Goal: Task Accomplishment & Management: Use online tool/utility

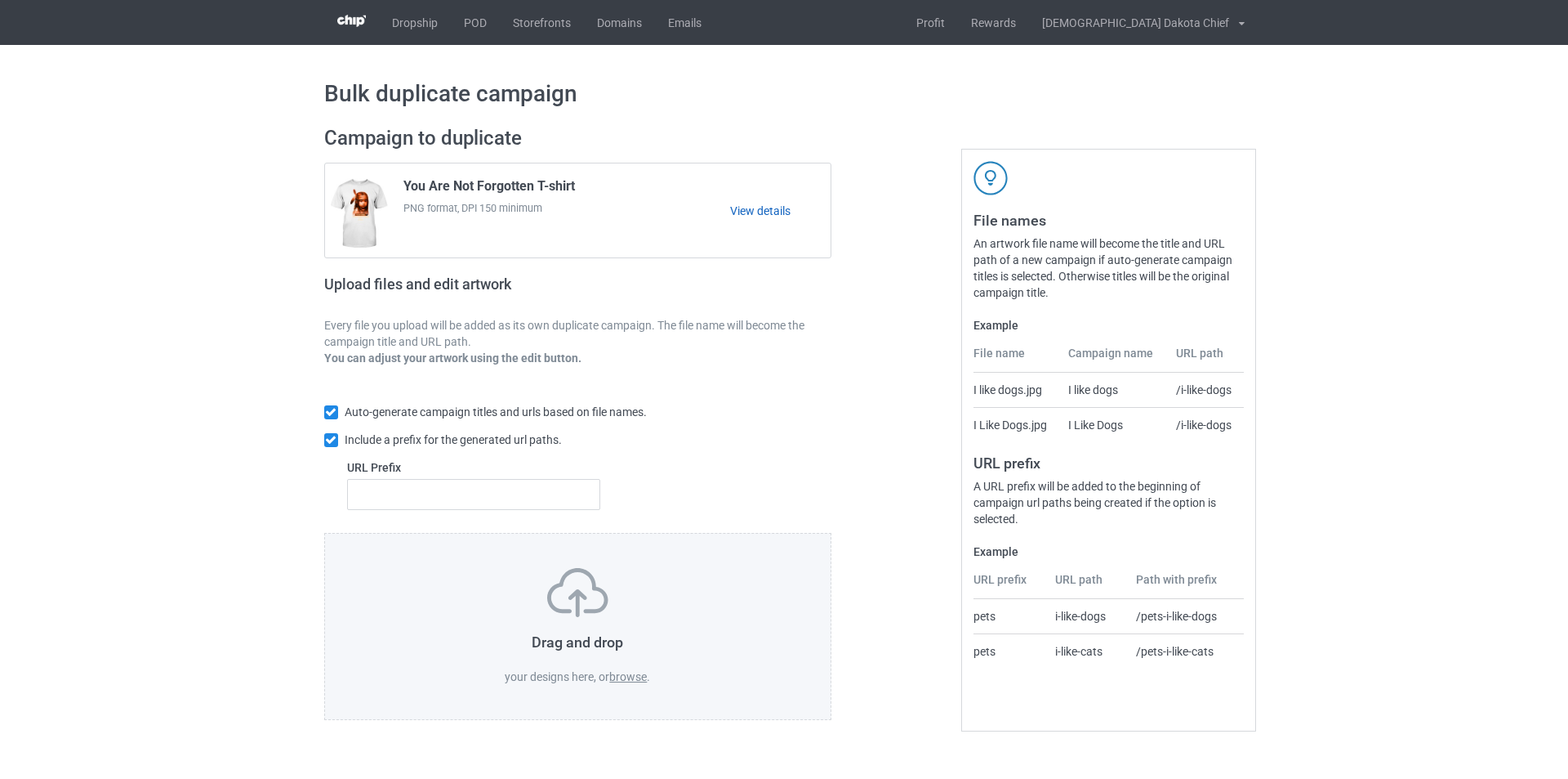
click at [770, 205] on link "View details" at bounding box center [779, 211] width 100 height 16
click at [623, 681] on label "browse" at bounding box center [628, 676] width 38 height 13
click at [0, 0] on input "browse" at bounding box center [0, 0] width 0 height 0
click at [473, 24] on link "POD" at bounding box center [475, 23] width 49 height 45
click at [638, 672] on label "browse" at bounding box center [628, 676] width 38 height 13
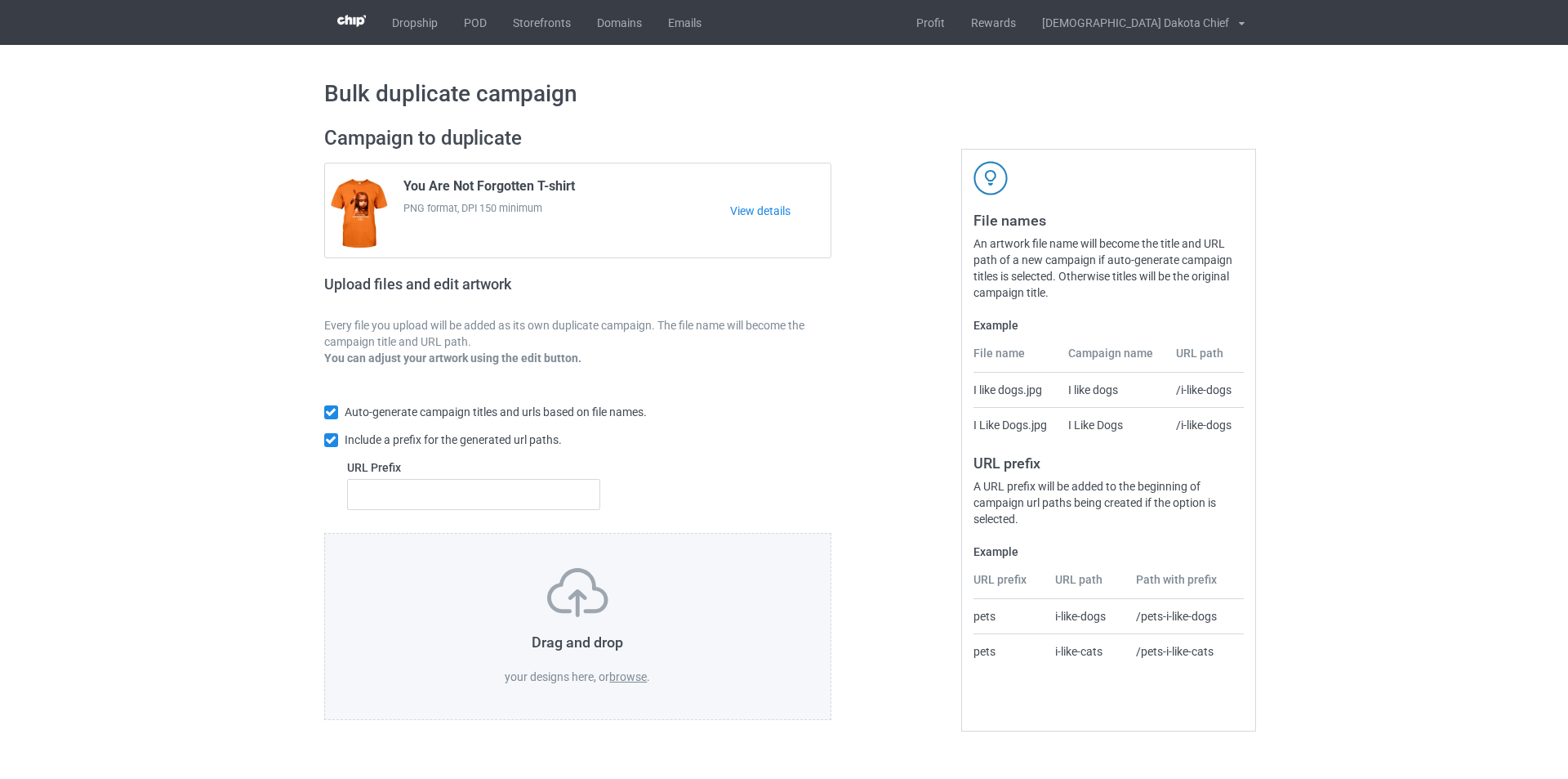
click at [0, 0] on input "browse" at bounding box center [0, 0] width 0 height 0
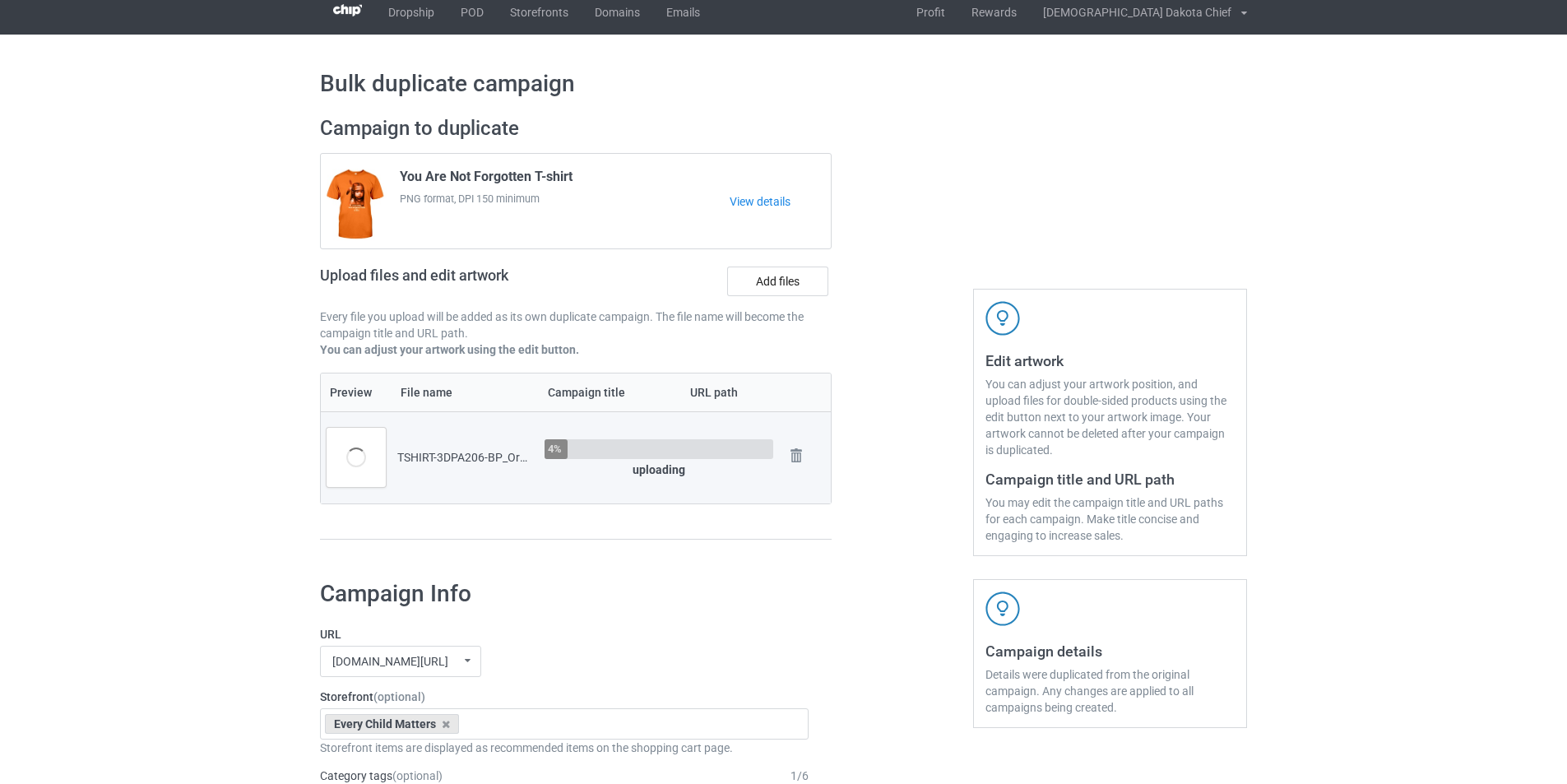
scroll to position [83, 0]
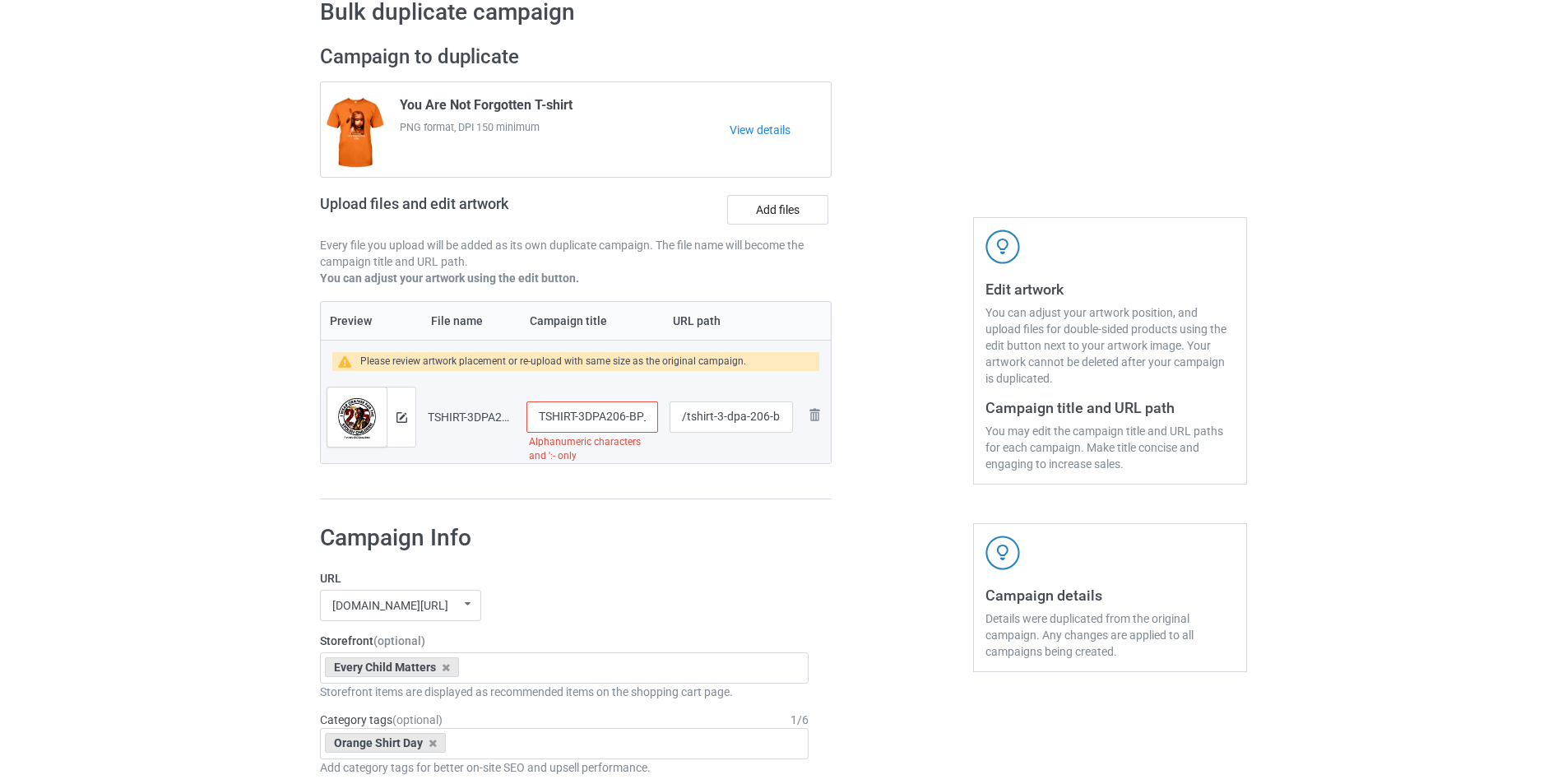
click at [586, 407] on input "TSHIRT-3DPA206-BP_Orange_back" at bounding box center [592, 416] width 132 height 31
click at [586, 417] on input "TSHIRT-3DPA206-BP_Orange_back" at bounding box center [592, 416] width 132 height 31
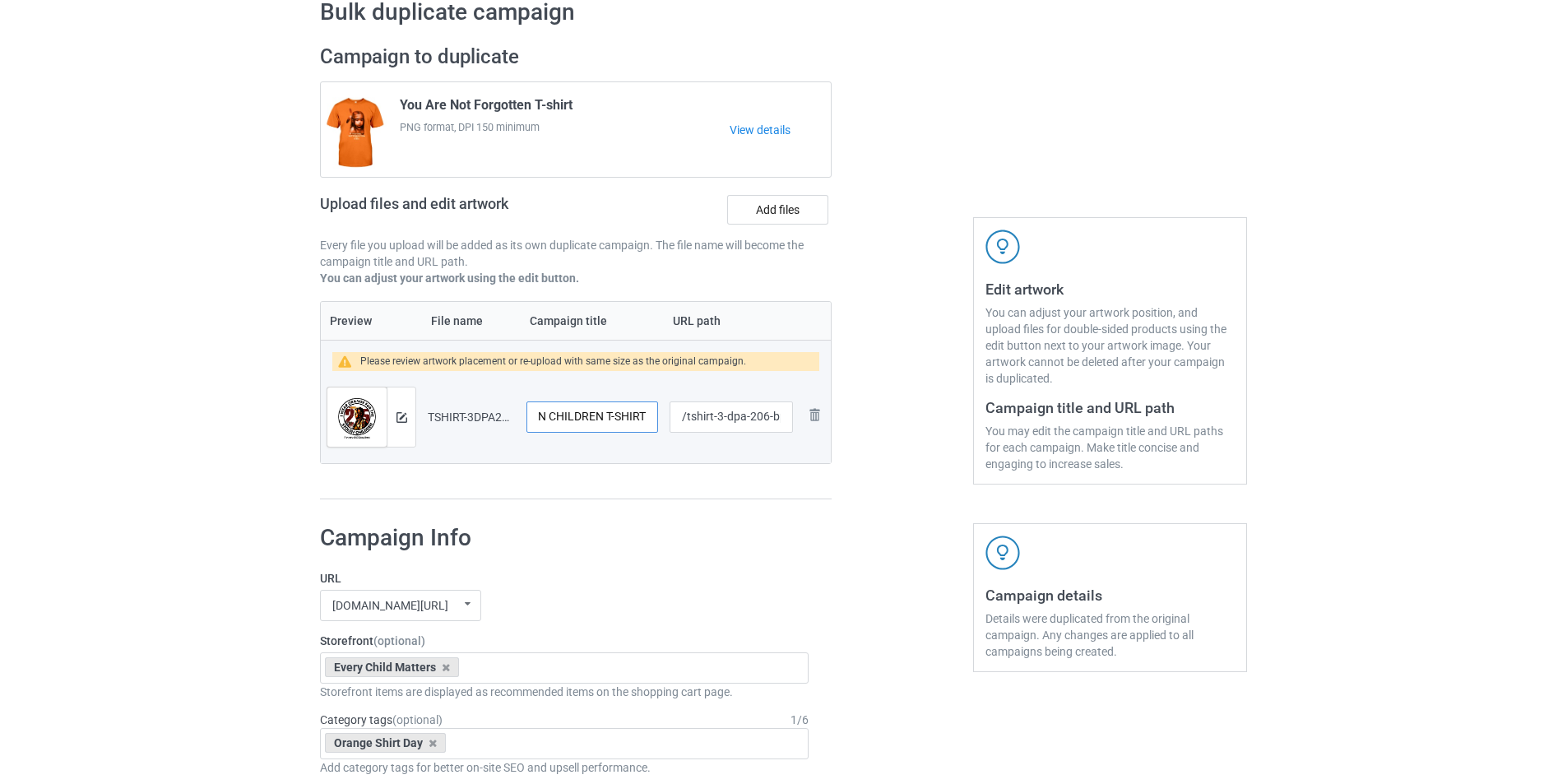
type input "I WEAR ORANGE DO THE STOLEN CHILDREN T-SHIRT"
drag, startPoint x: 722, startPoint y: 416, endPoint x: 874, endPoint y: 416, distance: 152.0
click at [874, 416] on div "Campaign to duplicate You Are Not Forgotten T-shirt PNG format, DPI 150 minimum…" at bounding box center [784, 271] width 951 height 478
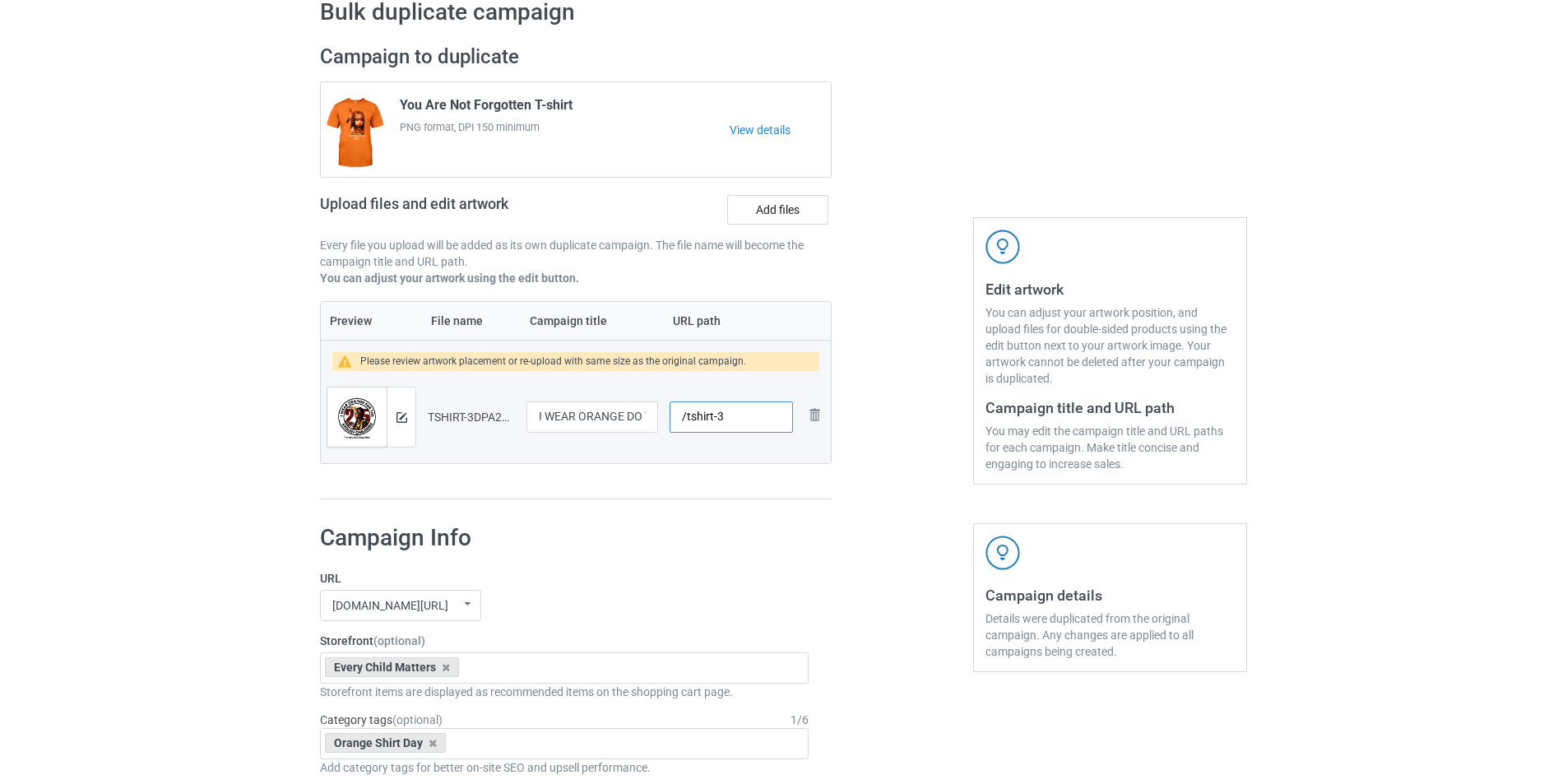
type input "/tshirt-3"
click at [400, 418] on img at bounding box center [402, 417] width 11 height 11
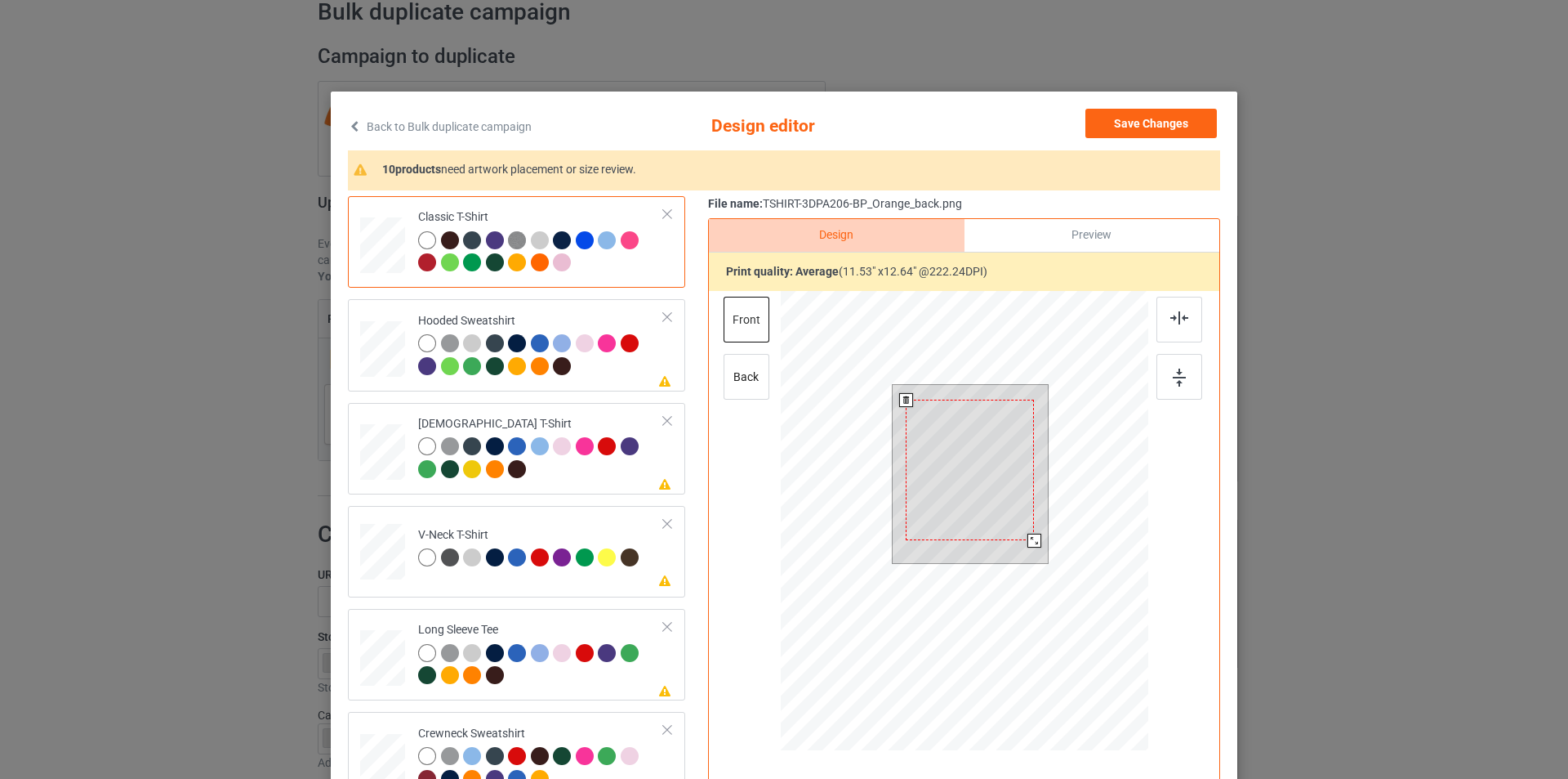
drag, startPoint x: 1043, startPoint y: 554, endPoint x: 1027, endPoint y: 541, distance: 20.6
click at [1027, 541] on div at bounding box center [1034, 540] width 14 height 14
click at [533, 262] on div at bounding box center [540, 262] width 18 height 18
click at [535, 369] on div at bounding box center [540, 366] width 18 height 18
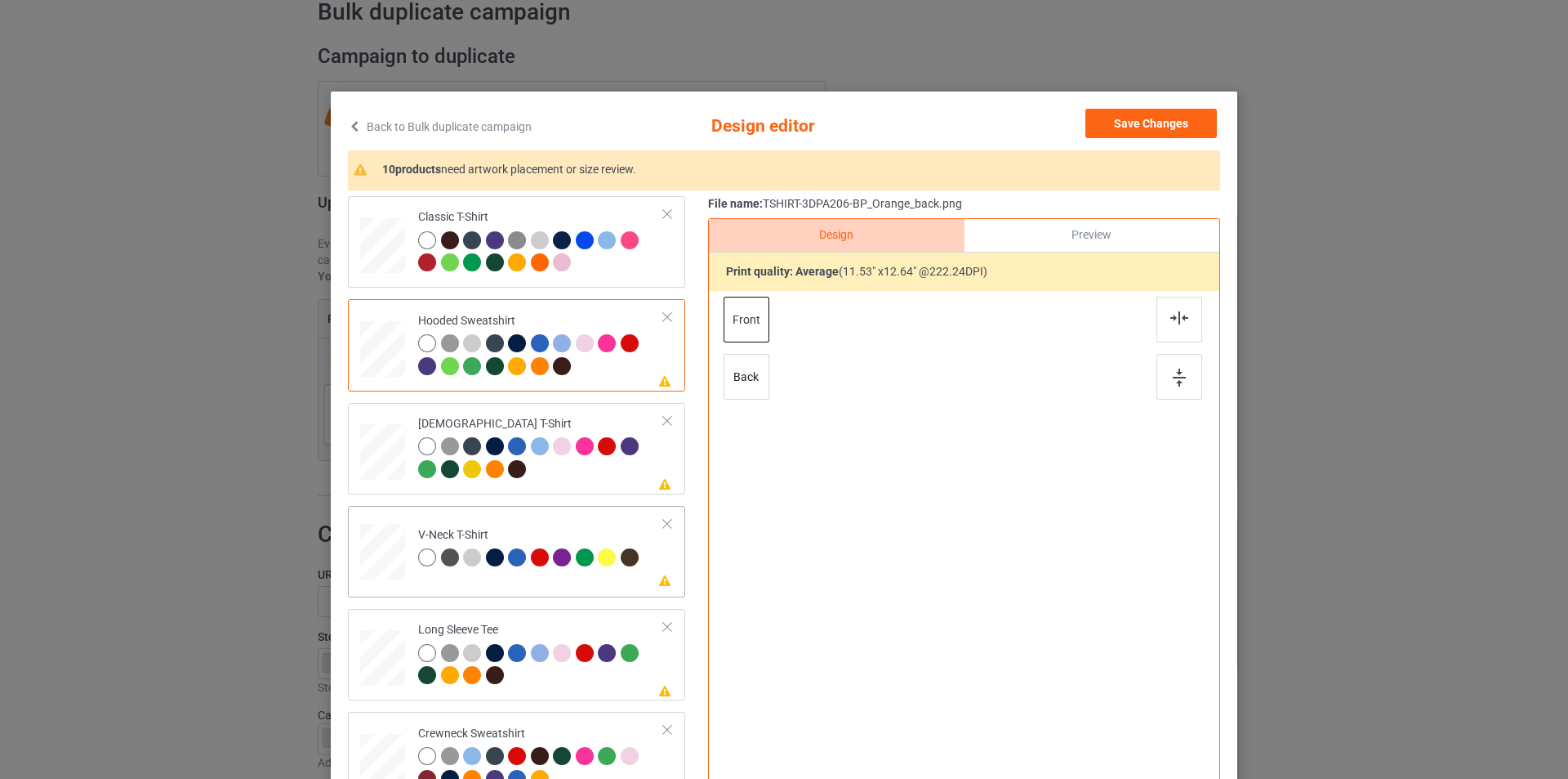
drag, startPoint x: 487, startPoint y: 469, endPoint x: 545, endPoint y: 571, distance: 117.3
click at [487, 470] on div at bounding box center [495, 469] width 18 height 18
click at [463, 674] on div at bounding box center [472, 675] width 18 height 18
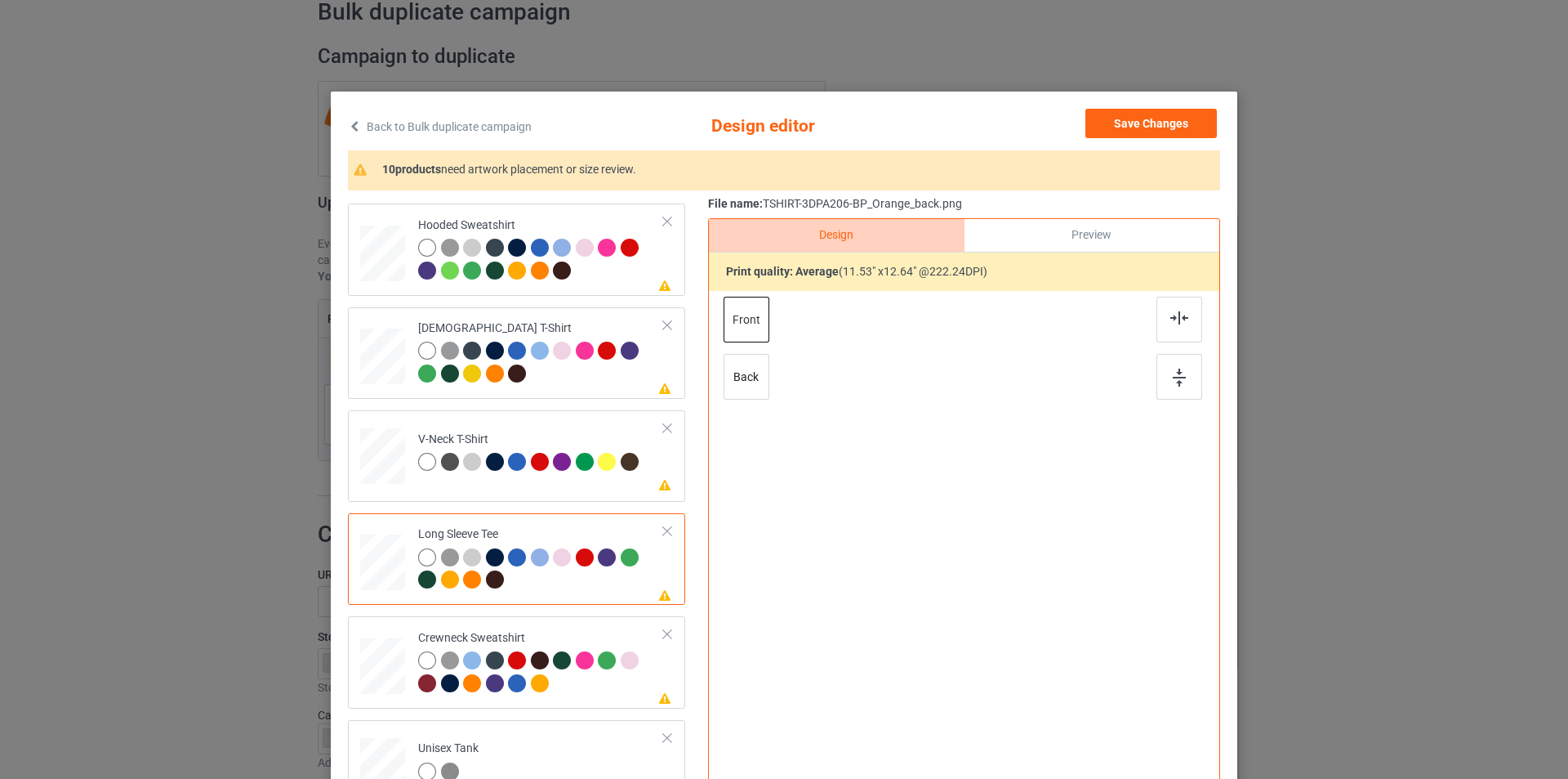
scroll to position [245, 0]
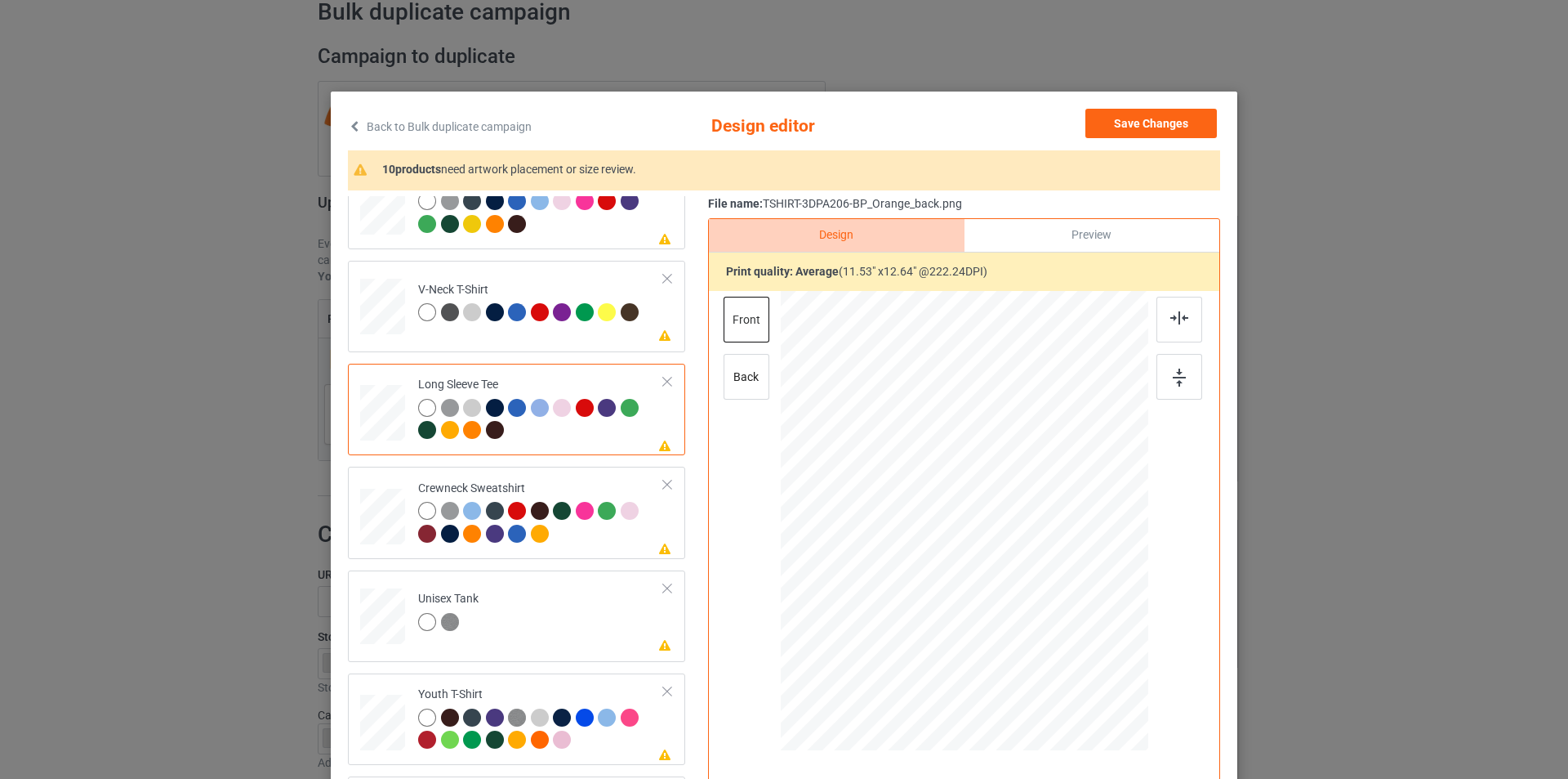
drag, startPoint x: 466, startPoint y: 532, endPoint x: 516, endPoint y: 775, distance: 248.1
click at [466, 534] on div at bounding box center [472, 534] width 18 height 18
click at [536, 740] on div at bounding box center [540, 739] width 18 height 18
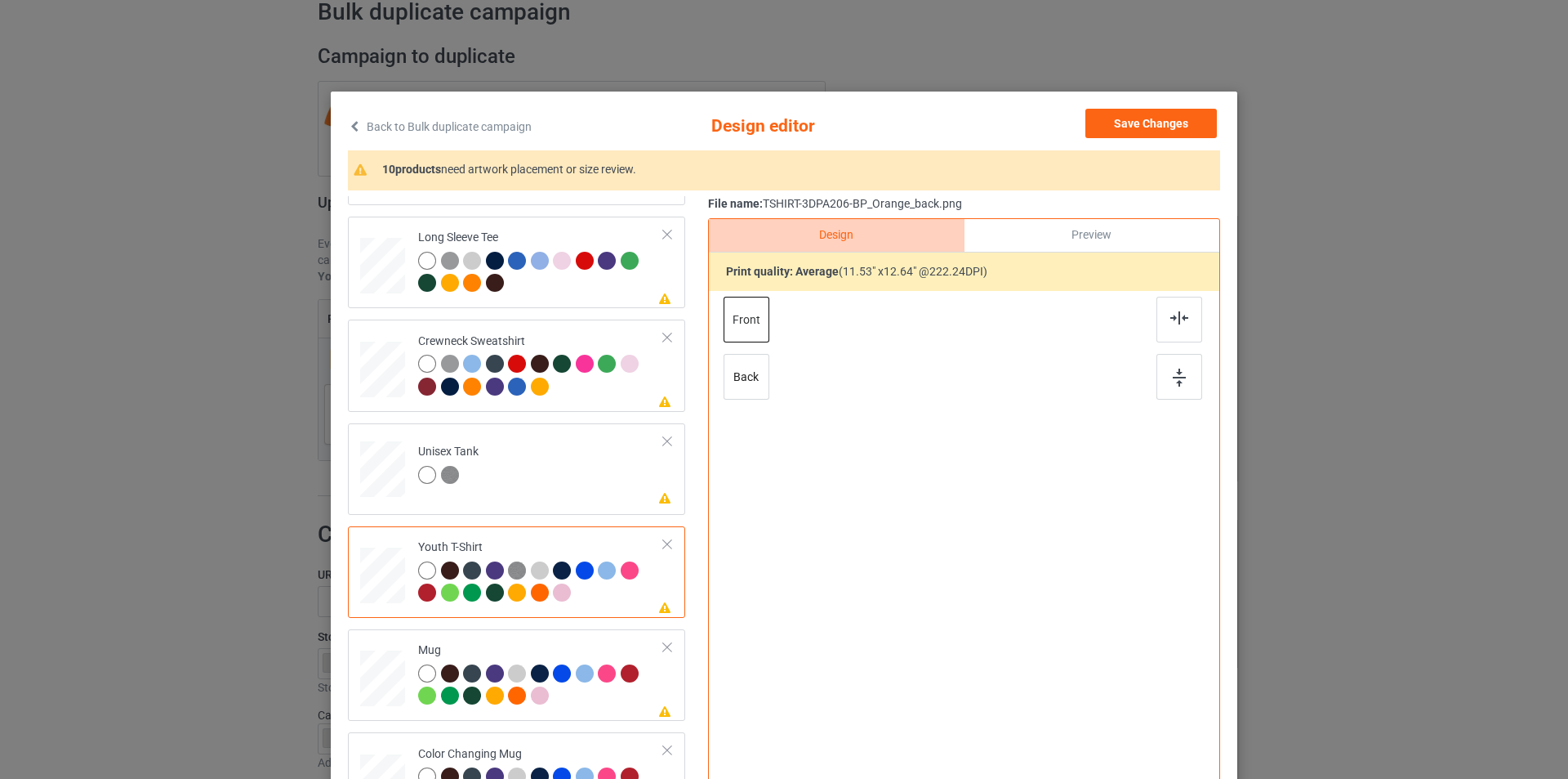
scroll to position [486, 0]
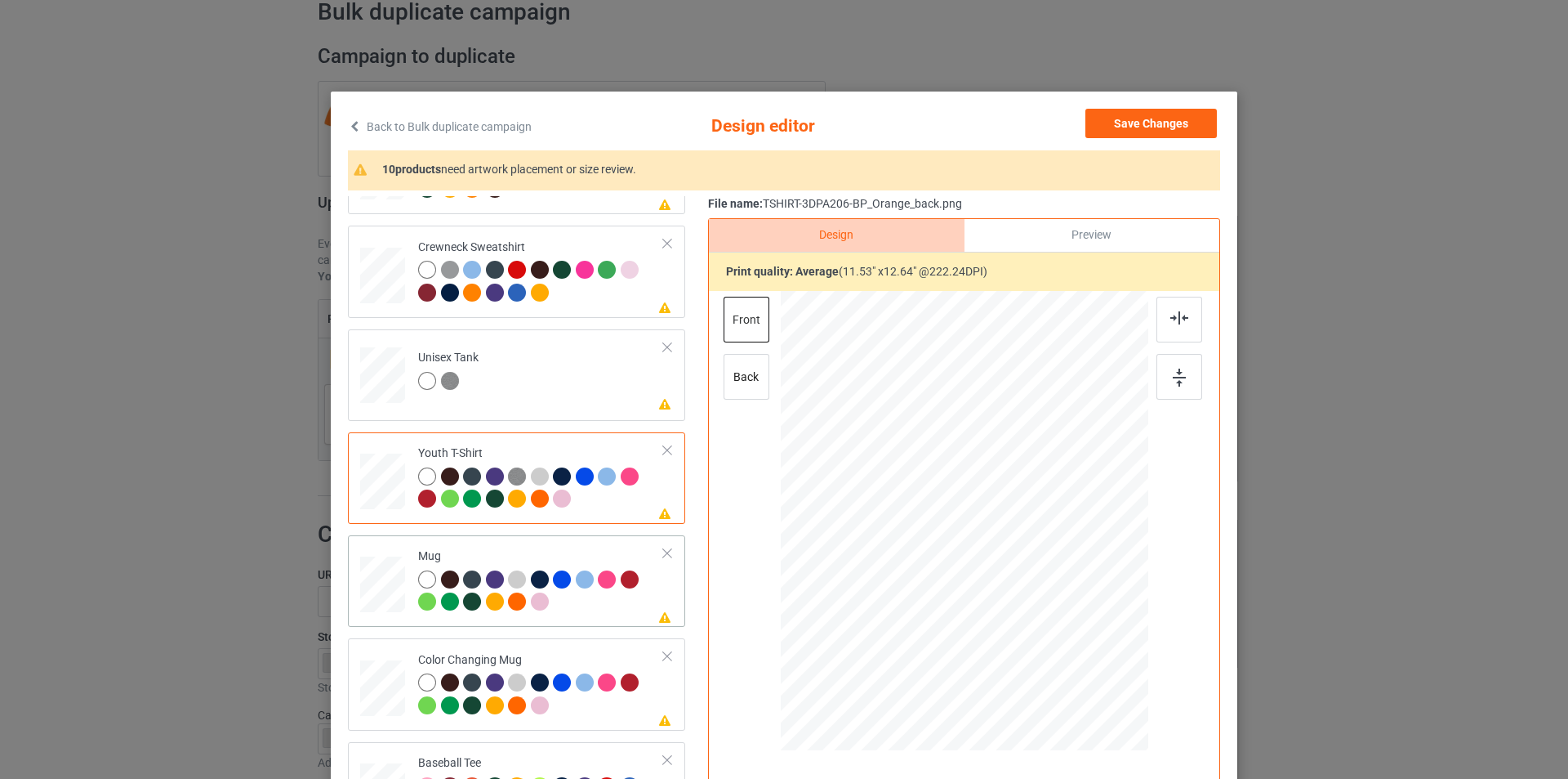
click at [512, 603] on div at bounding box center [517, 601] width 18 height 18
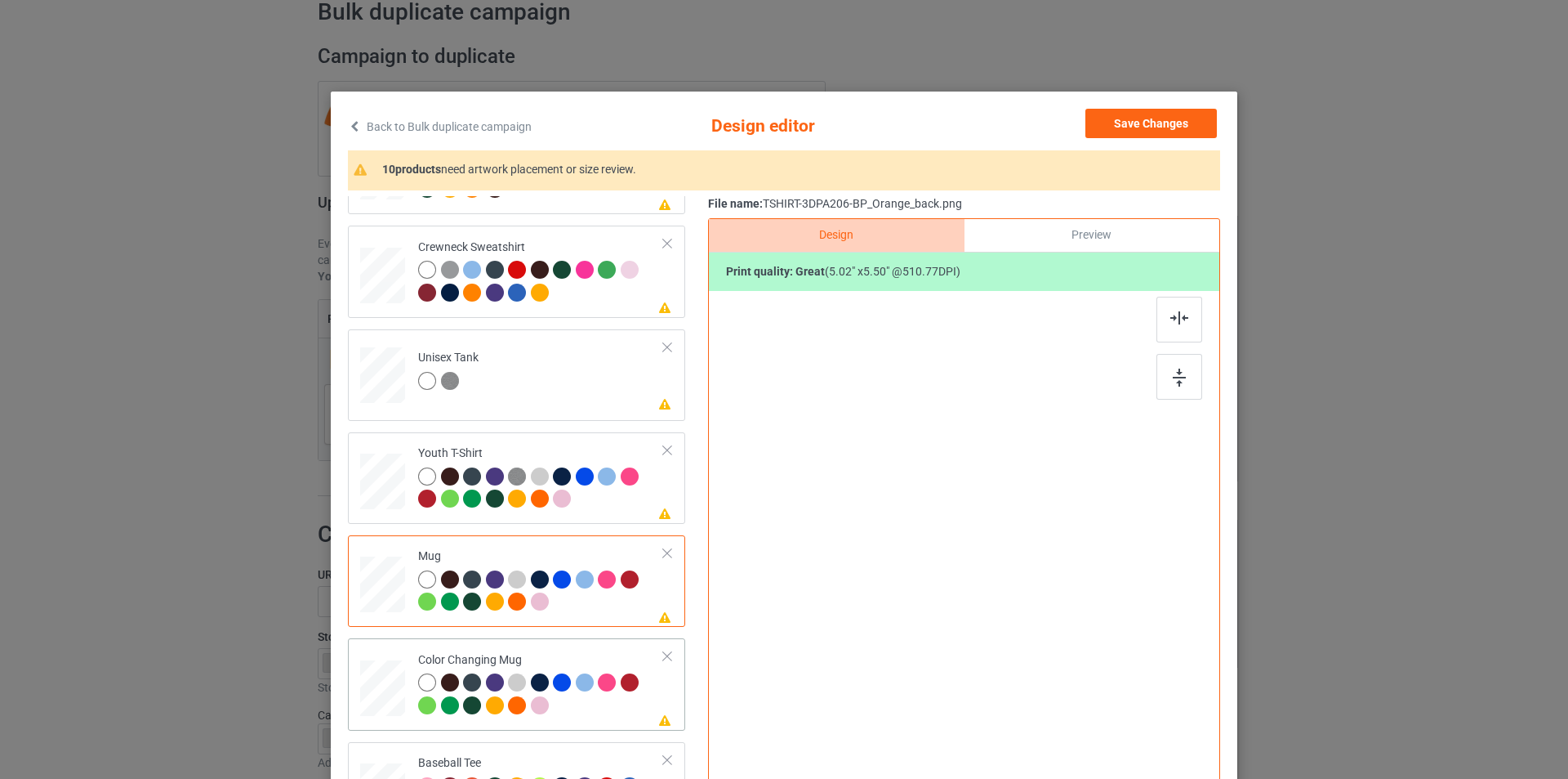
click at [509, 705] on div at bounding box center [517, 705] width 18 height 18
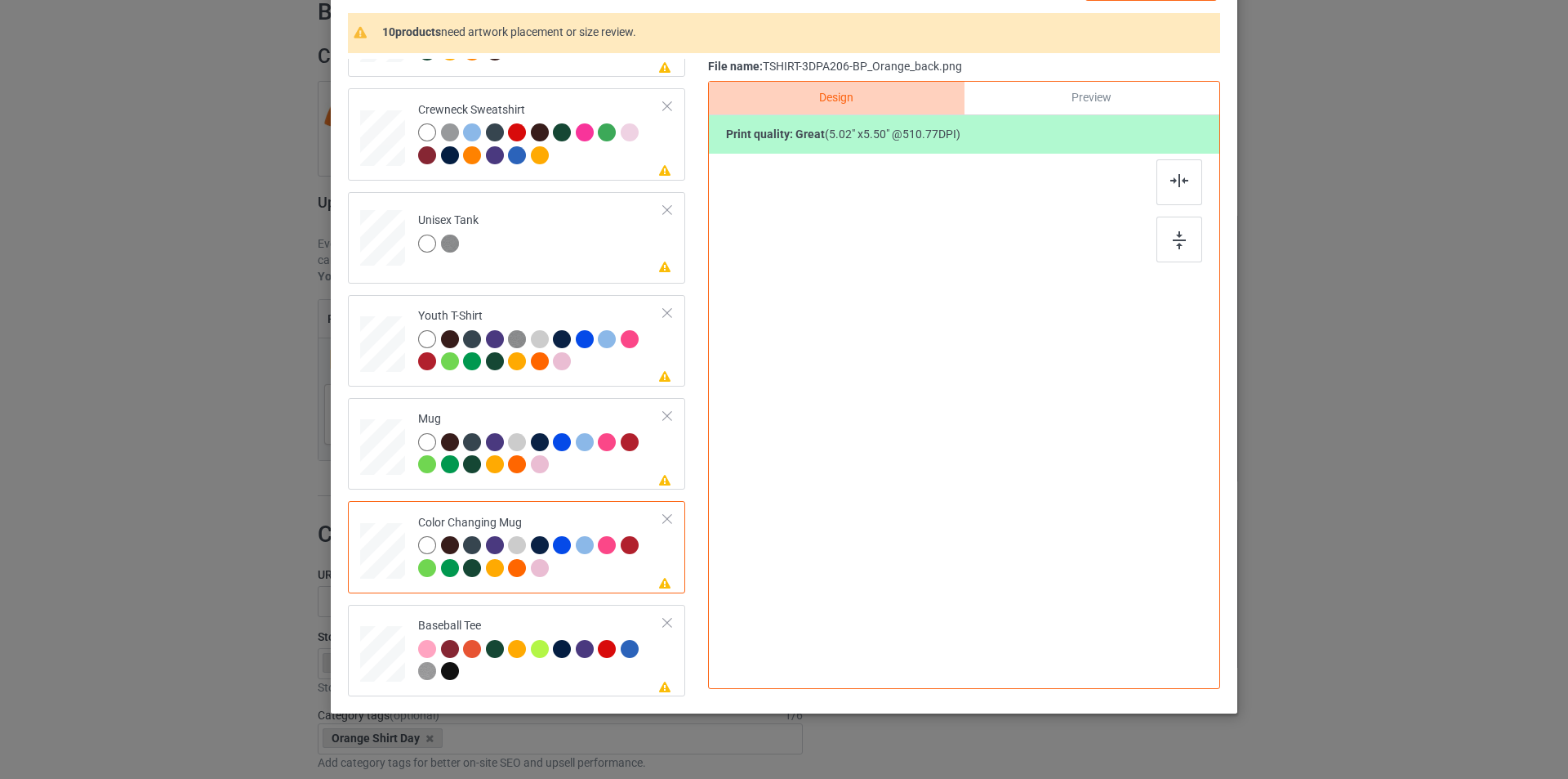
scroll to position [164, 0]
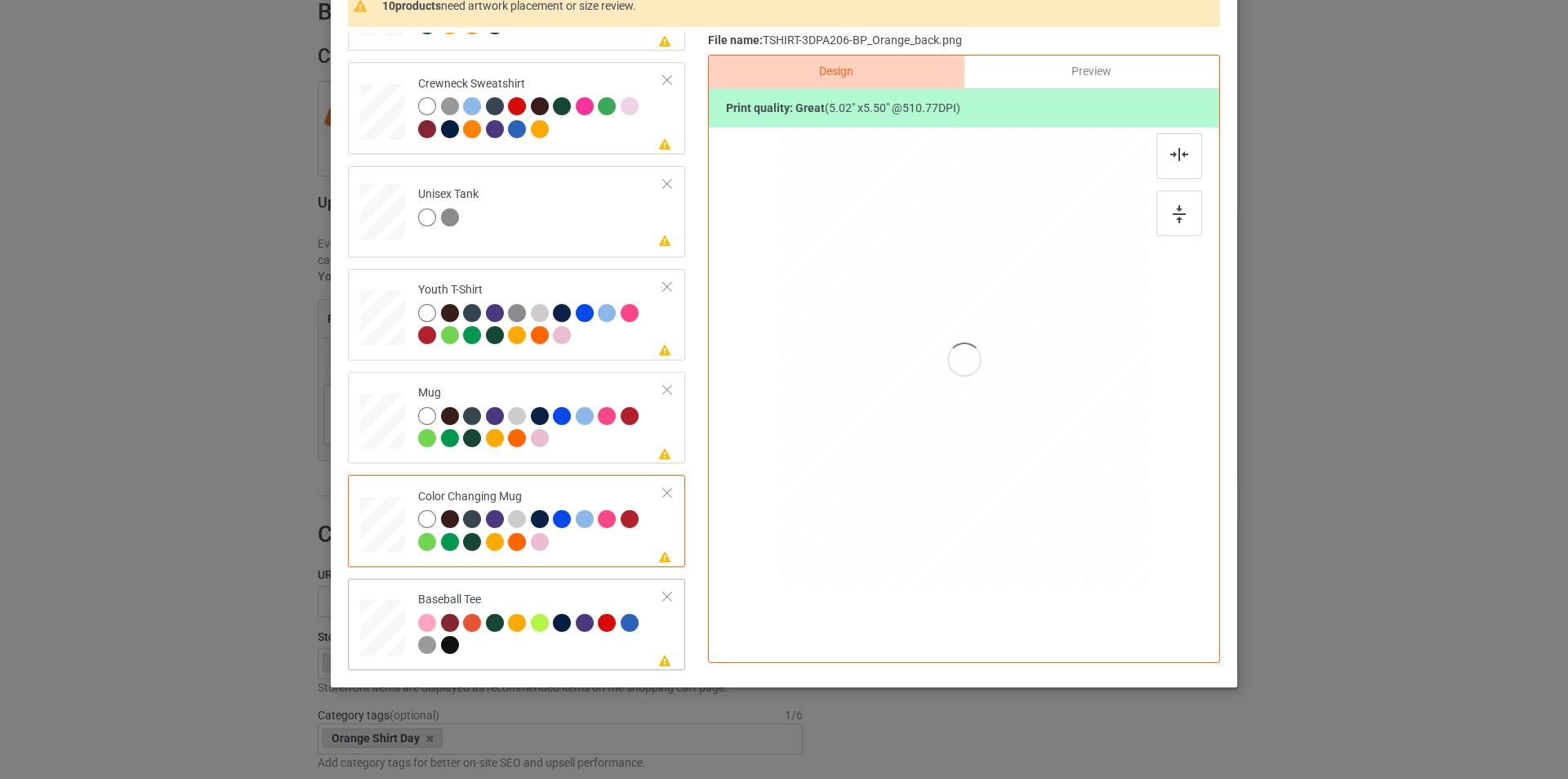
click at [463, 623] on div at bounding box center [472, 623] width 18 height 18
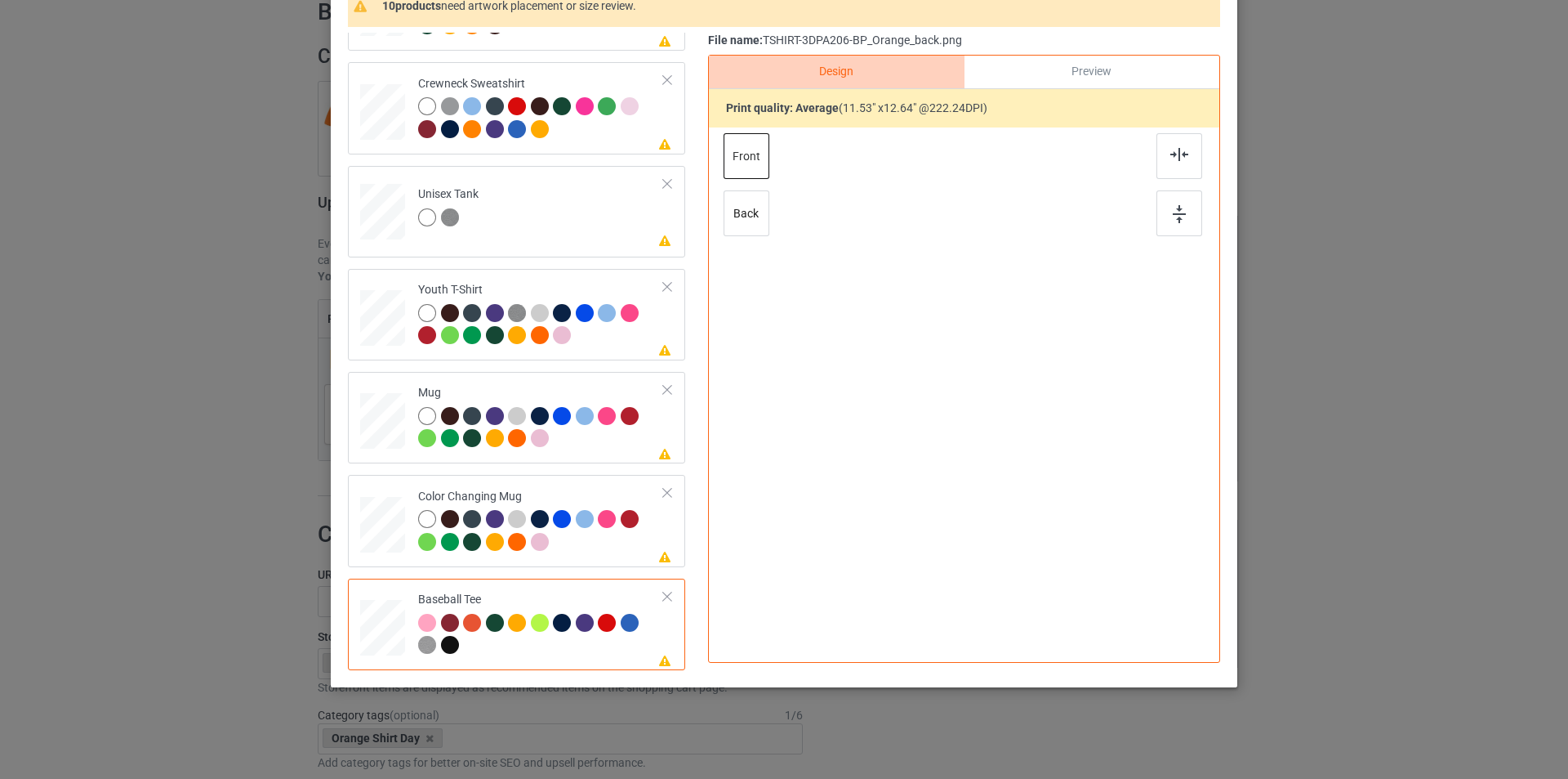
click at [444, 644] on div at bounding box center [450, 645] width 18 height 18
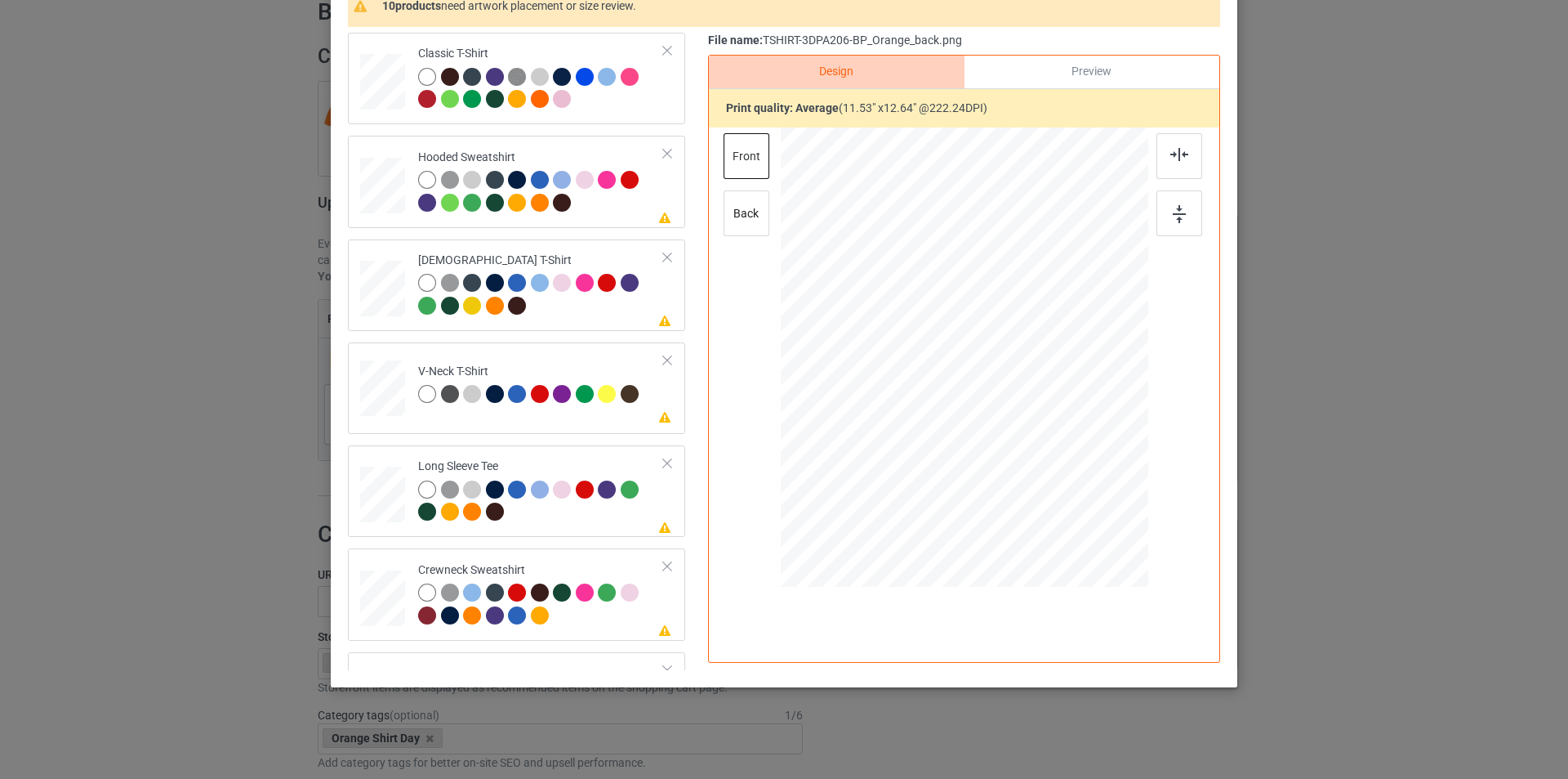
scroll to position [0, 0]
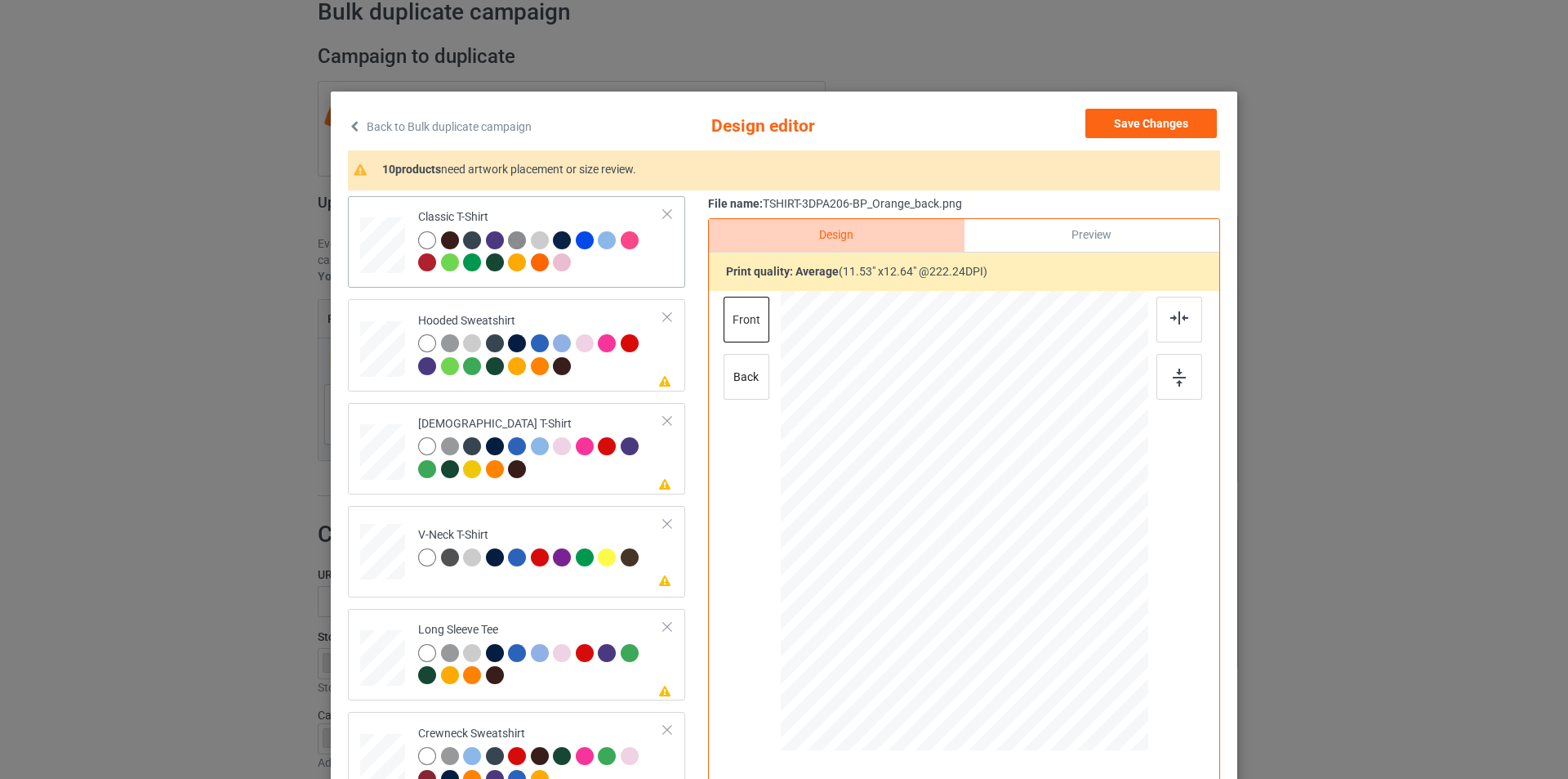
click at [591, 269] on div at bounding box center [541, 253] width 246 height 45
click at [531, 263] on div at bounding box center [540, 262] width 18 height 18
click at [597, 371] on div at bounding box center [541, 357] width 246 height 45
click at [535, 371] on div at bounding box center [540, 366] width 18 height 18
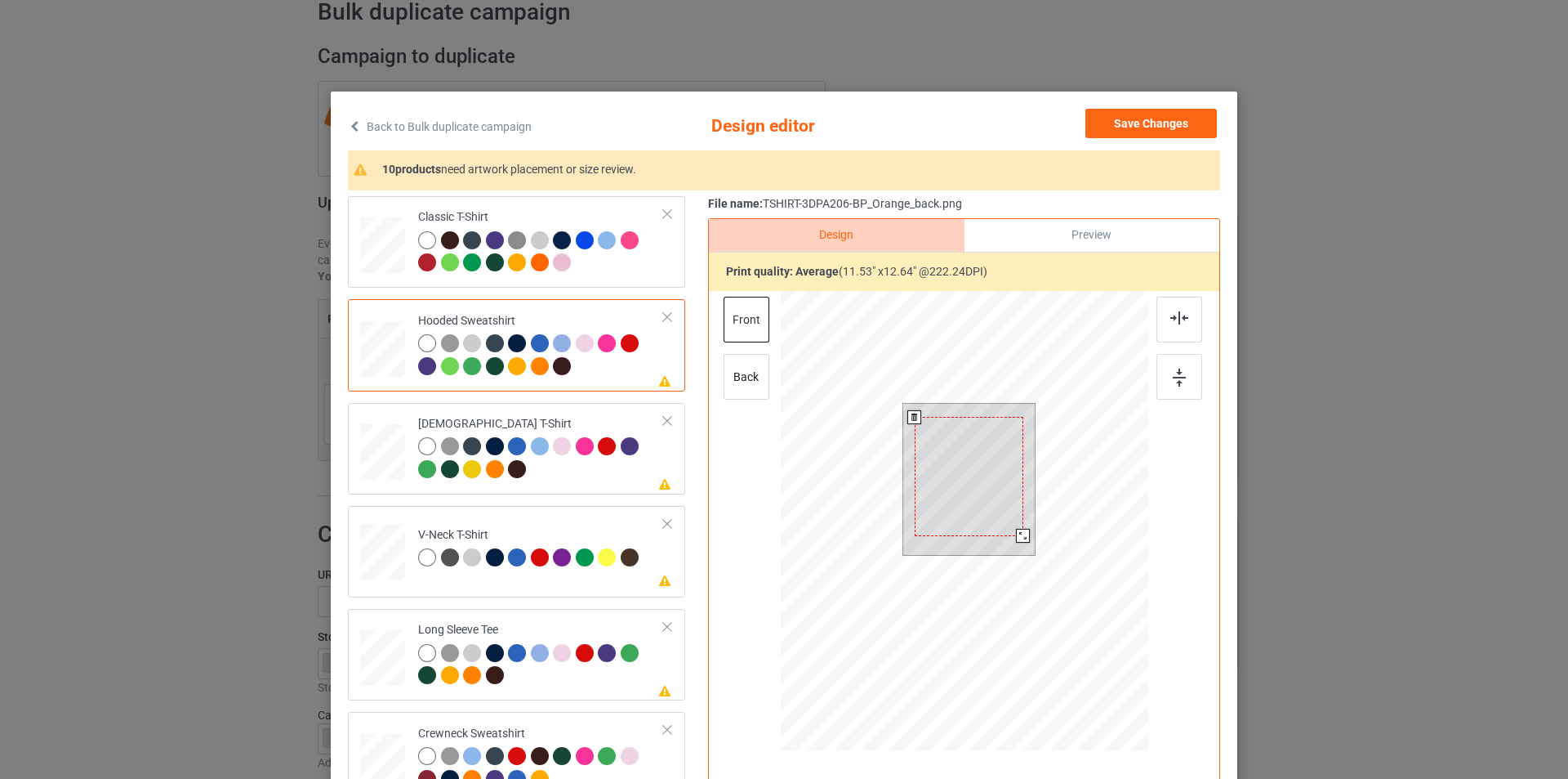
click at [951, 497] on div at bounding box center [969, 476] width 109 height 119
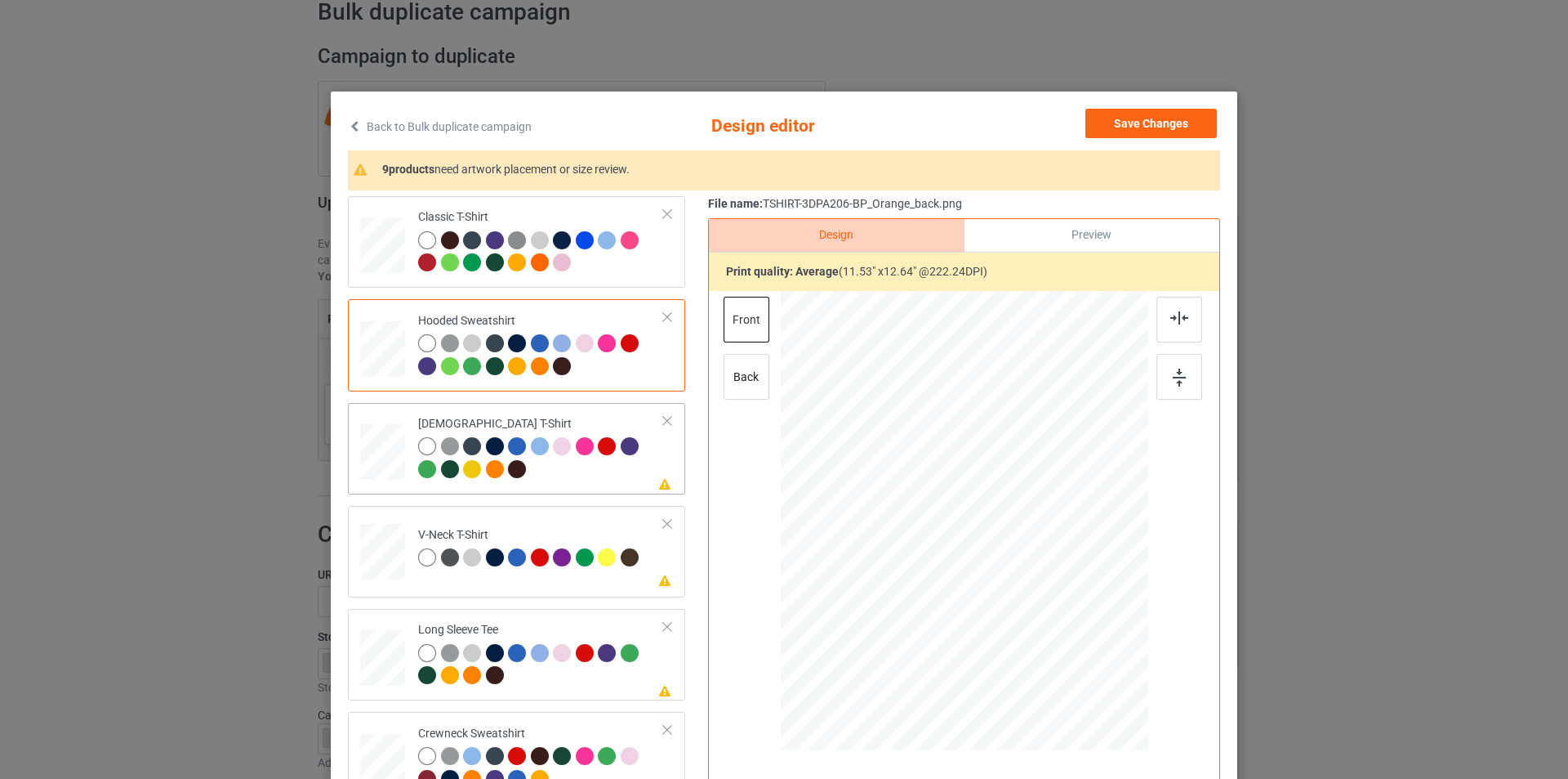
click at [572, 478] on div at bounding box center [541, 460] width 246 height 45
click at [980, 472] on div at bounding box center [964, 503] width 424 height 425
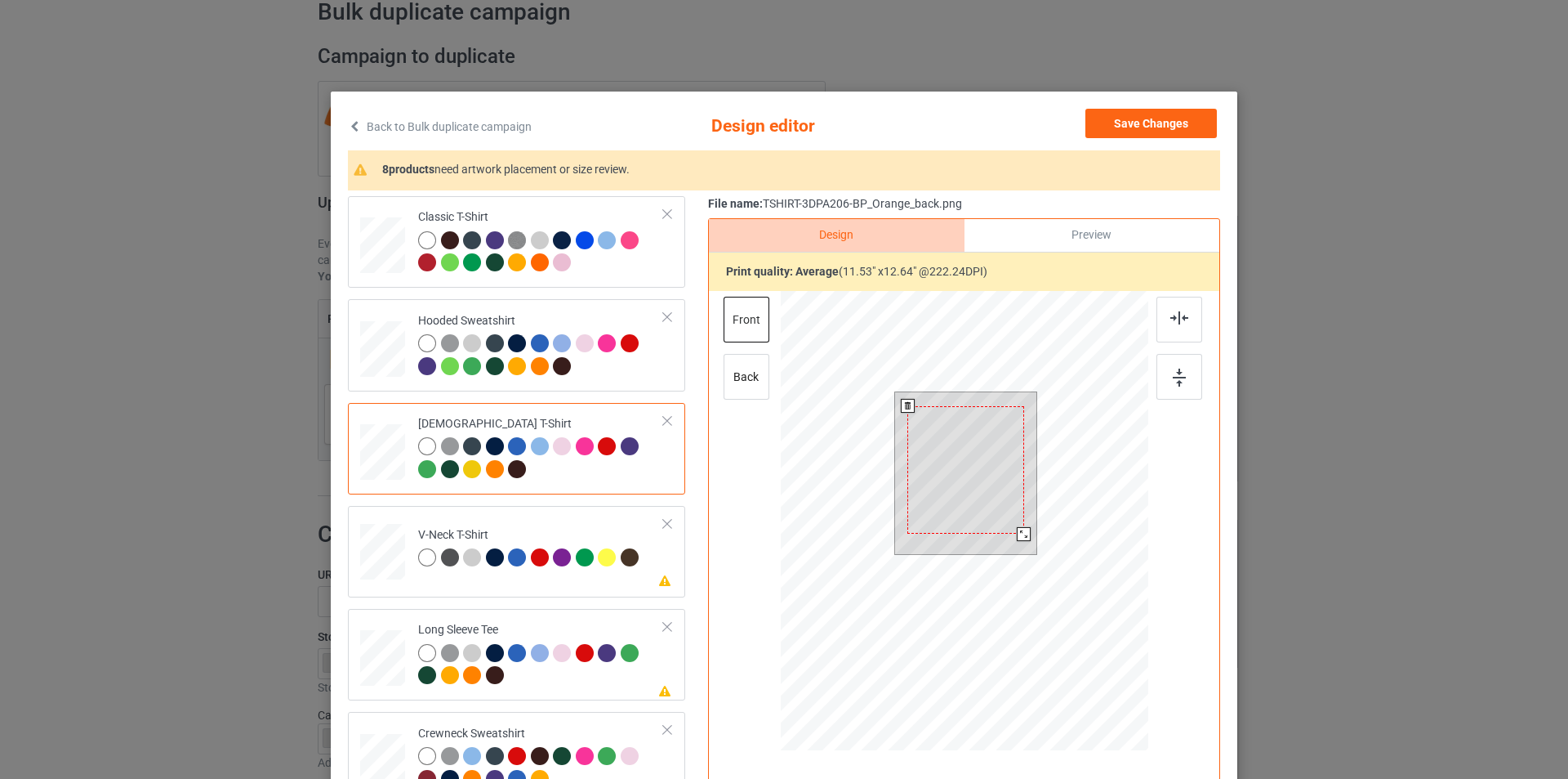
click at [971, 473] on div at bounding box center [966, 469] width 117 height 127
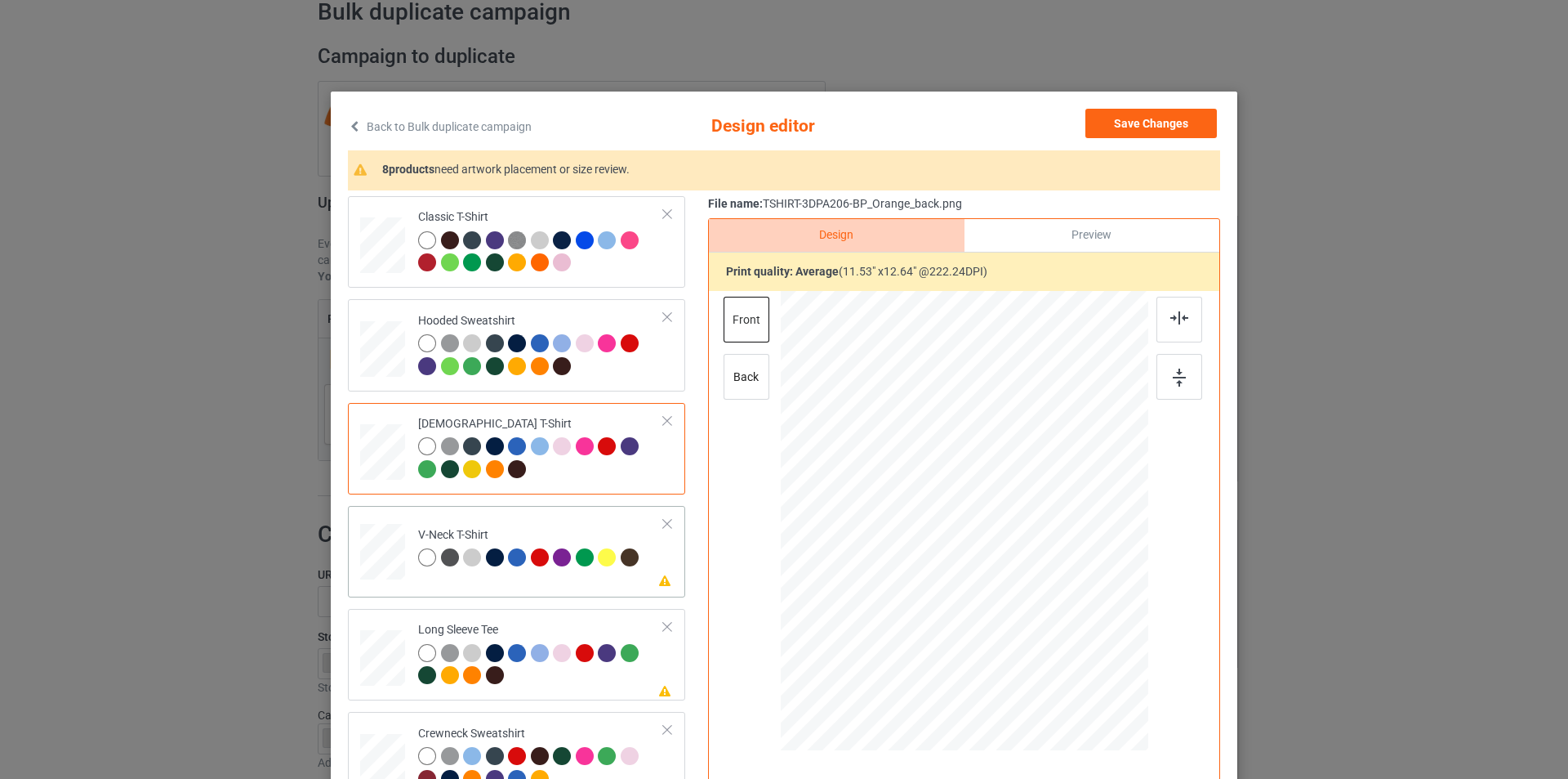
click at [566, 526] on td "Please review artwork placement V-Neck T-Shirt" at bounding box center [541, 548] width 264 height 72
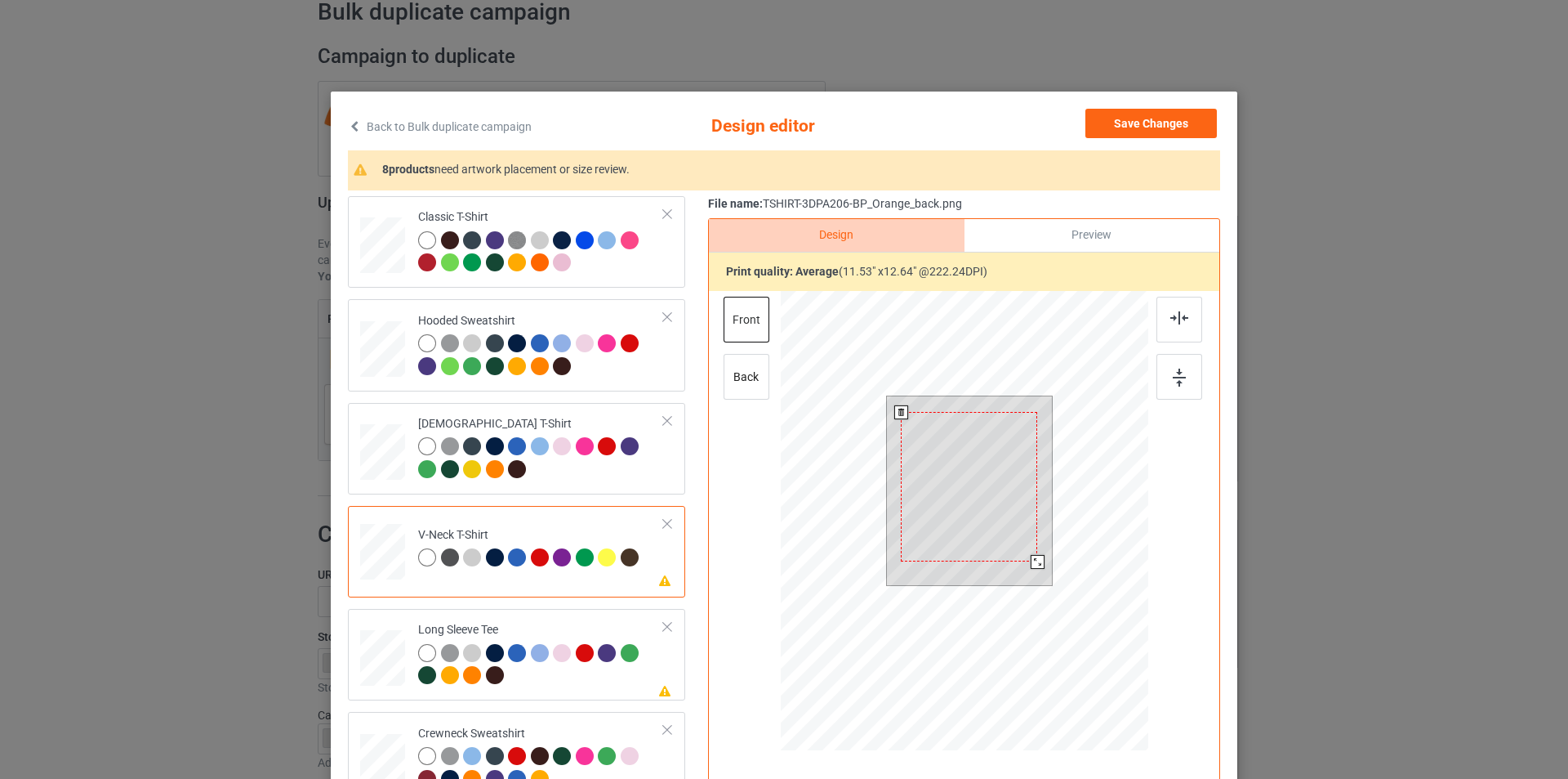
click at [980, 461] on div at bounding box center [969, 487] width 136 height 150
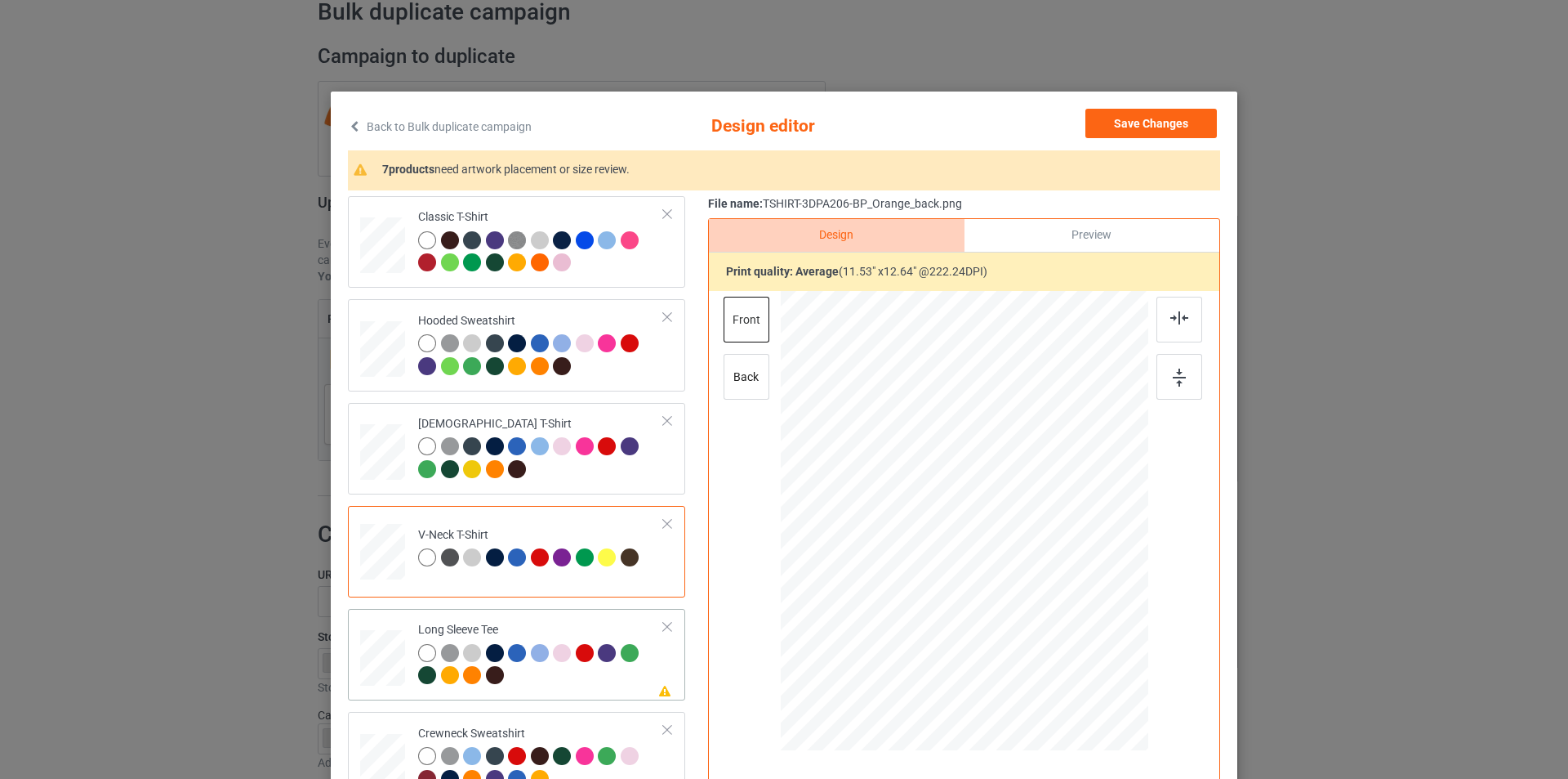
click at [561, 629] on div "Long Sleeve Tee" at bounding box center [541, 653] width 246 height 61
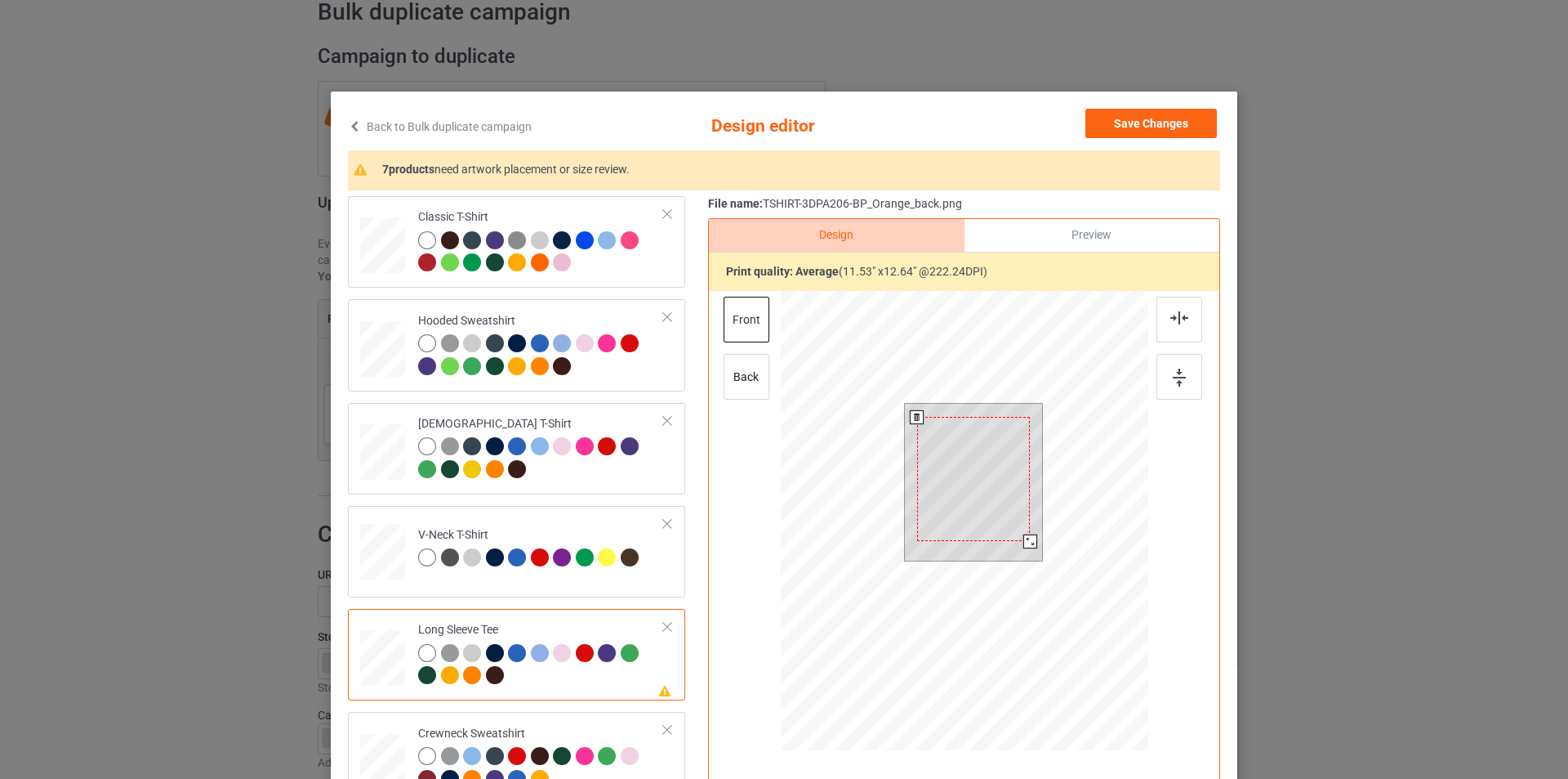
click at [980, 483] on div at bounding box center [973, 479] width 113 height 124
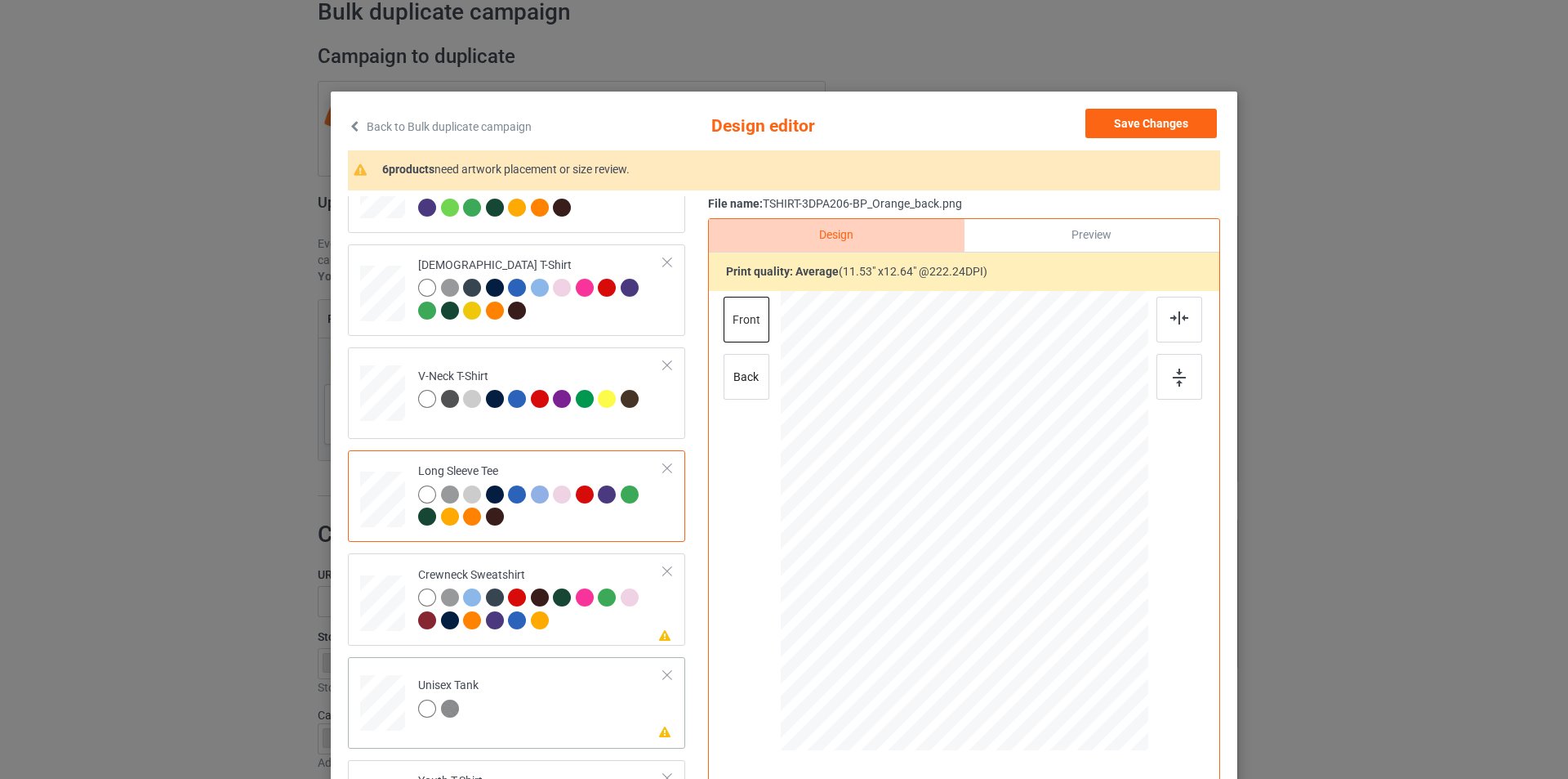
scroll to position [163, 0]
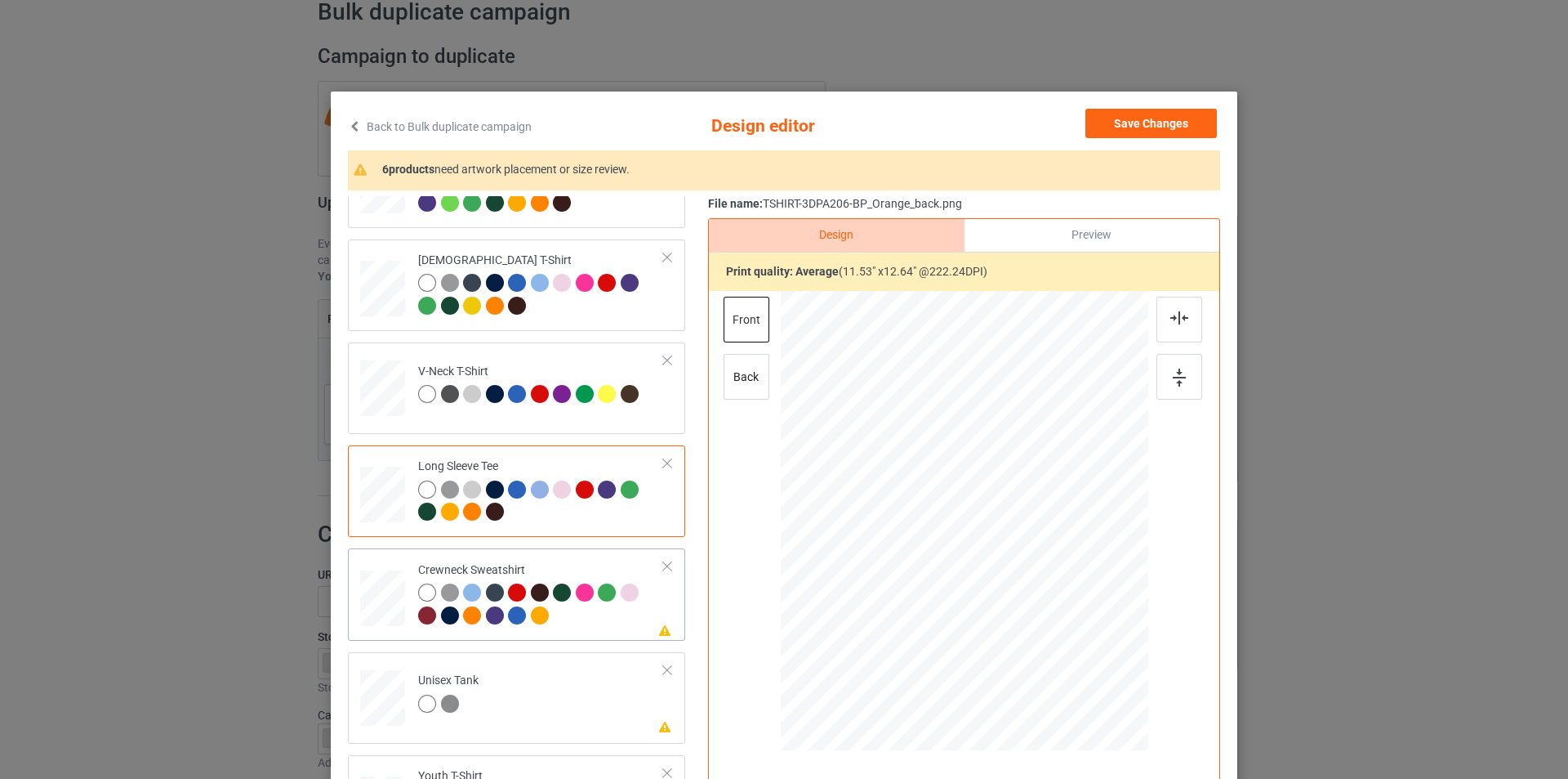
click at [584, 628] on div at bounding box center [541, 606] width 246 height 45
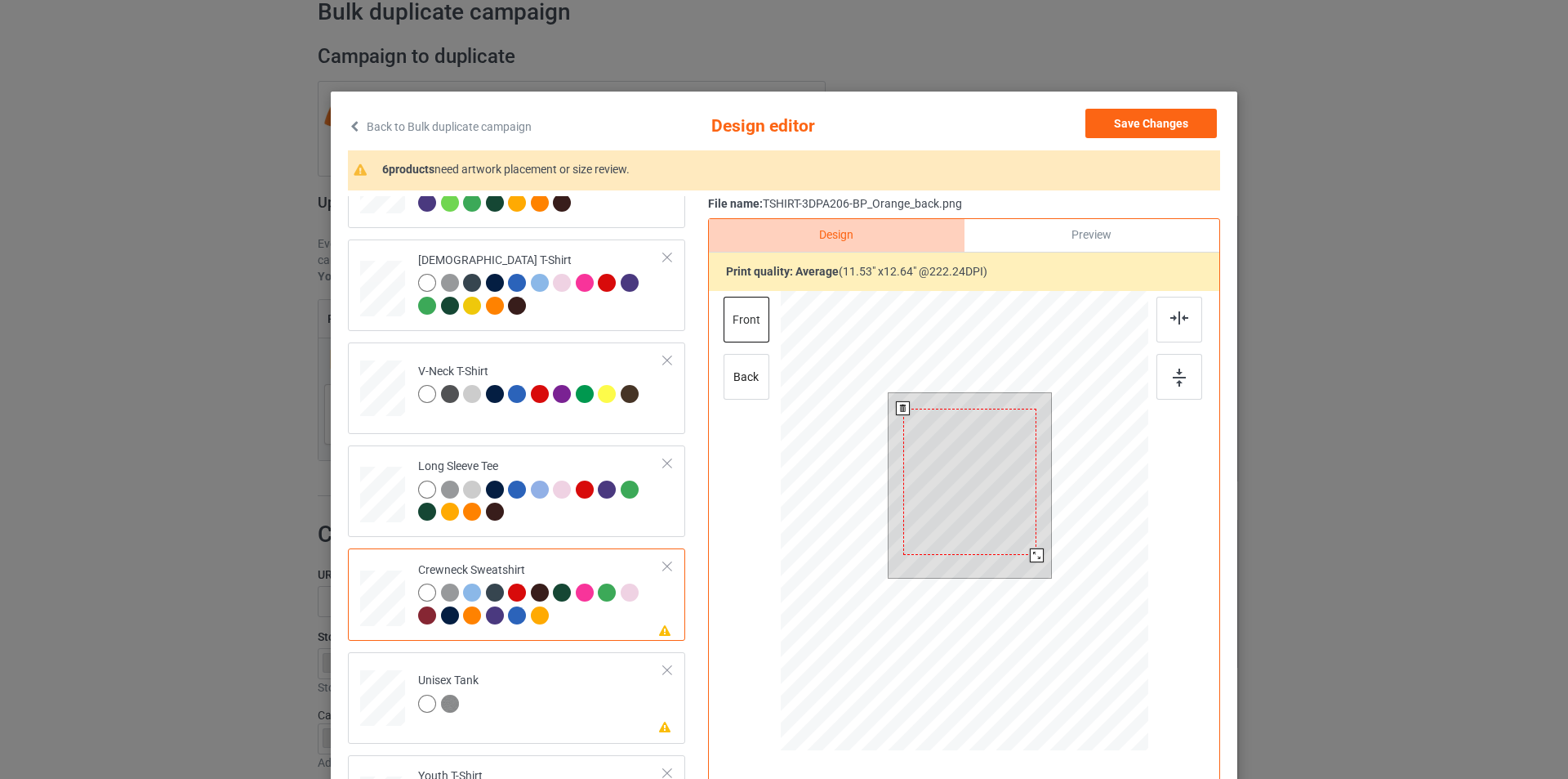
click at [975, 500] on div at bounding box center [970, 481] width 133 height 146
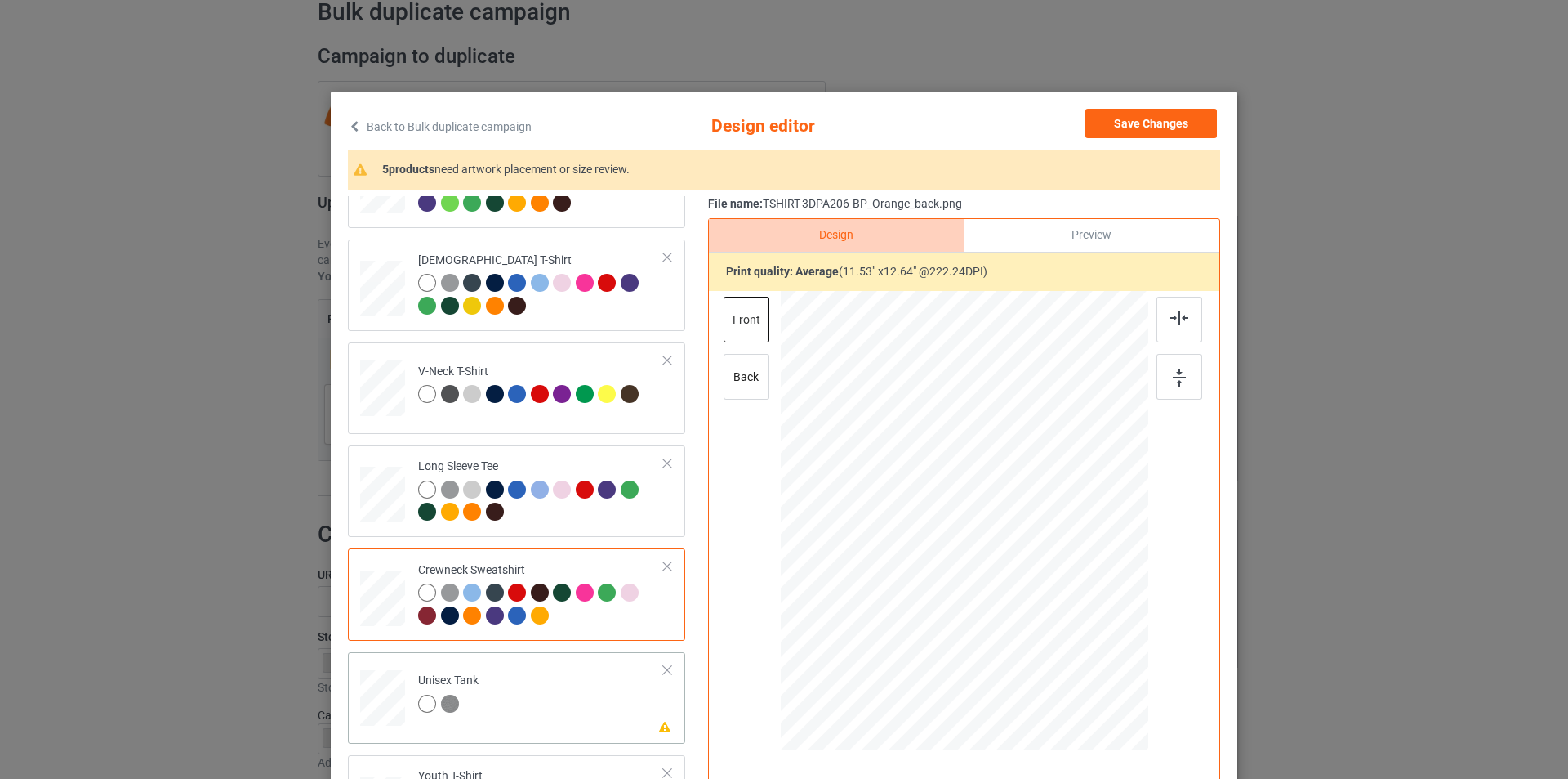
click at [579, 691] on td "Please review artwork placement Unisex Tank" at bounding box center [541, 694] width 264 height 72
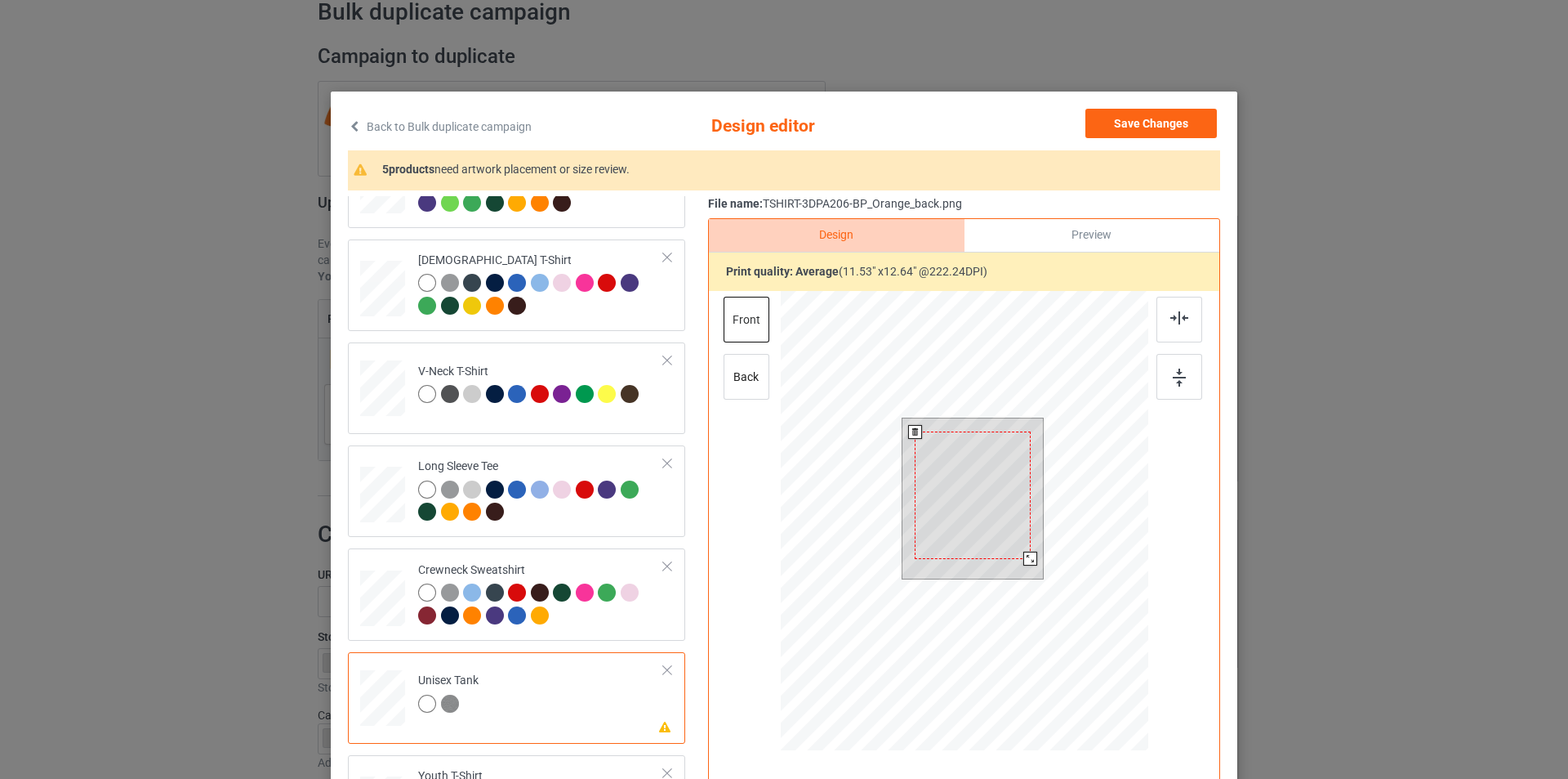
click at [967, 534] on div at bounding box center [972, 494] width 116 height 126
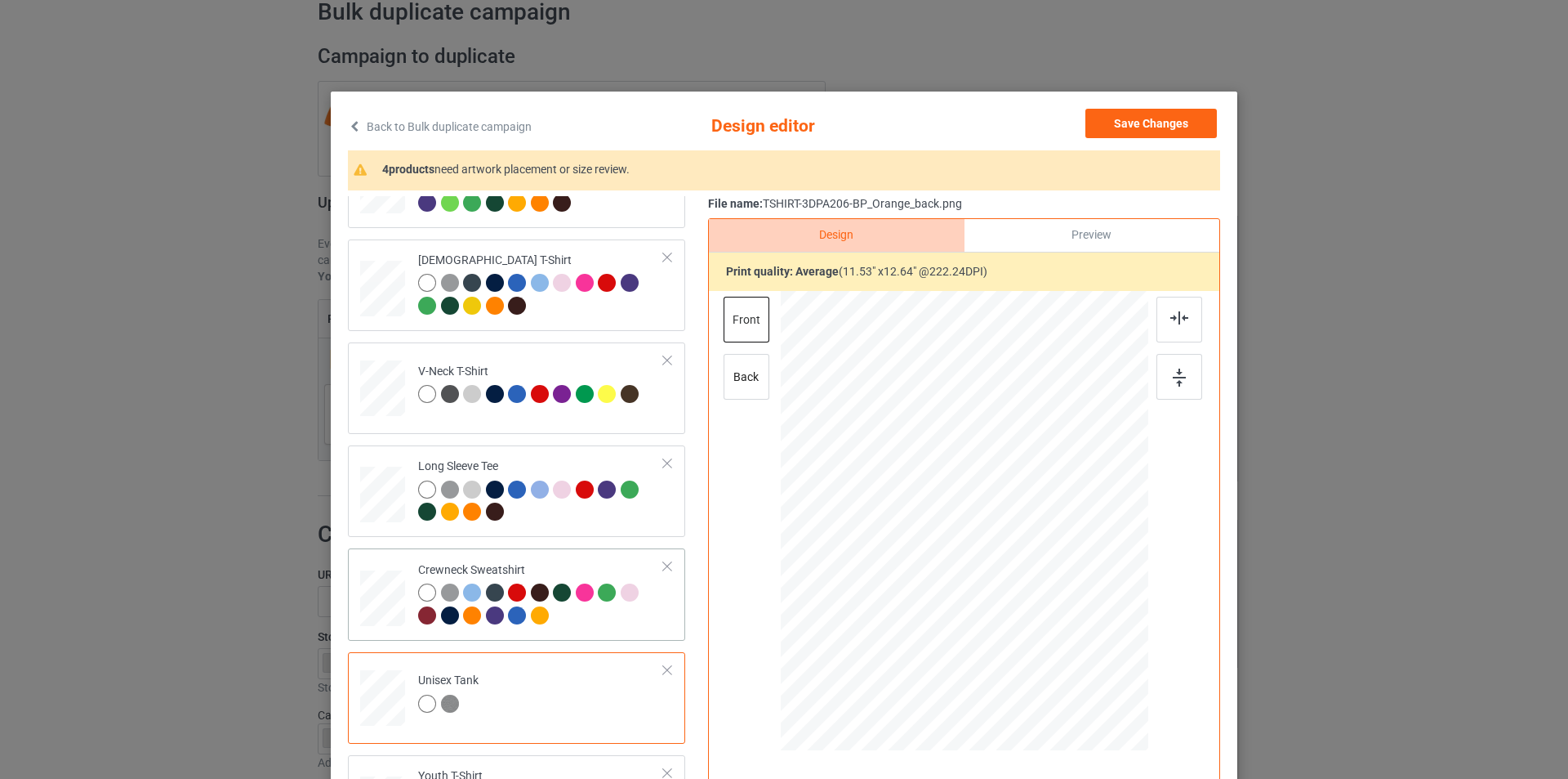
scroll to position [408, 0]
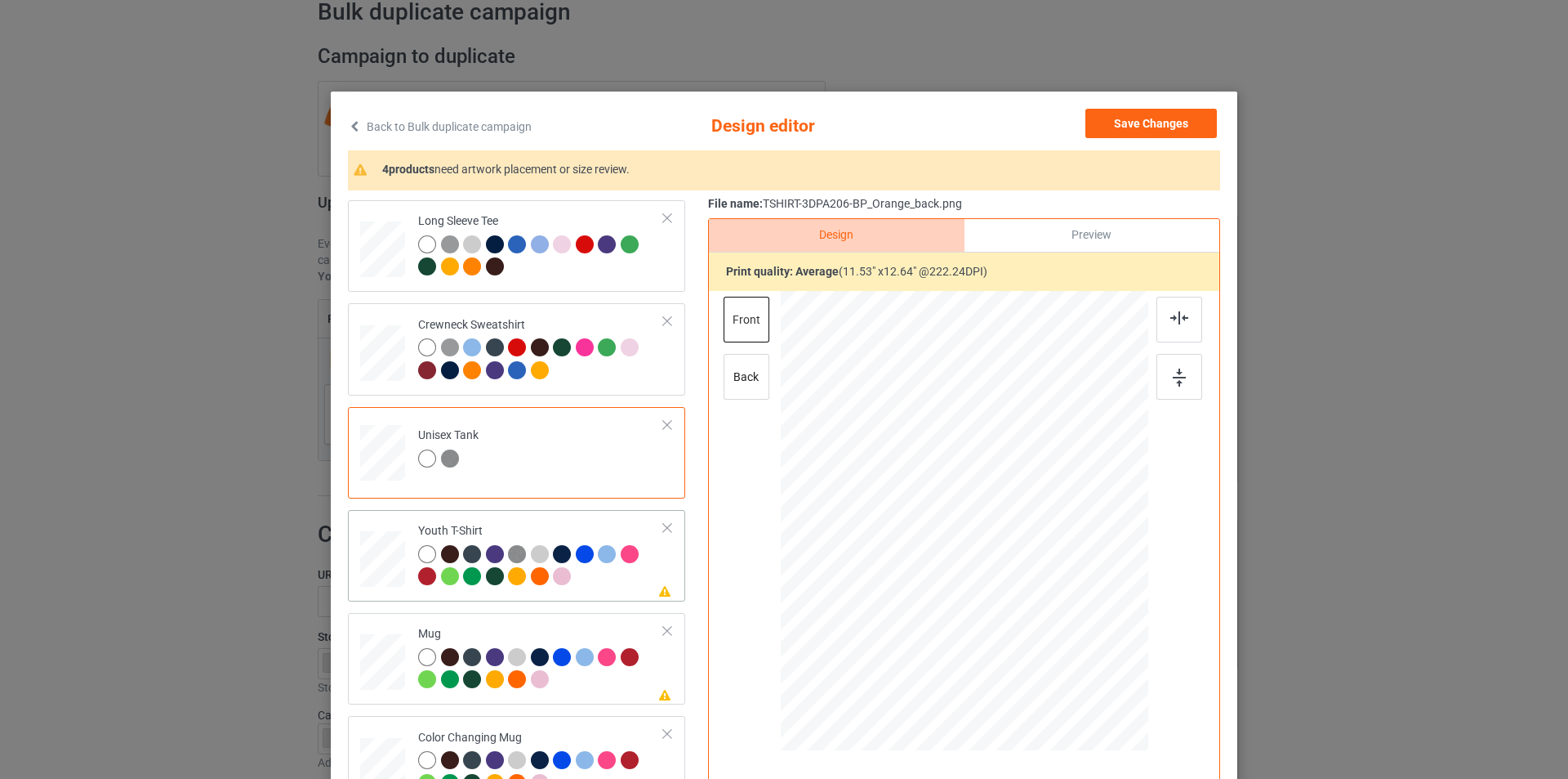
click at [580, 533] on div "Youth T-Shirt" at bounding box center [541, 554] width 246 height 61
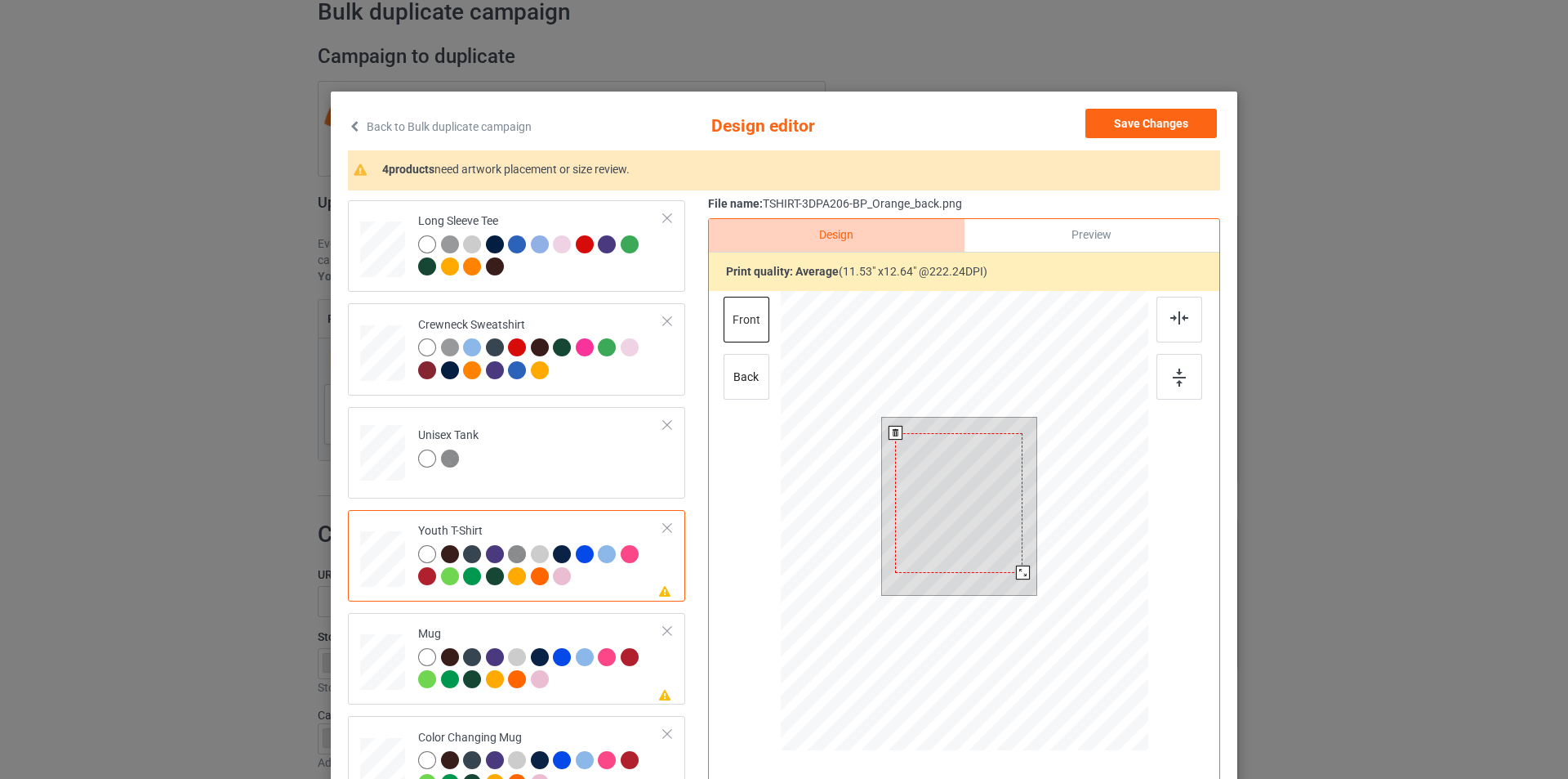
click at [974, 498] on div at bounding box center [958, 502] width 127 height 140
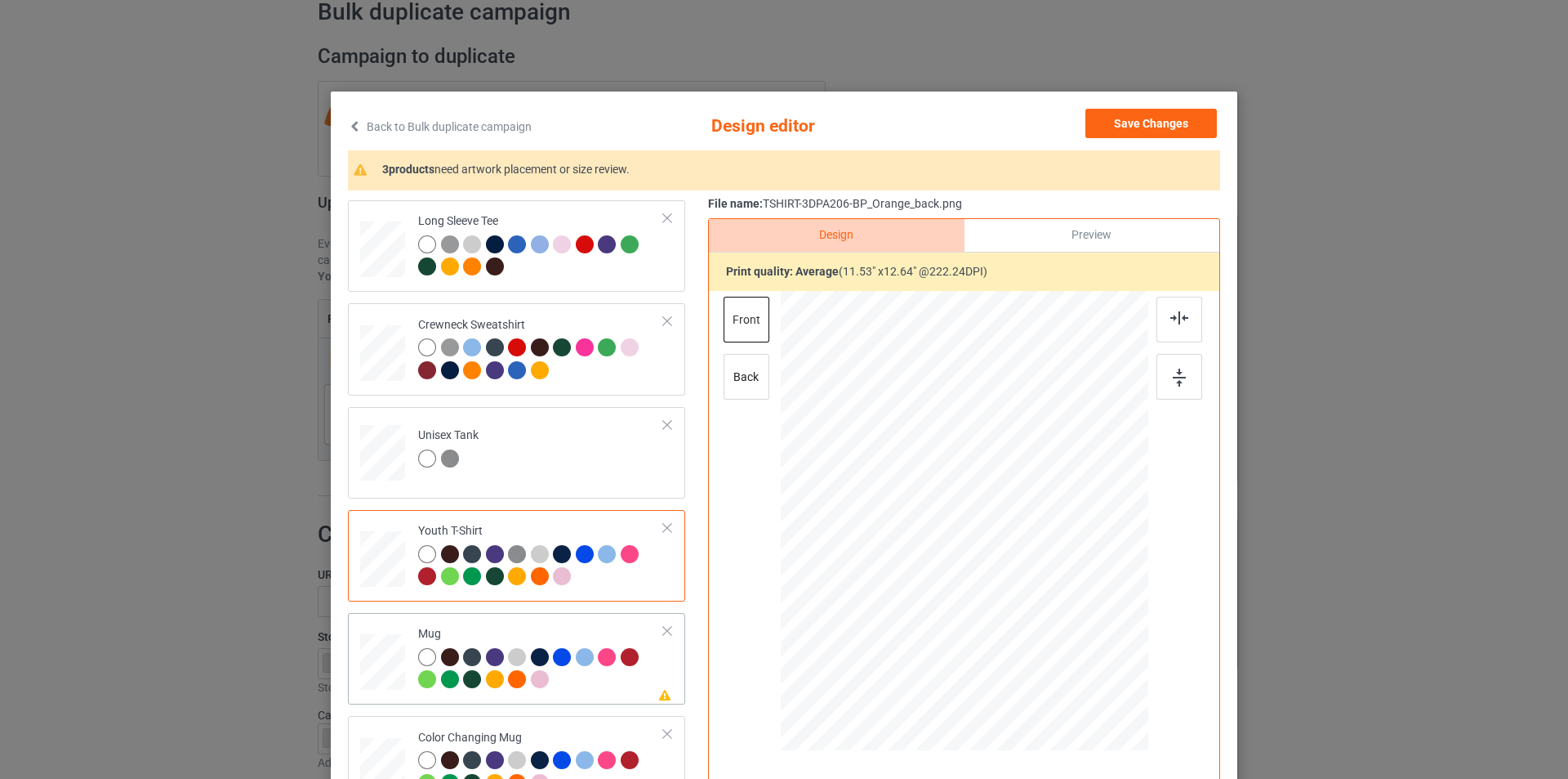
click at [607, 622] on td "Please review artwork placement Mug" at bounding box center [541, 658] width 264 height 78
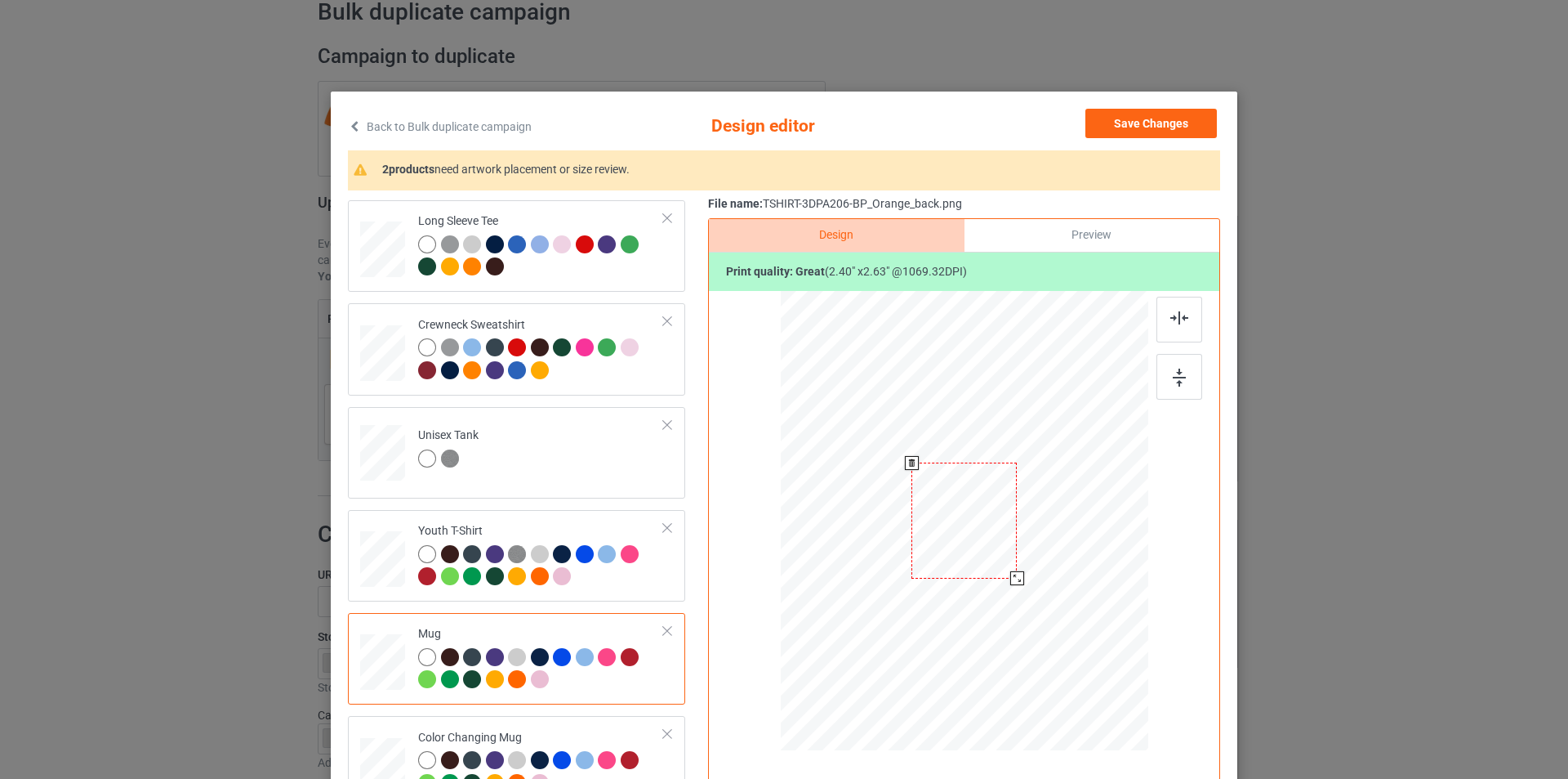
drag, startPoint x: 1046, startPoint y: 591, endPoint x: 1023, endPoint y: 564, distance: 35.5
click at [1023, 564] on div at bounding box center [964, 519] width 368 height 152
drag, startPoint x: 977, startPoint y: 514, endPoint x: 1078, endPoint y: 515, distance: 101.0
click at [1078, 515] on div at bounding box center [1065, 521] width 105 height 115
click at [1110, 573] on div at bounding box center [1117, 577] width 14 height 14
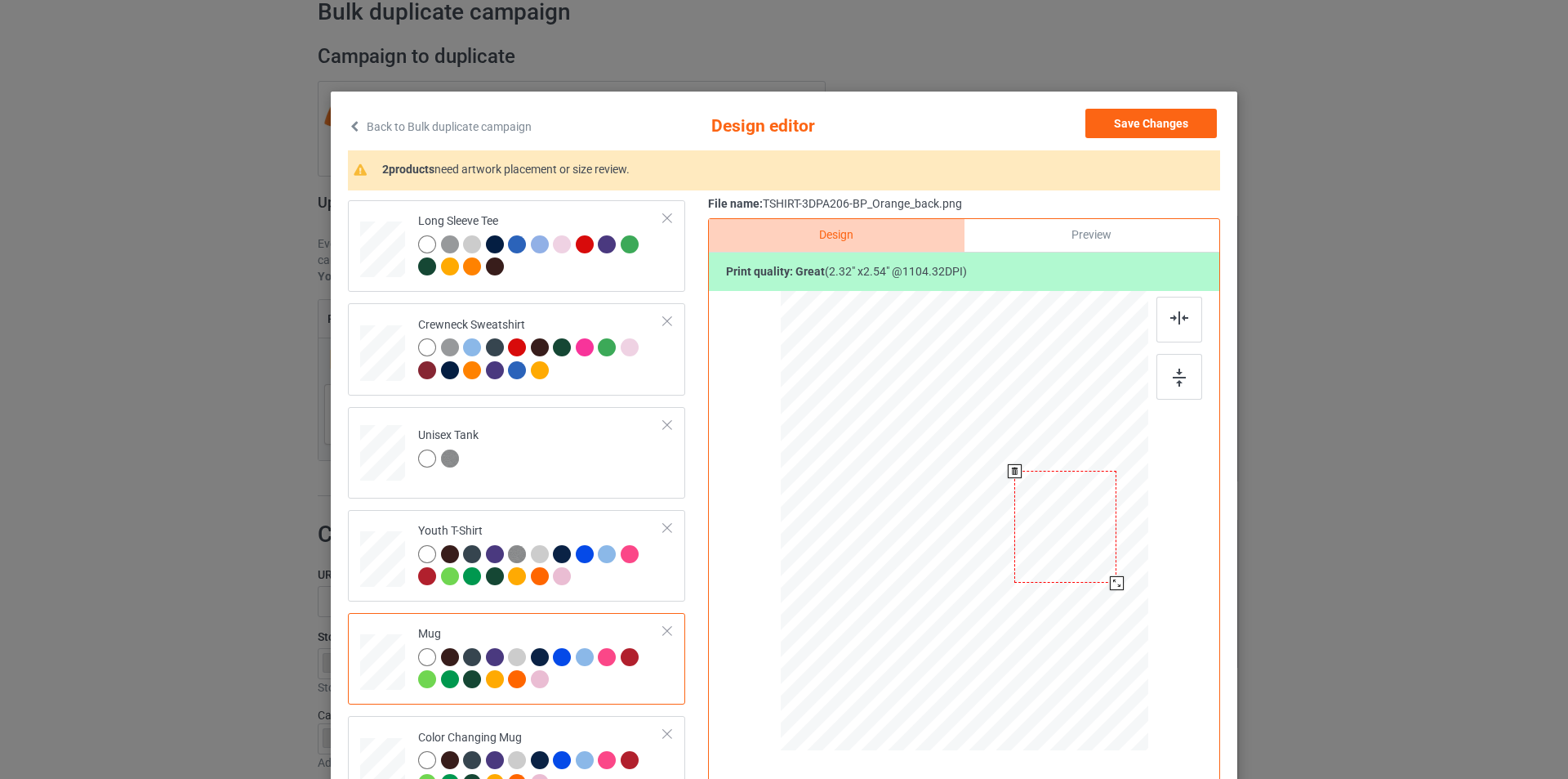
click at [1096, 546] on div at bounding box center [1065, 527] width 102 height 112
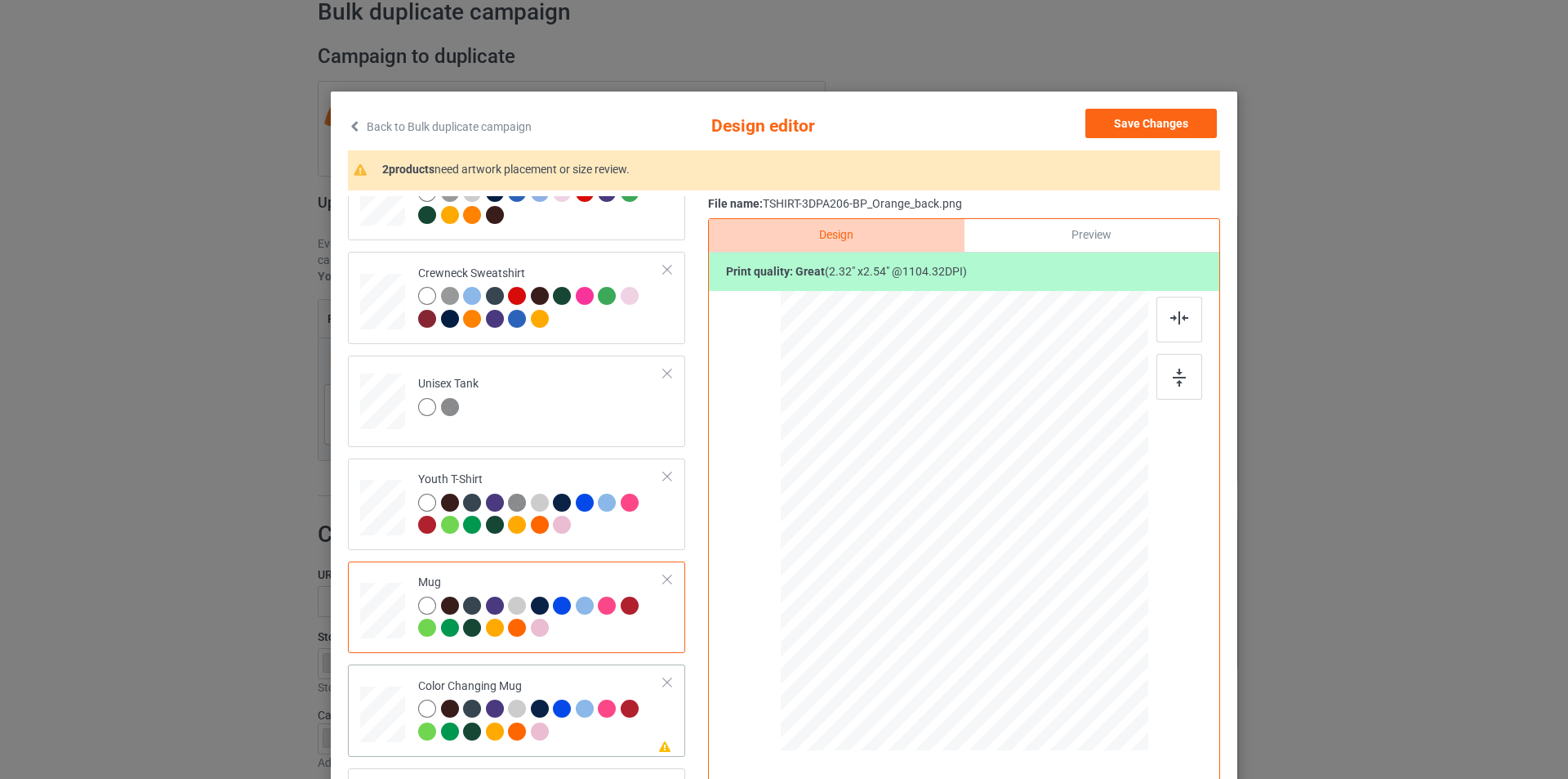
scroll to position [486, 0]
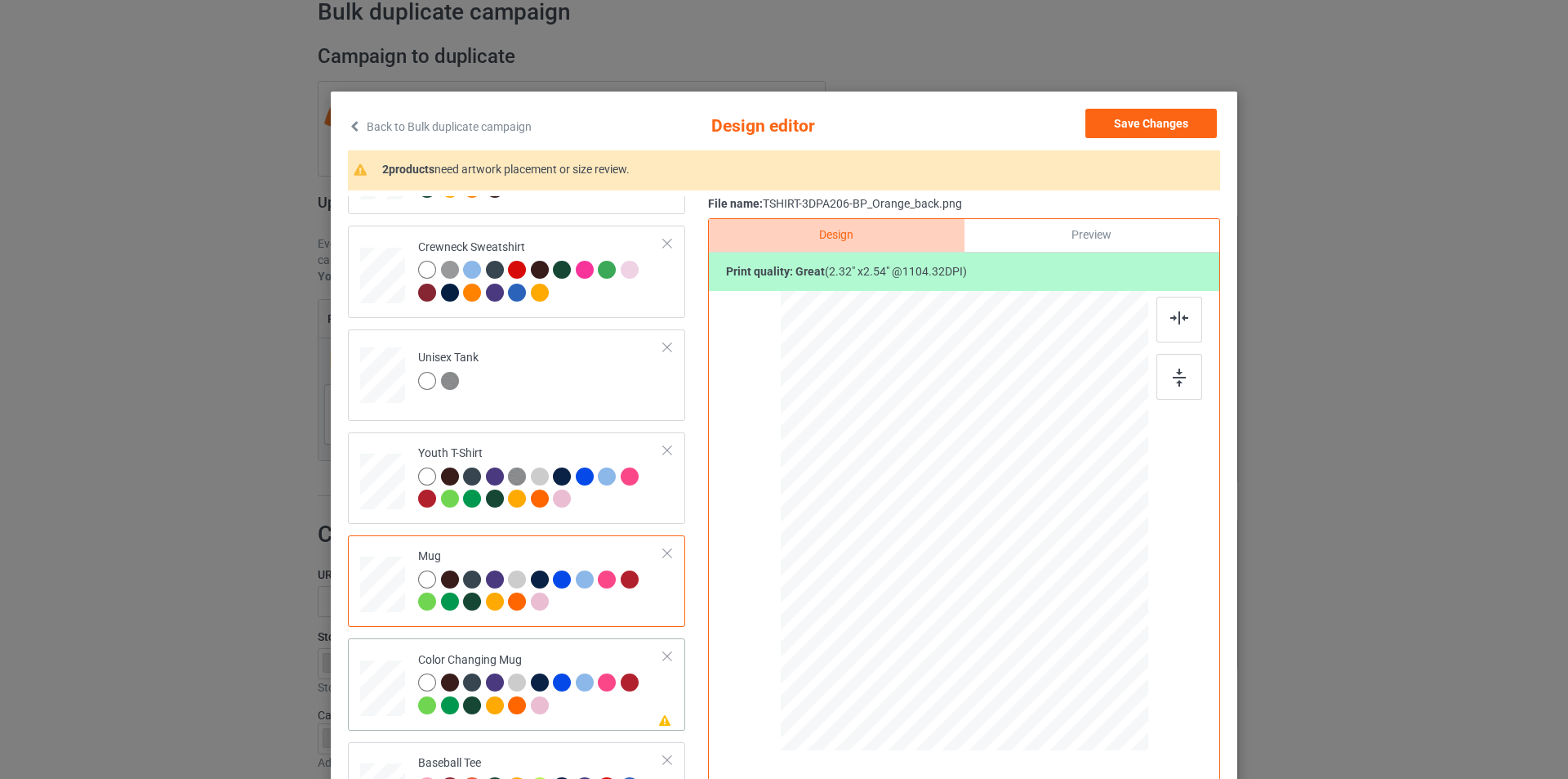
click at [615, 655] on div "Color Changing Mug" at bounding box center [541, 683] width 246 height 61
click at [1080, 527] on div at bounding box center [1065, 525] width 102 height 112
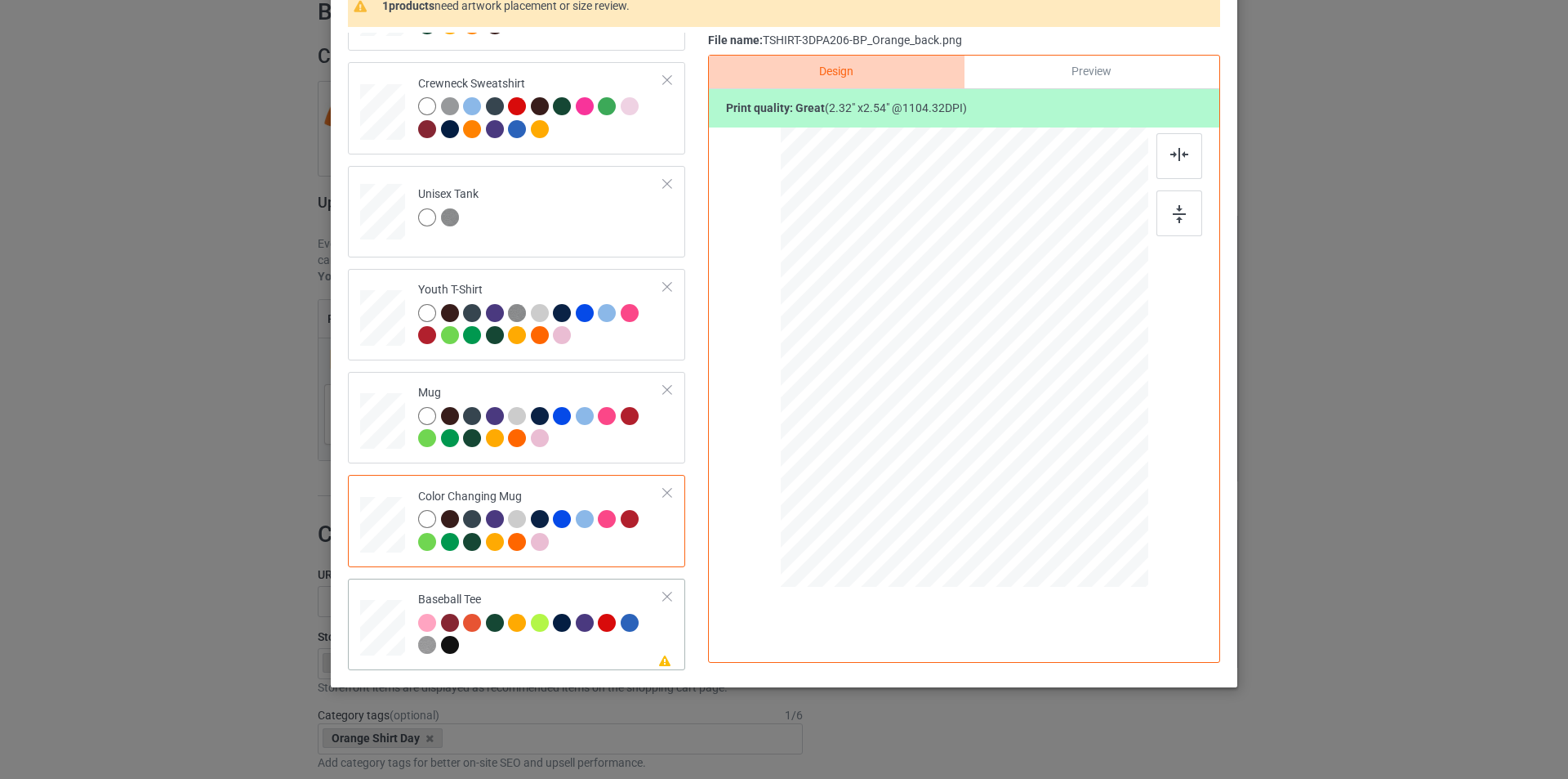
scroll to position [164, 0]
click at [605, 591] on div "Baseball Tee" at bounding box center [541, 622] width 246 height 61
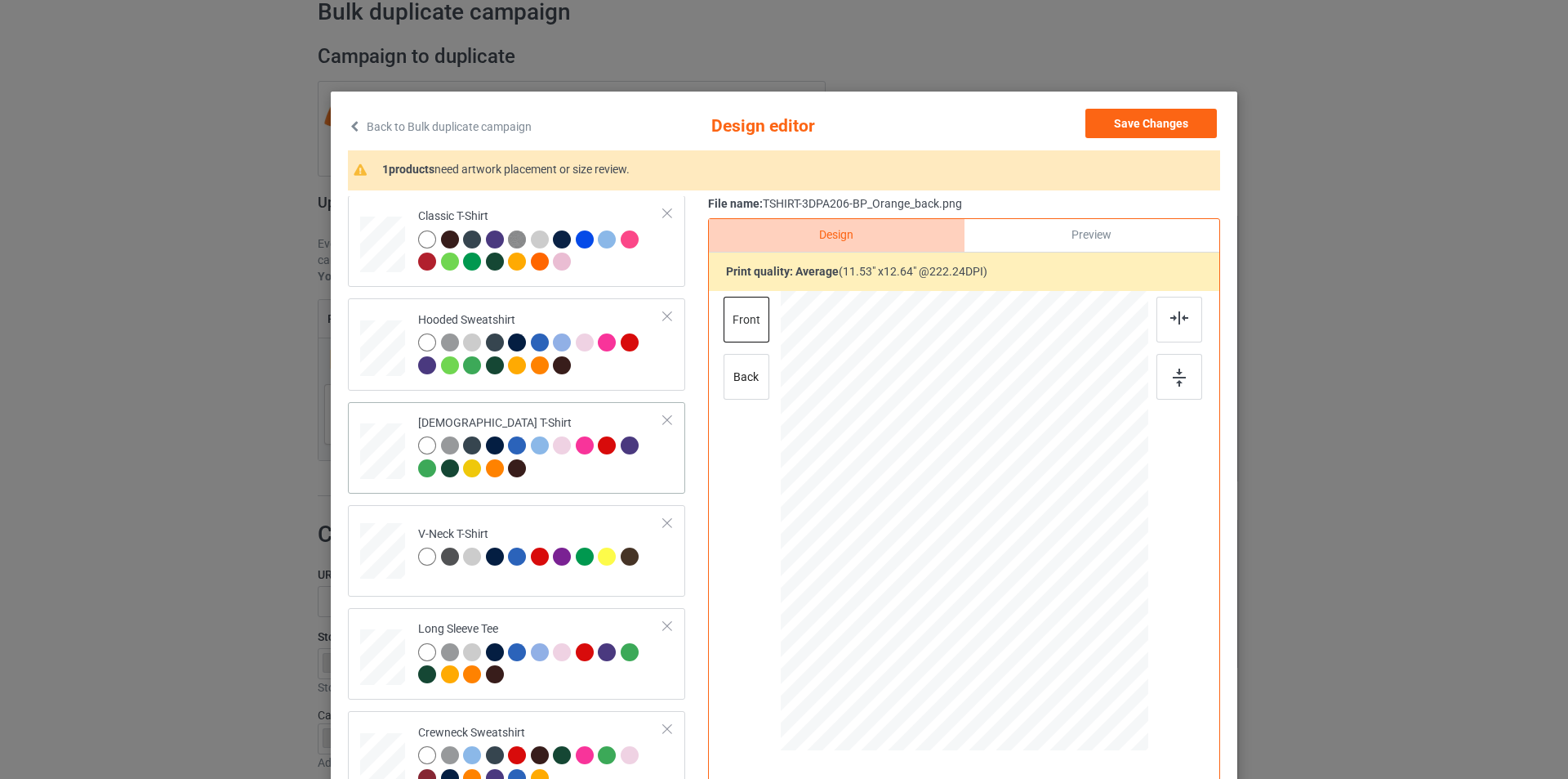
scroll to position [0, 0]
click at [602, 266] on div at bounding box center [541, 253] width 246 height 45
click at [535, 263] on div at bounding box center [540, 262] width 18 height 18
click at [1161, 122] on button "Save Changes" at bounding box center [1151, 124] width 132 height 30
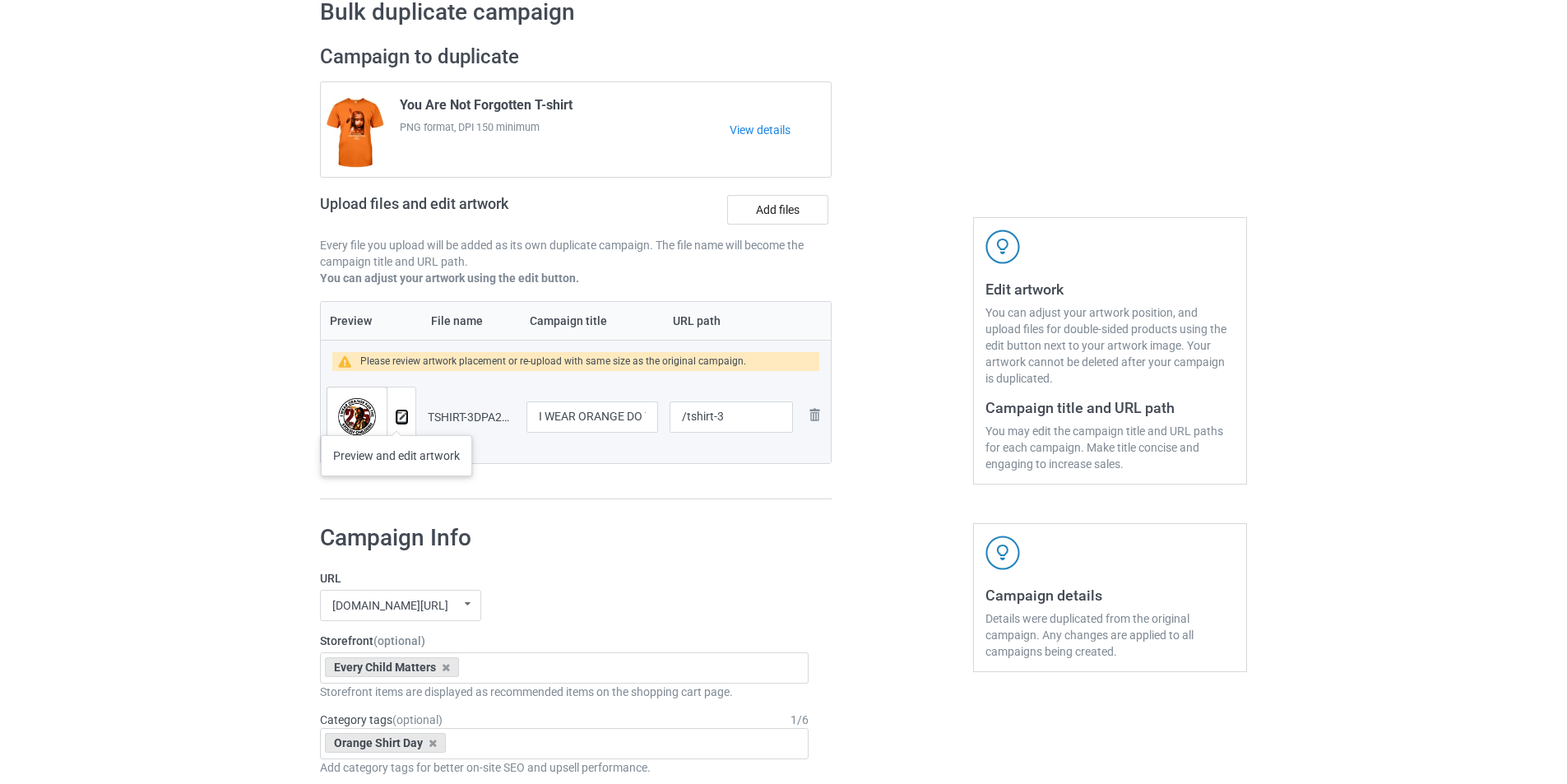
click at [397, 418] on img at bounding box center [402, 417] width 11 height 11
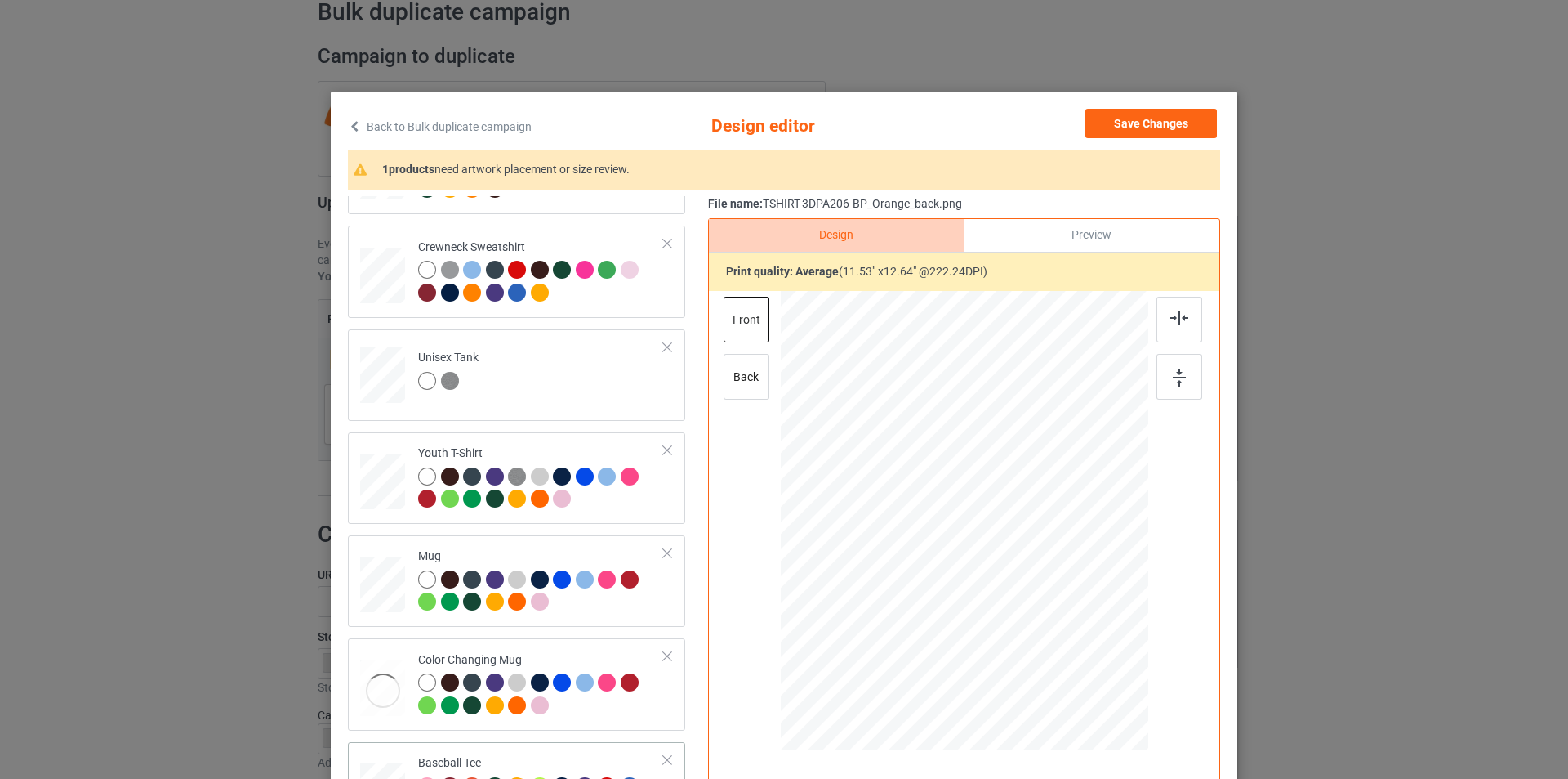
scroll to position [164, 0]
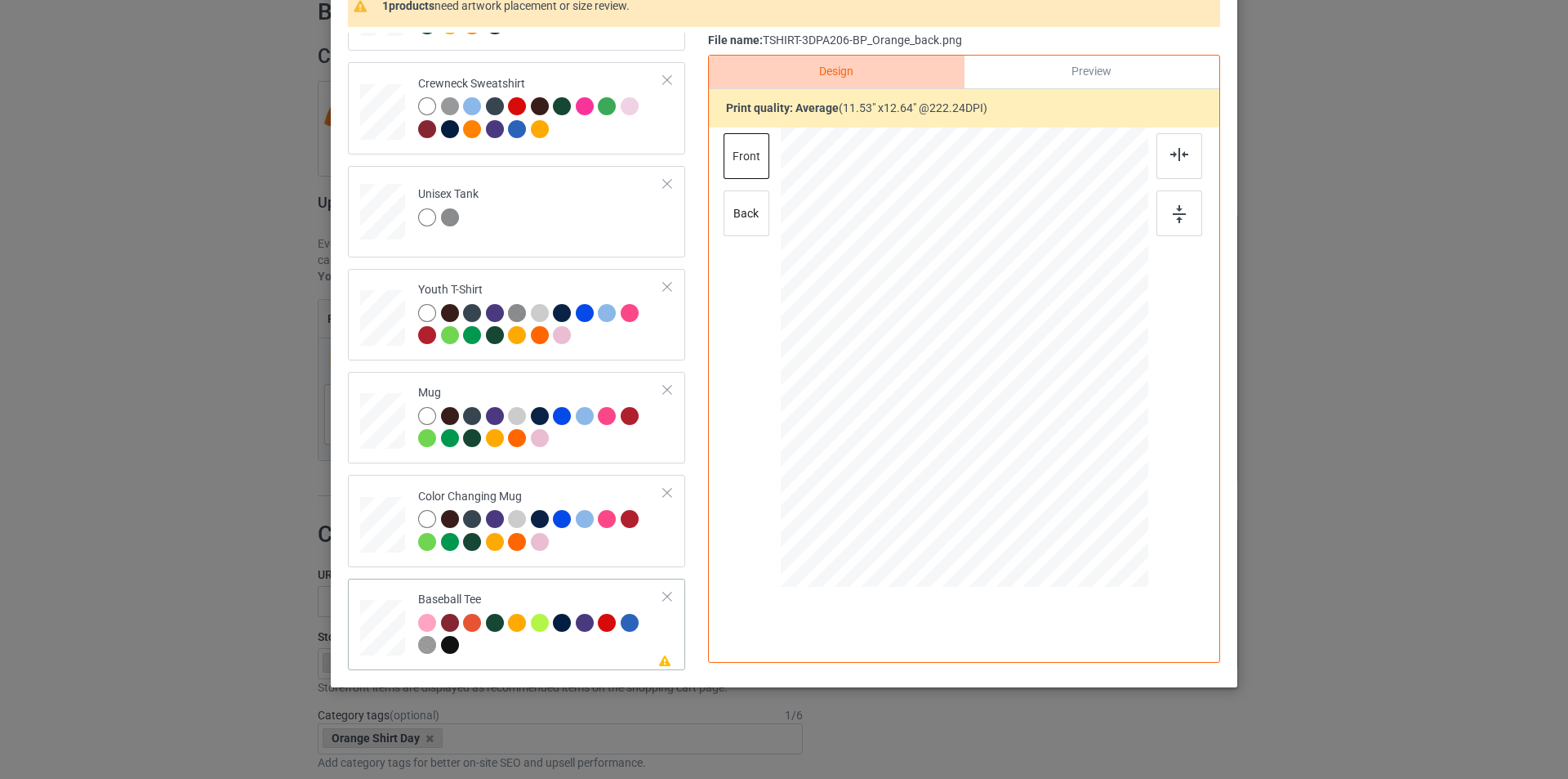
click at [546, 645] on div at bounding box center [541, 637] width 246 height 45
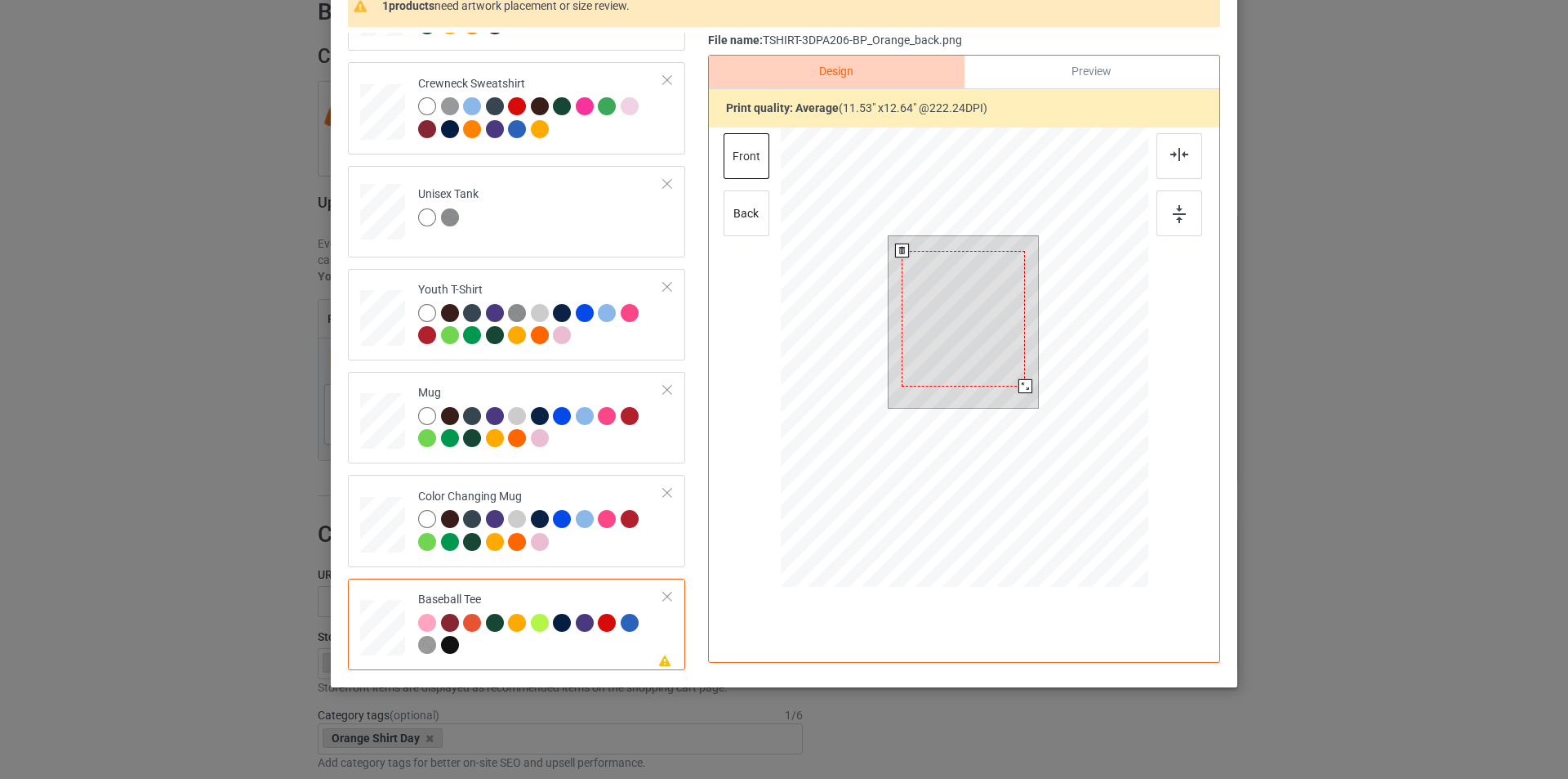
click at [962, 318] on div at bounding box center [962, 318] width 123 height 135
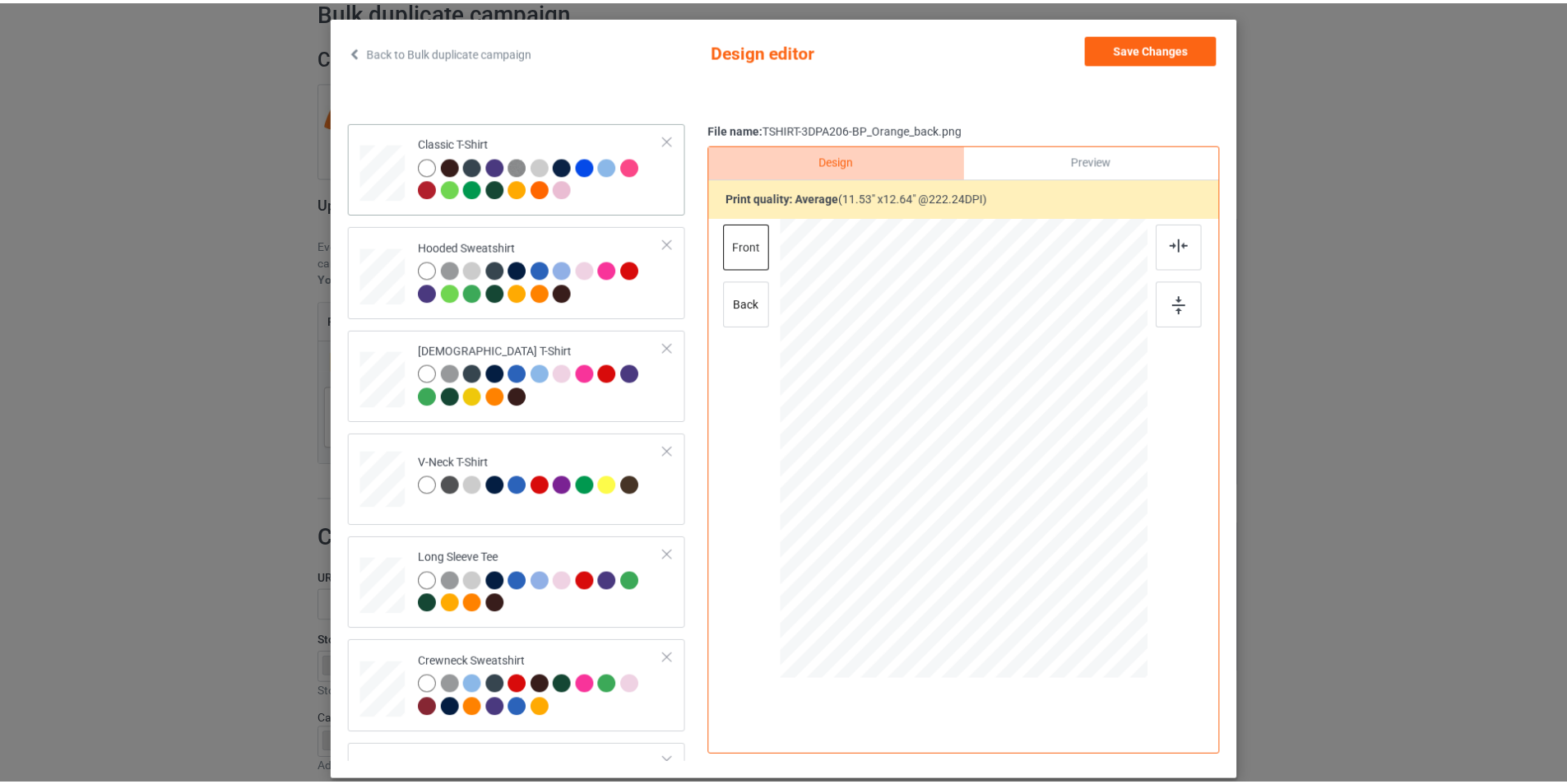
scroll to position [0, 0]
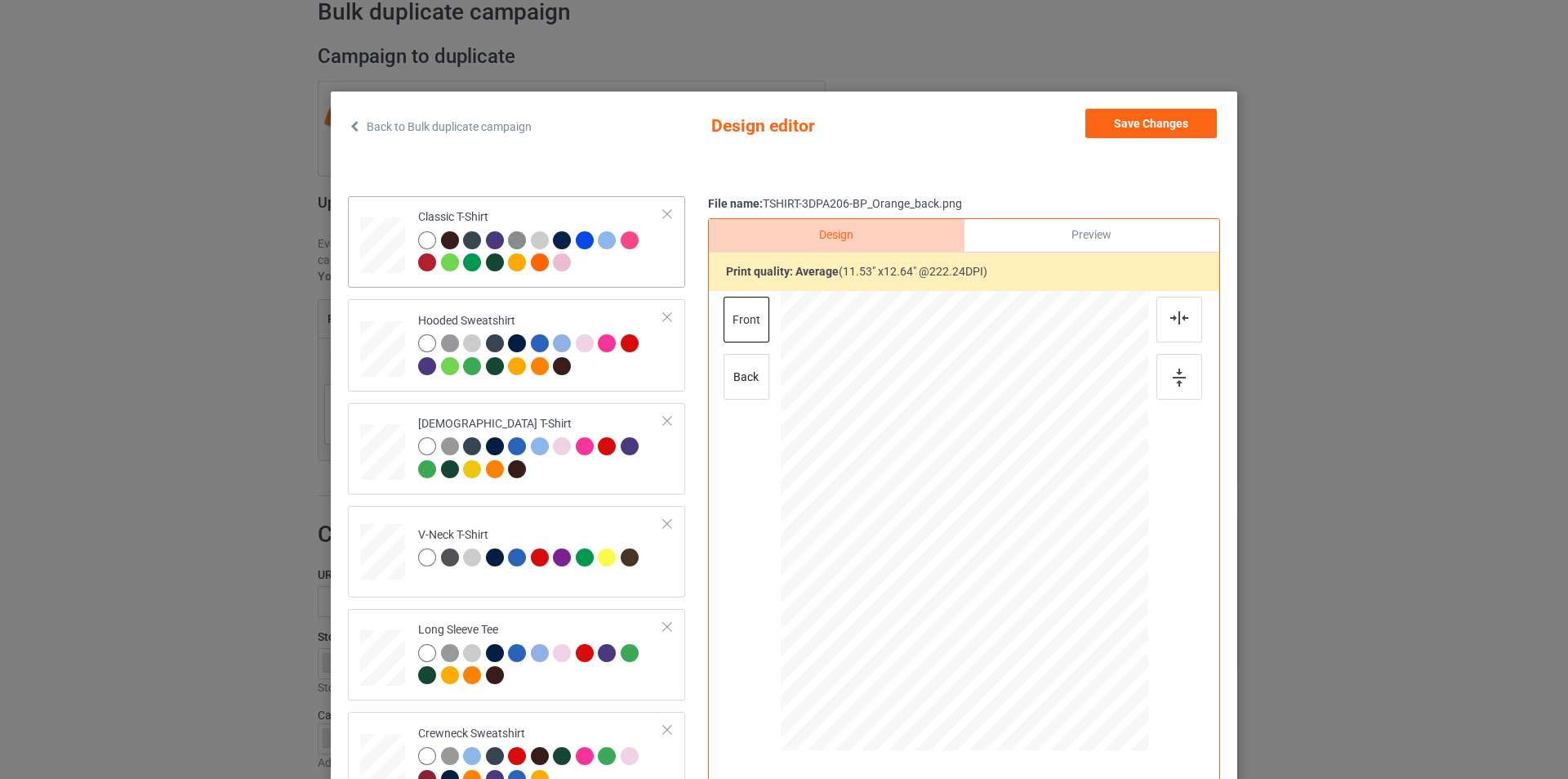
click at [588, 261] on div at bounding box center [541, 253] width 246 height 45
click at [533, 262] on div at bounding box center [540, 262] width 18 height 18
click at [1180, 125] on button "Save Changes" at bounding box center [1151, 124] width 132 height 30
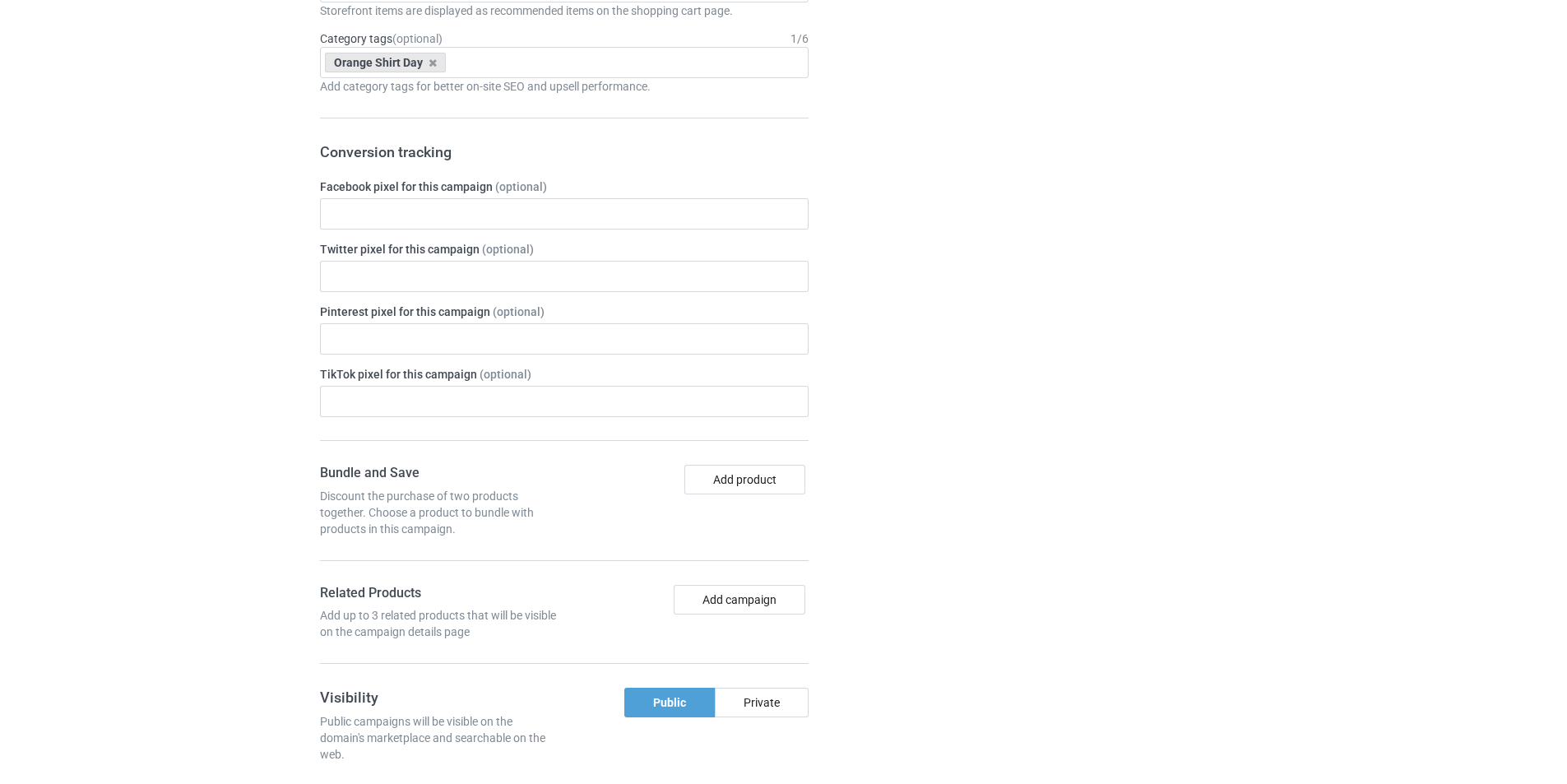
scroll to position [746, 0]
click at [761, 480] on button "Add product" at bounding box center [744, 481] width 121 height 30
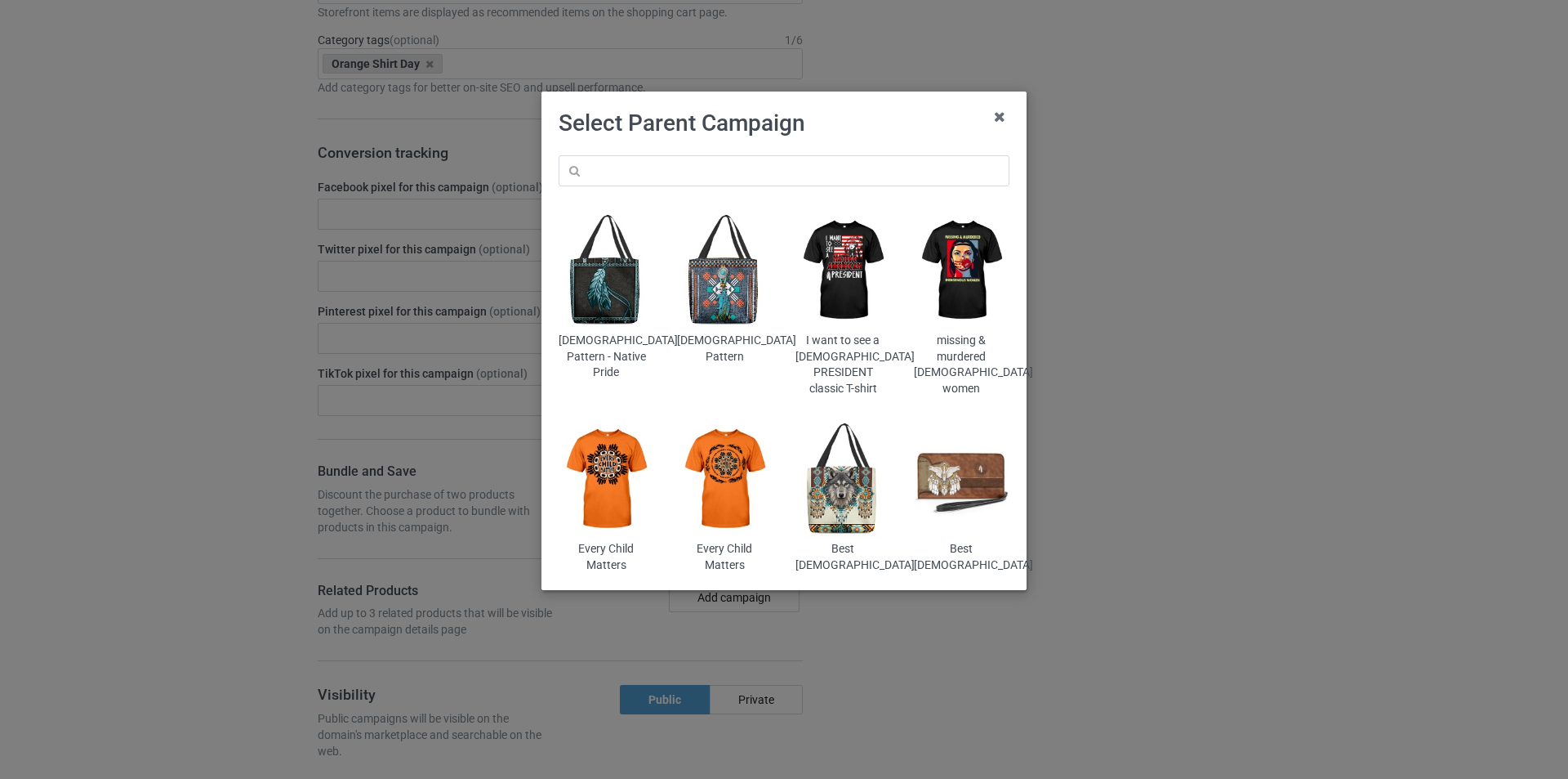
click at [619, 492] on img at bounding box center [606, 479] width 96 height 119
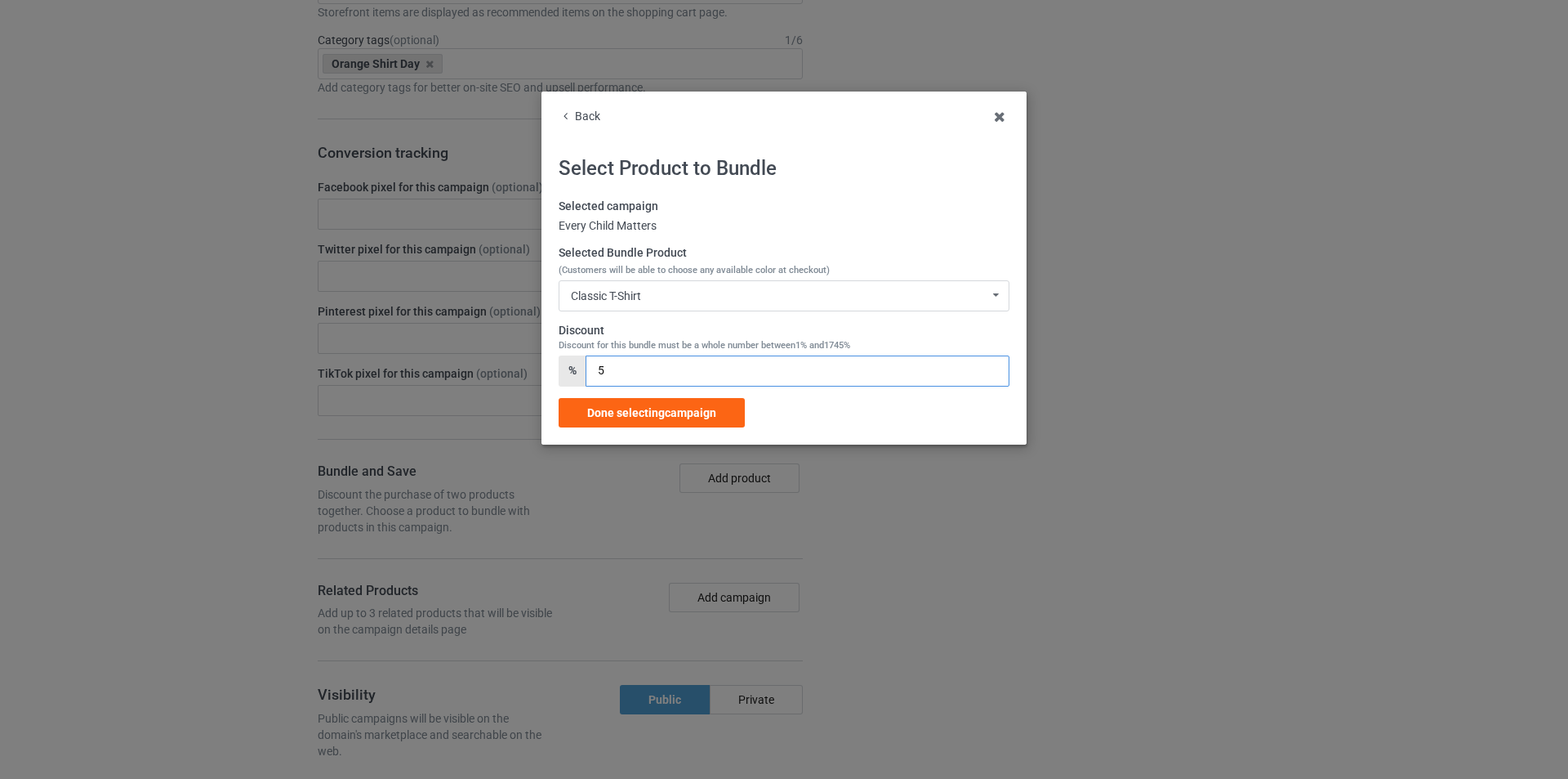
drag, startPoint x: 614, startPoint y: 371, endPoint x: 566, endPoint y: 385, distance: 50.0
click at [566, 385] on div "% 5" at bounding box center [784, 371] width 451 height 31
type input "3"
click at [691, 408] on span "Done selecting campaign" at bounding box center [652, 412] width 129 height 13
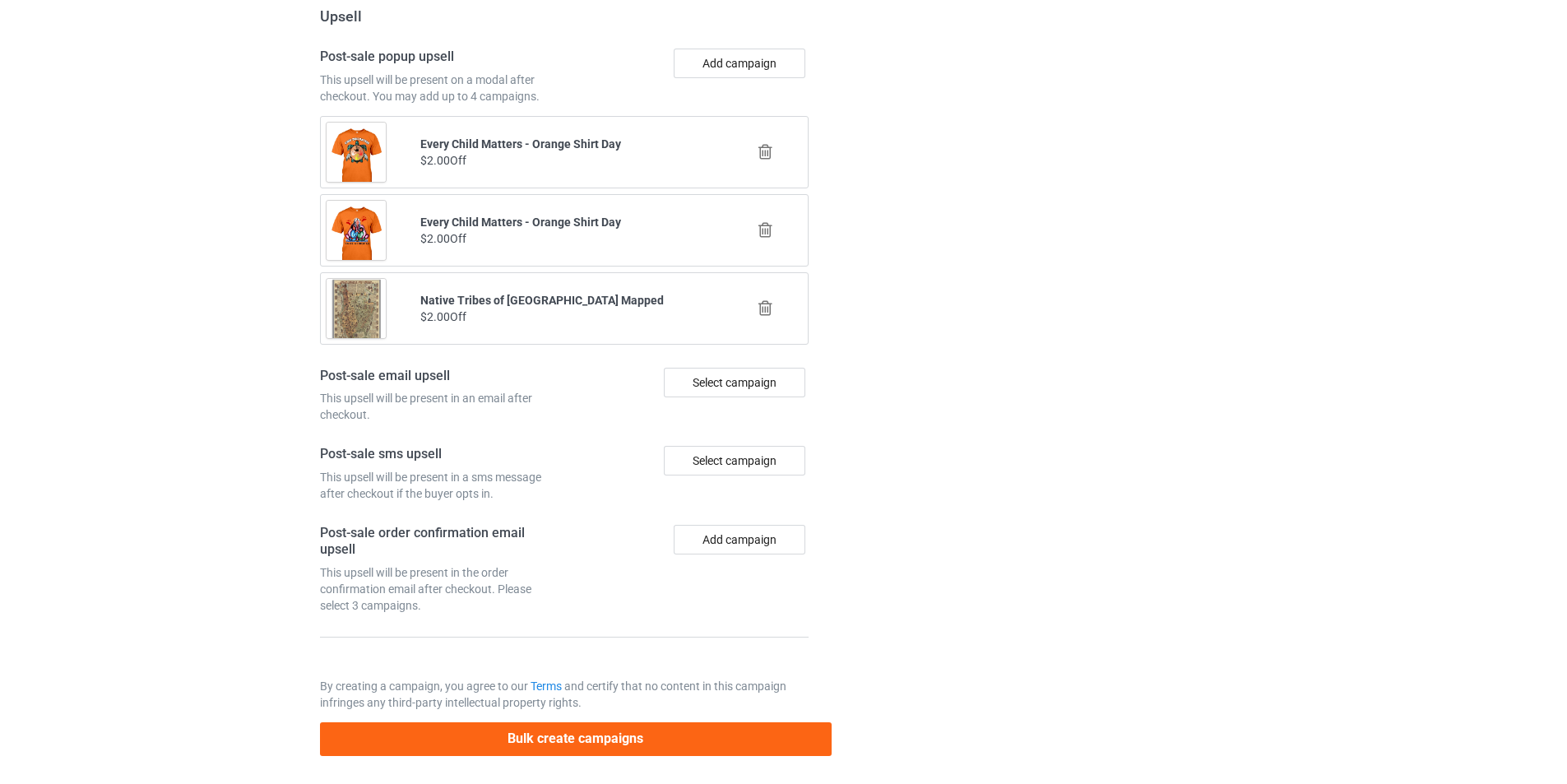
scroll to position [1674, 0]
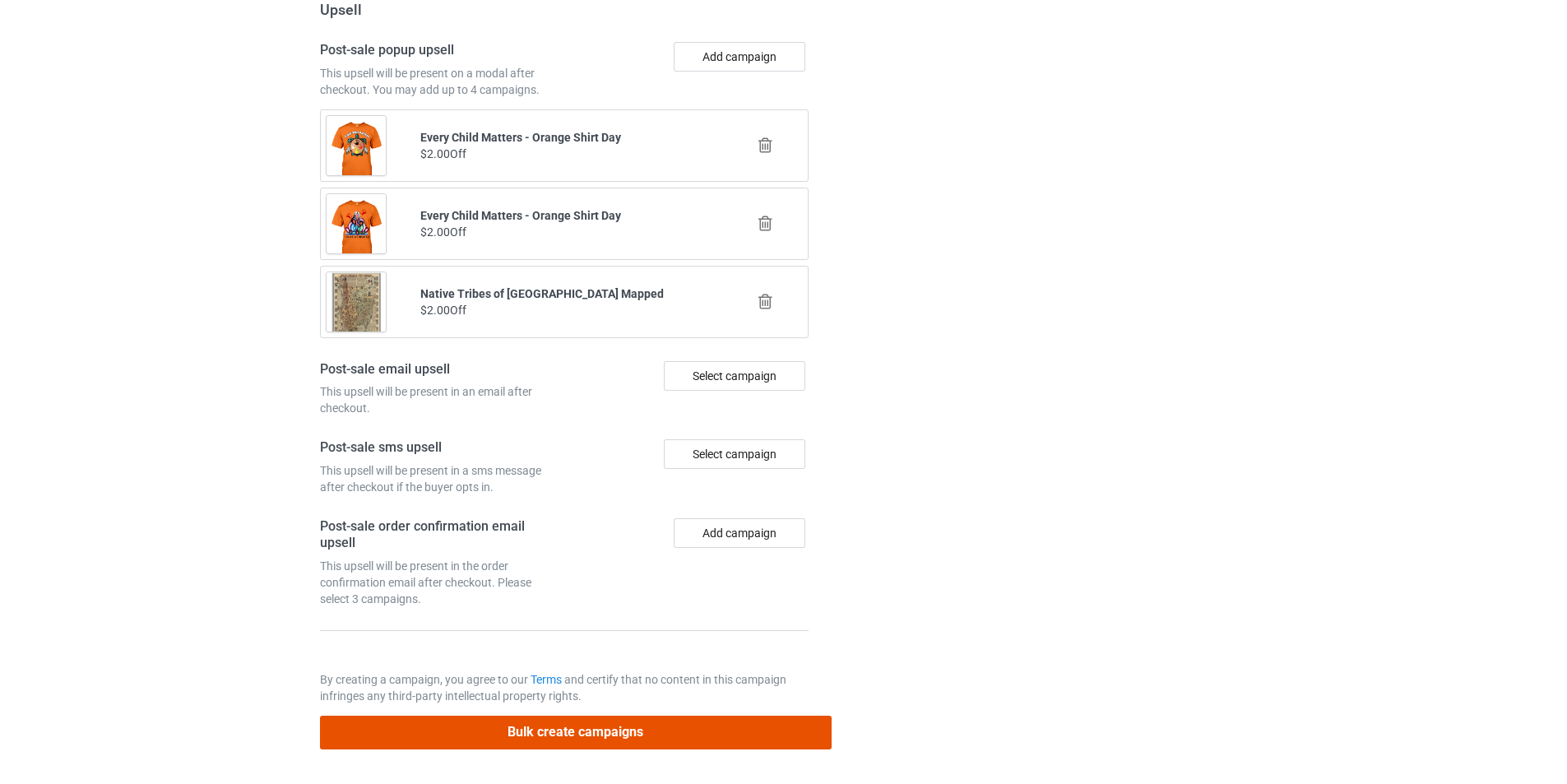
click at [584, 729] on button "Bulk create campaigns" at bounding box center [577, 731] width 512 height 34
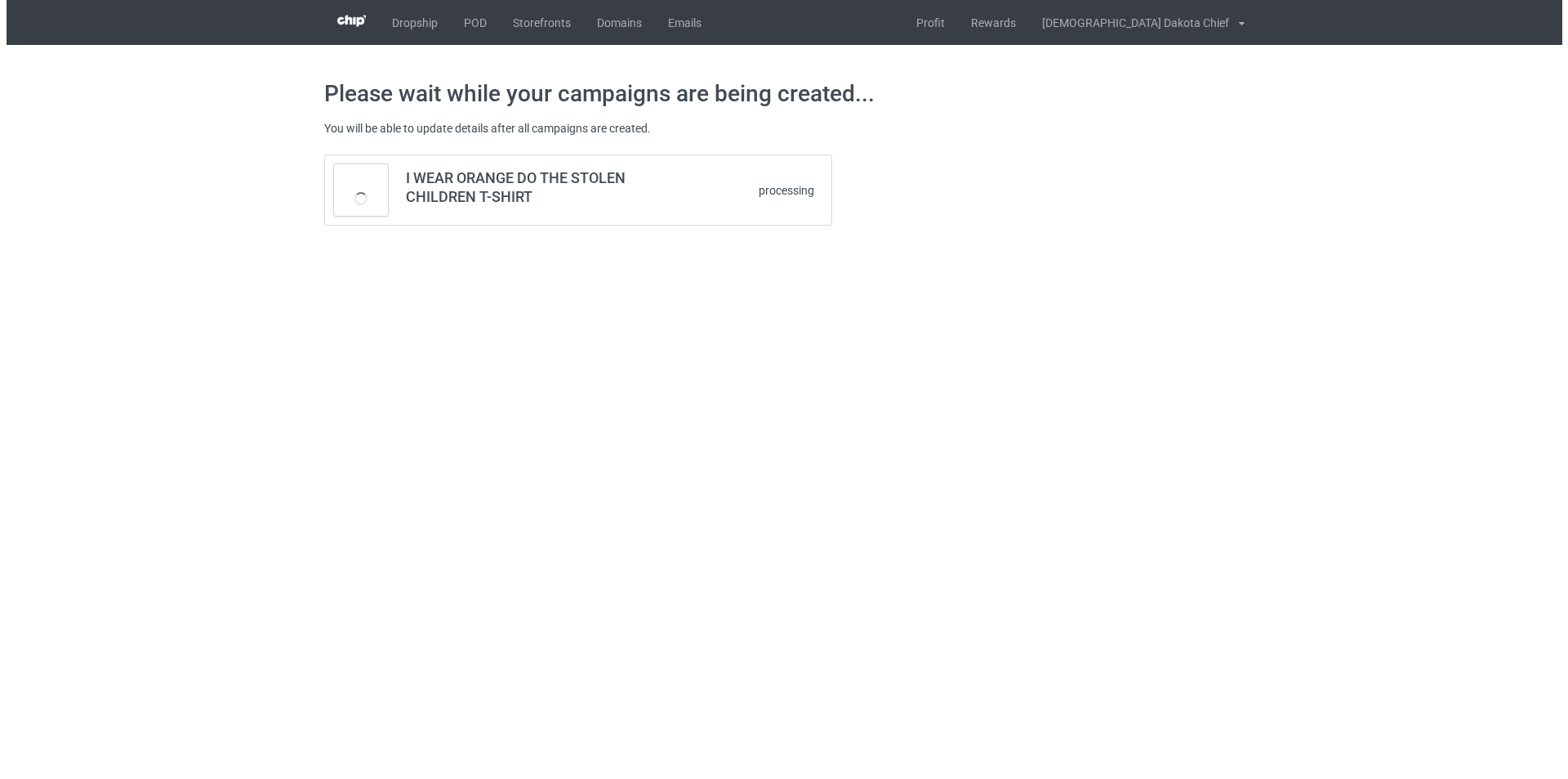
scroll to position [0, 0]
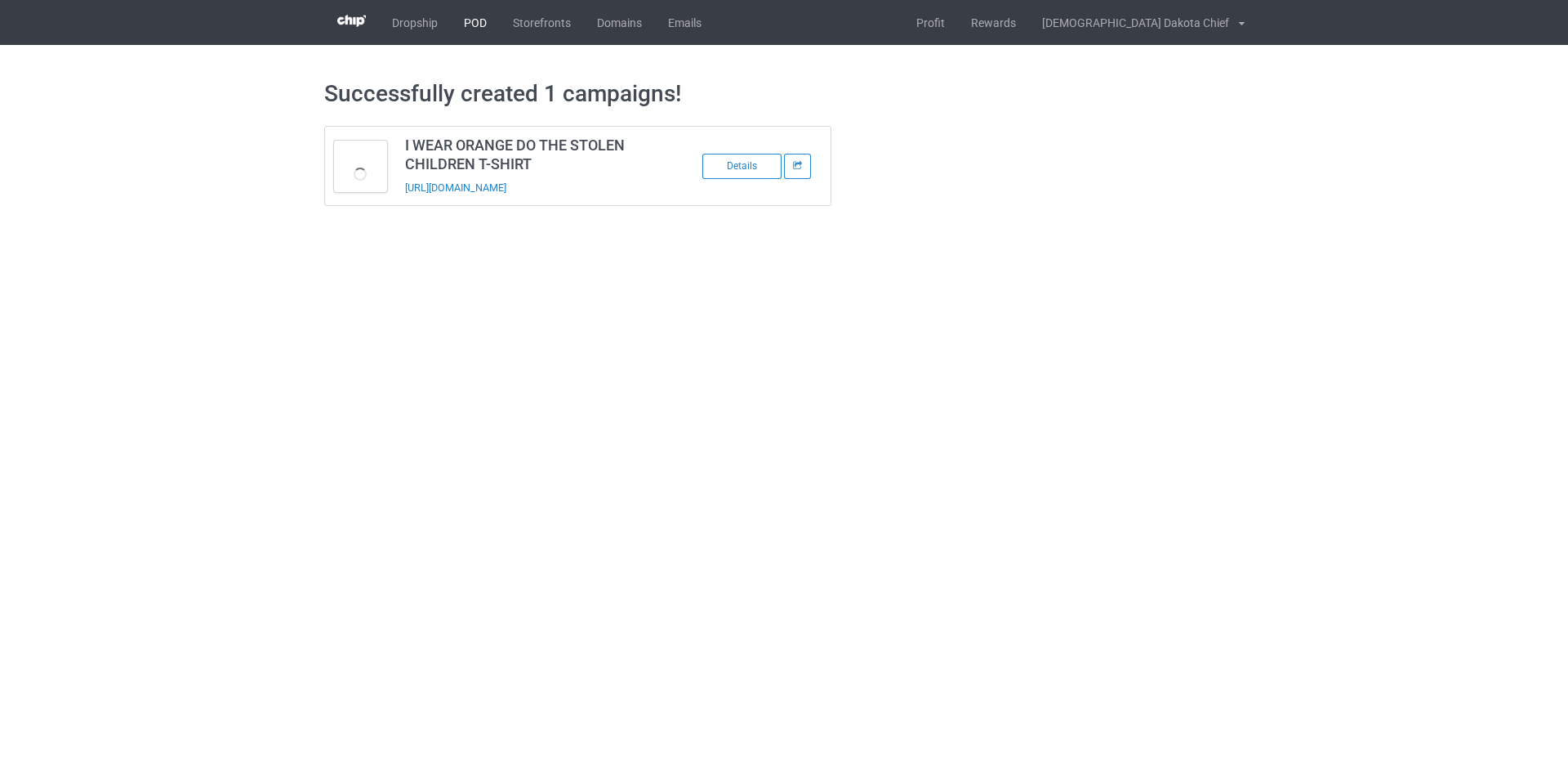
click at [485, 32] on link "POD" at bounding box center [475, 23] width 49 height 45
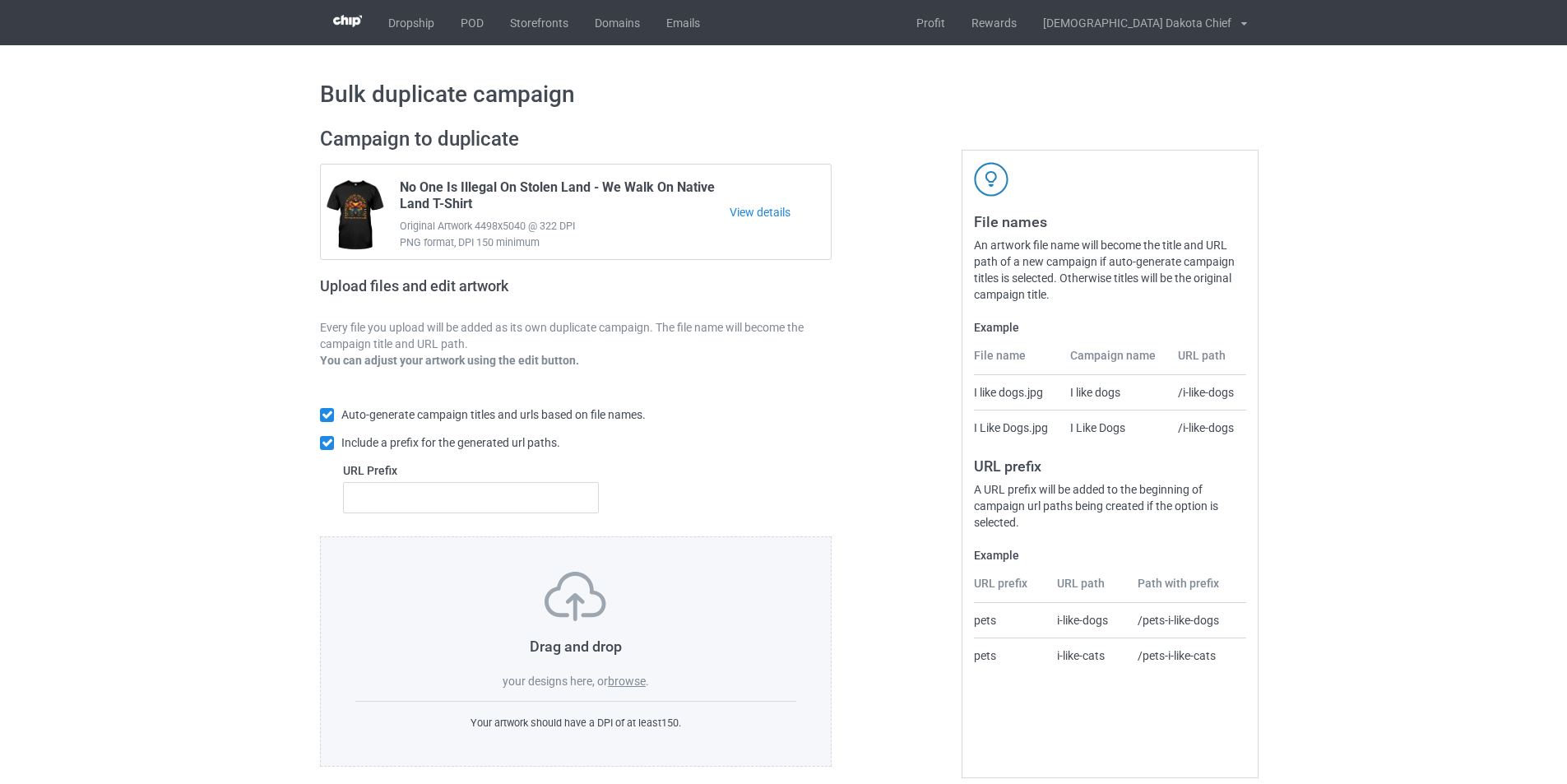
click at [622, 676] on label "browse" at bounding box center [627, 681] width 38 height 13
click at [0, 0] on input "browse" at bounding box center [0, 0] width 0 height 0
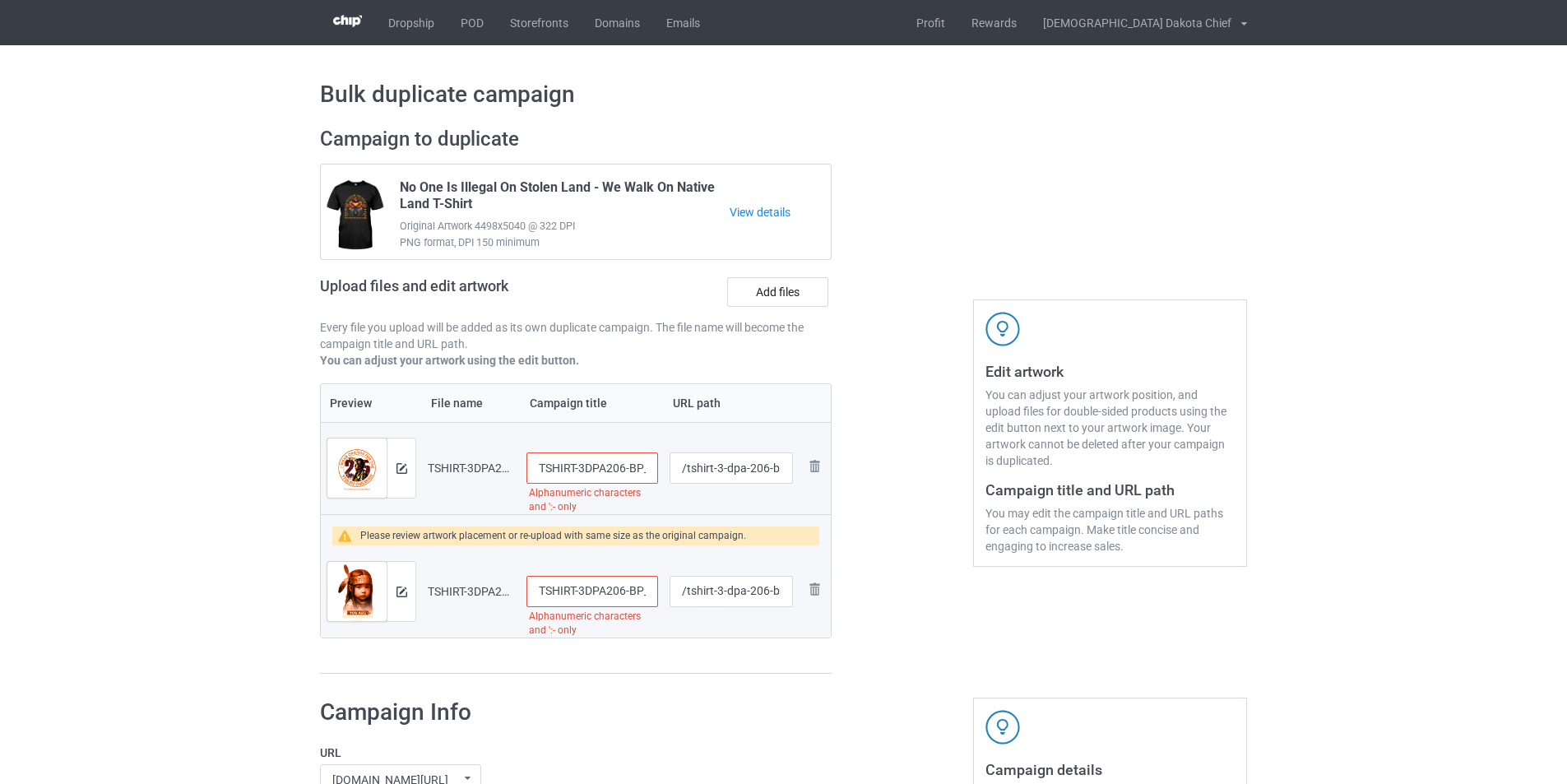
click at [597, 586] on input "TSHIRT-3DPA206-BP_Black_font" at bounding box center [592, 591] width 132 height 31
click at [779, 211] on link "View details" at bounding box center [780, 212] width 101 height 16
click at [600, 592] on input "TSHIRT-3DPA206-BP_Black_font" at bounding box center [592, 591] width 132 height 31
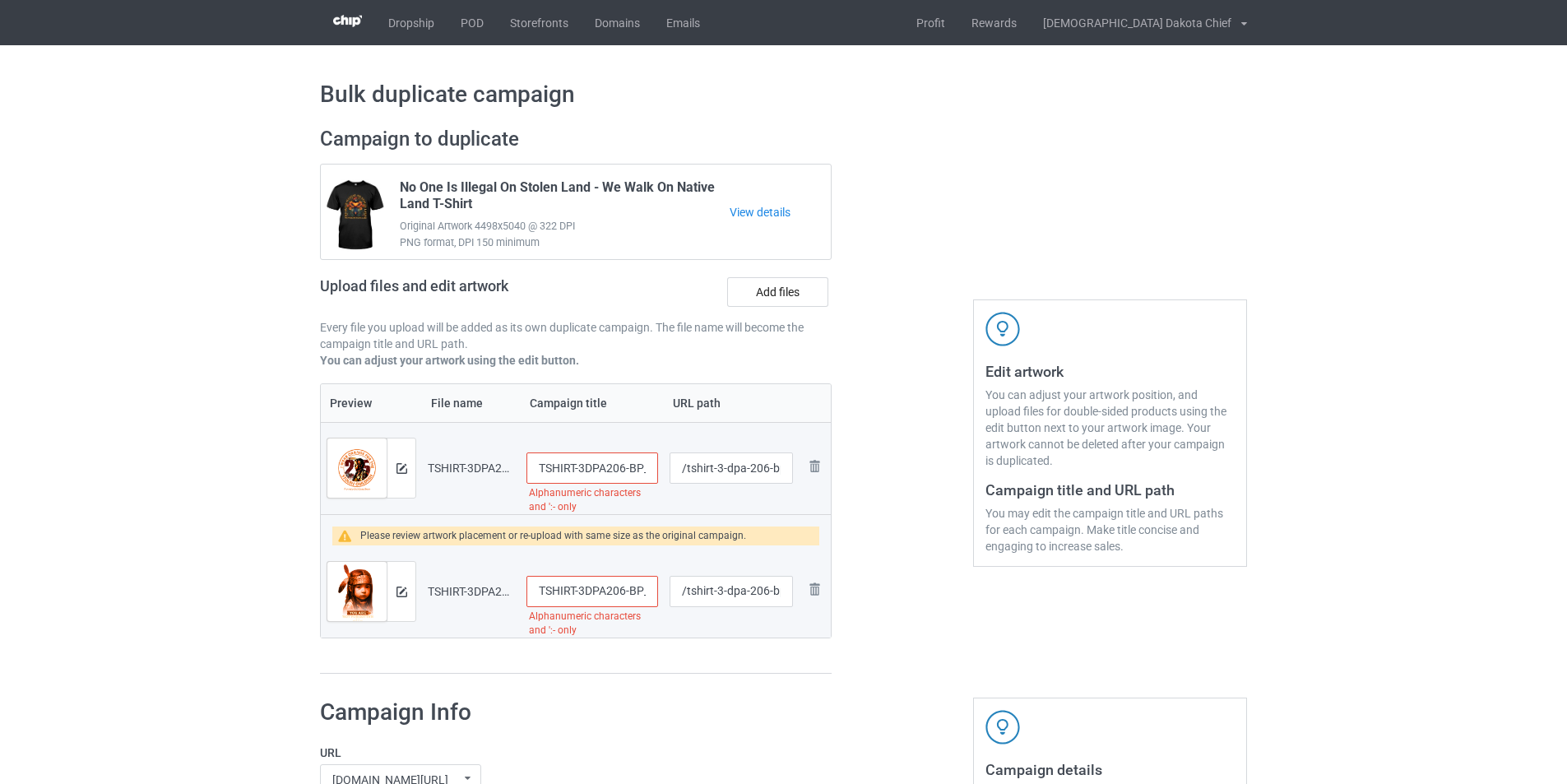
click at [600, 592] on input "TSHIRT-3DPA206-BP_Black_font" at bounding box center [592, 591] width 132 height 31
paste input "You Are Not Forgotten T-shir"
type input "You Are Not Forgotten T-shirt"
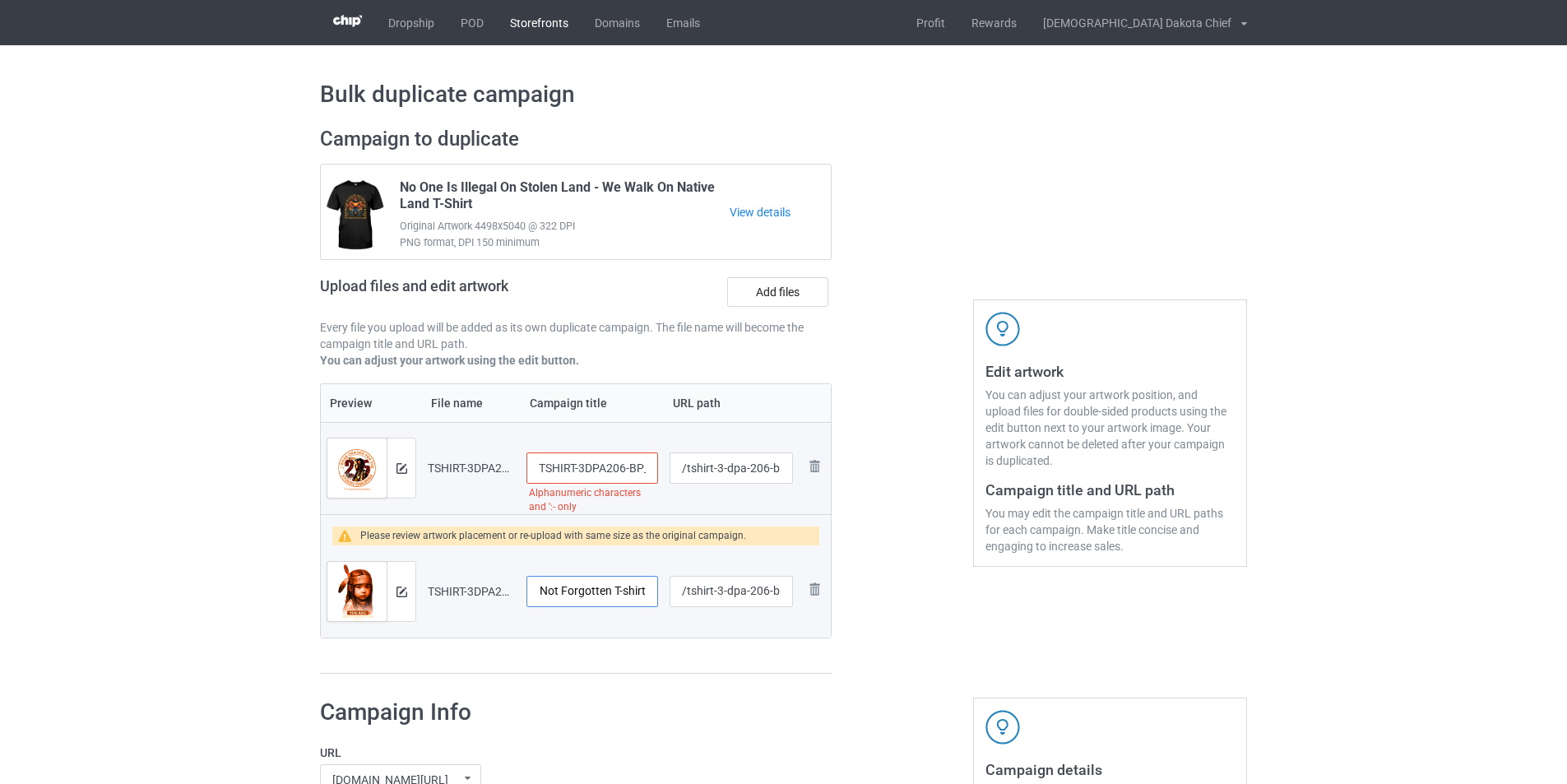
scroll to position [0, 0]
click at [601, 464] on input "TSHIRT-3DPA206-BP_Black_back" at bounding box center [592, 467] width 132 height 31
paste input "I WEAR ORANGE DO THE STOLEN CHILDREN T-SHIRT"
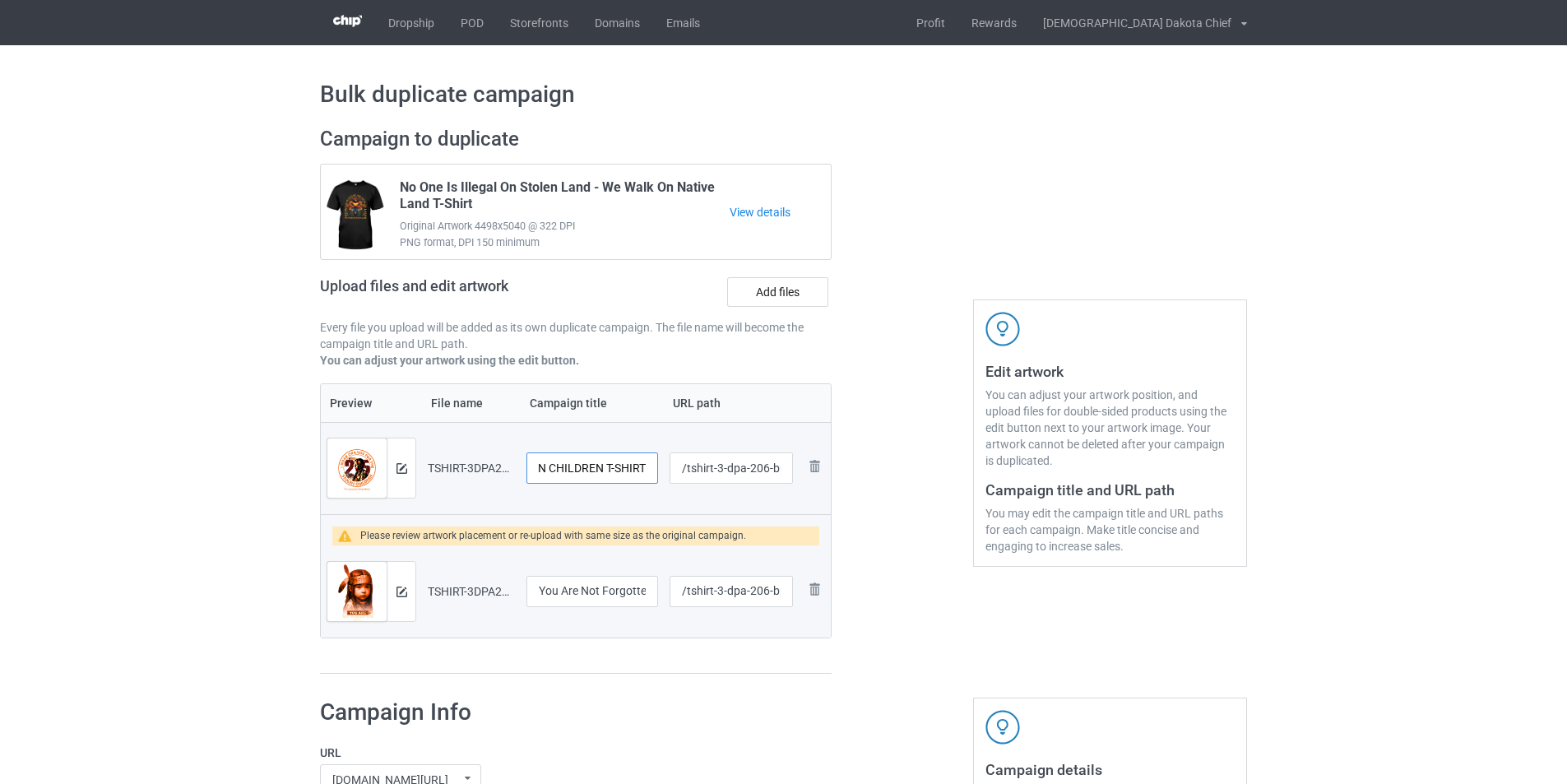
scroll to position [0, 170]
type input "I WEAR ORANGE DO THE STOLEN CHILDREN T-SHIRT"
click at [401, 591] on img at bounding box center [402, 592] width 11 height 11
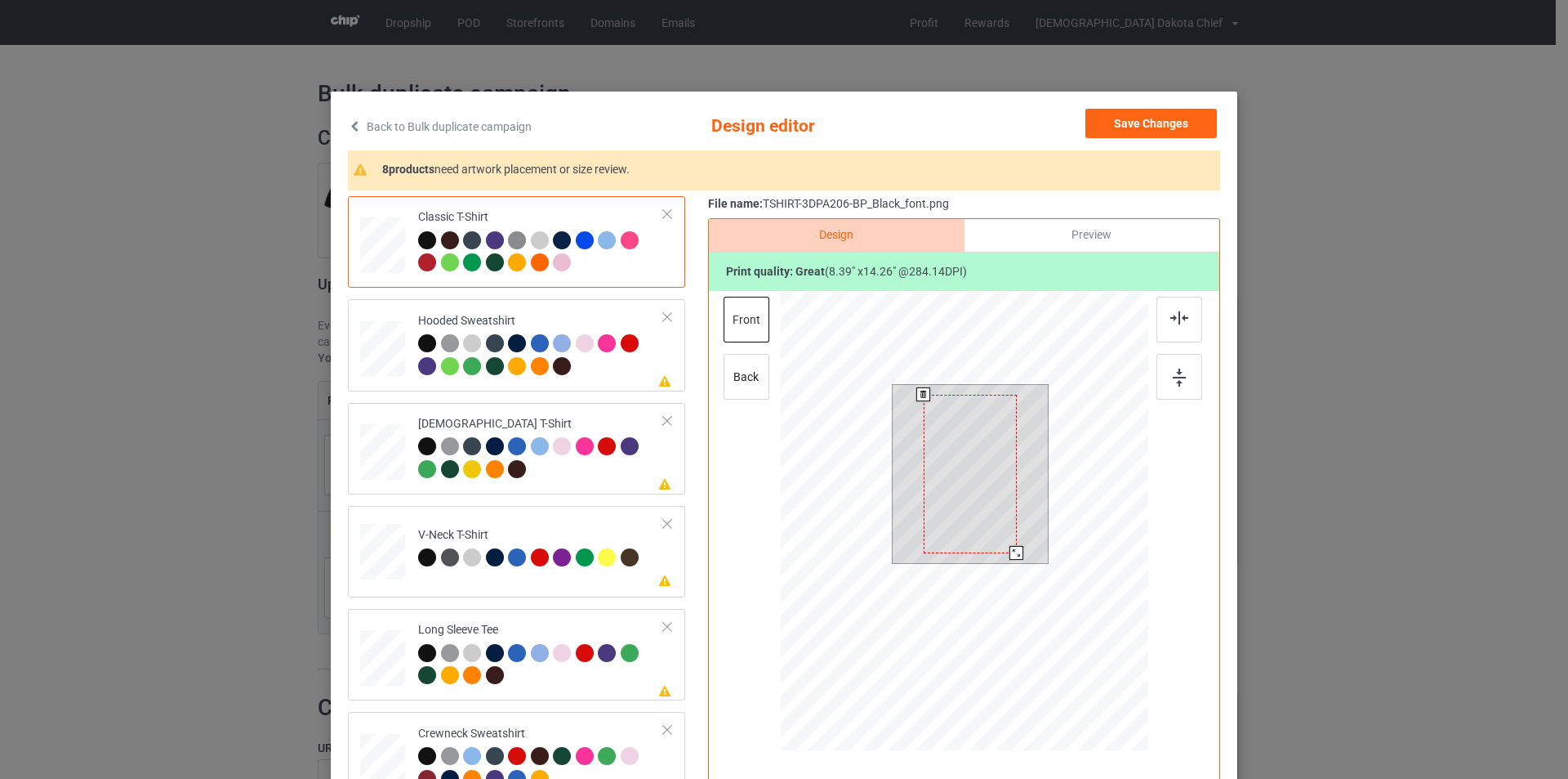
drag, startPoint x: 1016, startPoint y: 561, endPoint x: 1016, endPoint y: 547, distance: 14.0
click at [1016, 547] on div at bounding box center [1016, 552] width 14 height 14
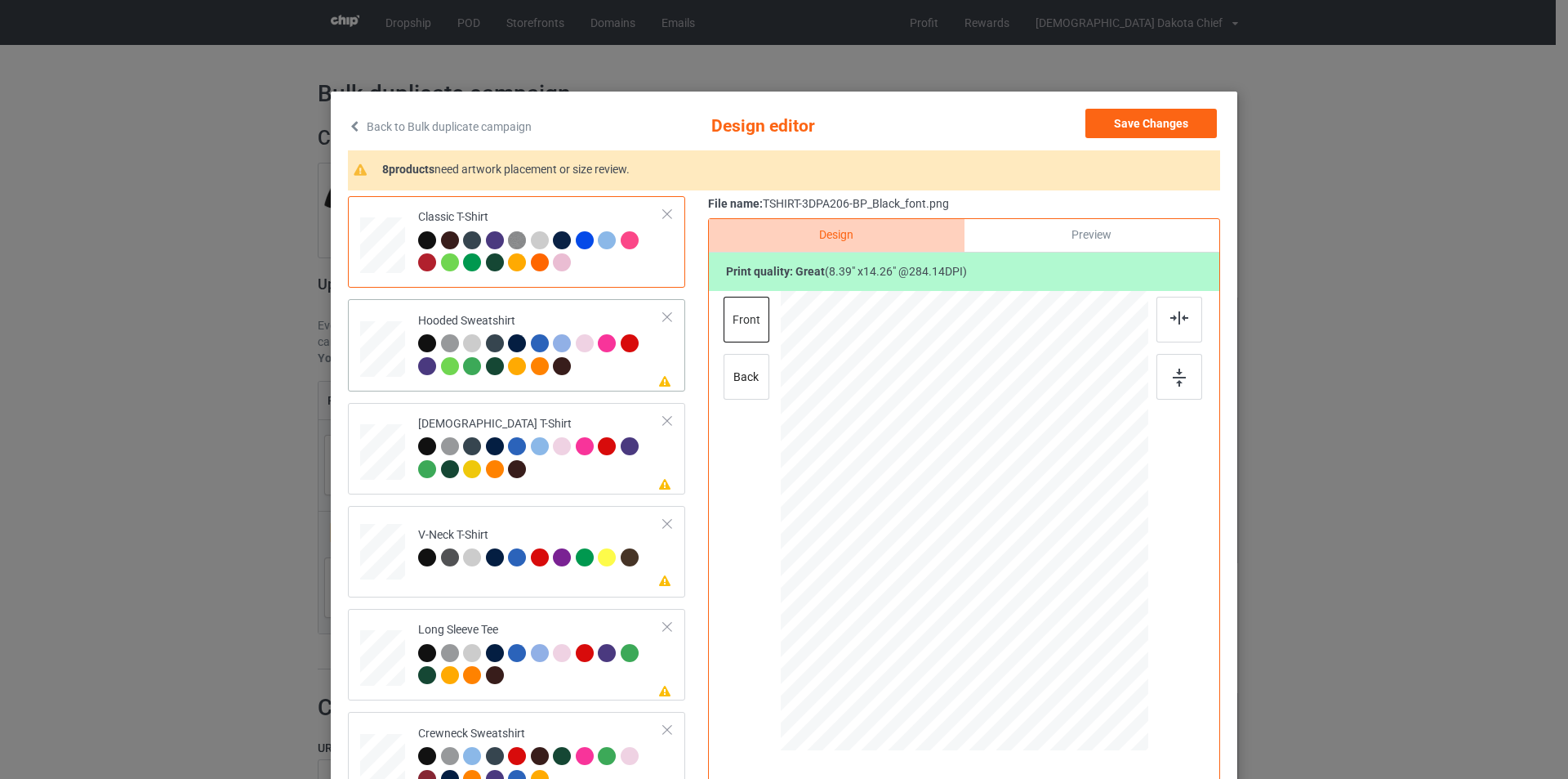
click at [595, 369] on div at bounding box center [541, 357] width 246 height 45
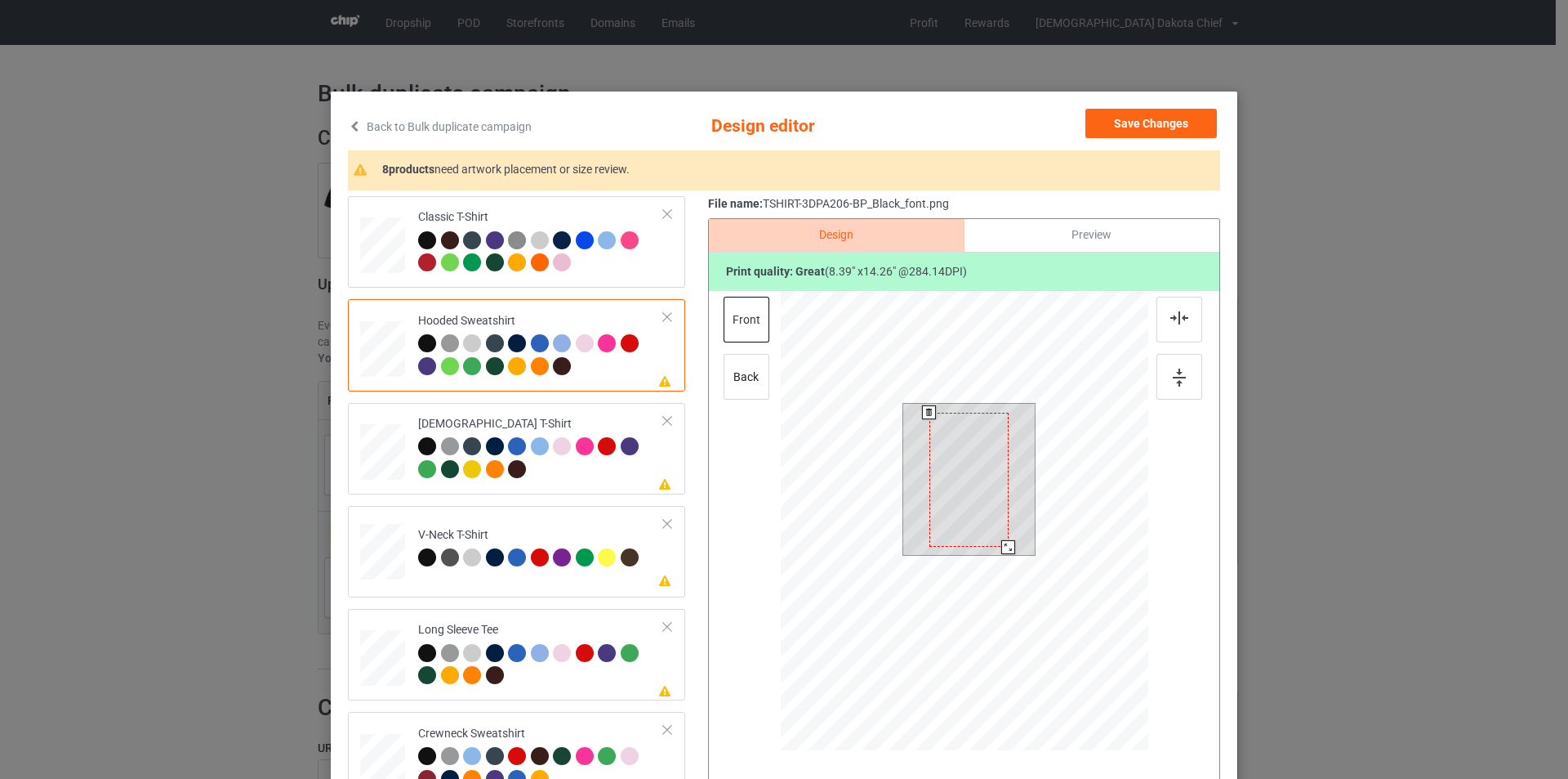
click at [934, 478] on div at bounding box center [969, 481] width 79 height 135
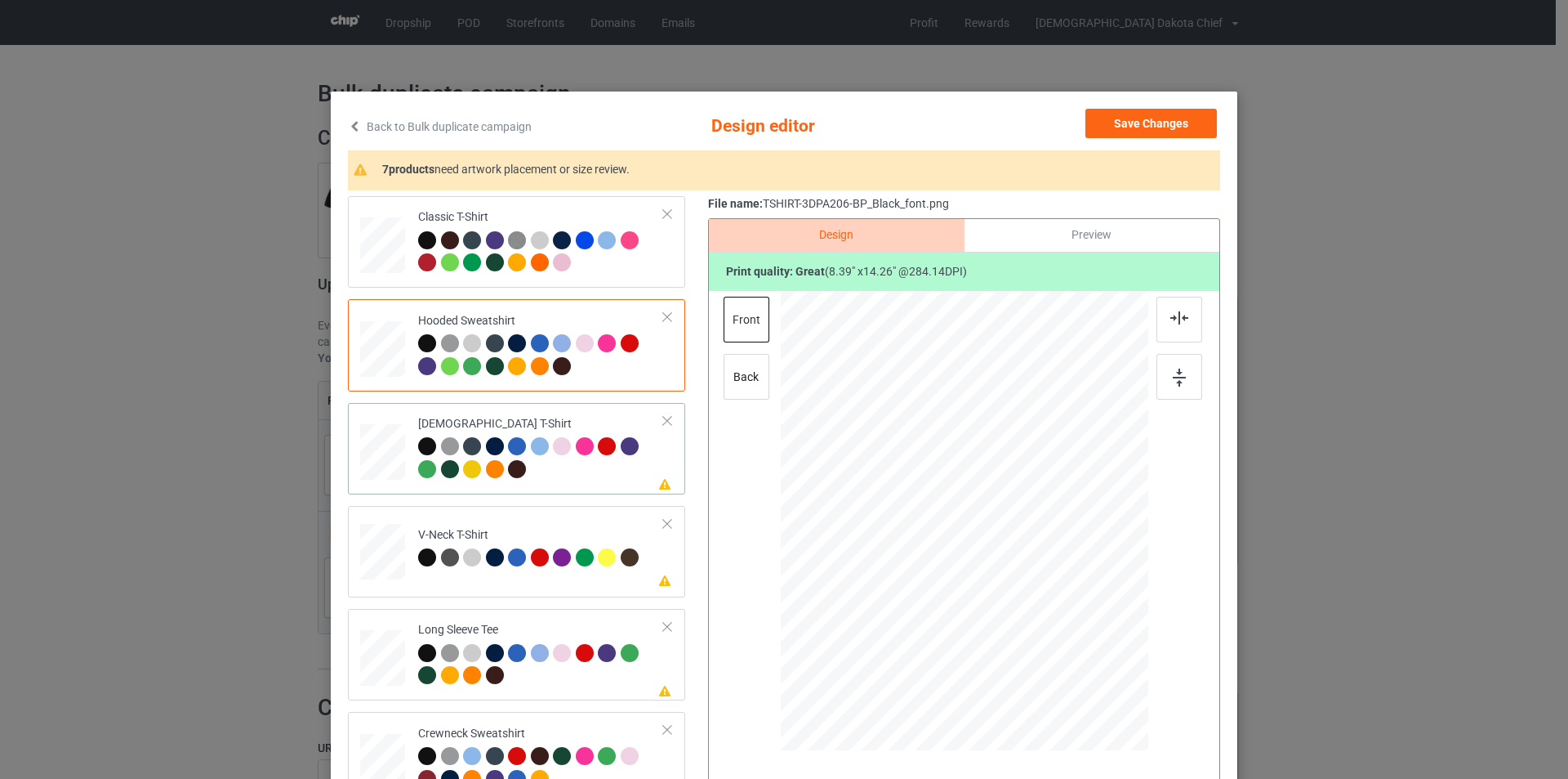
click at [534, 406] on div "Please review artwork placement Ladies T-Shirt" at bounding box center [516, 448] width 337 height 91
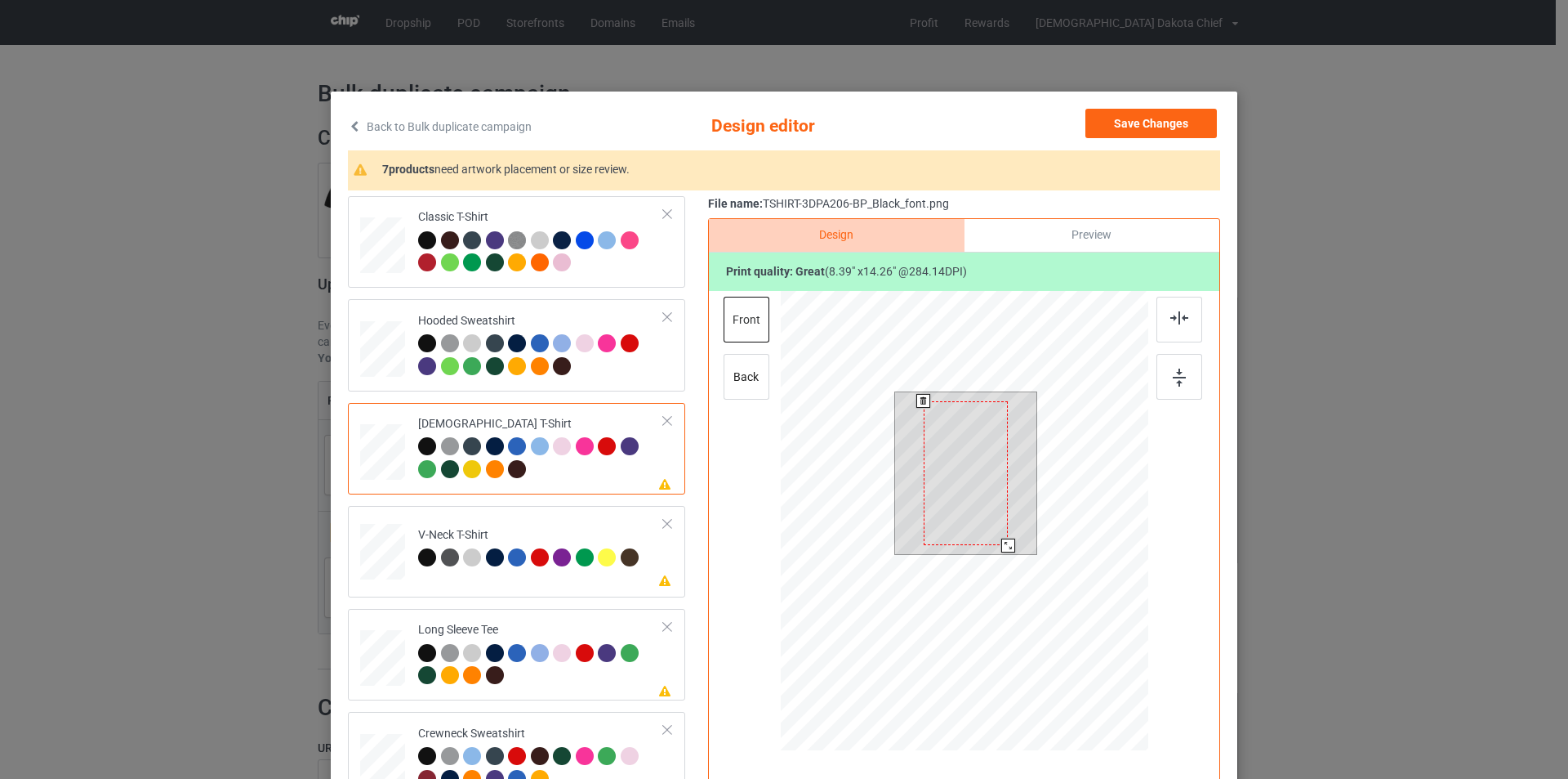
click at [963, 468] on div at bounding box center [966, 472] width 85 height 143
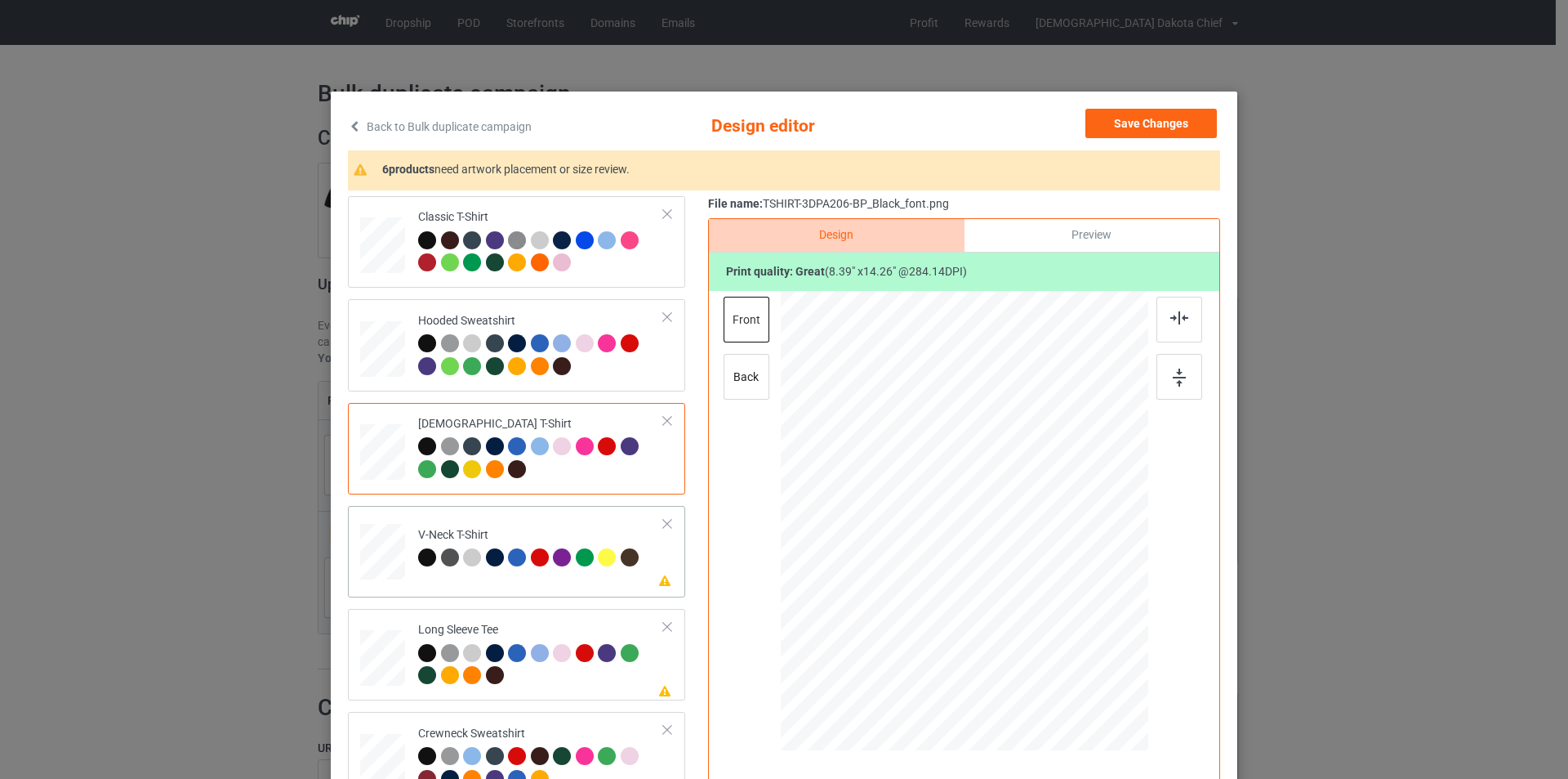
click at [585, 526] on td "Please review artwork placement V-Neck T-Shirt" at bounding box center [541, 548] width 264 height 72
click at [989, 459] on div at bounding box center [964, 503] width 424 height 425
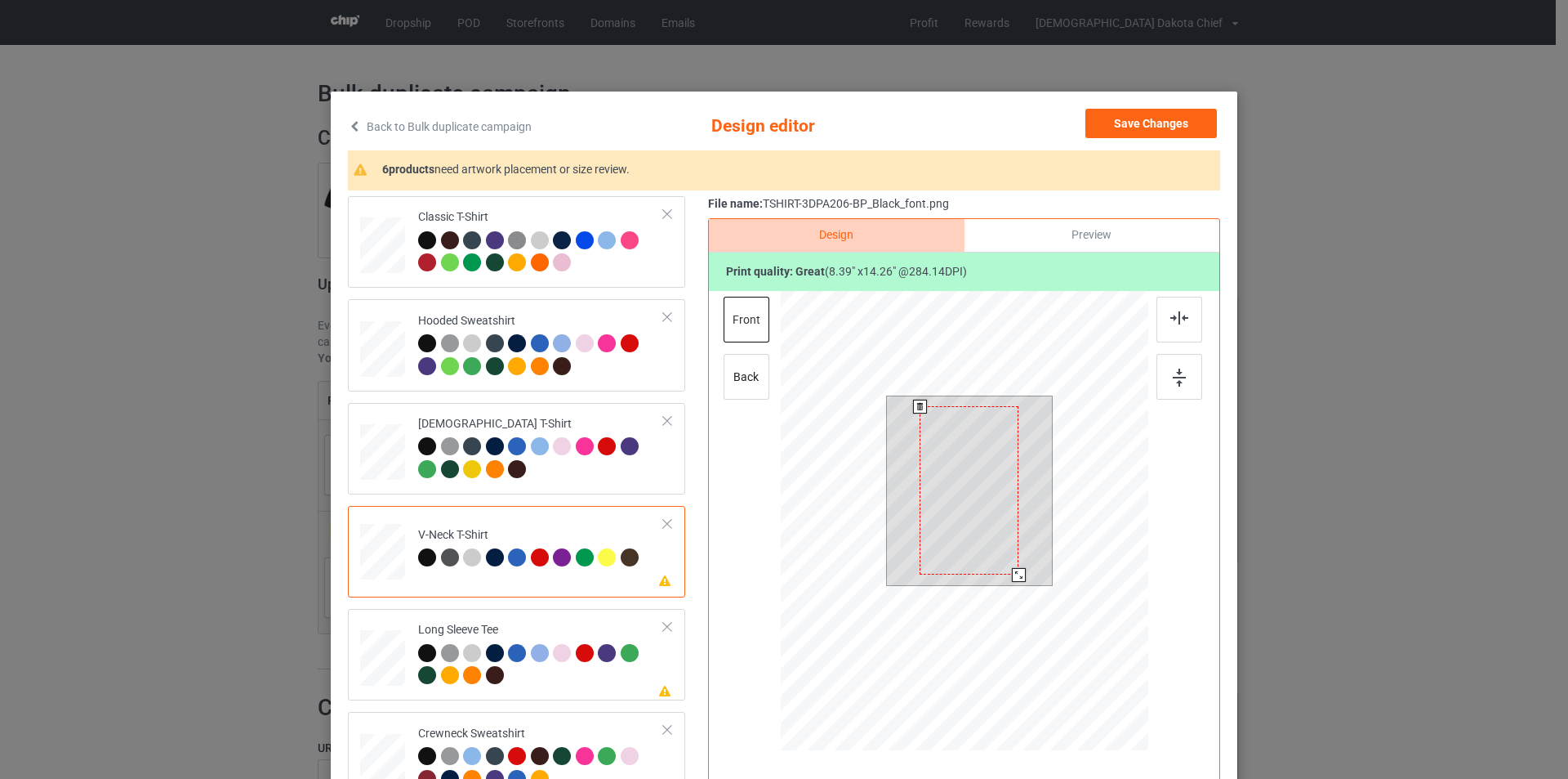
click at [969, 472] on div at bounding box center [969, 490] width 99 height 169
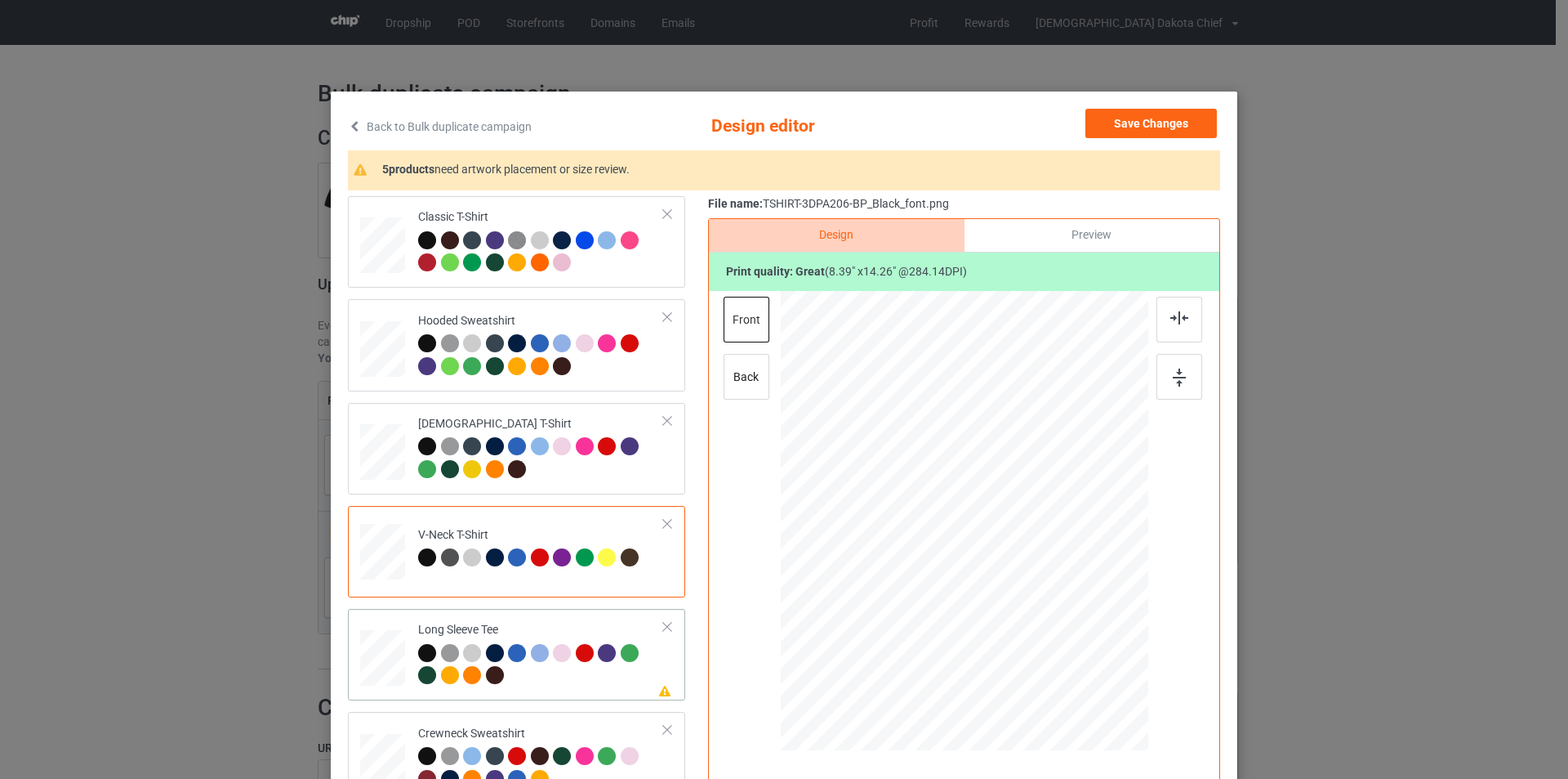
click at [570, 628] on div "Long Sleeve Tee" at bounding box center [541, 653] width 246 height 61
click at [948, 481] on div at bounding box center [974, 482] width 83 height 140
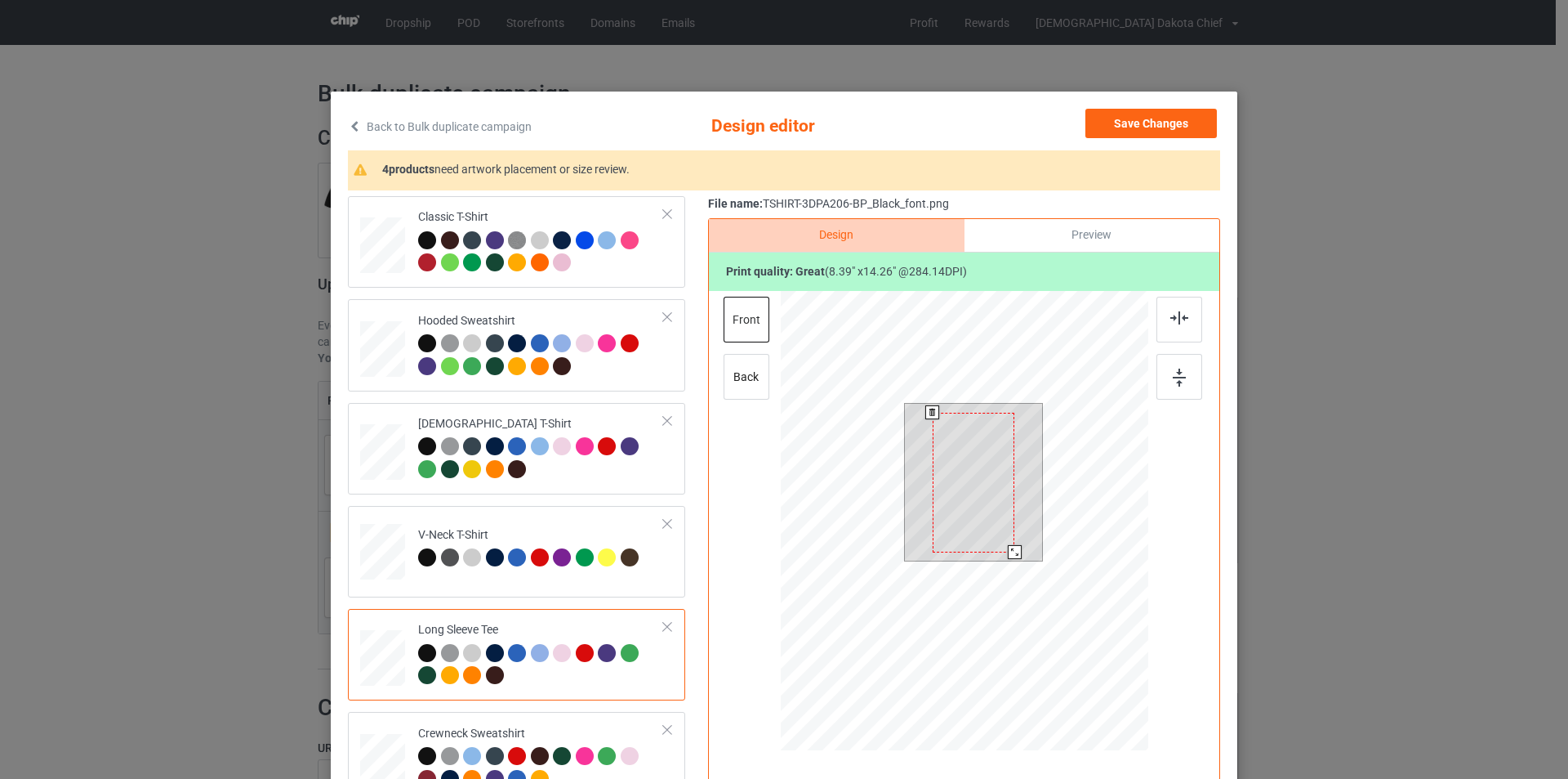
click at [954, 478] on div at bounding box center [974, 482] width 83 height 140
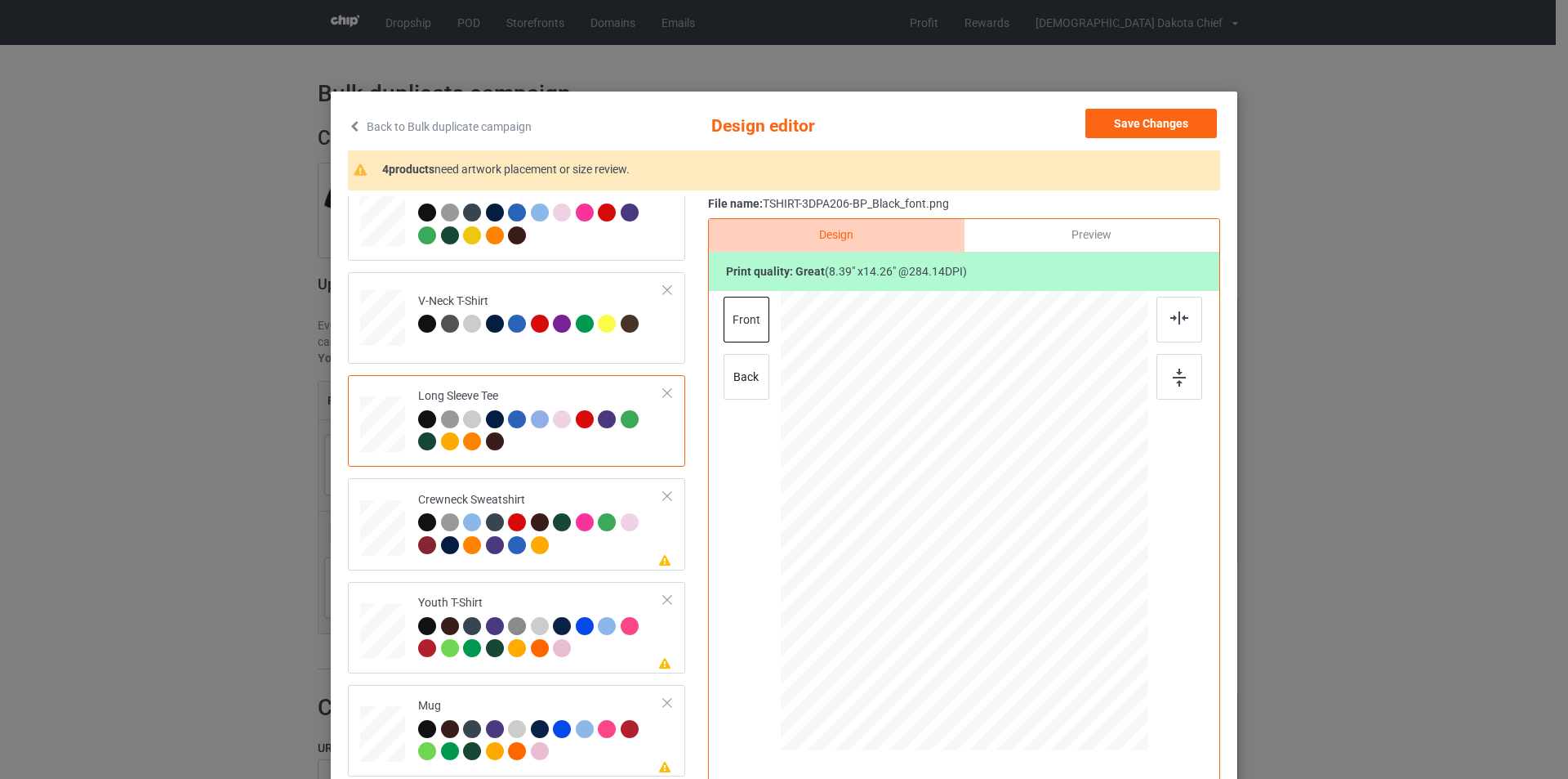
scroll to position [280, 0]
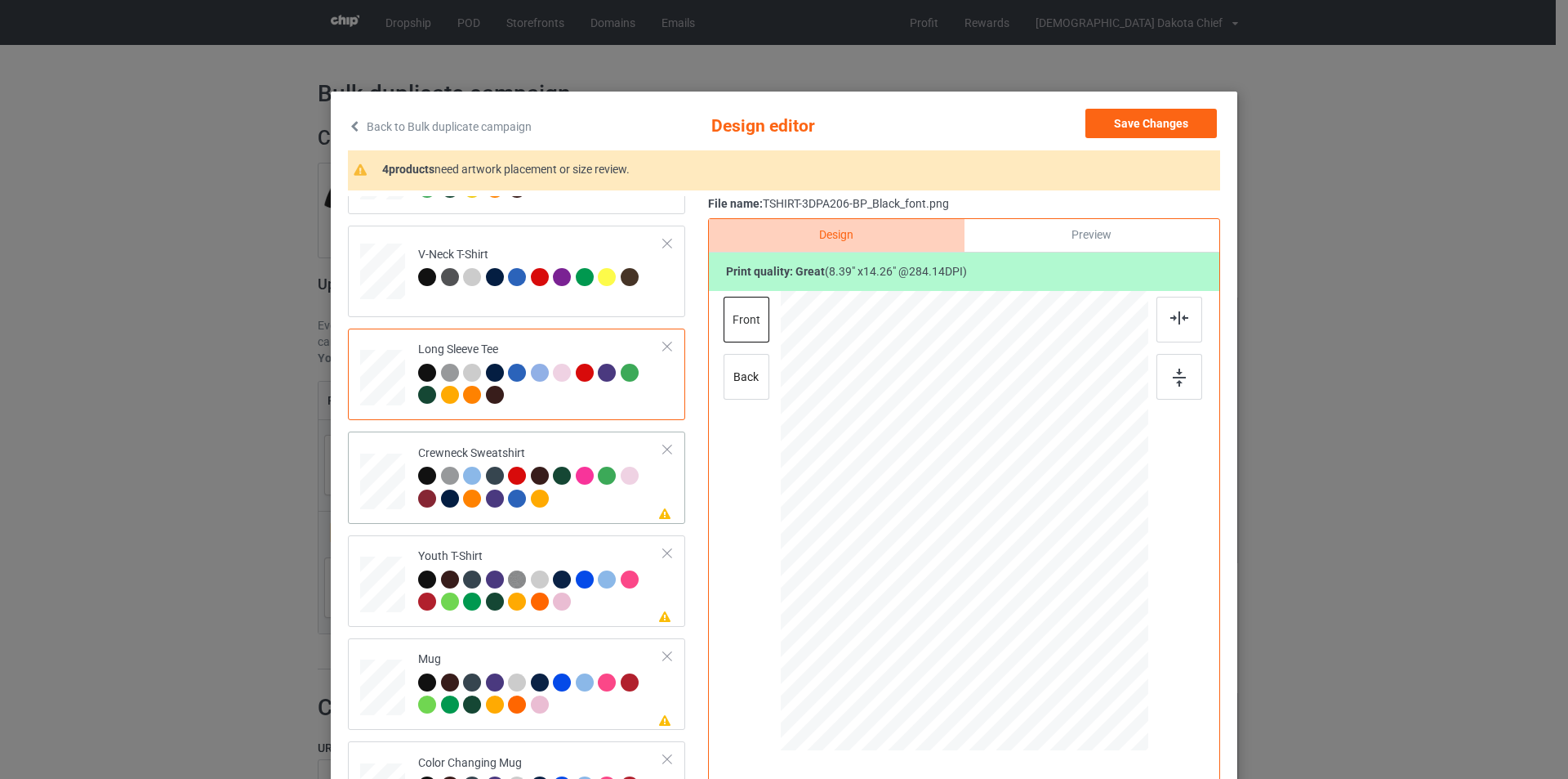
click at [600, 509] on div at bounding box center [541, 489] width 246 height 45
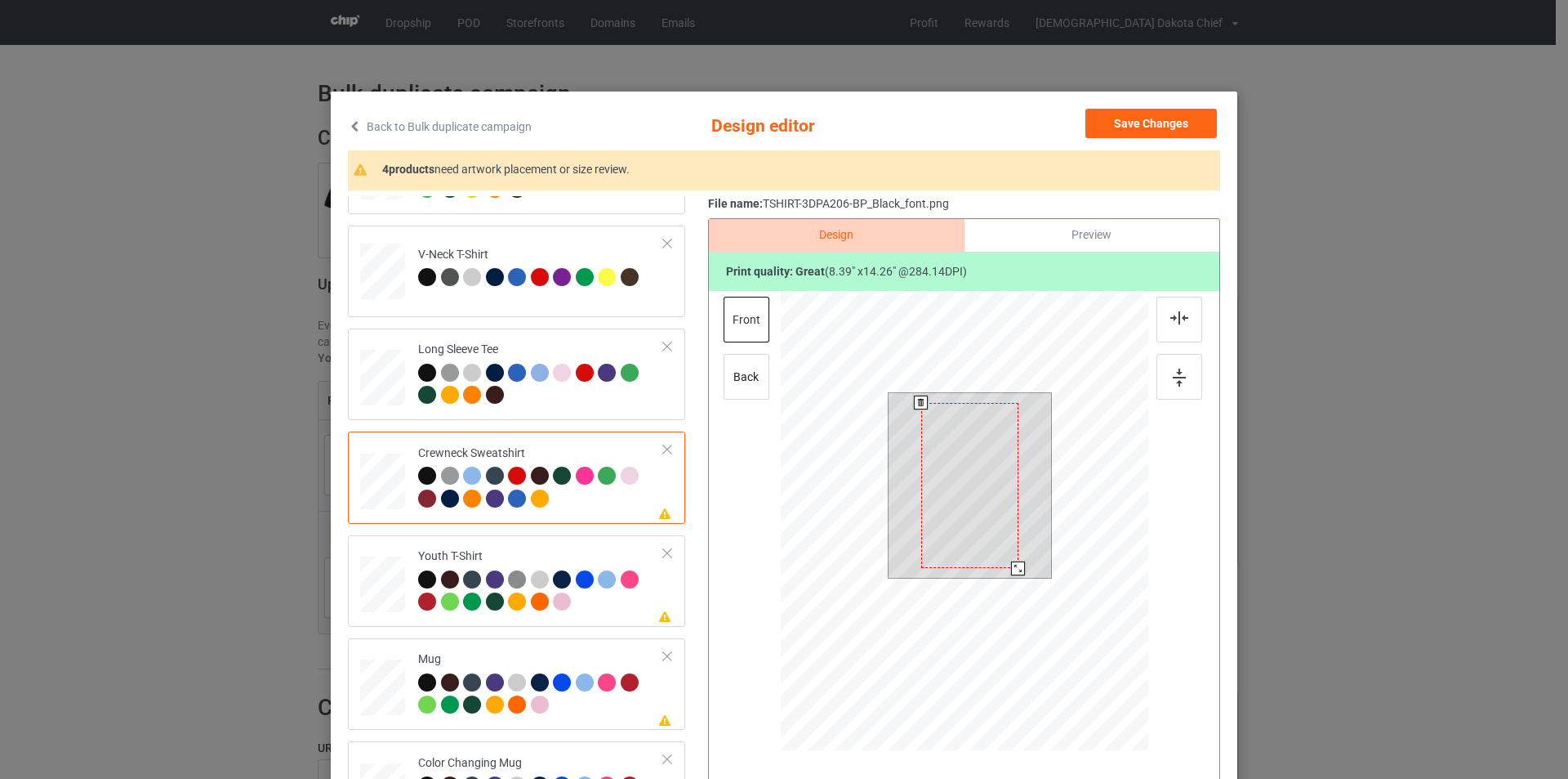
click at [959, 455] on div at bounding box center [970, 485] width 97 height 165
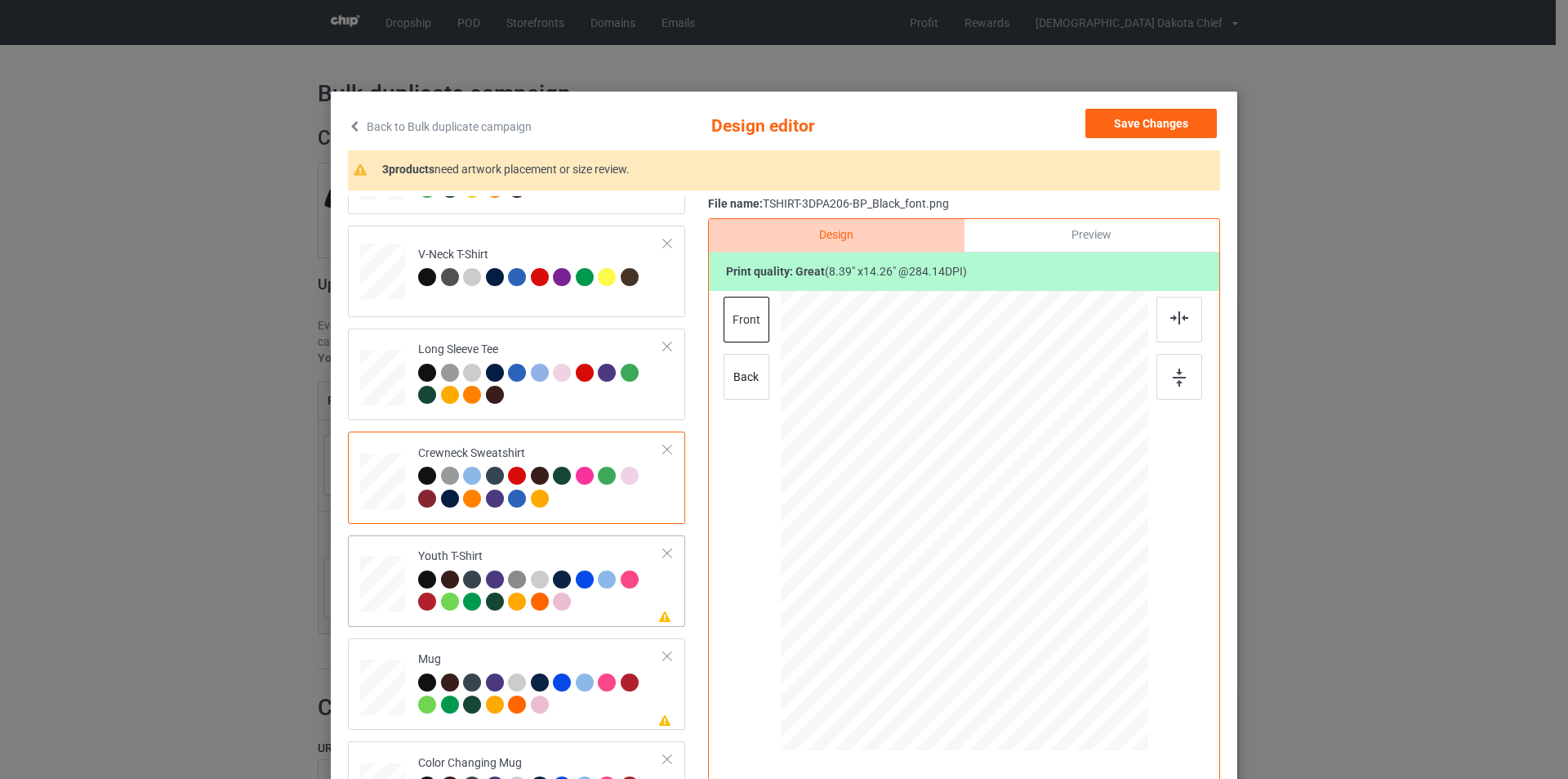
click at [603, 550] on div "Youth T-Shirt" at bounding box center [541, 579] width 246 height 61
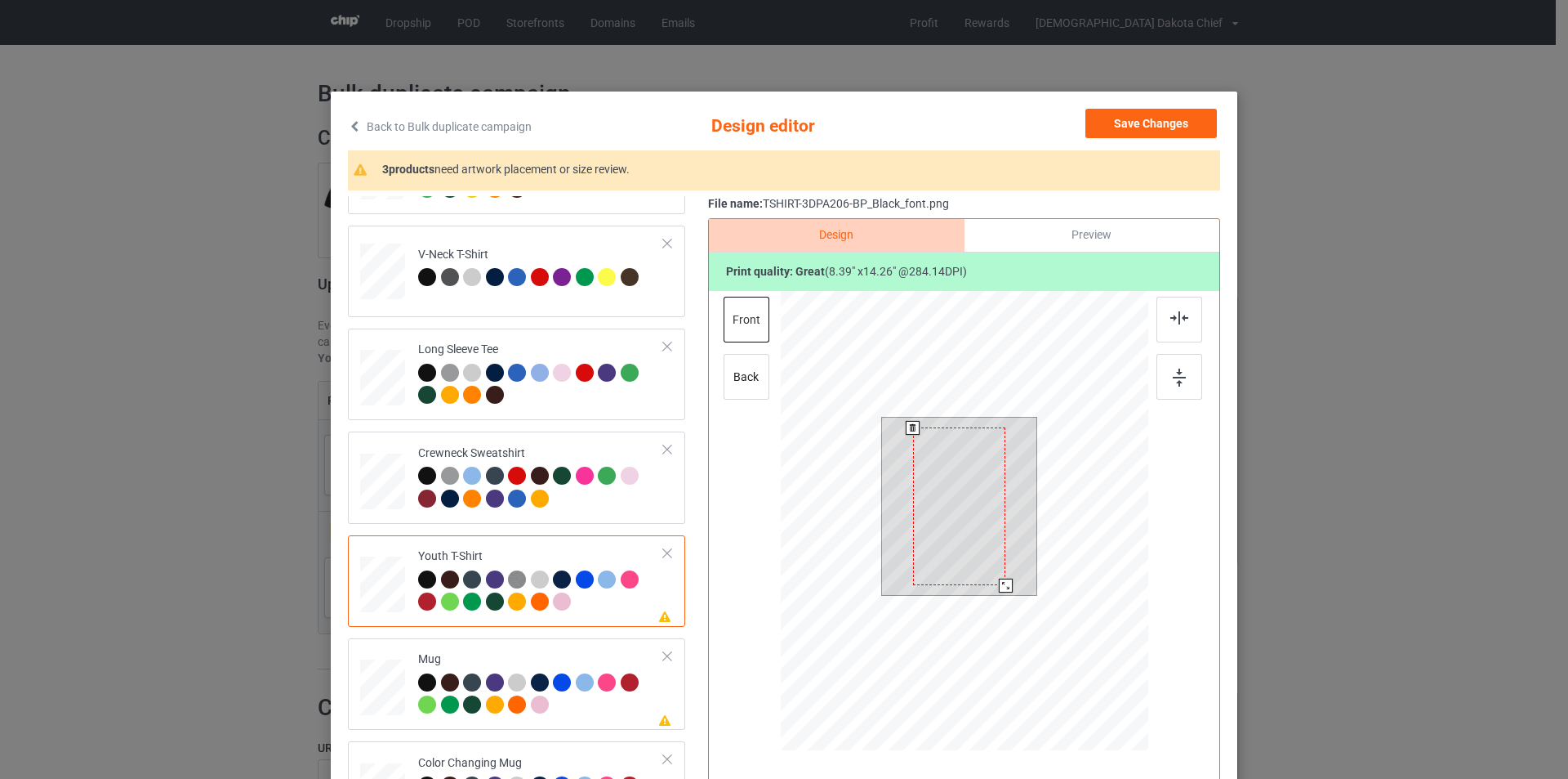
click at [968, 503] on div at bounding box center [959, 506] width 93 height 158
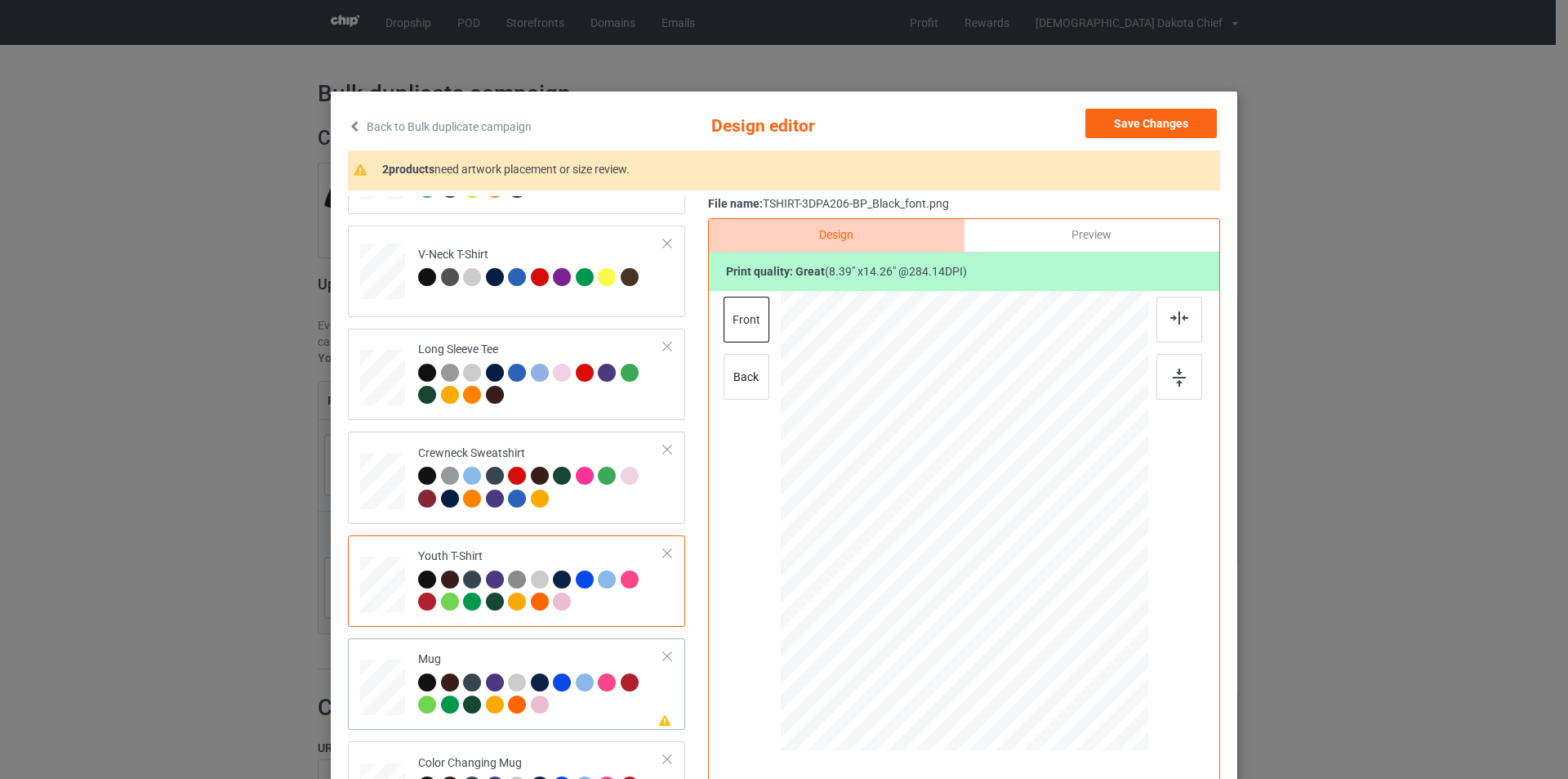
click at [590, 648] on td "Please review artwork placement Mug" at bounding box center [541, 683] width 264 height 78
drag, startPoint x: 1067, startPoint y: 707, endPoint x: 1014, endPoint y: 570, distance: 146.9
click at [1014, 570] on div at bounding box center [964, 519] width 368 height 152
drag, startPoint x: 953, startPoint y: 508, endPoint x: 1053, endPoint y: 509, distance: 100.0
click at [1053, 509] on div at bounding box center [1064, 522] width 76 height 128
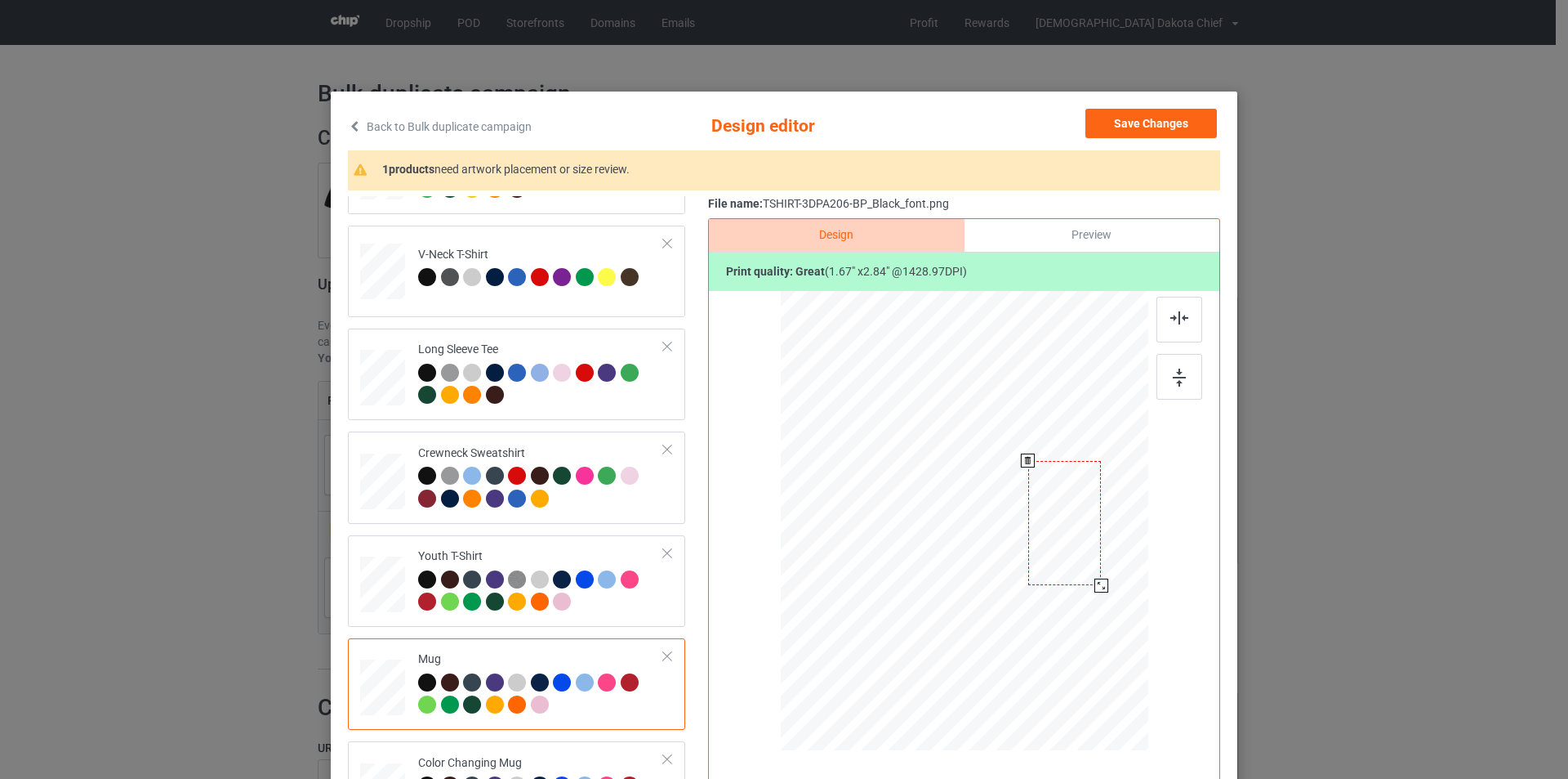
click at [1094, 584] on div at bounding box center [1100, 585] width 14 height 14
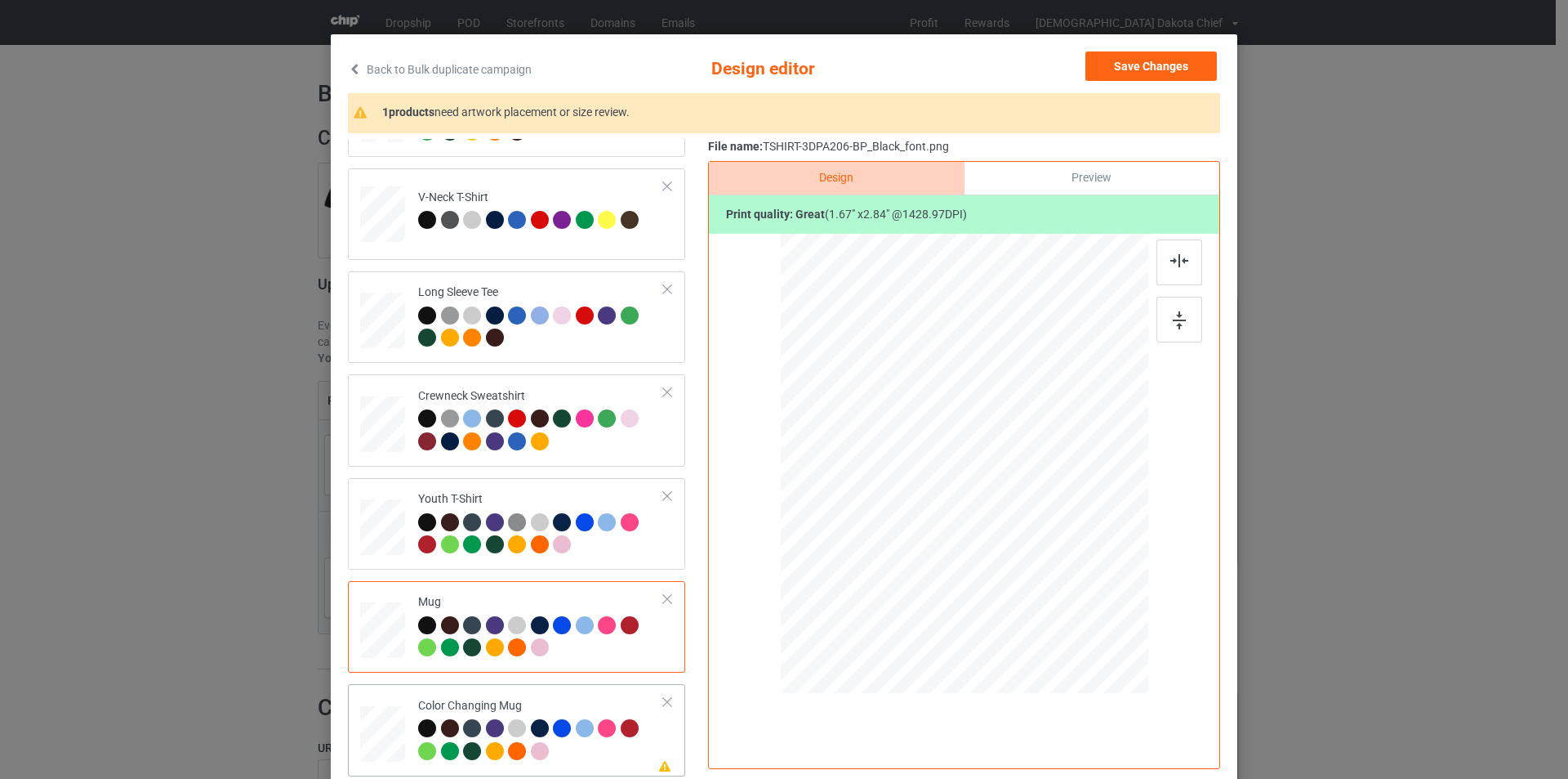
scroll to position [163, 0]
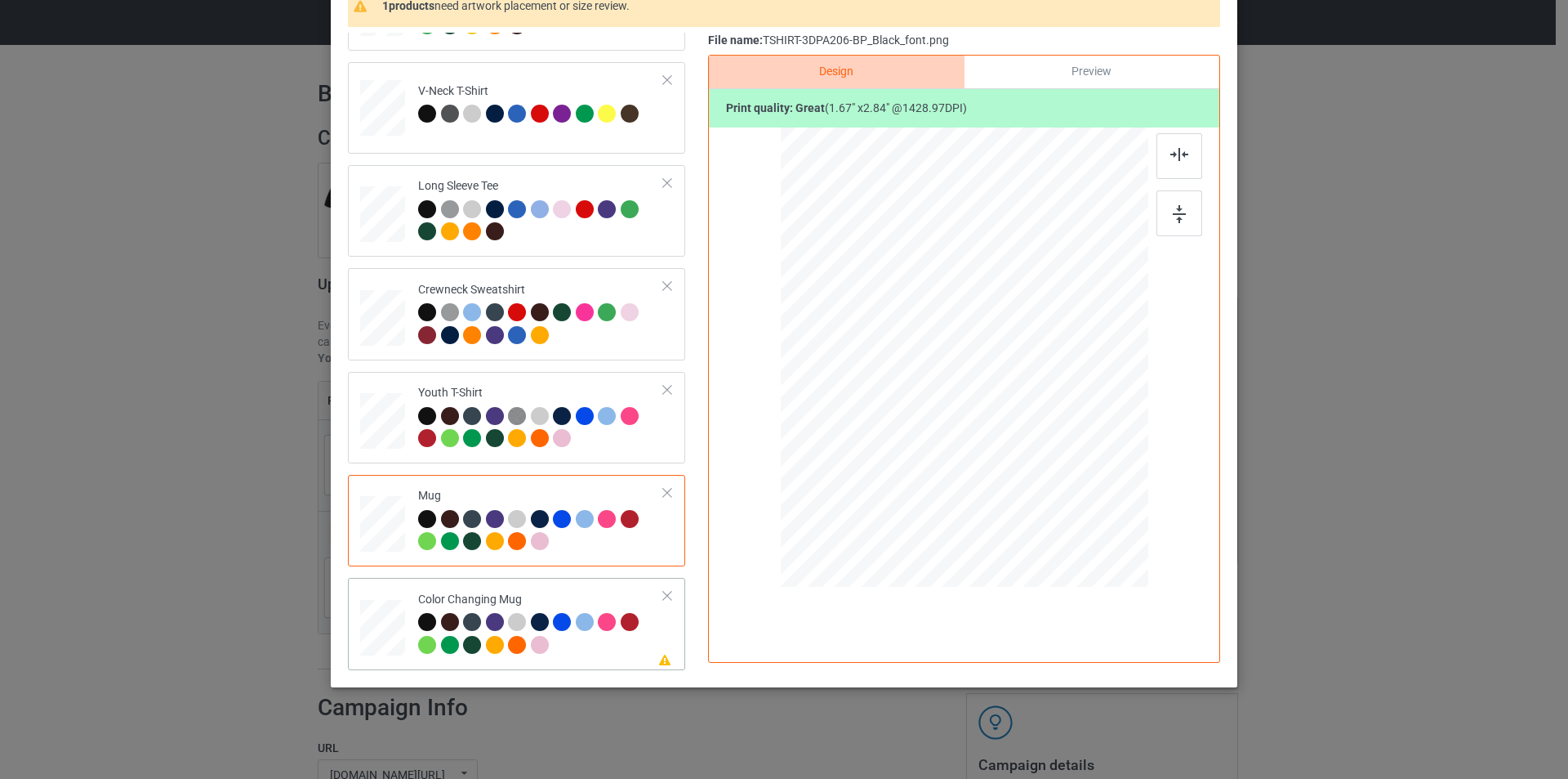
click at [601, 598] on div "Color Changing Mug" at bounding box center [541, 622] width 246 height 61
click at [1044, 388] on div at bounding box center [964, 359] width 424 height 464
click at [1044, 388] on div at bounding box center [1065, 360] width 74 height 125
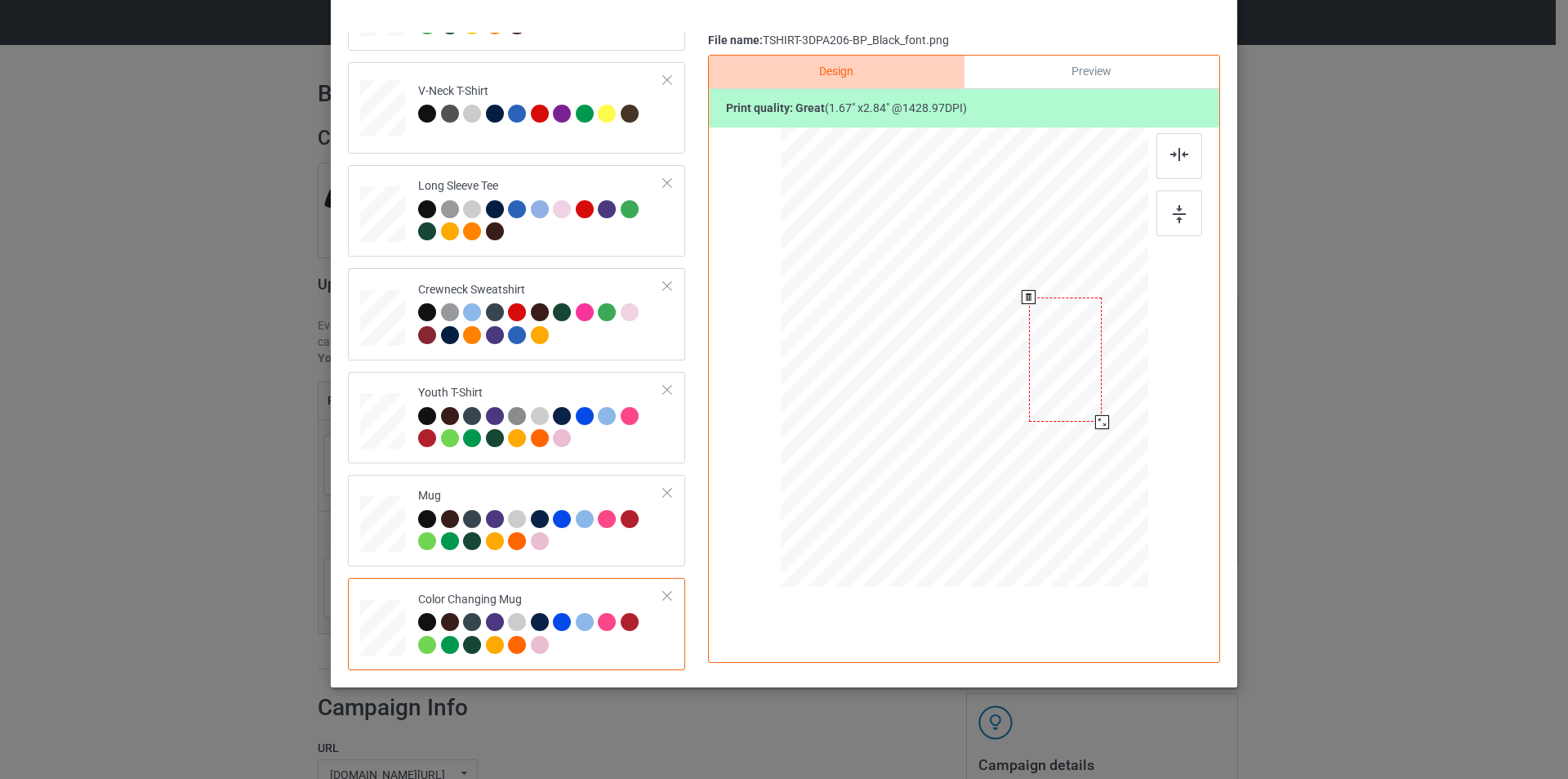
click at [1065, 384] on div at bounding box center [1066, 360] width 74 height 125
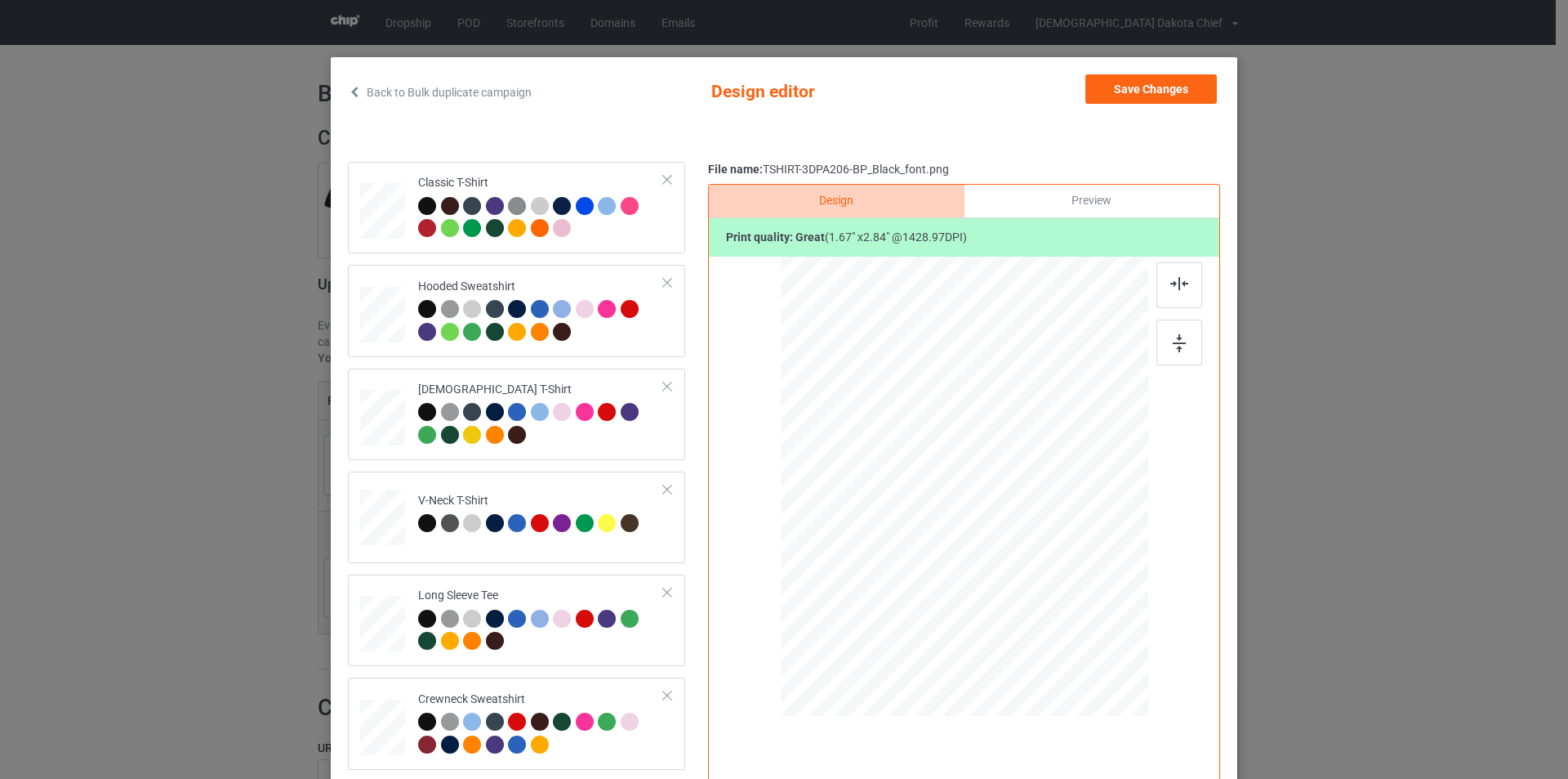
scroll to position [0, 0]
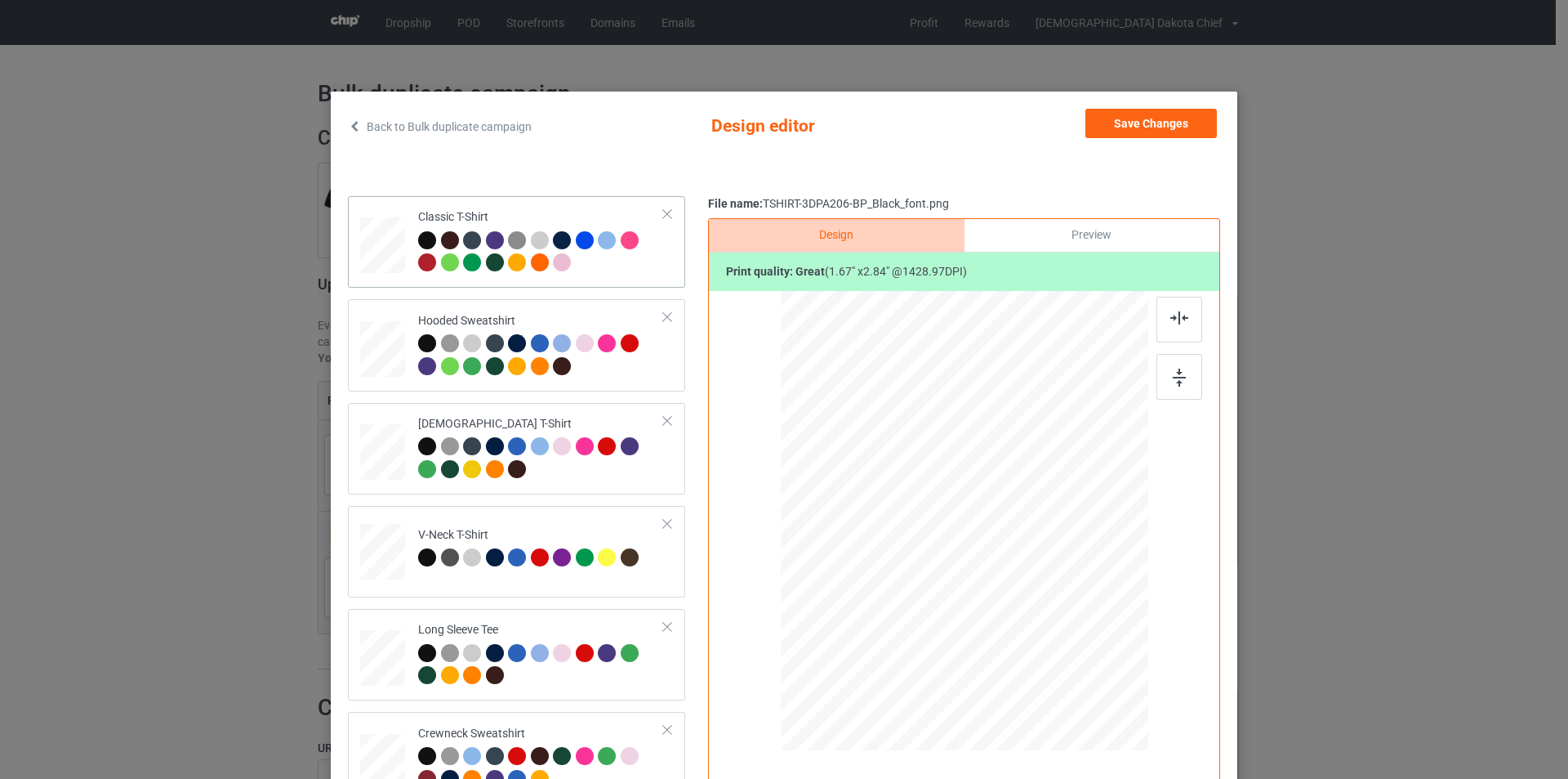
click at [609, 271] on div at bounding box center [541, 253] width 246 height 45
click at [1162, 128] on button "Save Changes" at bounding box center [1151, 124] width 132 height 30
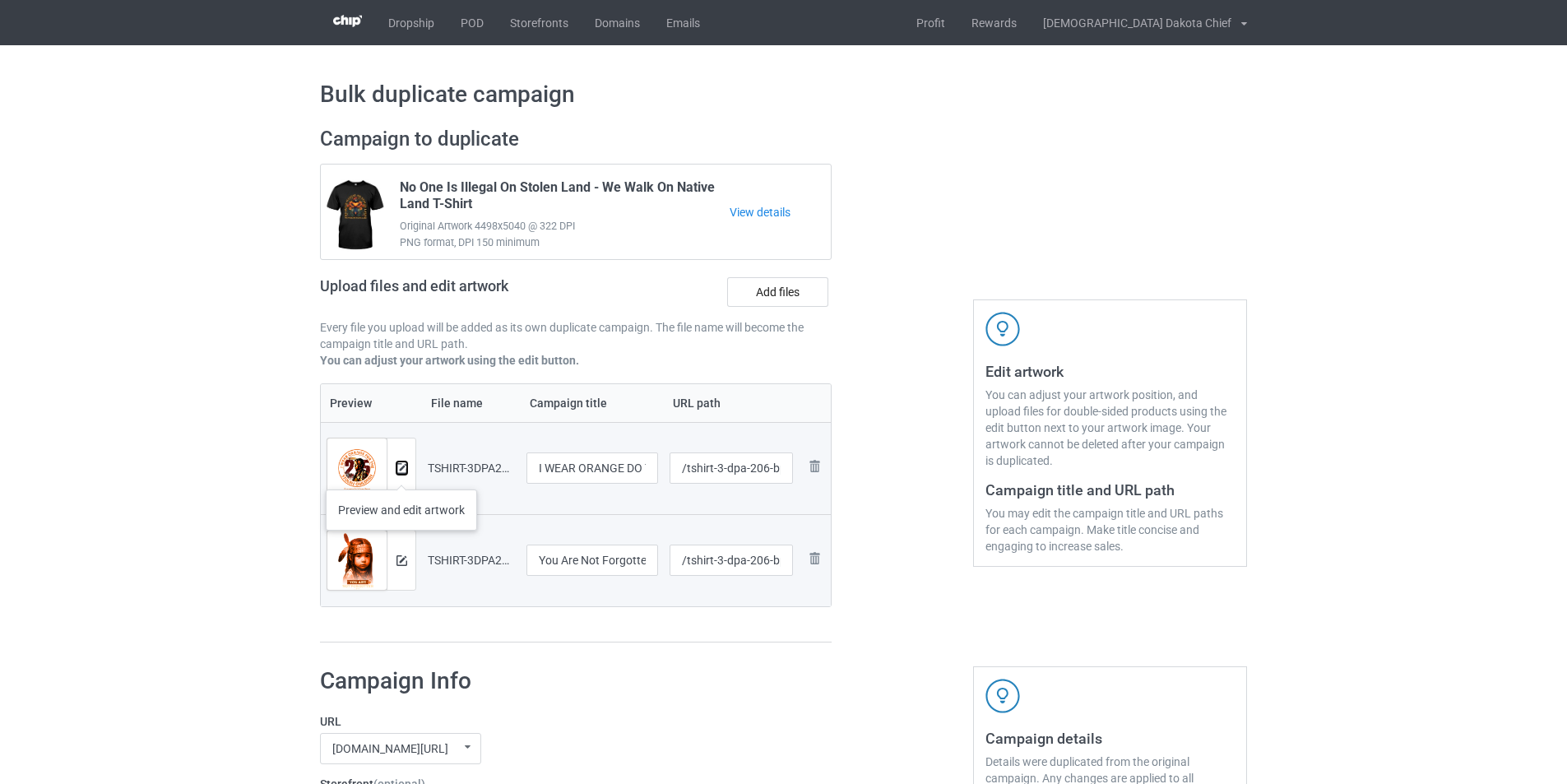
click at [401, 473] on img at bounding box center [402, 468] width 11 height 11
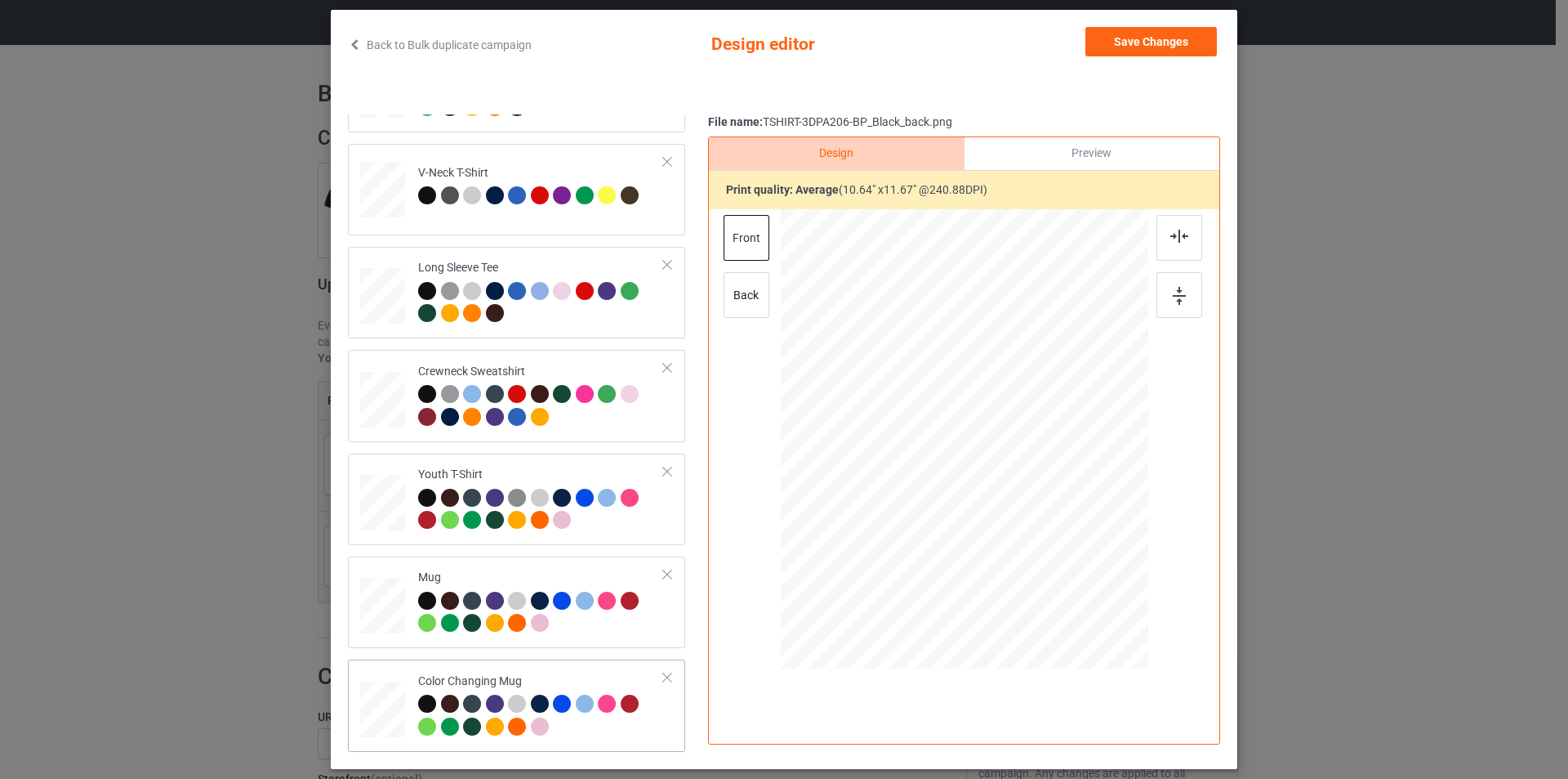
scroll to position [164, 0]
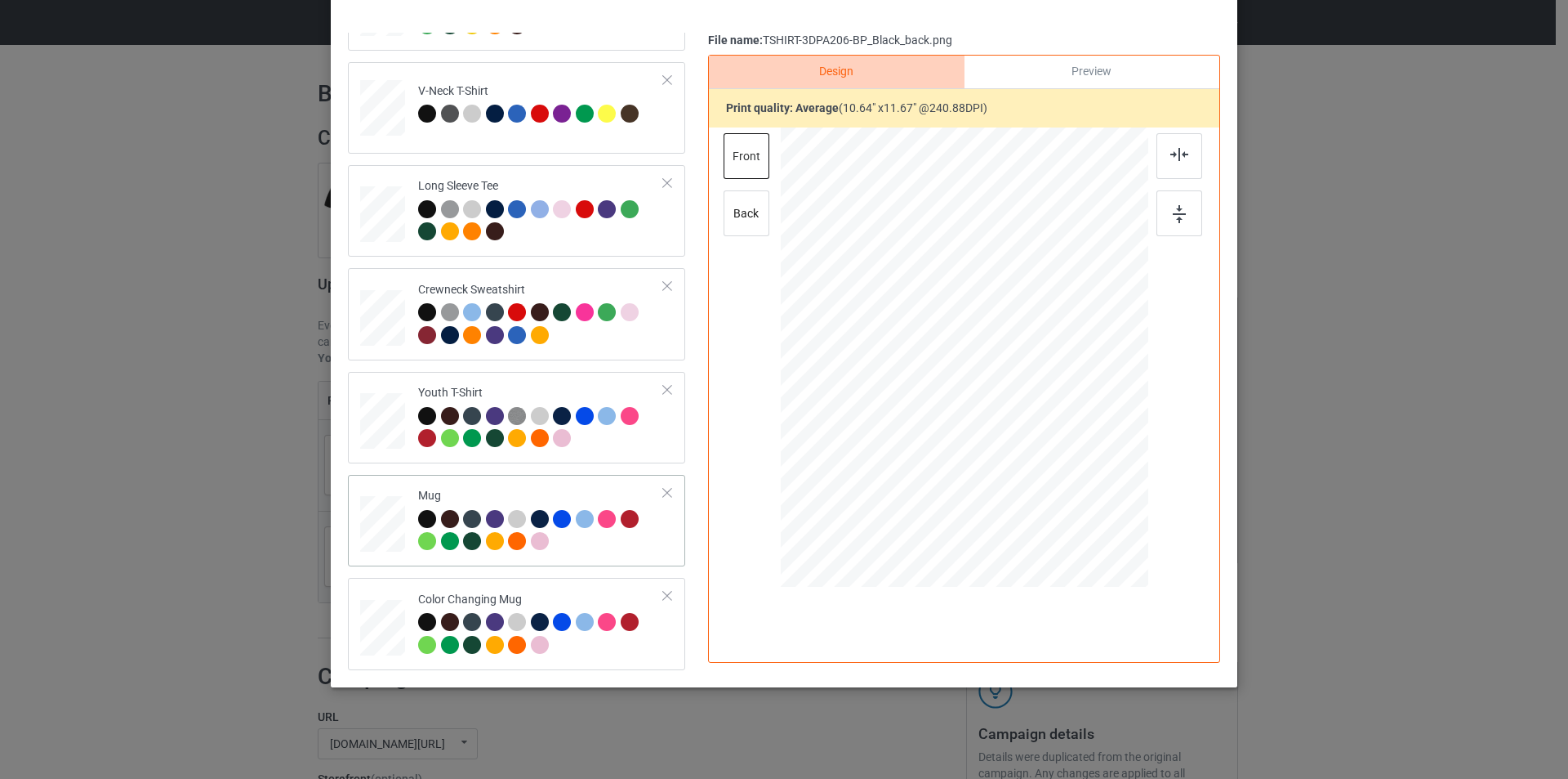
click at [594, 533] on div at bounding box center [541, 532] width 246 height 45
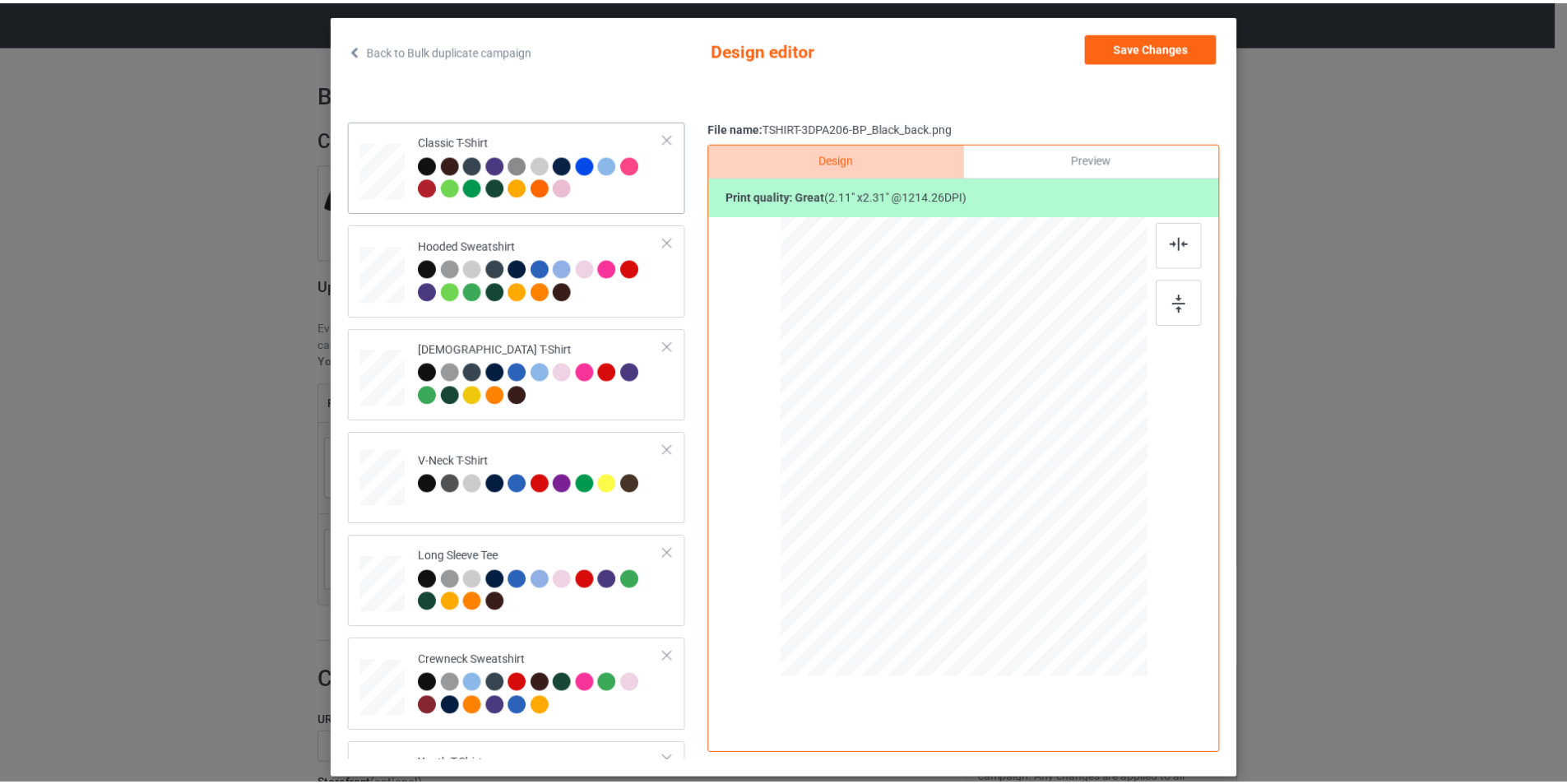
scroll to position [0, 0]
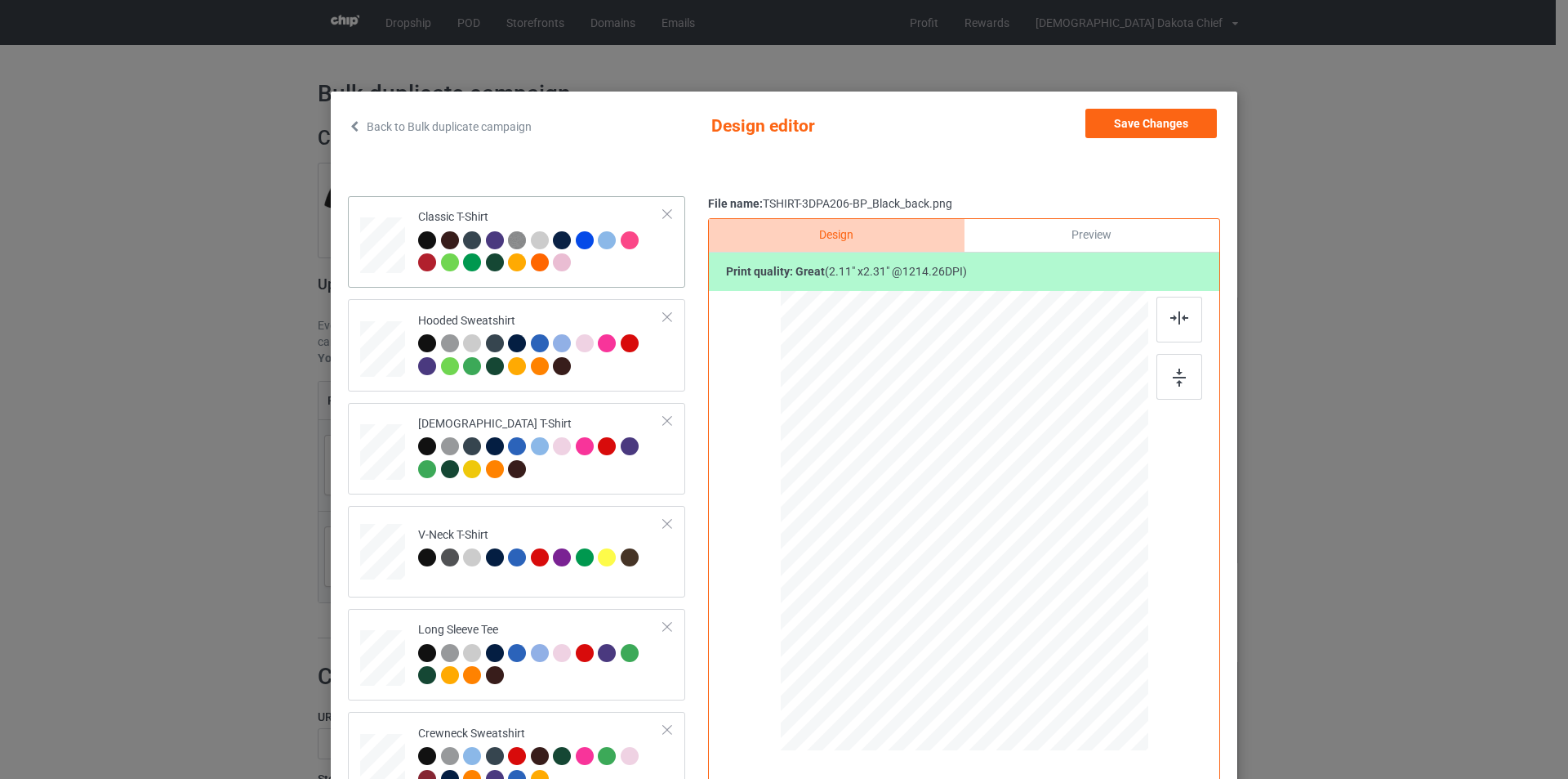
click at [599, 265] on div at bounding box center [541, 253] width 246 height 45
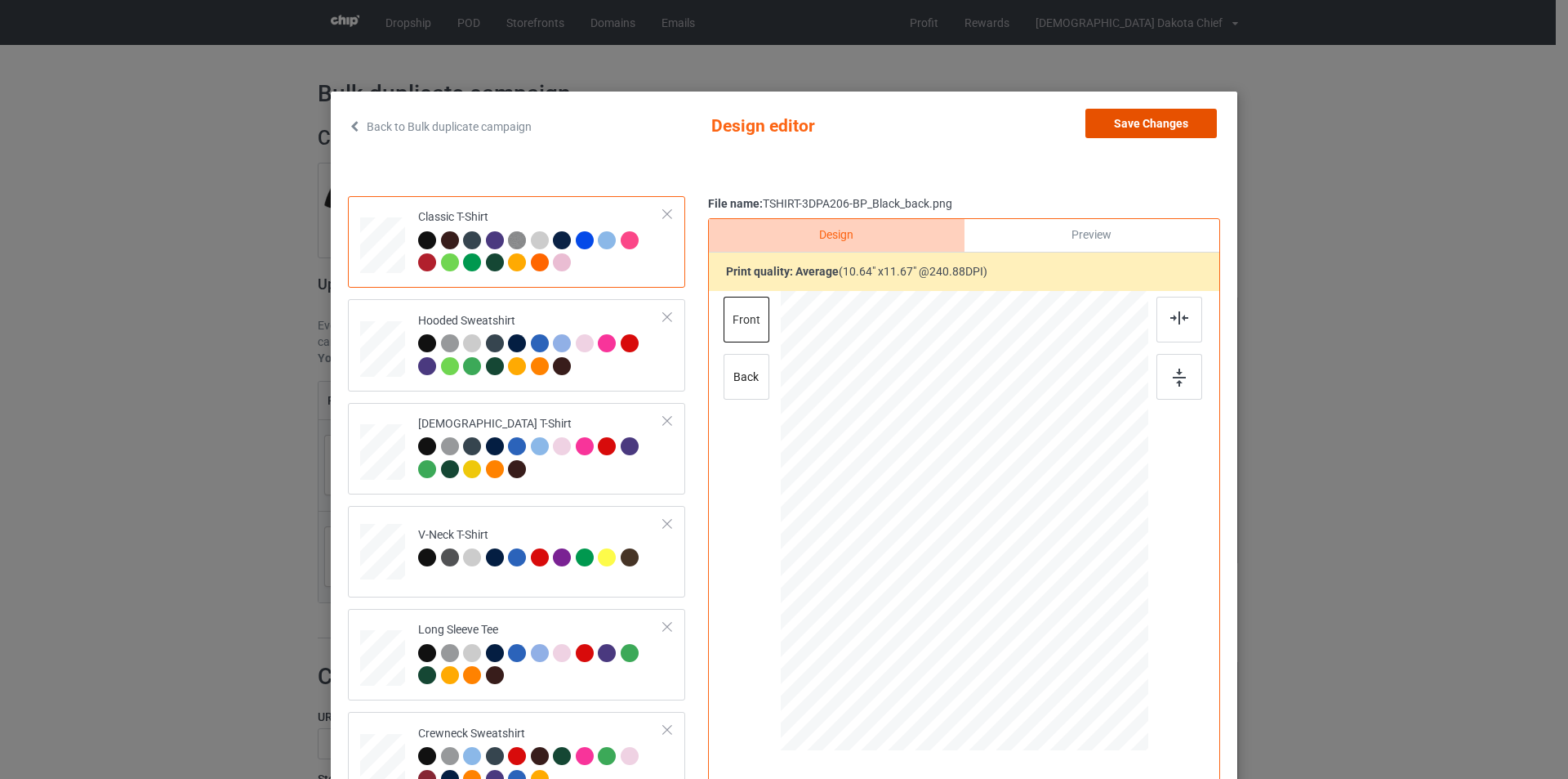
click at [1138, 126] on button "Save Changes" at bounding box center [1151, 124] width 132 height 30
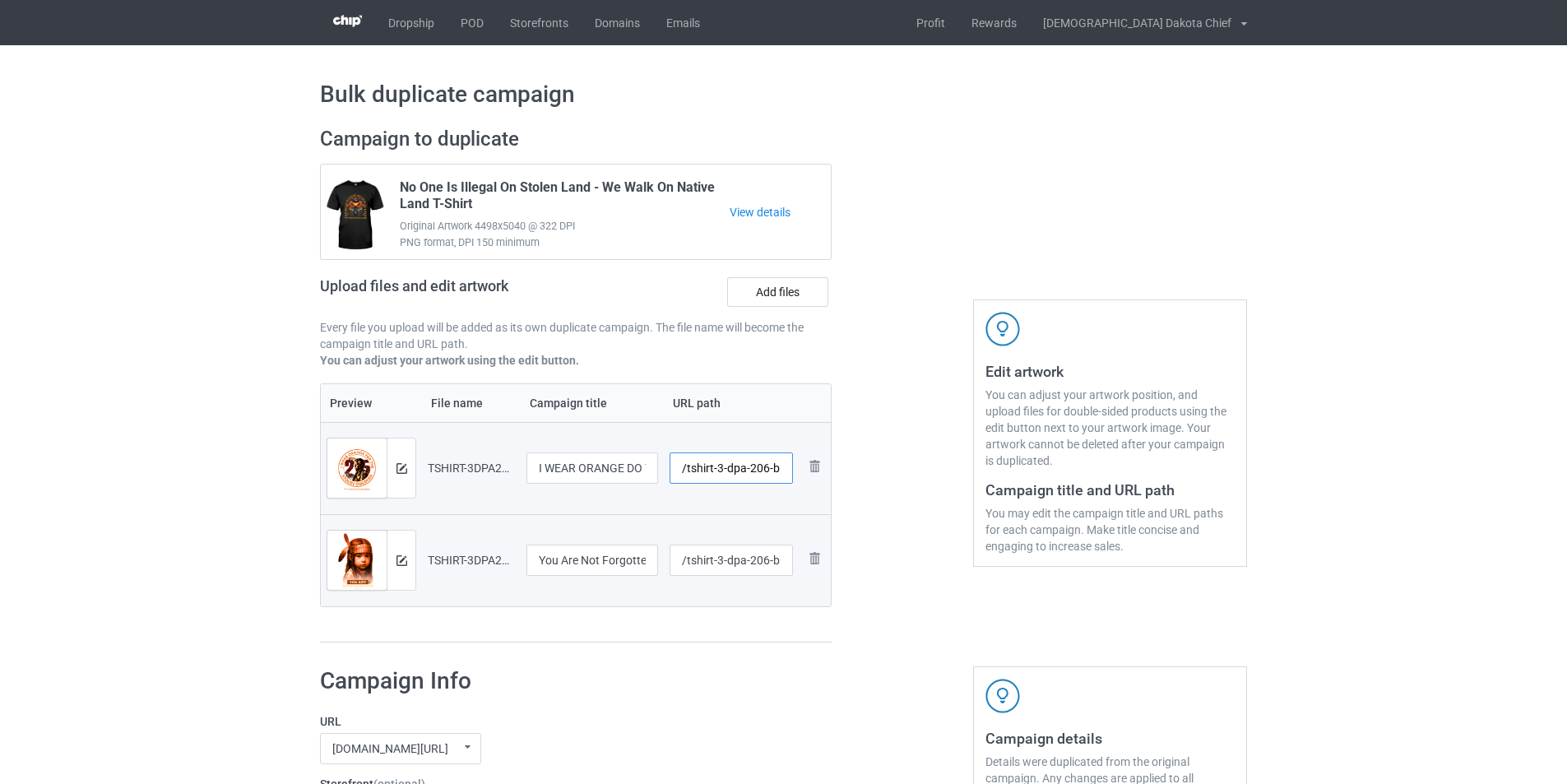
scroll to position [0, 61]
drag, startPoint x: 686, startPoint y: 468, endPoint x: 842, endPoint y: 467, distance: 156.0
click at [842, 467] on div "Campaign to duplicate No One Is Illegal On Stolen Land - We Walk On Native Land…" at bounding box center [576, 385] width 535 height 539
type input "/i-wear"
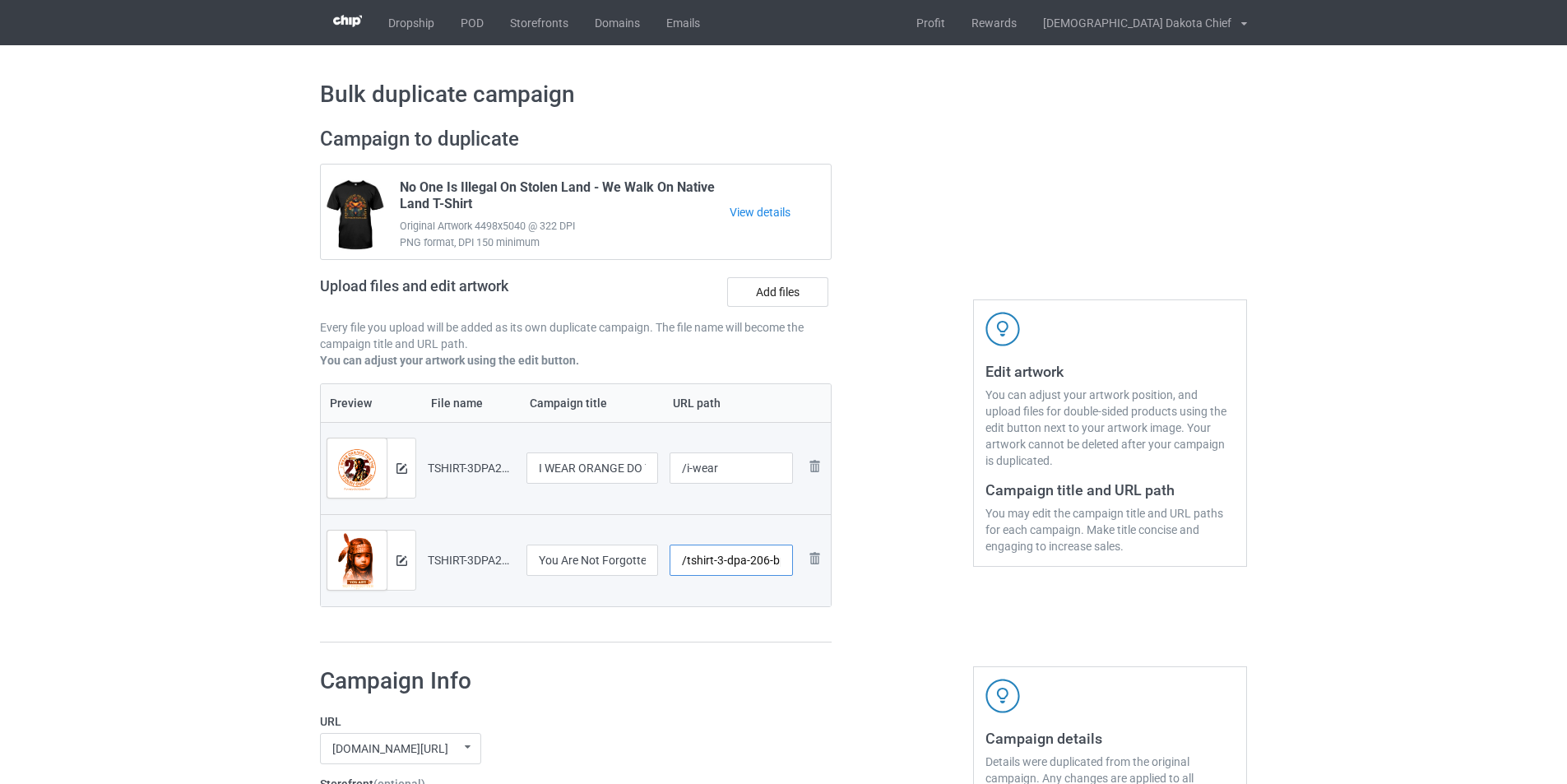
scroll to position [0, 57]
drag, startPoint x: 685, startPoint y: 563, endPoint x: 842, endPoint y: 553, distance: 157.3
click at [842, 553] on div "Campaign to duplicate No One Is Illegal On Stolen Land - We Walk On Native Land…" at bounding box center [576, 385] width 535 height 539
type input "/not-forgot"
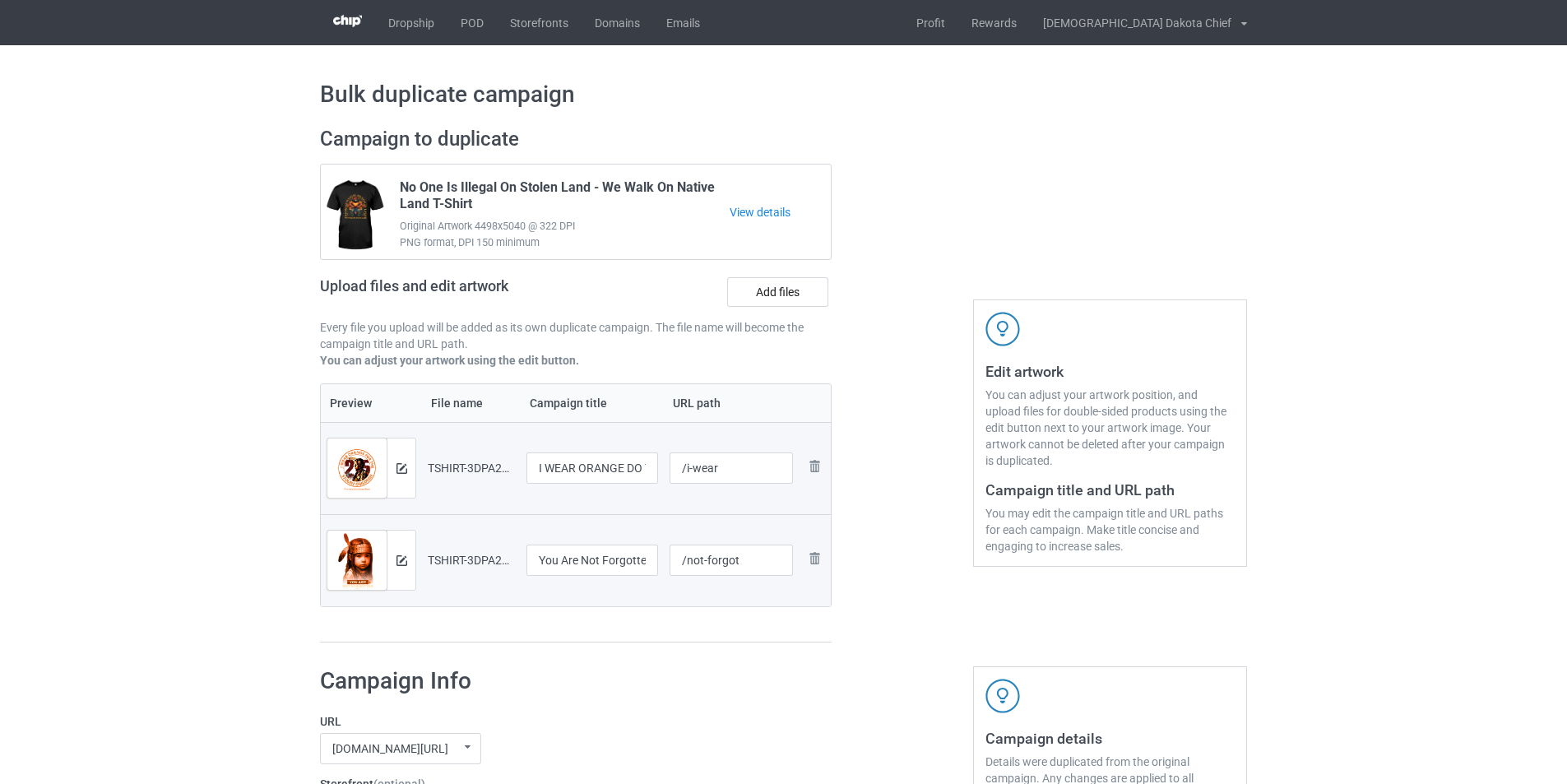
click at [786, 689] on h1 "Campaign Info" at bounding box center [565, 681] width 488 height 30
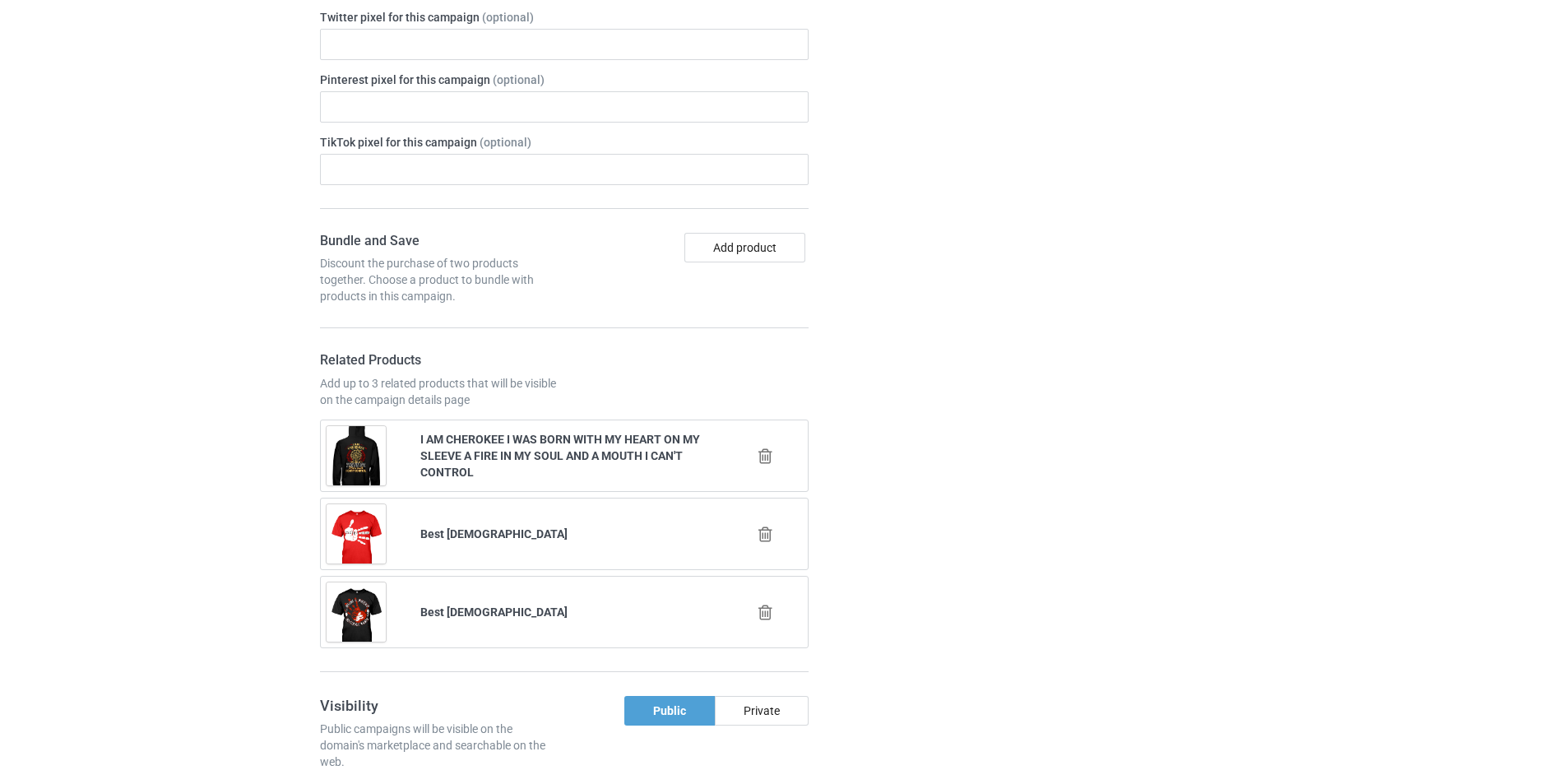
scroll to position [658, 0]
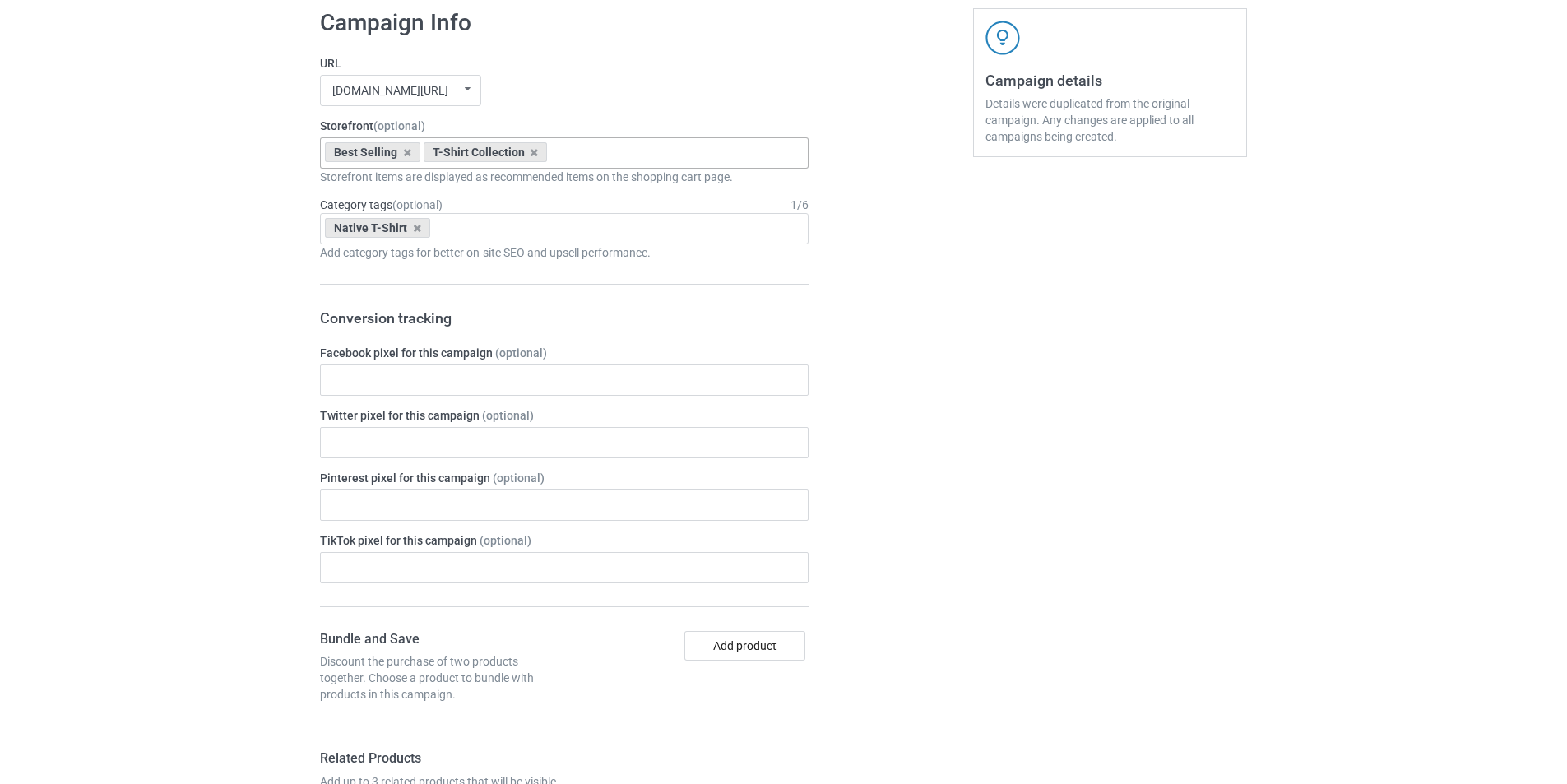
drag, startPoint x: 531, startPoint y: 152, endPoint x: 459, endPoint y: 154, distance: 72.0
click at [531, 152] on icon at bounding box center [534, 152] width 8 height 11
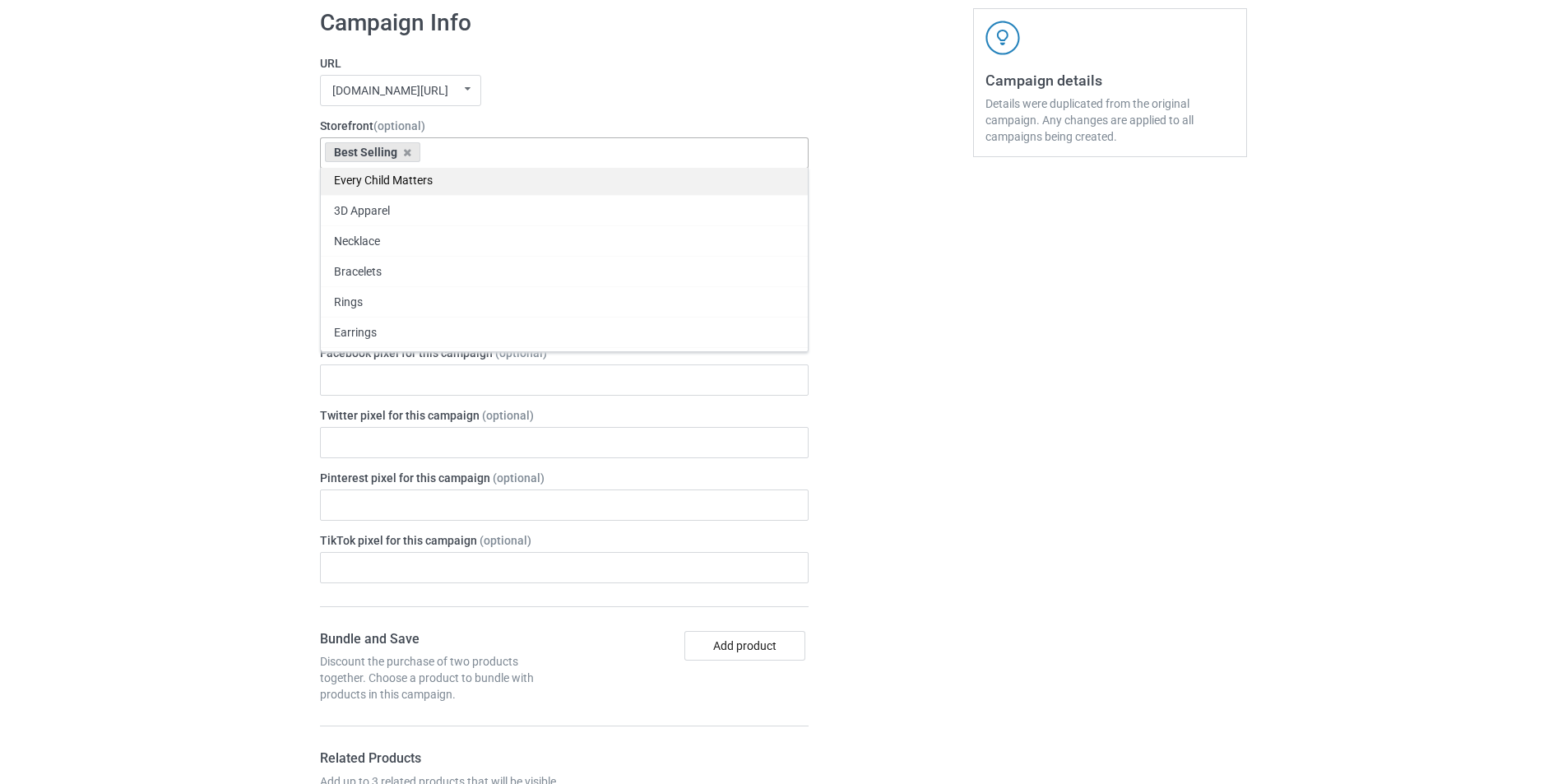
click at [438, 172] on div "Every Child Matters" at bounding box center [564, 180] width 487 height 31
click at [408, 152] on icon at bounding box center [407, 152] width 8 height 11
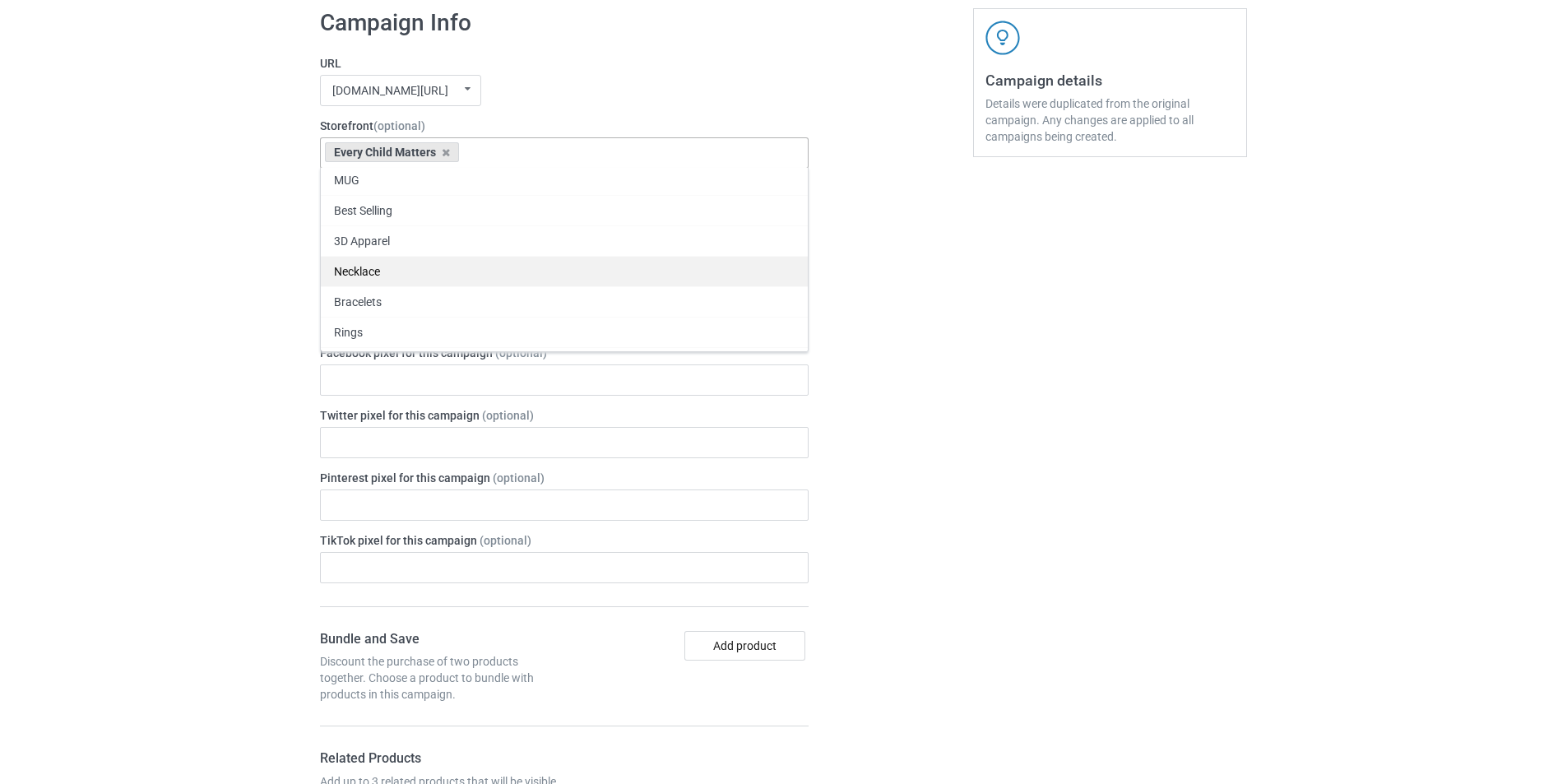
scroll to position [247, 0]
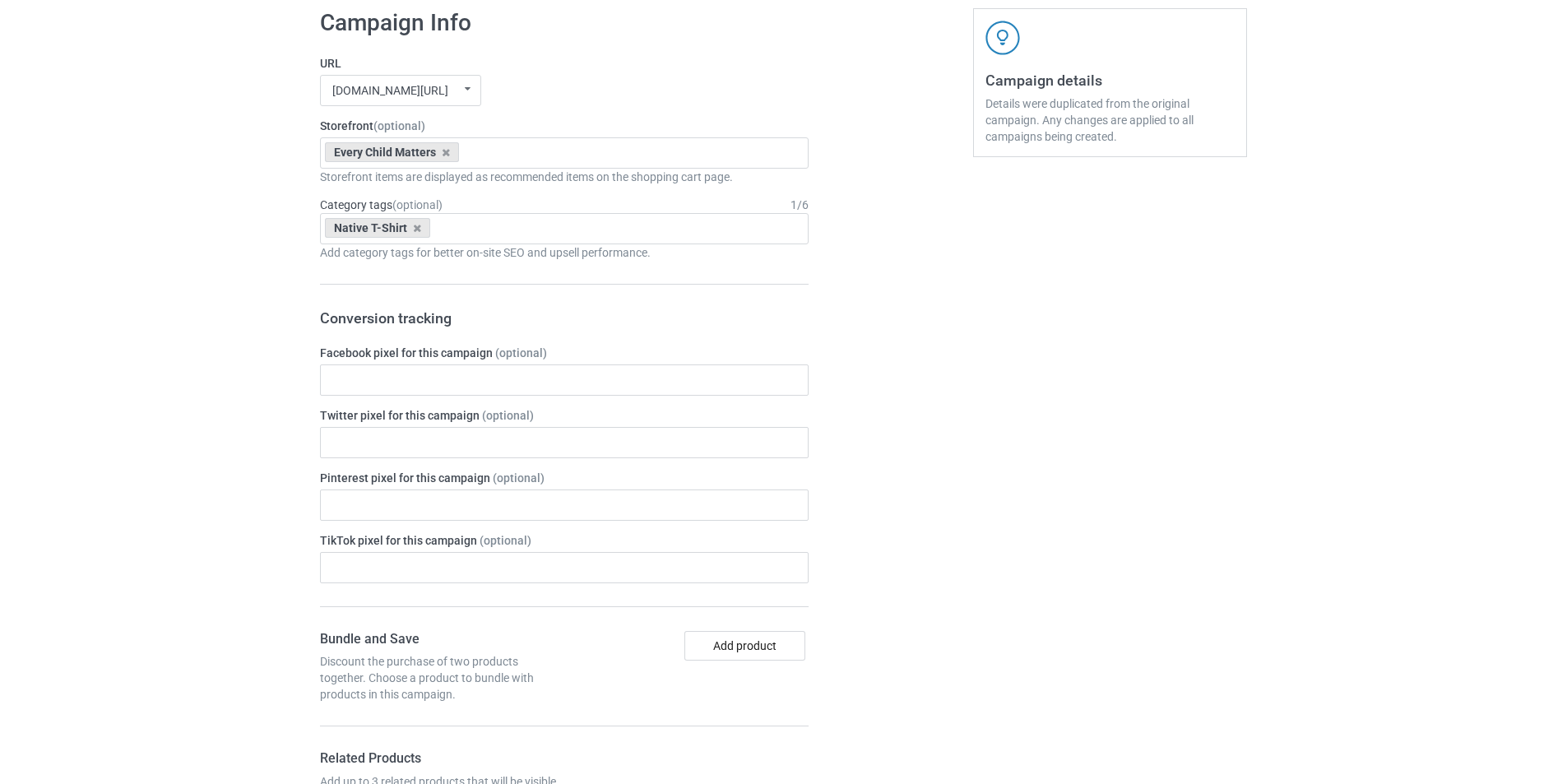
click at [417, 226] on icon at bounding box center [417, 229] width 8 height 11
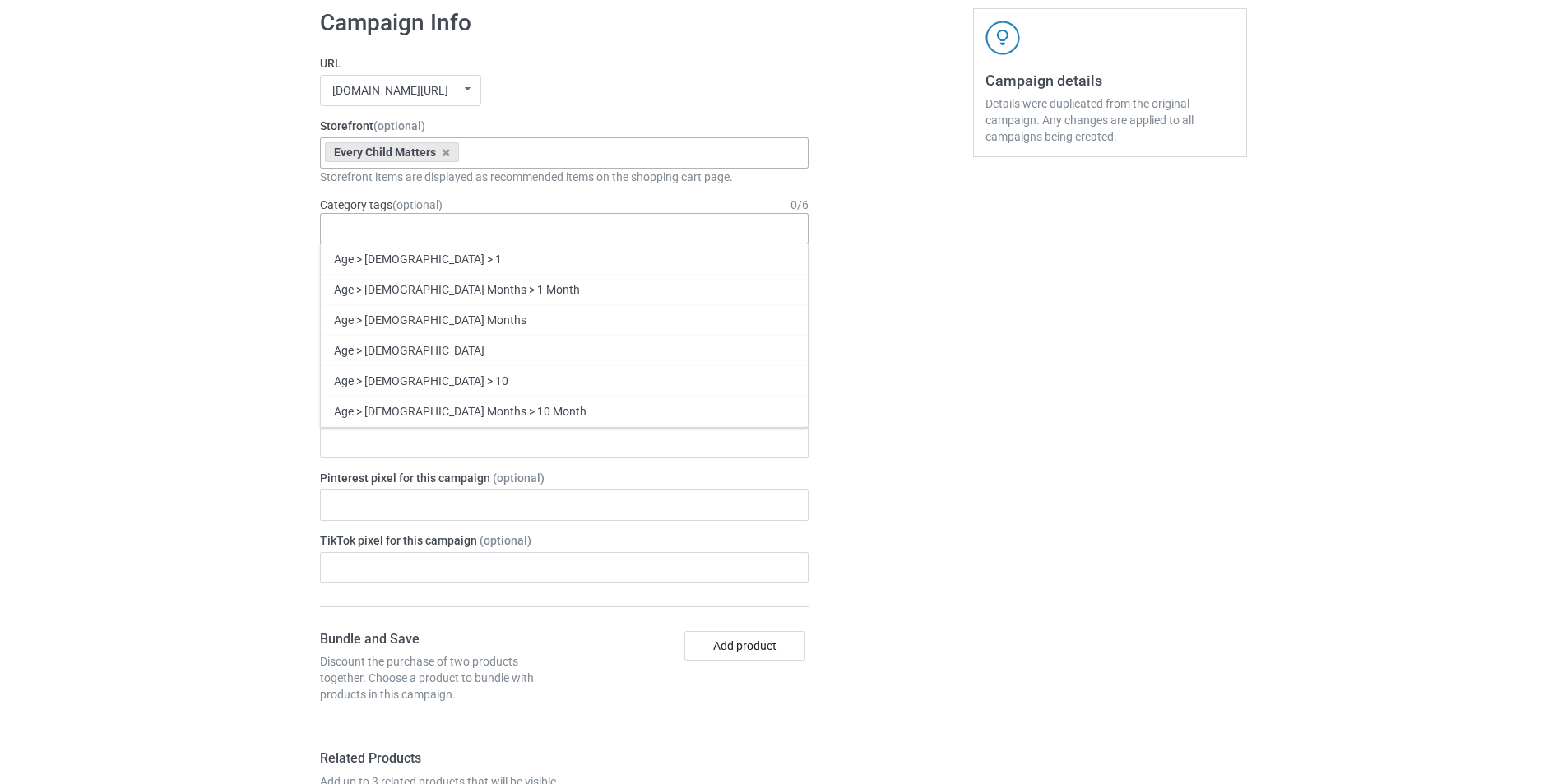
type input "o"
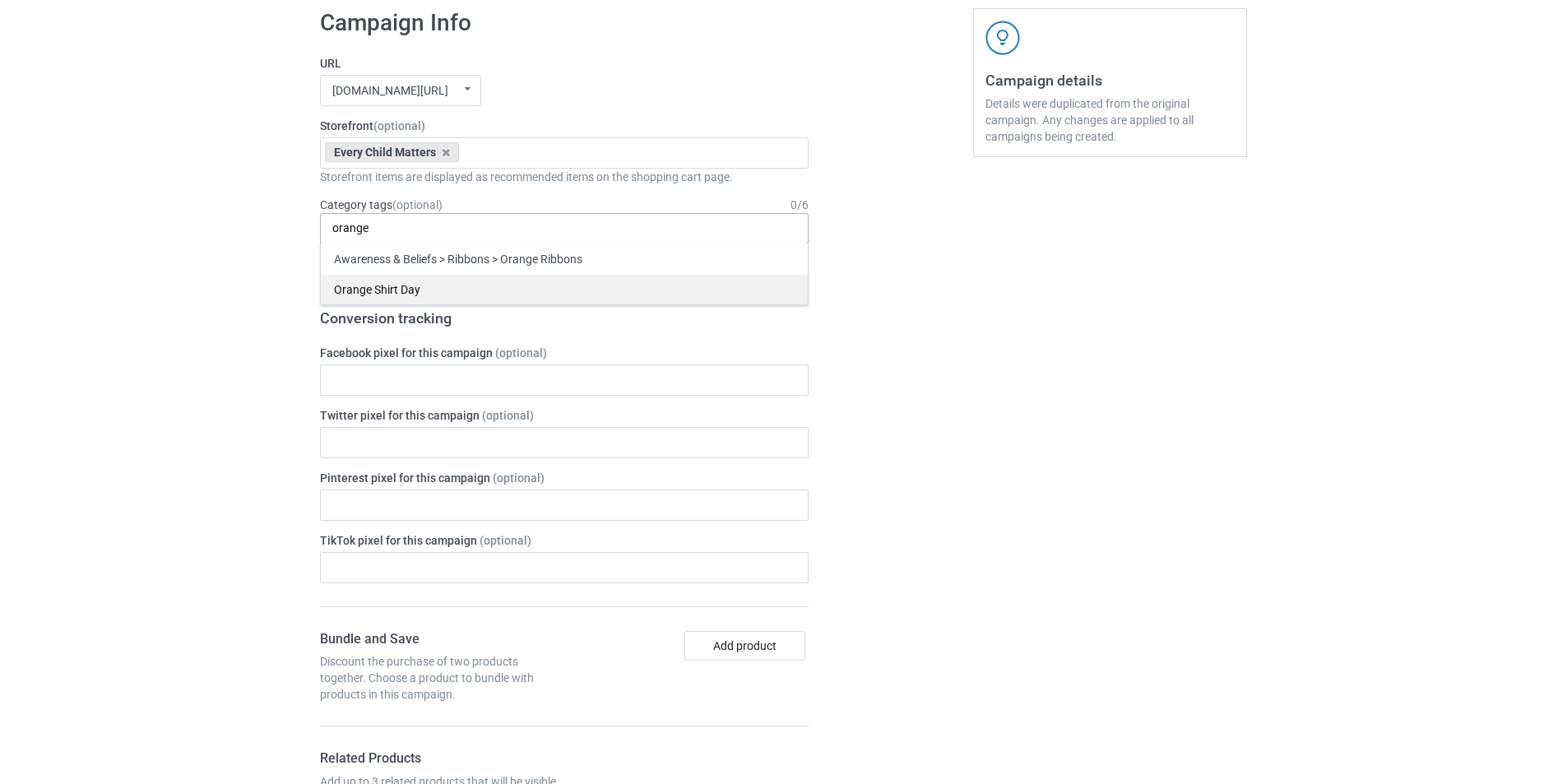
type input "orange"
click at [475, 289] on div "Orange Shirt Day" at bounding box center [564, 289] width 487 height 31
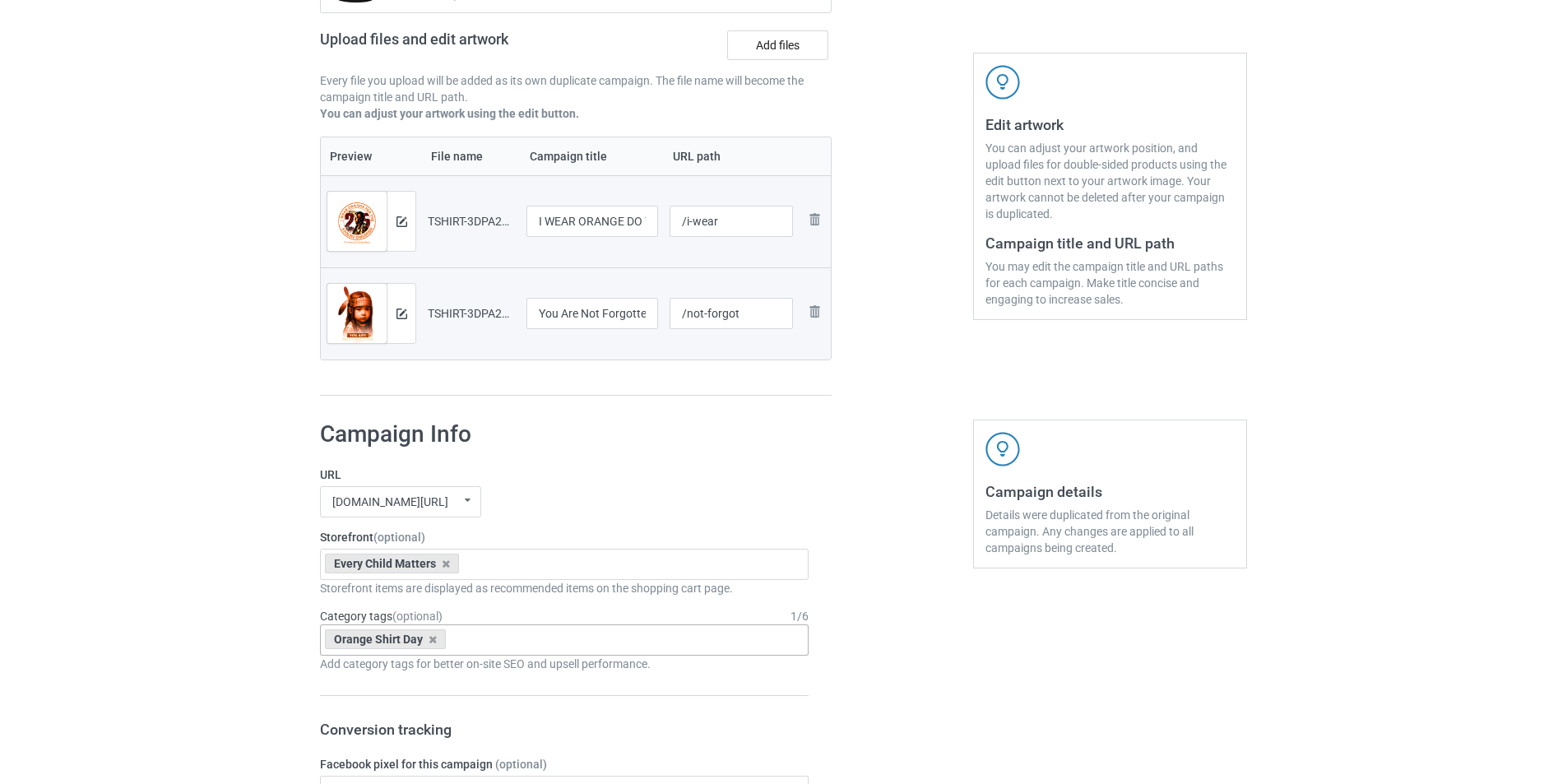
scroll to position [411, 0]
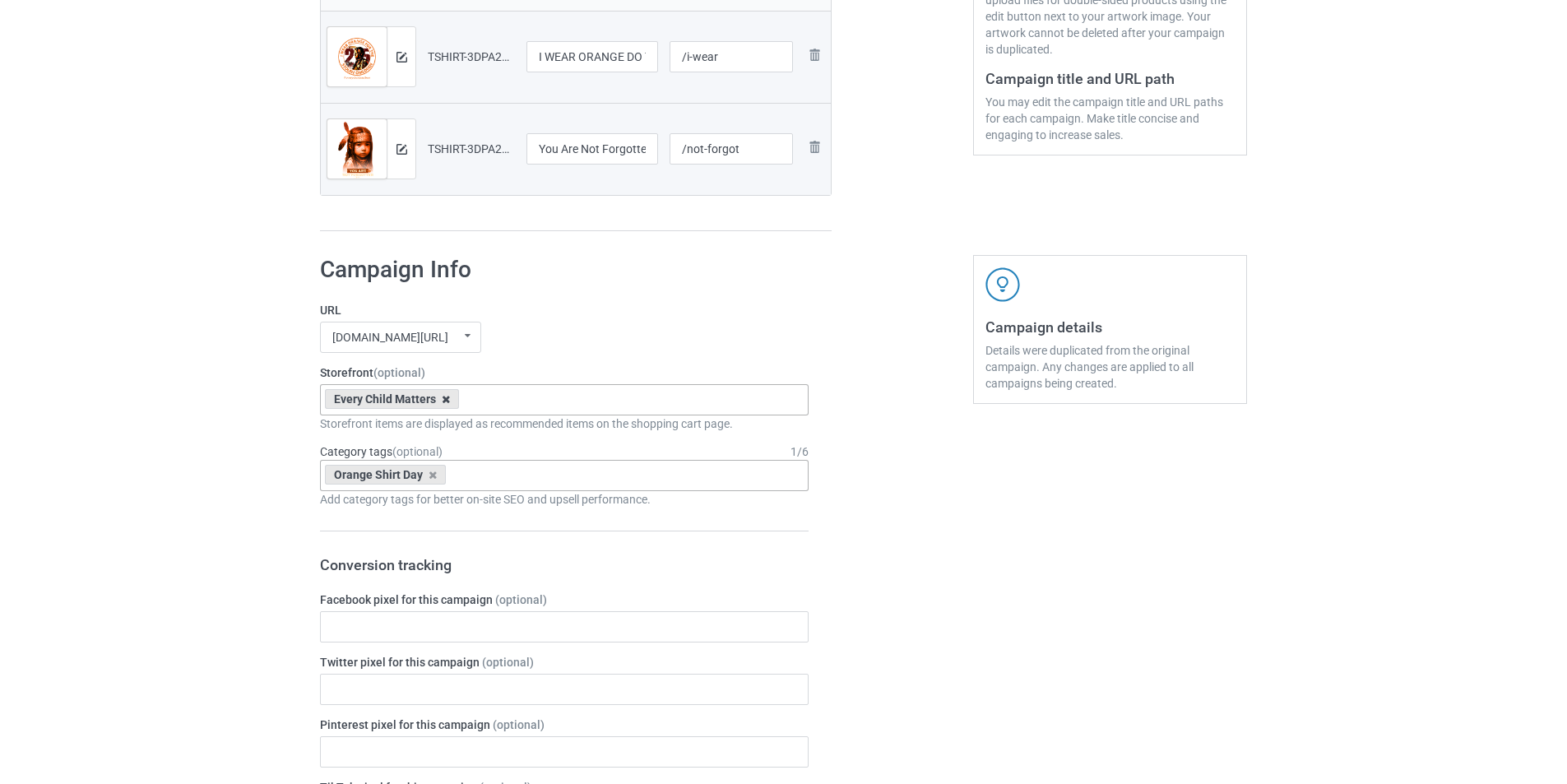
click at [446, 401] on icon at bounding box center [446, 399] width 8 height 11
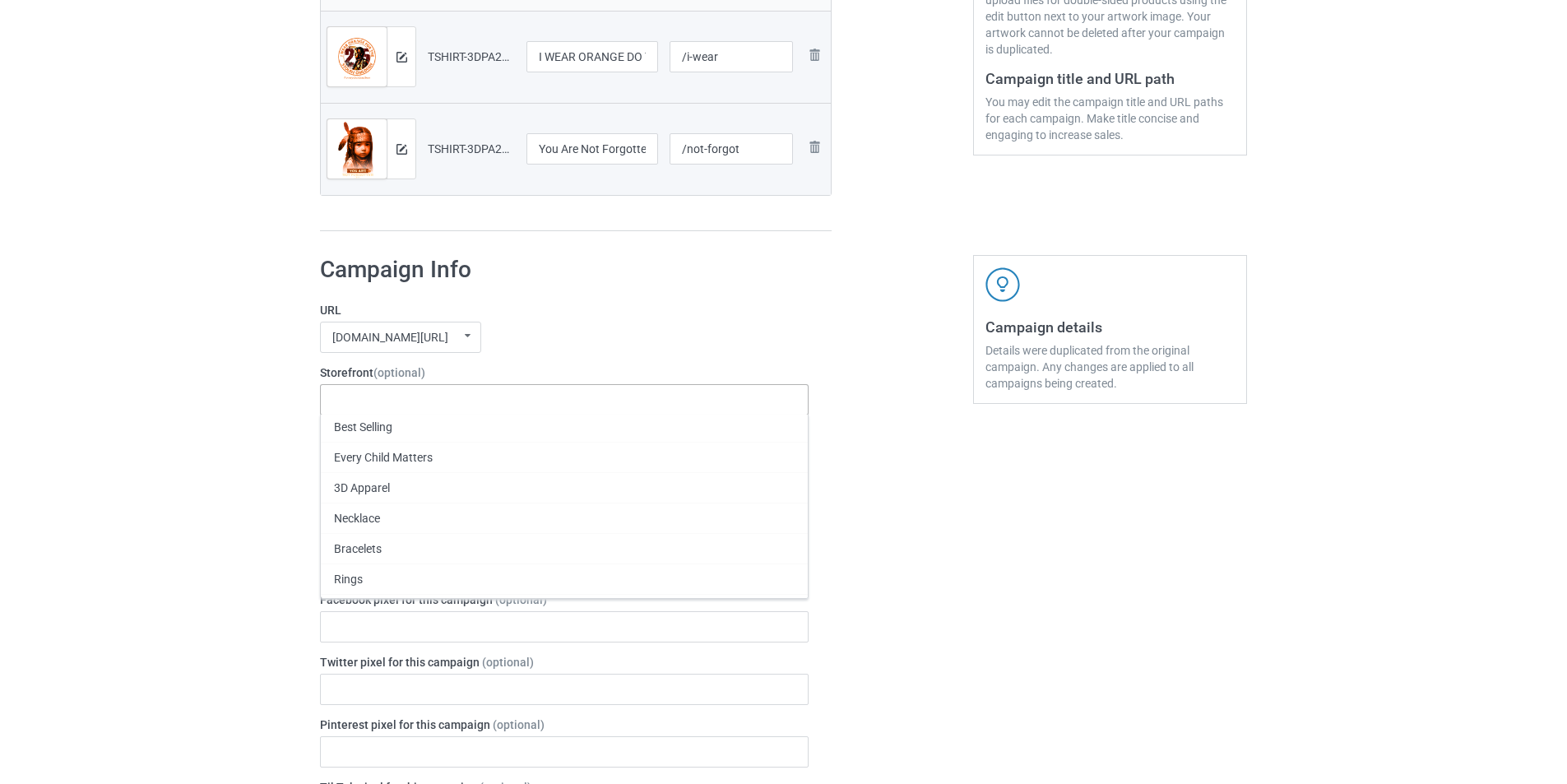
click at [431, 399] on div "Feminism Dog T-shirt Hoodie Wolf Decoration Wolf Tshirt Collection Wolf Mug Col…" at bounding box center [565, 399] width 488 height 31
click at [415, 422] on div "Best Selling" at bounding box center [564, 426] width 487 height 31
type input "t"
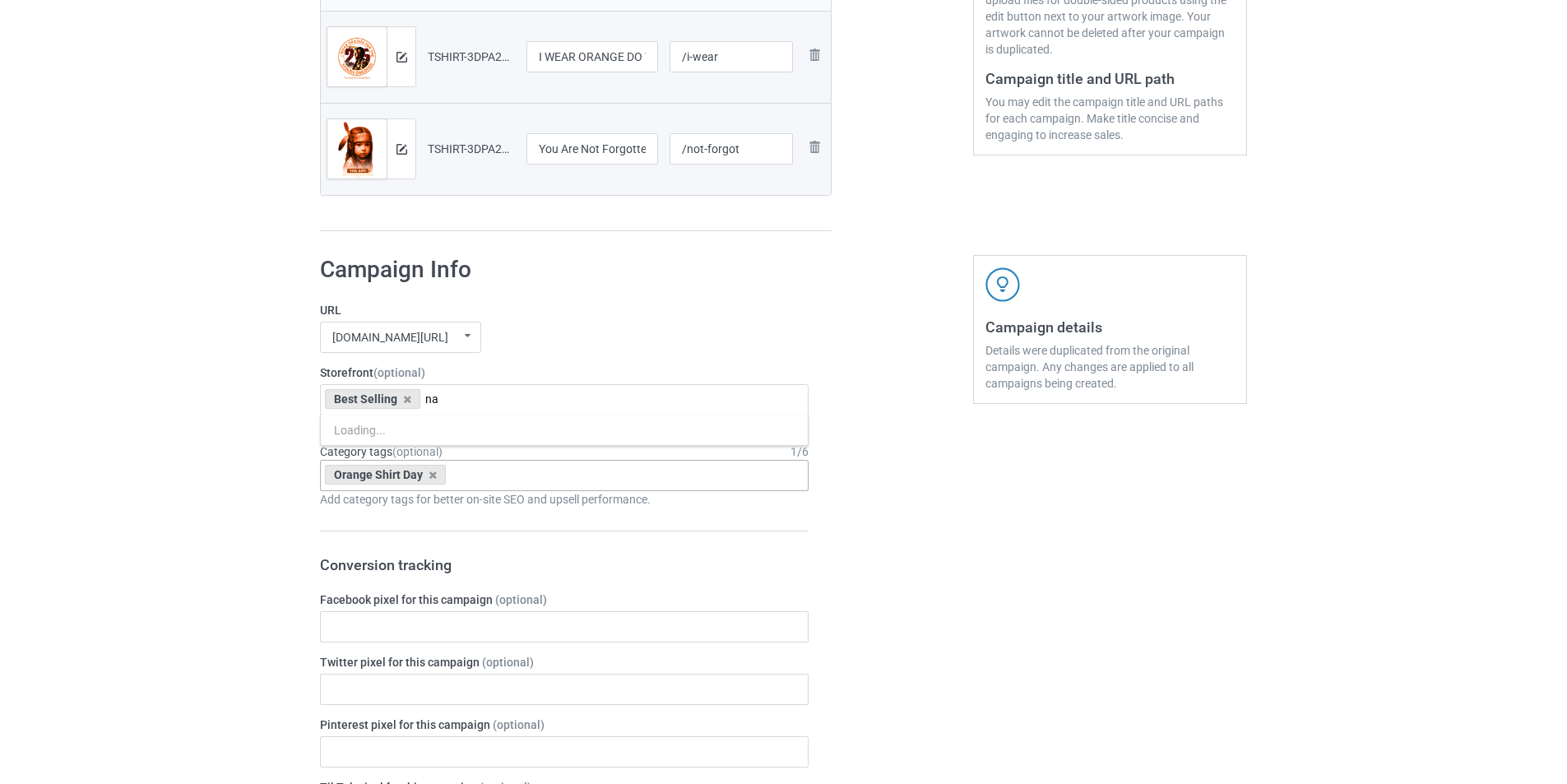
type input "n"
type input "b"
click at [350, 397] on input "text" at bounding box center [345, 398] width 25 height 14
click at [377, 399] on div "Loading..." at bounding box center [565, 399] width 488 height 31
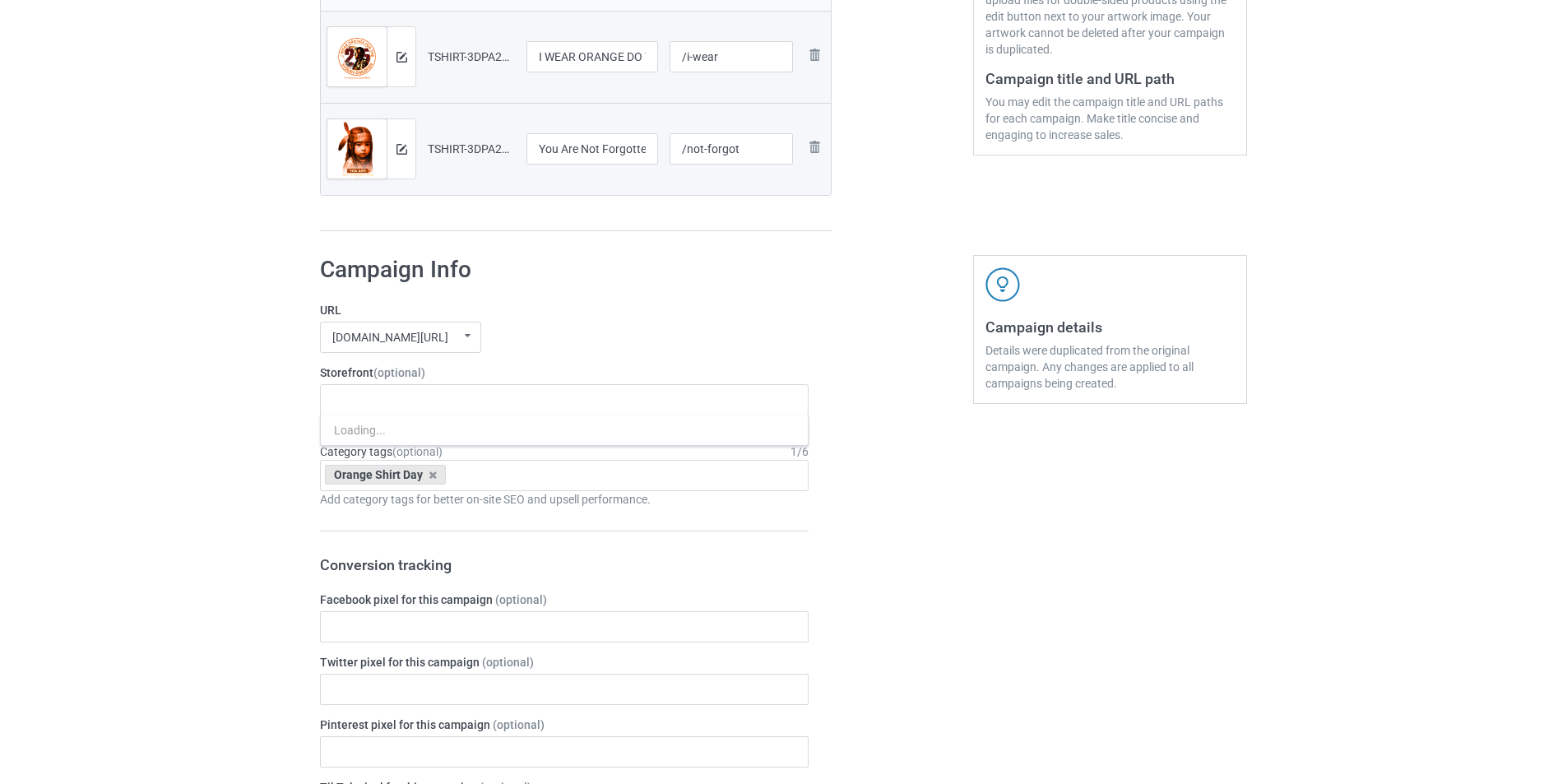
drag, startPoint x: 377, startPoint y: 399, endPoint x: 951, endPoint y: 571, distance: 599.2
click at [377, 400] on div "Loading..." at bounding box center [565, 399] width 488 height 31
drag, startPoint x: 437, startPoint y: 474, endPoint x: 376, endPoint y: 407, distance: 90.6
click at [435, 474] on div "Orange Shirt Day" at bounding box center [385, 475] width 121 height 20
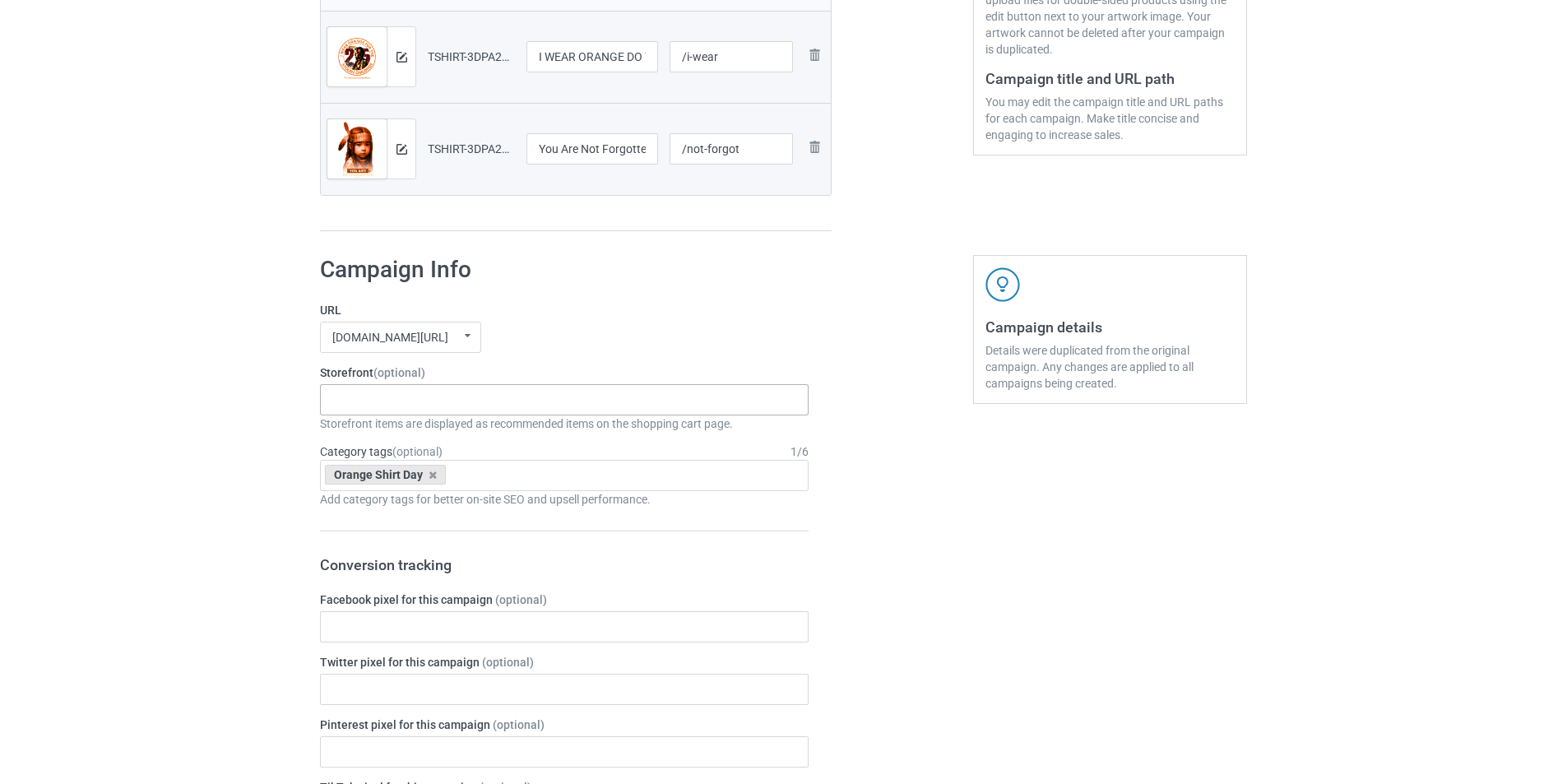
click at [429, 474] on icon at bounding box center [432, 475] width 8 height 11
click at [381, 397] on div "Loading..." at bounding box center [565, 399] width 488 height 31
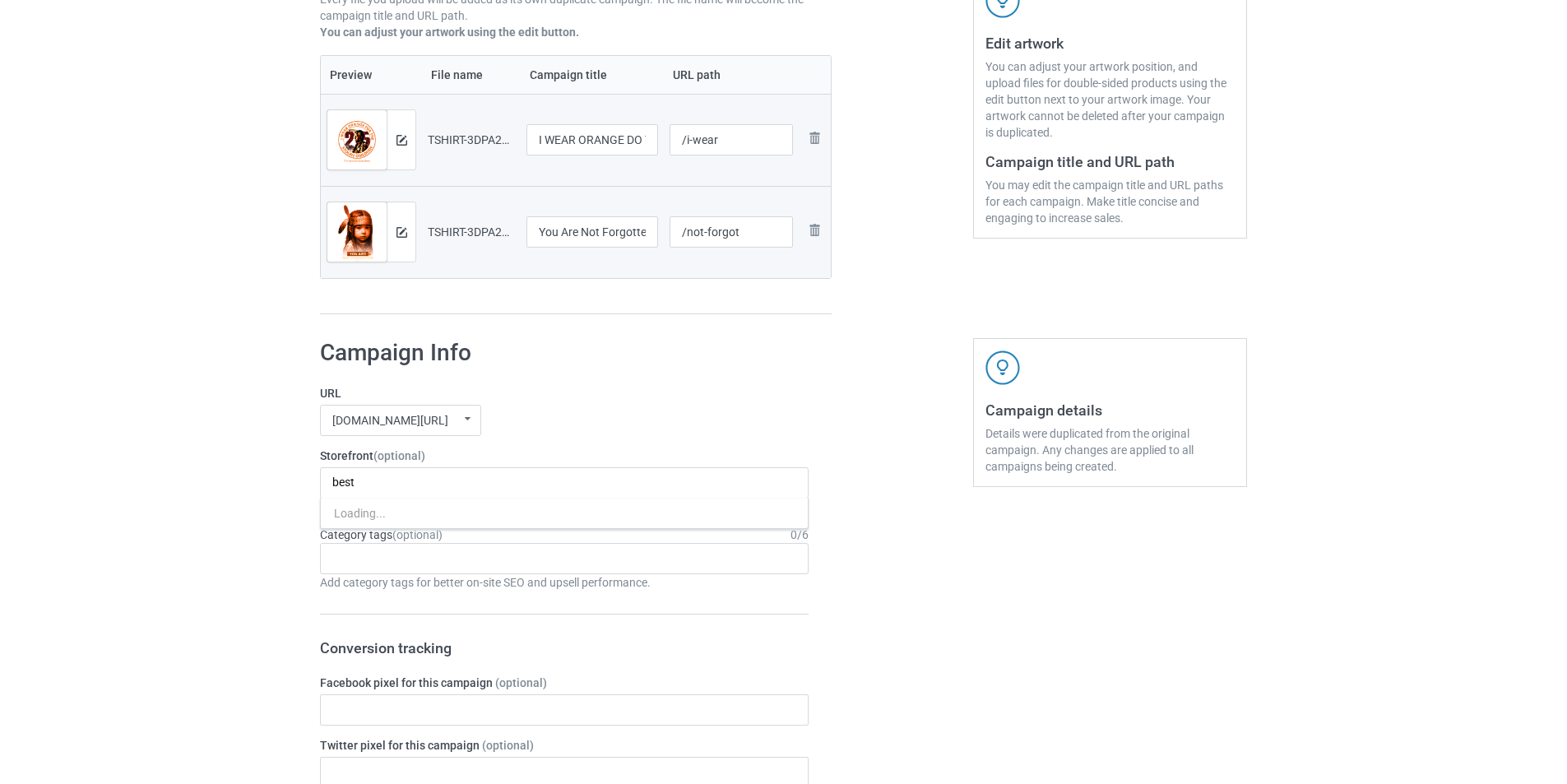
scroll to position [411, 0]
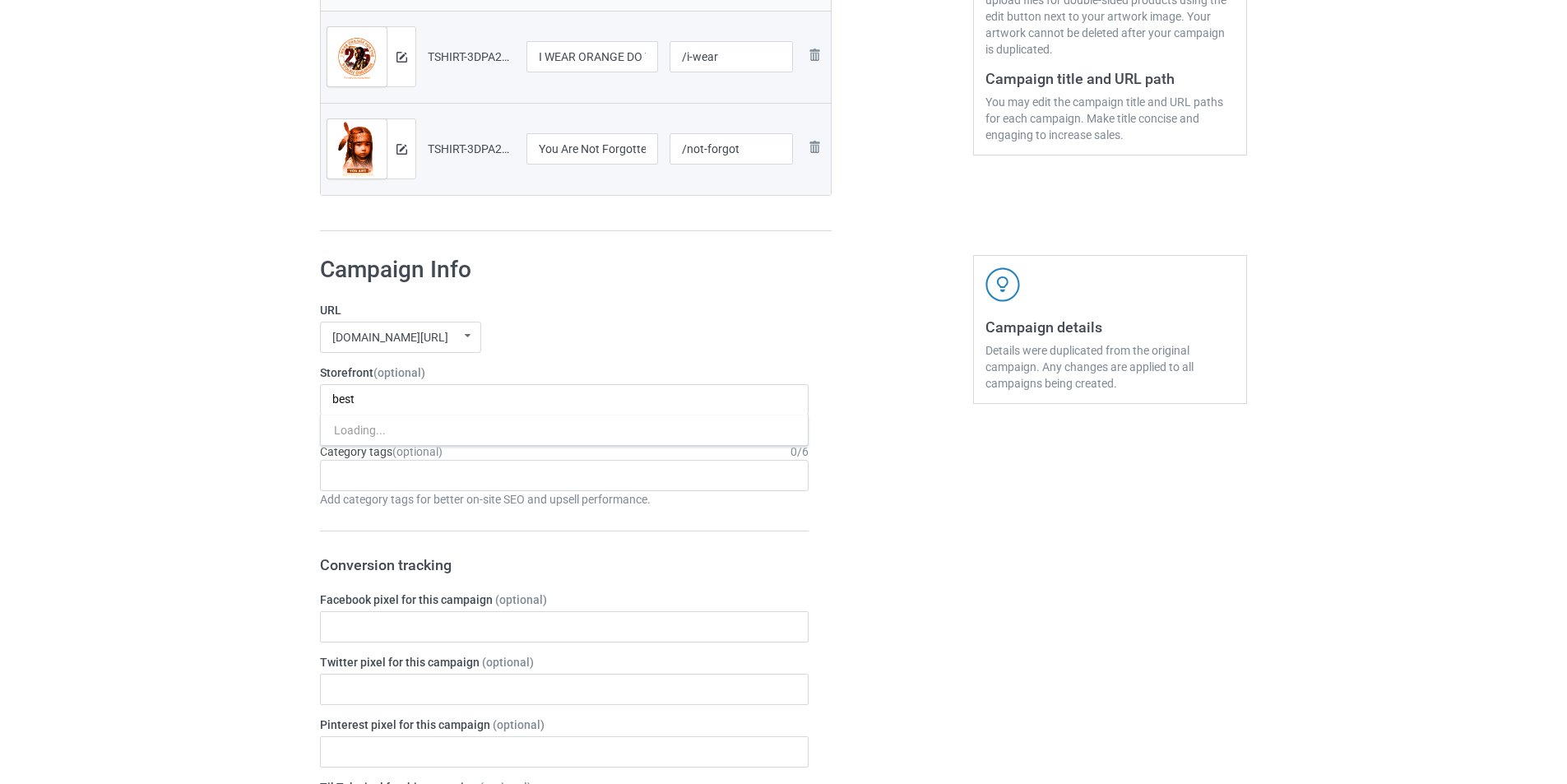
type input "best"
click at [626, 334] on div "welcomenativebeststore.com/ undefined/ undefined/ undefined/ animals-no1.com/ a…" at bounding box center [565, 337] width 488 height 31
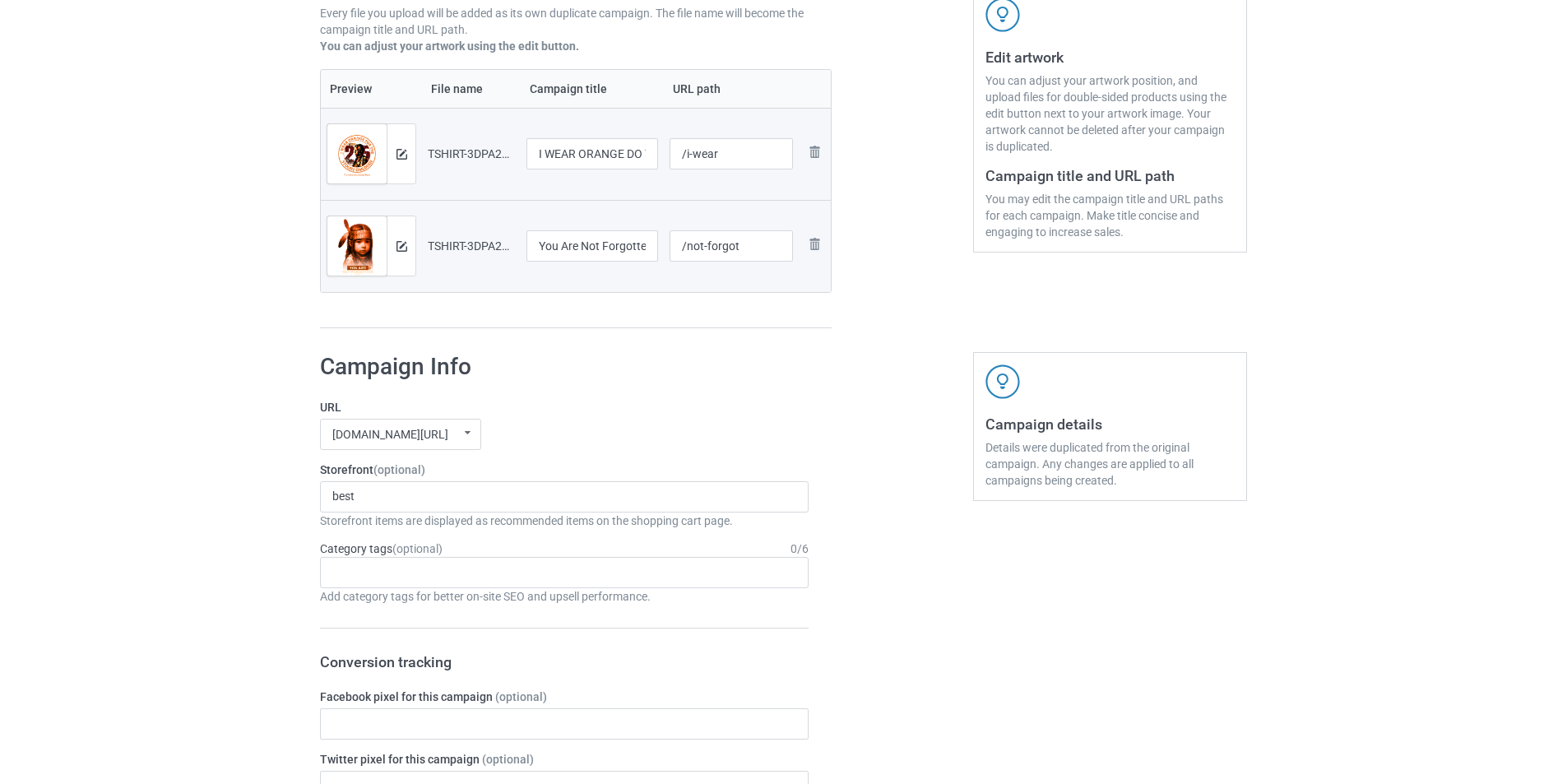
scroll to position [83, 0]
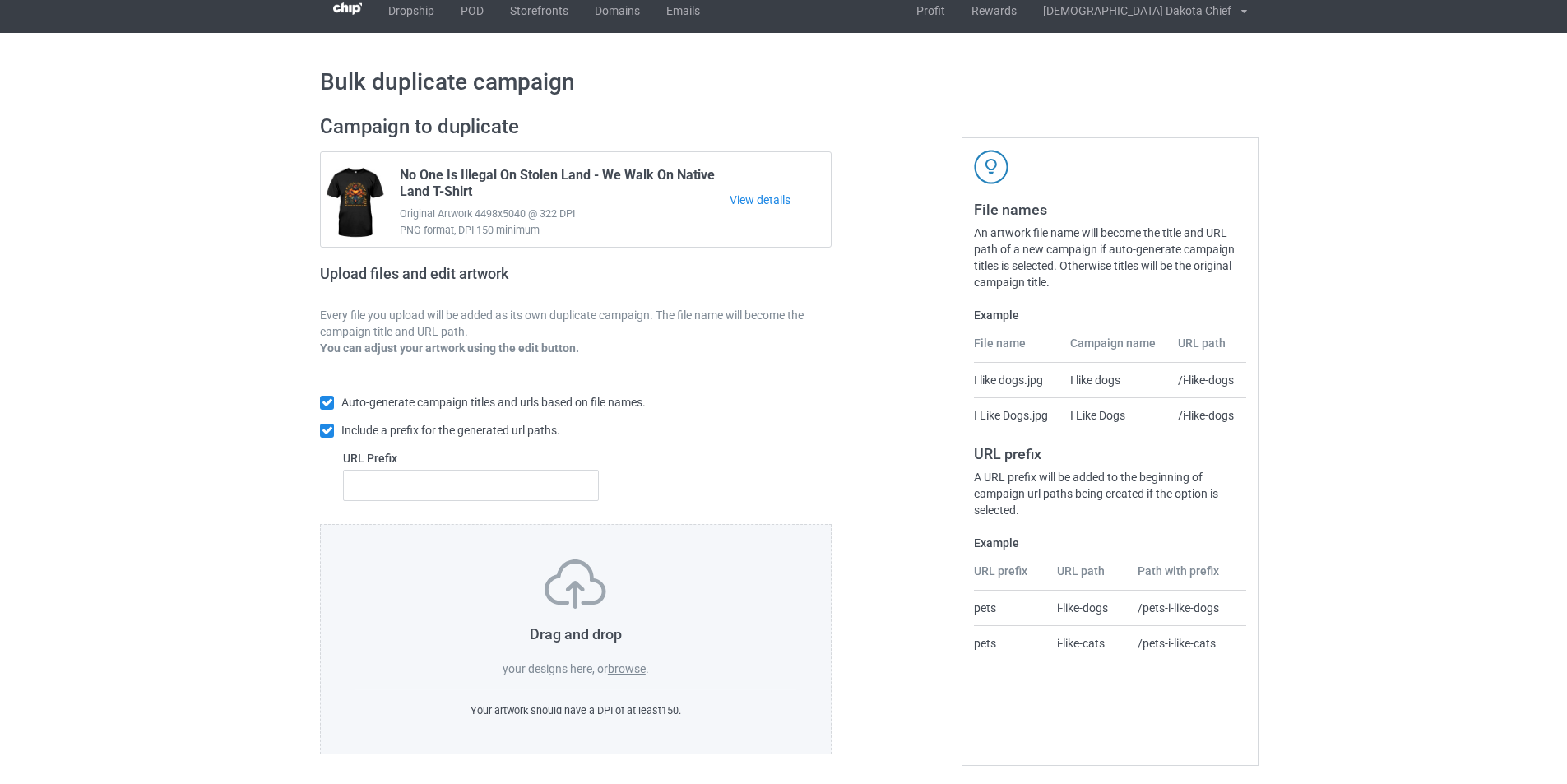
scroll to position [18, 0]
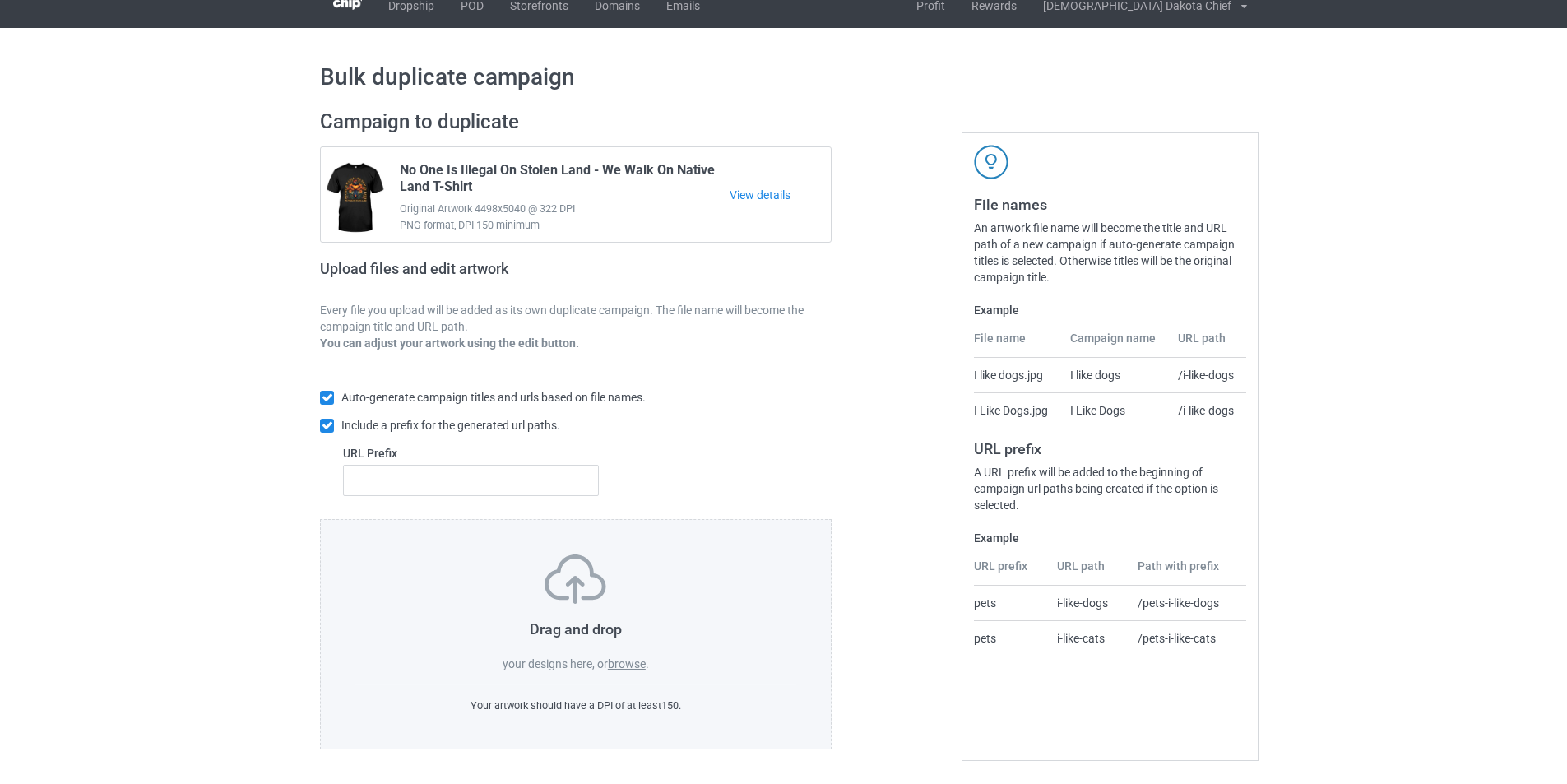
click at [629, 662] on label "browse" at bounding box center [627, 663] width 38 height 13
click at [0, 0] on input "browse" at bounding box center [0, 0] width 0 height 0
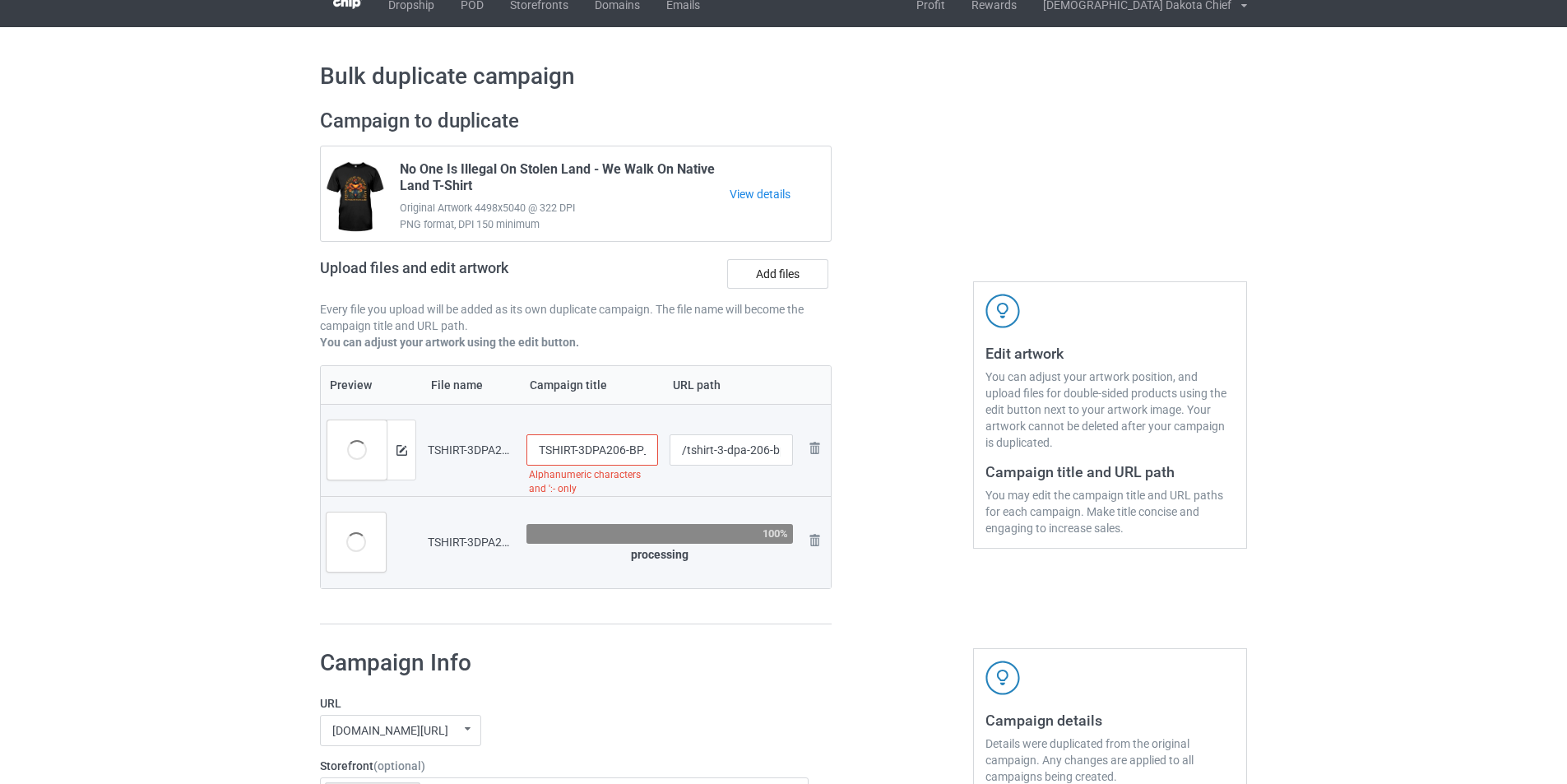
click at [612, 452] on input "TSHIRT-3DPA206-BP_Black_back" at bounding box center [592, 449] width 132 height 31
paste input "I WEAR ORANGE DO THE STOLEN CHILDREN T-SHIRT"
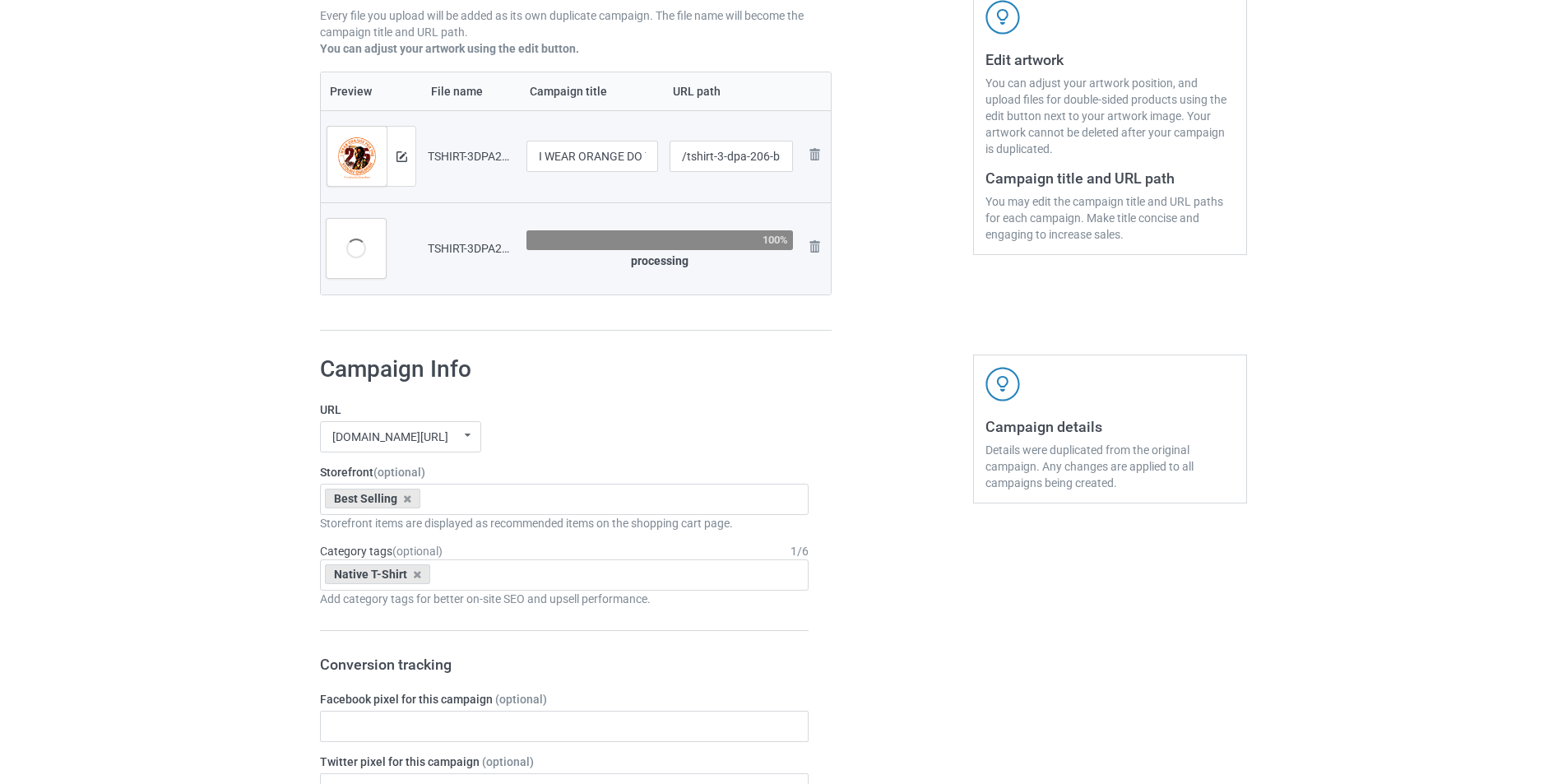
scroll to position [429, 0]
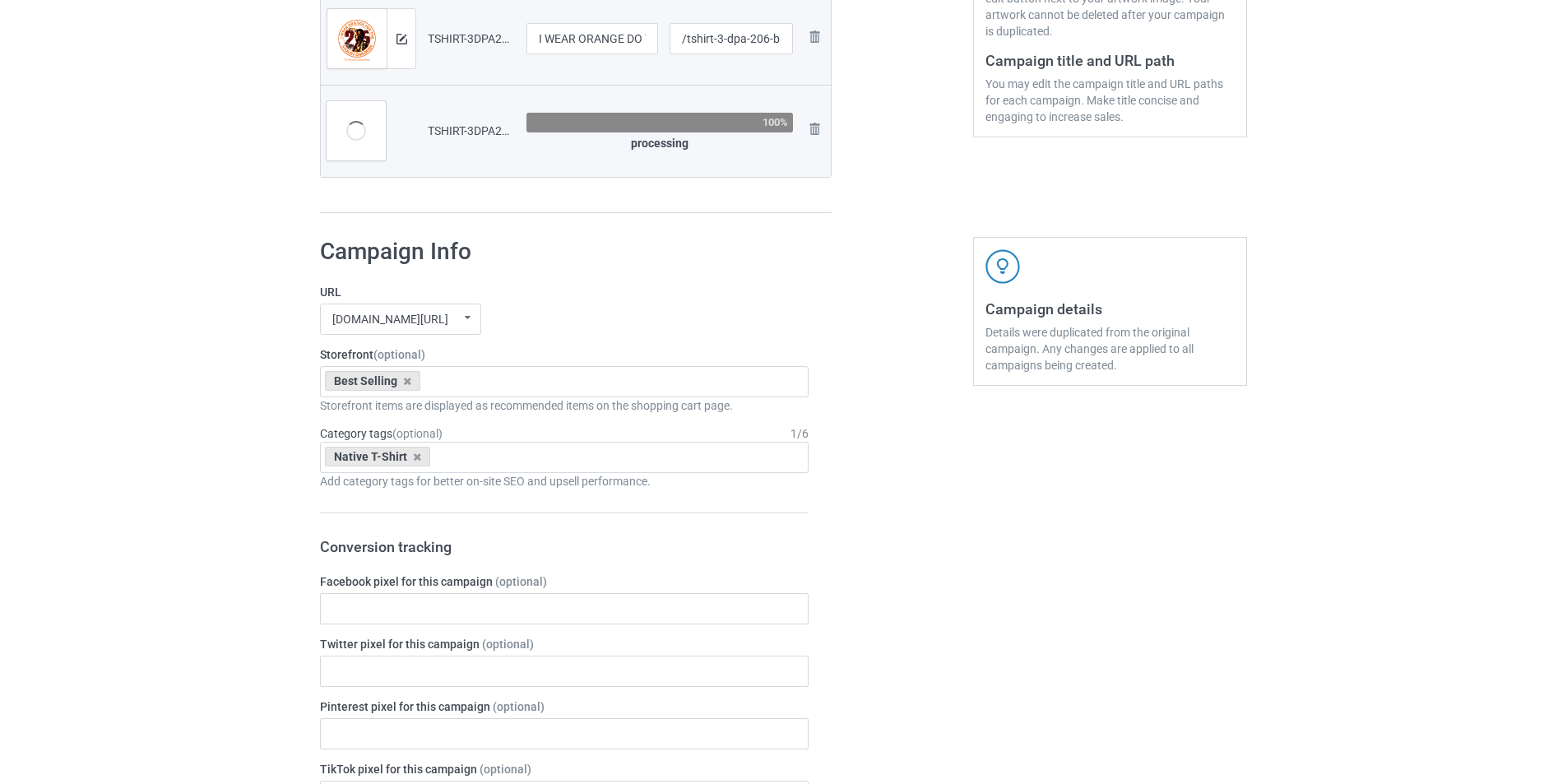
type input "TSHIRT-3DPA206-BP_Black_back"
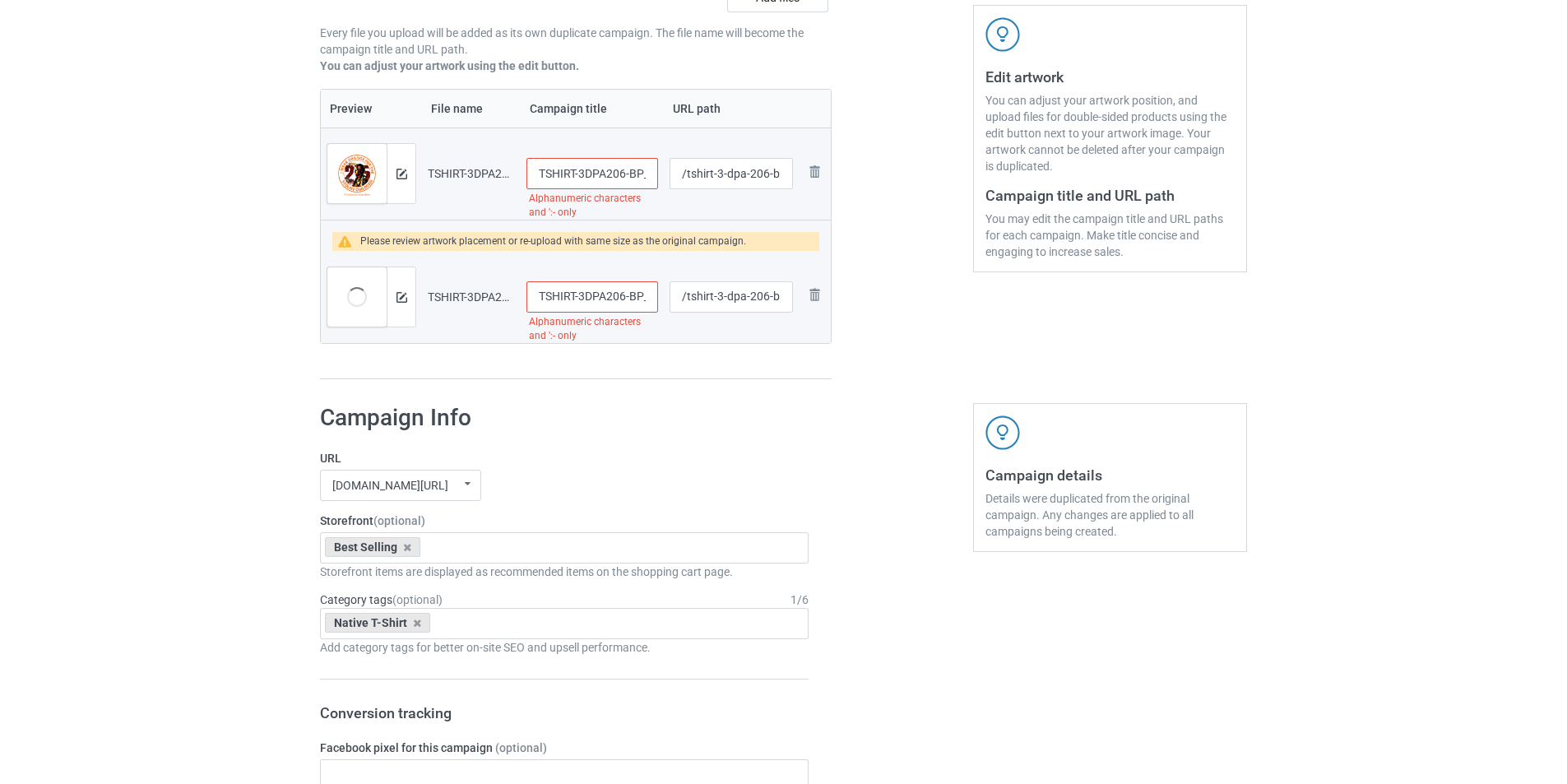
scroll to position [182, 0]
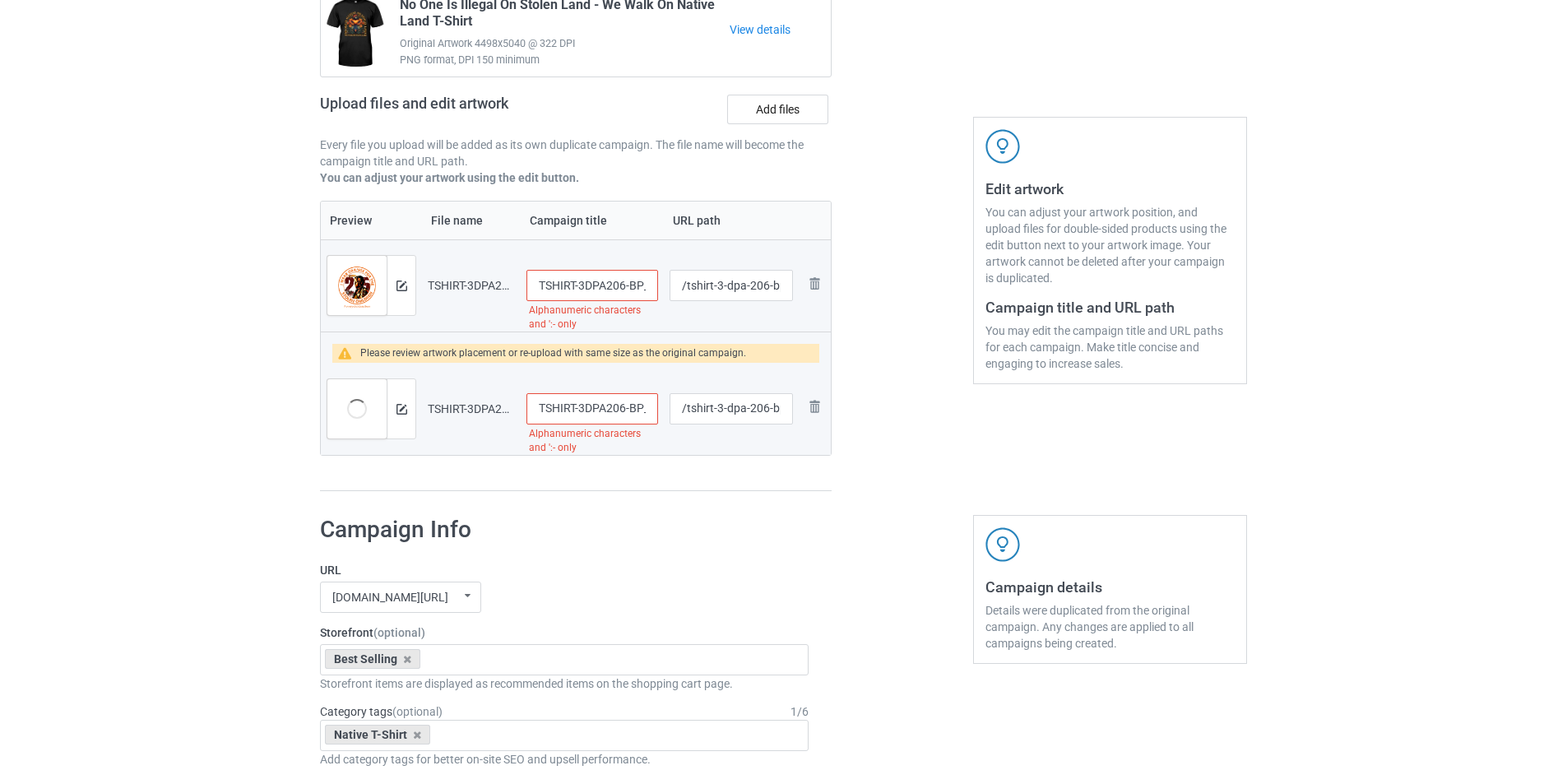
click at [613, 416] on input "TSHIRT-3DPA206-BP_Black_font" at bounding box center [592, 408] width 132 height 31
paste input "You Are Not Forgotten T-shir"
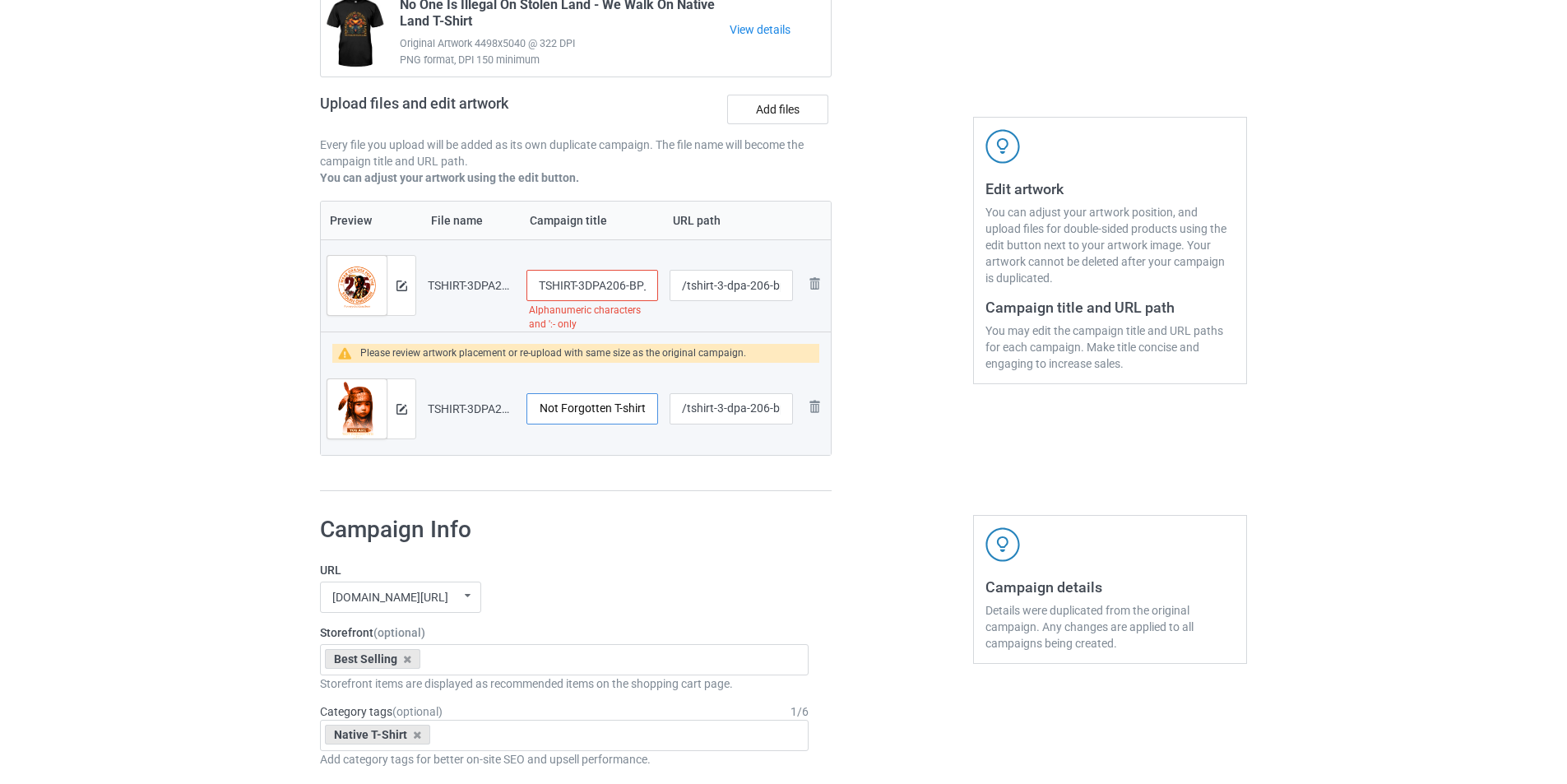
type input "You Are Not Forgotten T-shirt"
drag, startPoint x: 793, startPoint y: 524, endPoint x: 737, endPoint y: 472, distance: 76.4
click at [792, 524] on h1 "Campaign Info" at bounding box center [565, 529] width 488 height 30
click at [617, 294] on input "TSHIRT-3DPA206-BP_Black_back" at bounding box center [592, 285] width 132 height 31
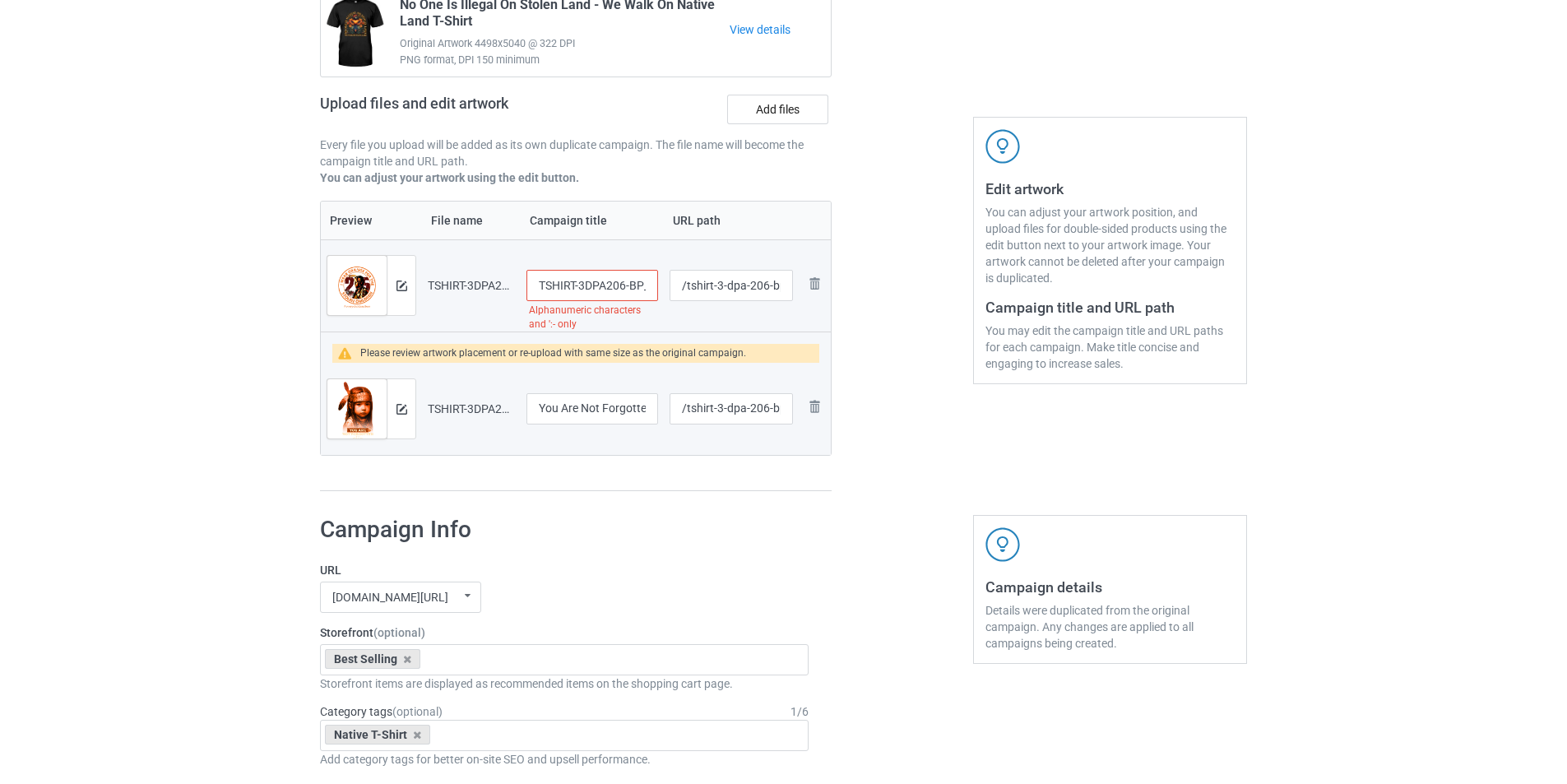
click at [617, 293] on input "TSHIRT-3DPA206-BP_Black_back" at bounding box center [592, 285] width 132 height 31
paste input "I WEAR ORANGE DO THE STOLEN CHILDREN T-SHIRT"
type input "I WEAR ORANGE DO THE STOLEN CHILDREN T-SHIRT"
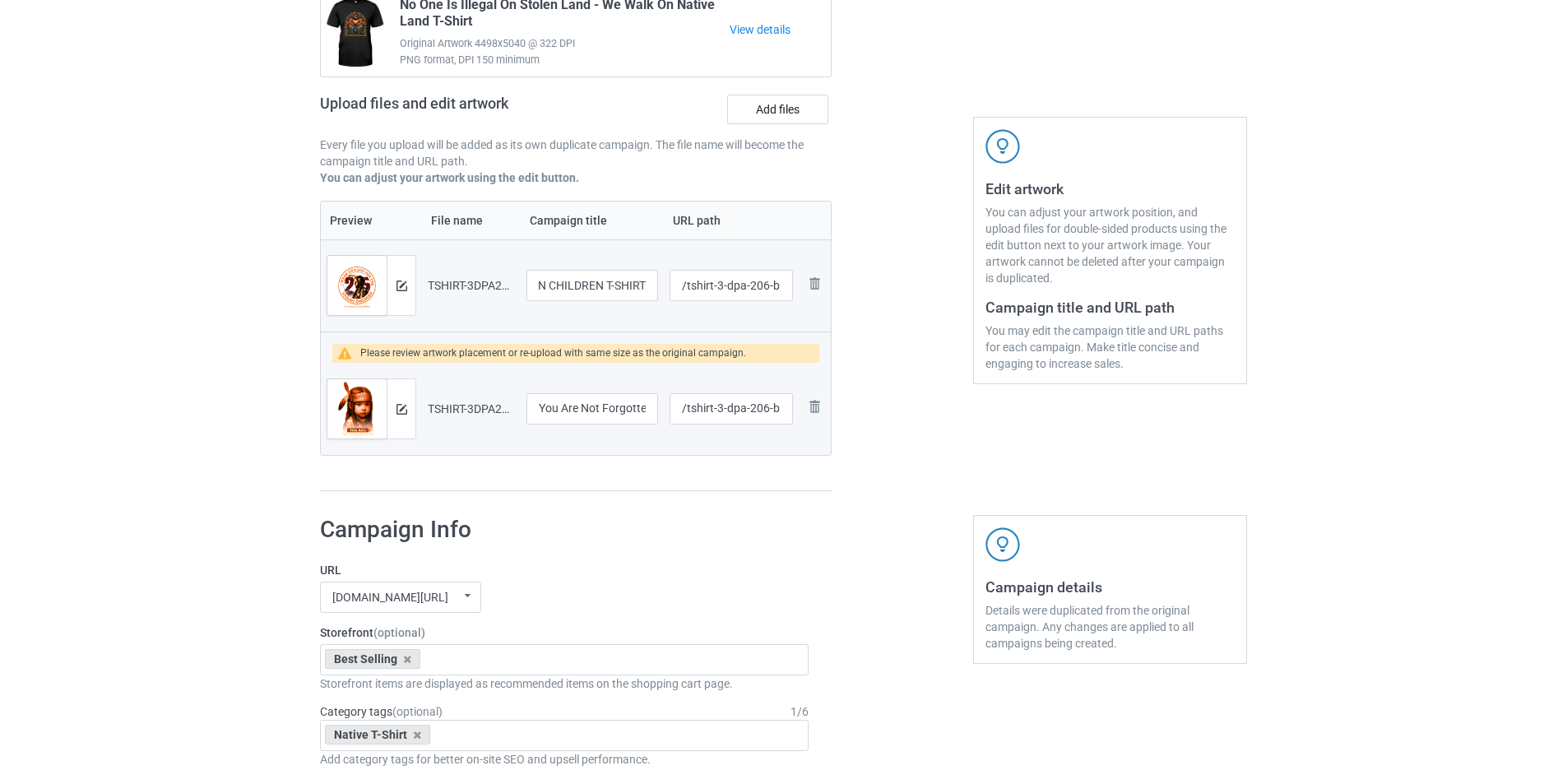
click at [696, 520] on h1 "Campaign Info" at bounding box center [565, 529] width 488 height 30
click at [402, 407] on img at bounding box center [402, 409] width 11 height 11
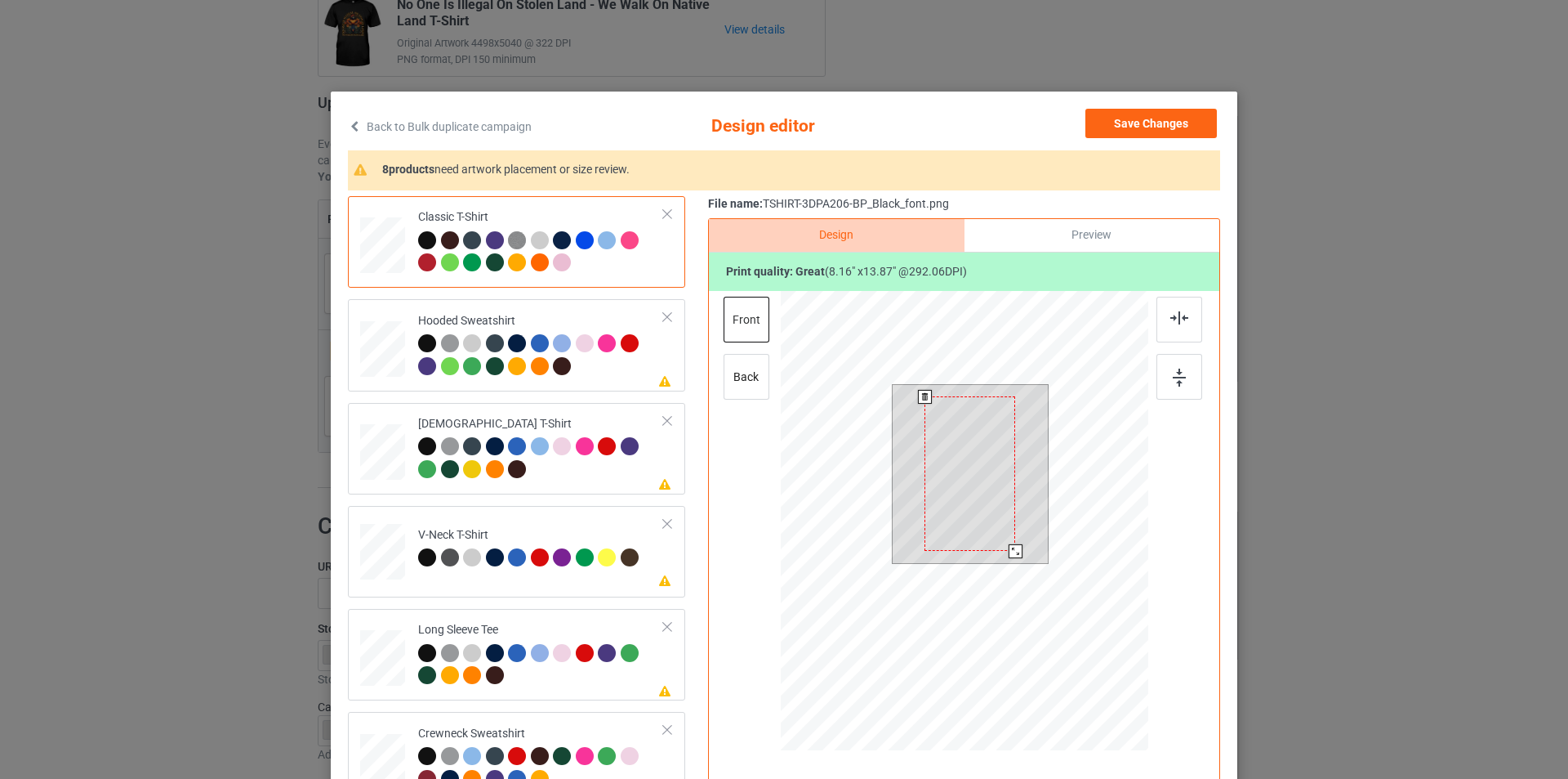
drag, startPoint x: 1016, startPoint y: 561, endPoint x: 1007, endPoint y: 550, distance: 14.2
click at [1008, 550] on div at bounding box center [1015, 551] width 14 height 14
click at [605, 371] on div at bounding box center [541, 357] width 246 height 45
click at [974, 476] on div at bounding box center [968, 479] width 77 height 131
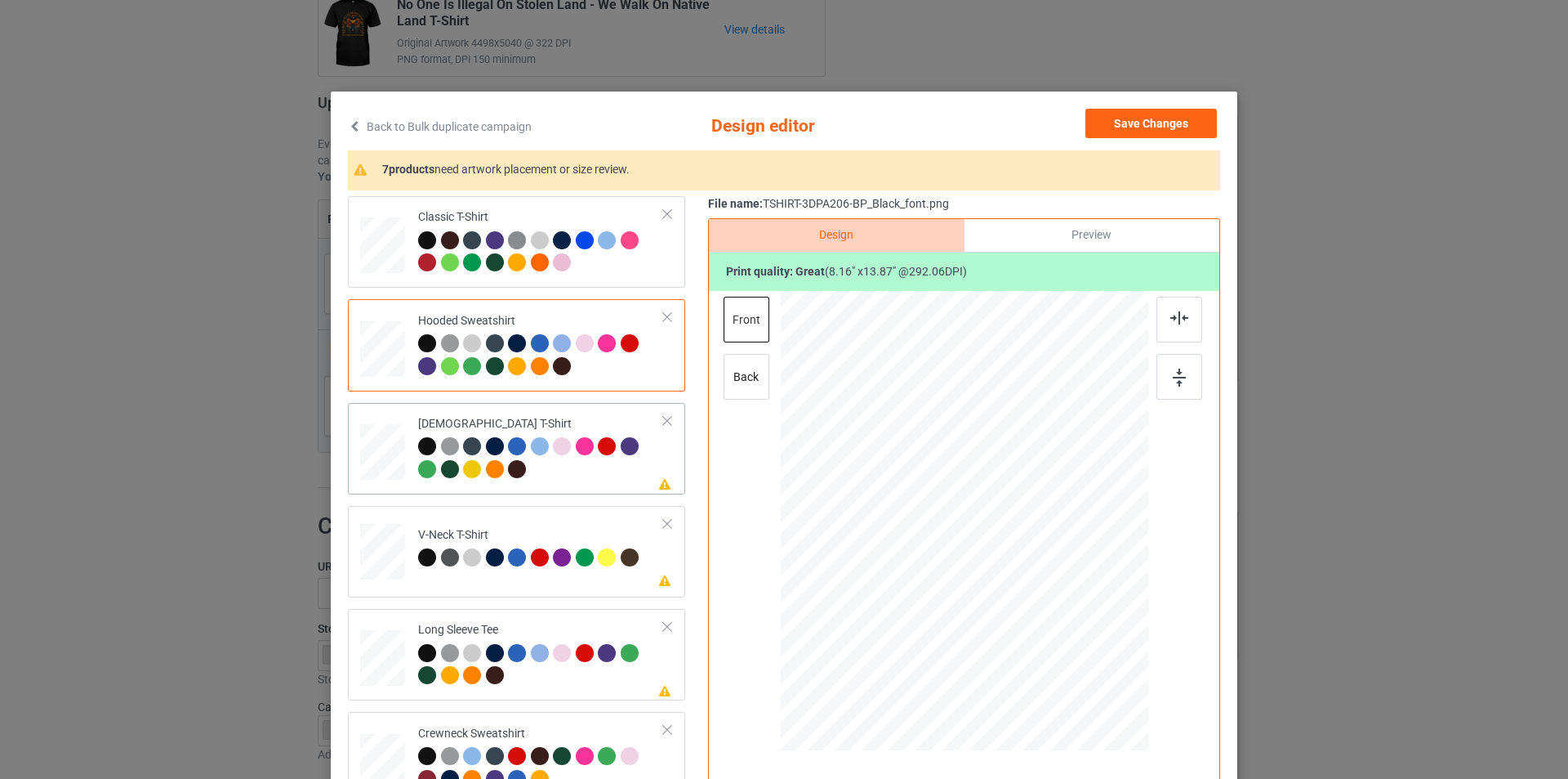
click at [592, 470] on div at bounding box center [541, 460] width 246 height 45
click at [960, 483] on div at bounding box center [966, 473] width 83 height 141
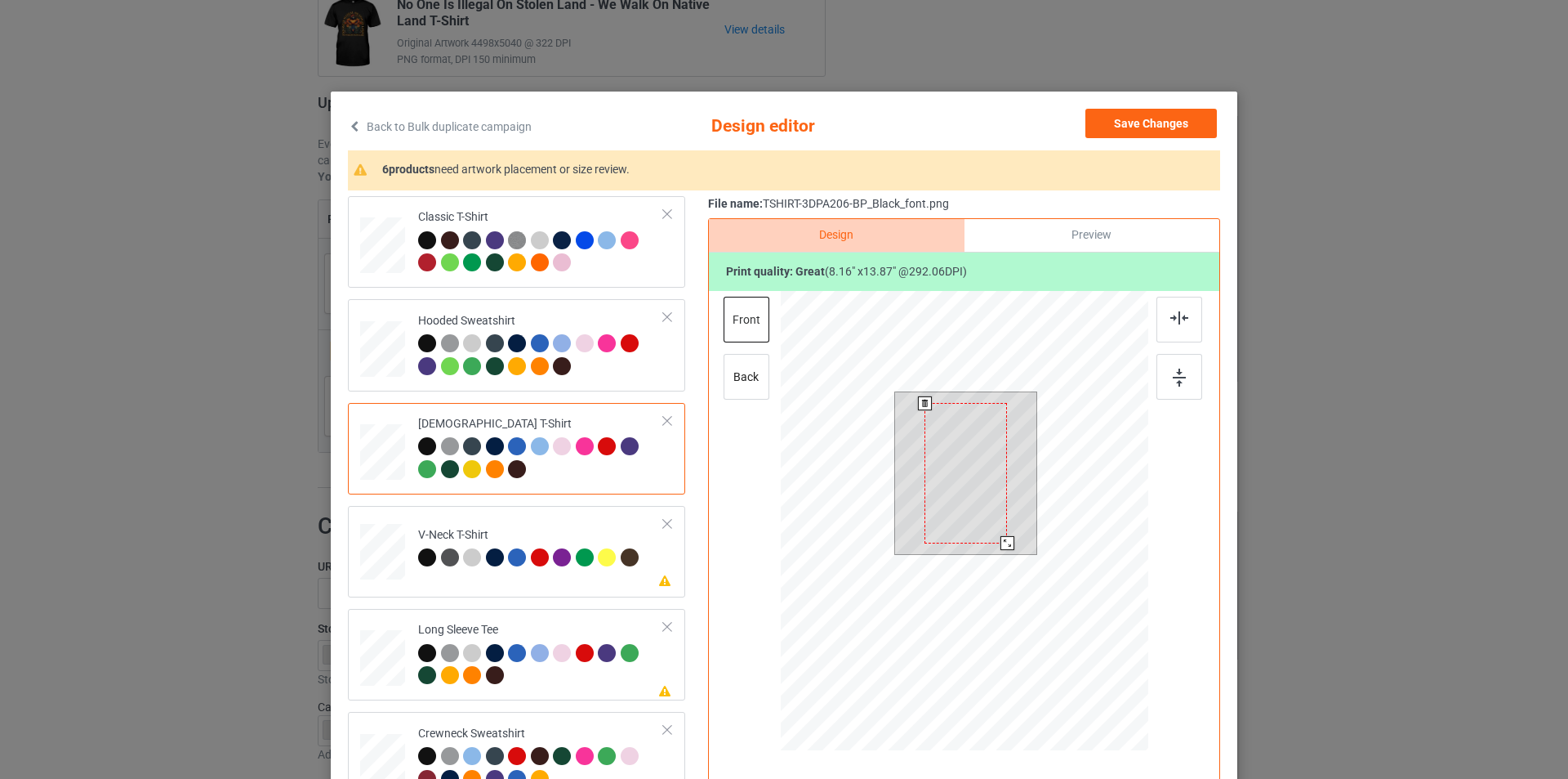
click at [980, 475] on div at bounding box center [966, 473] width 83 height 141
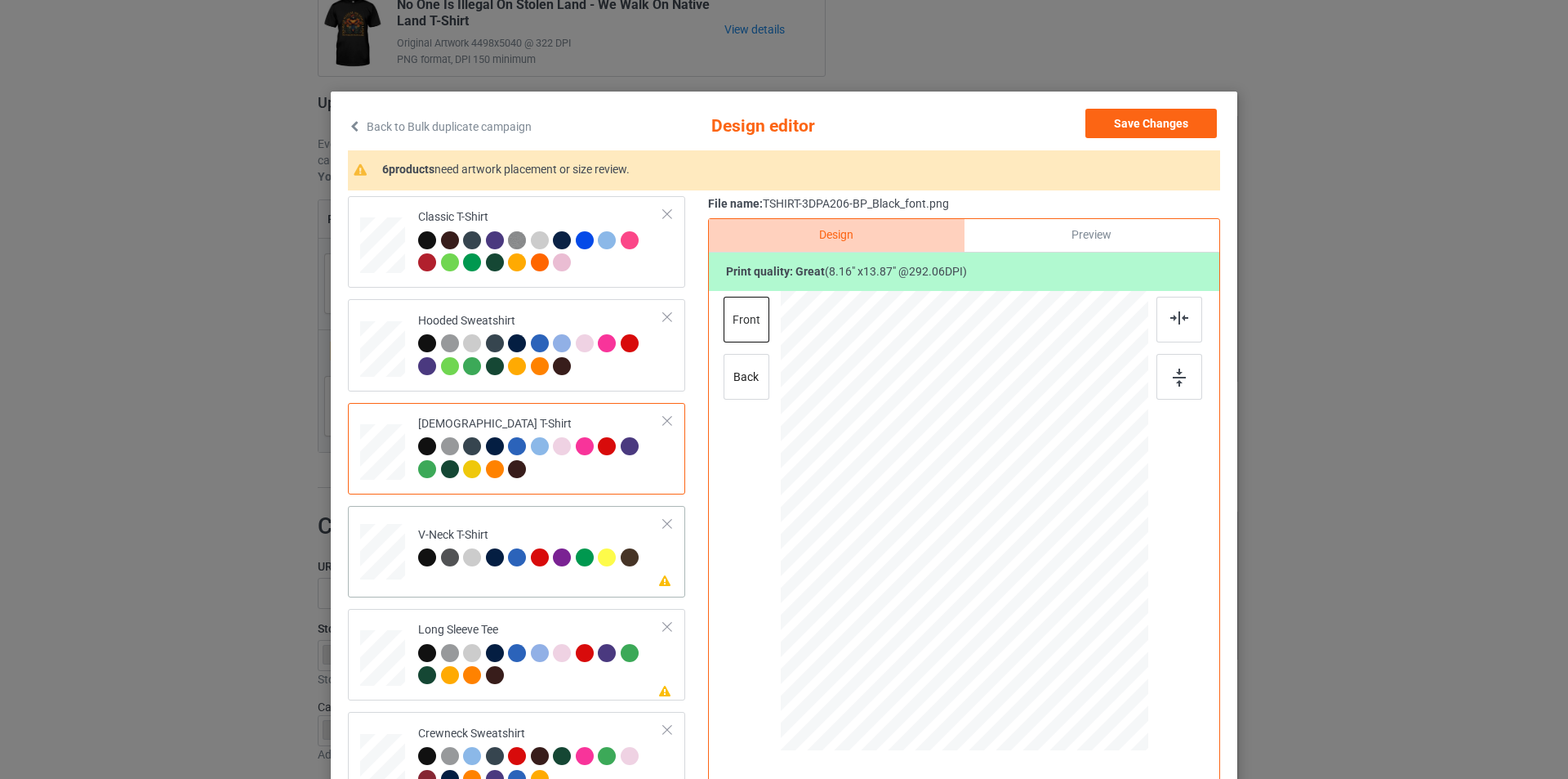
click at [597, 524] on td "Please review artwork placement V-Neck T-Shirt" at bounding box center [541, 548] width 264 height 72
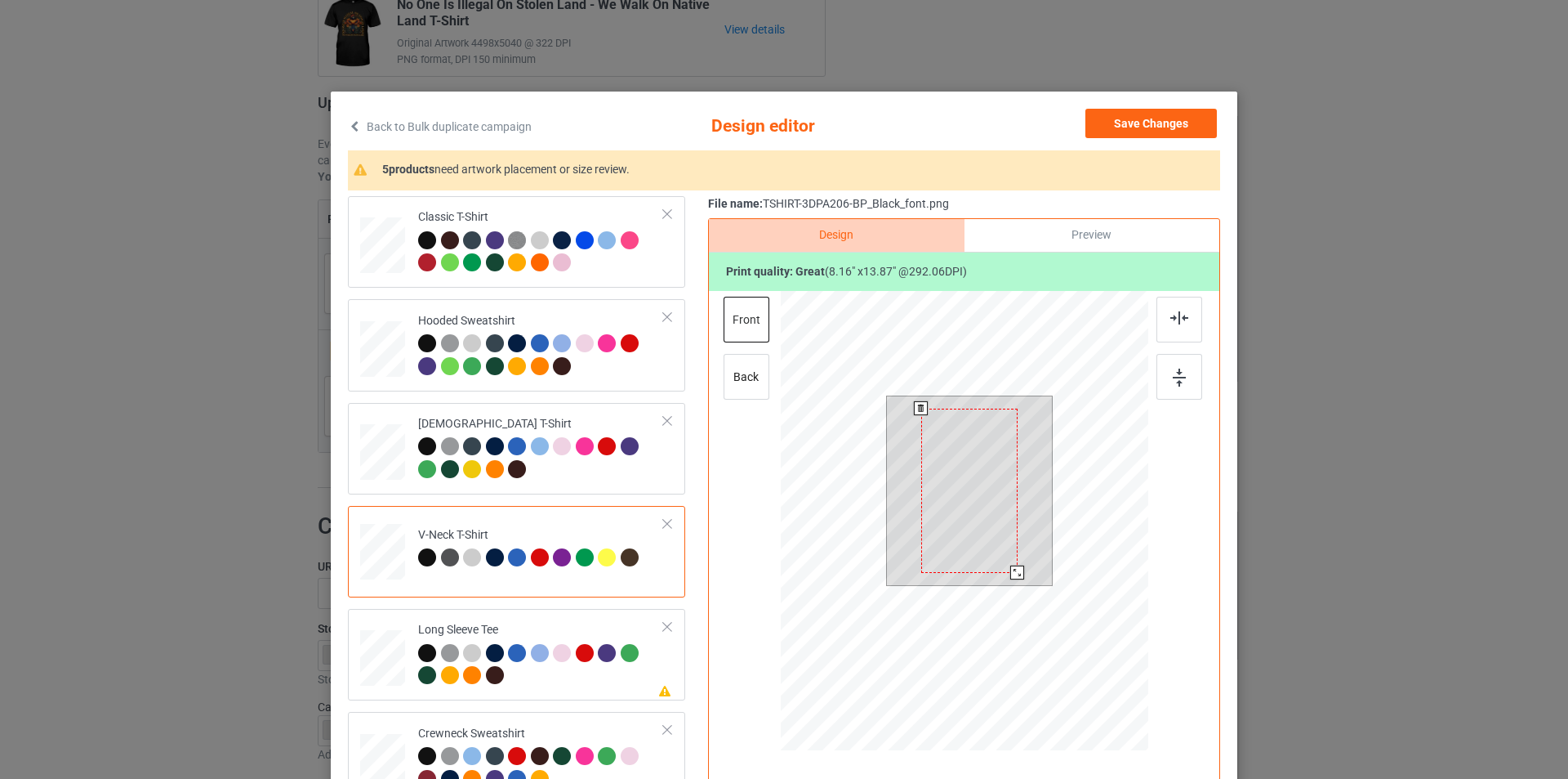
click at [971, 460] on div at bounding box center [969, 490] width 96 height 164
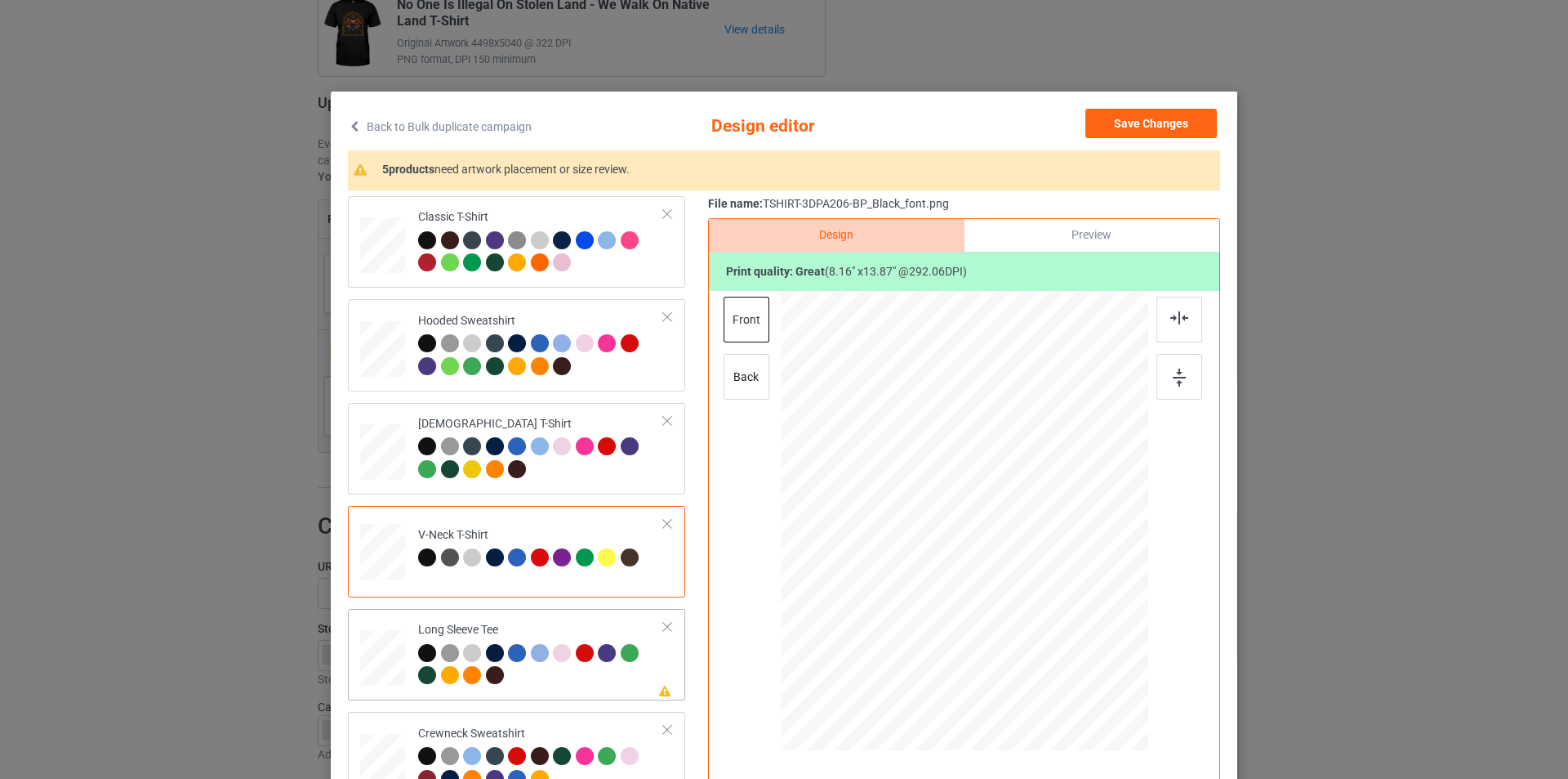
click at [569, 621] on td "Please review artwork placement Long Sleeve Tee" at bounding box center [541, 654] width 264 height 78
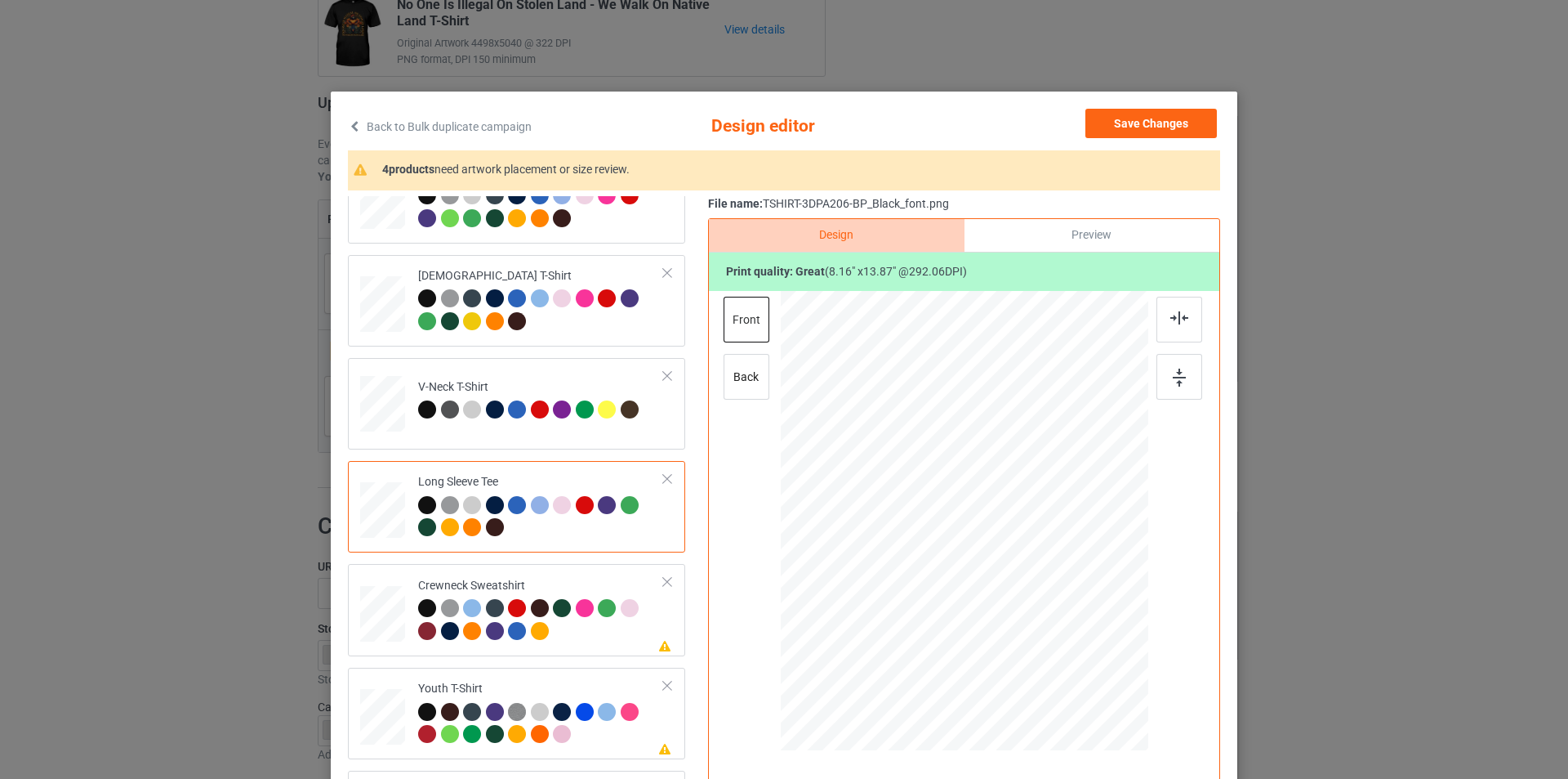
scroll to position [245, 0]
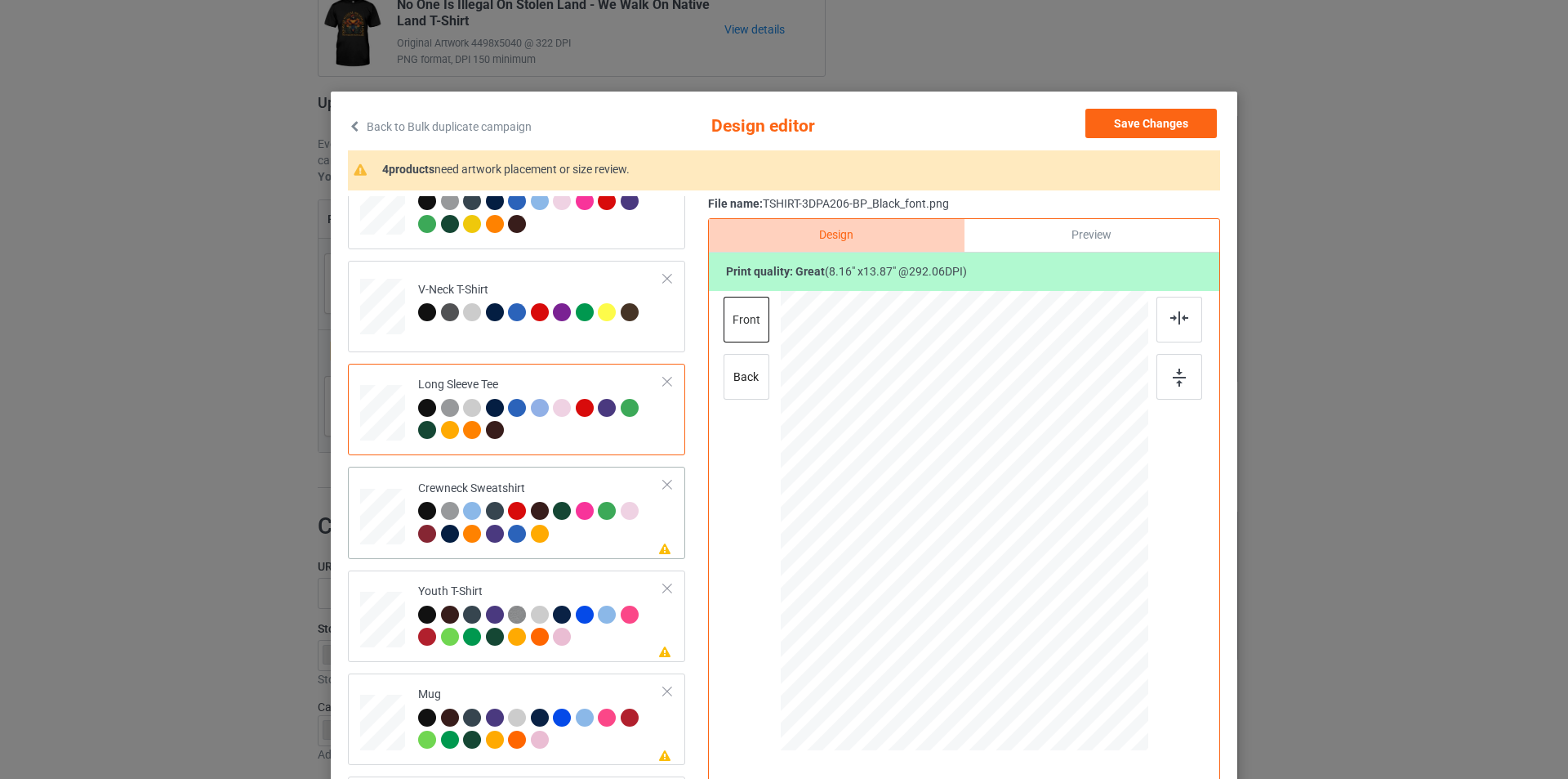
click at [621, 537] on div at bounding box center [541, 524] width 246 height 45
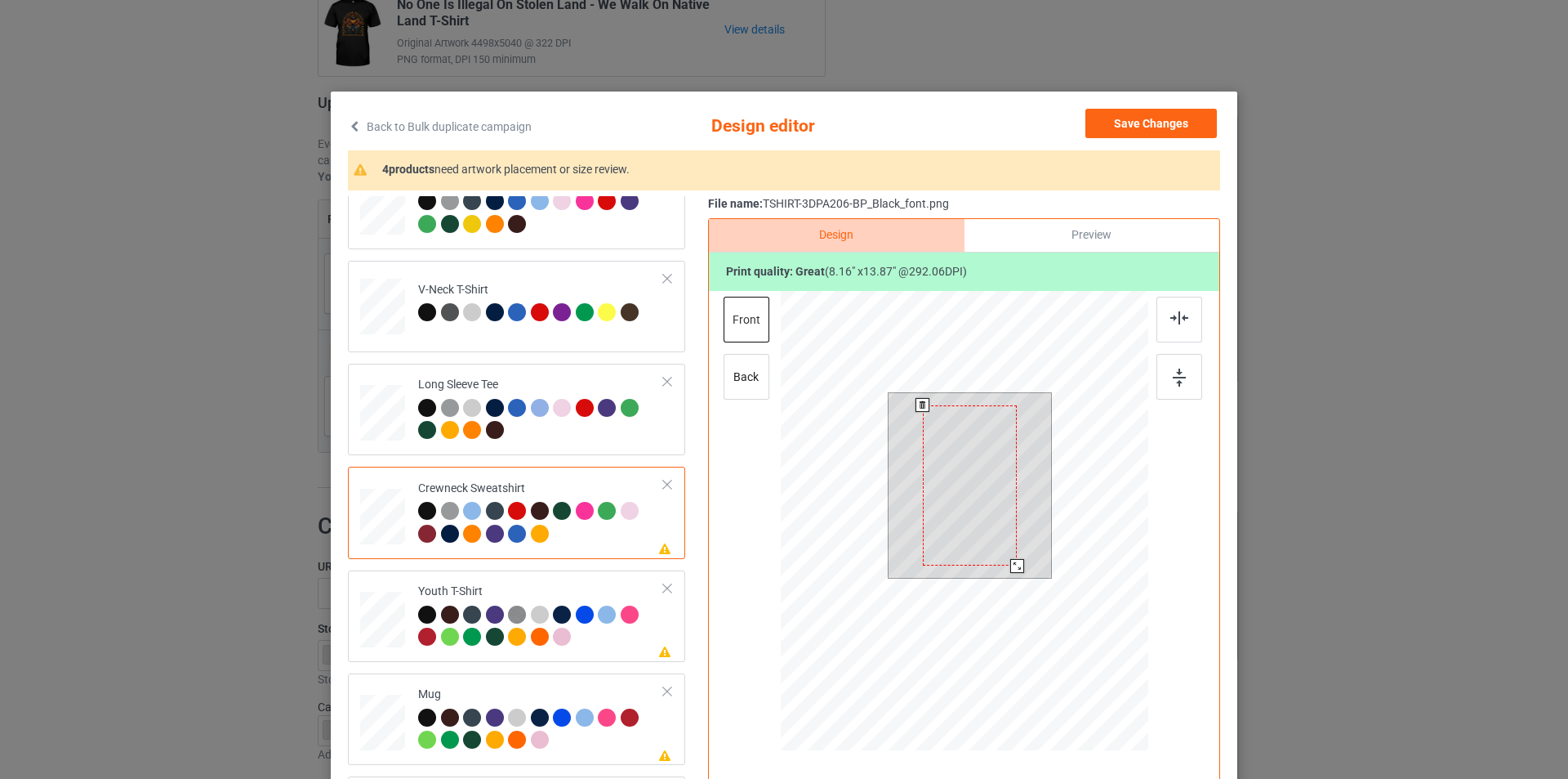
click at [982, 416] on div at bounding box center [970, 485] width 95 height 161
click at [965, 461] on div at bounding box center [970, 485] width 95 height 161
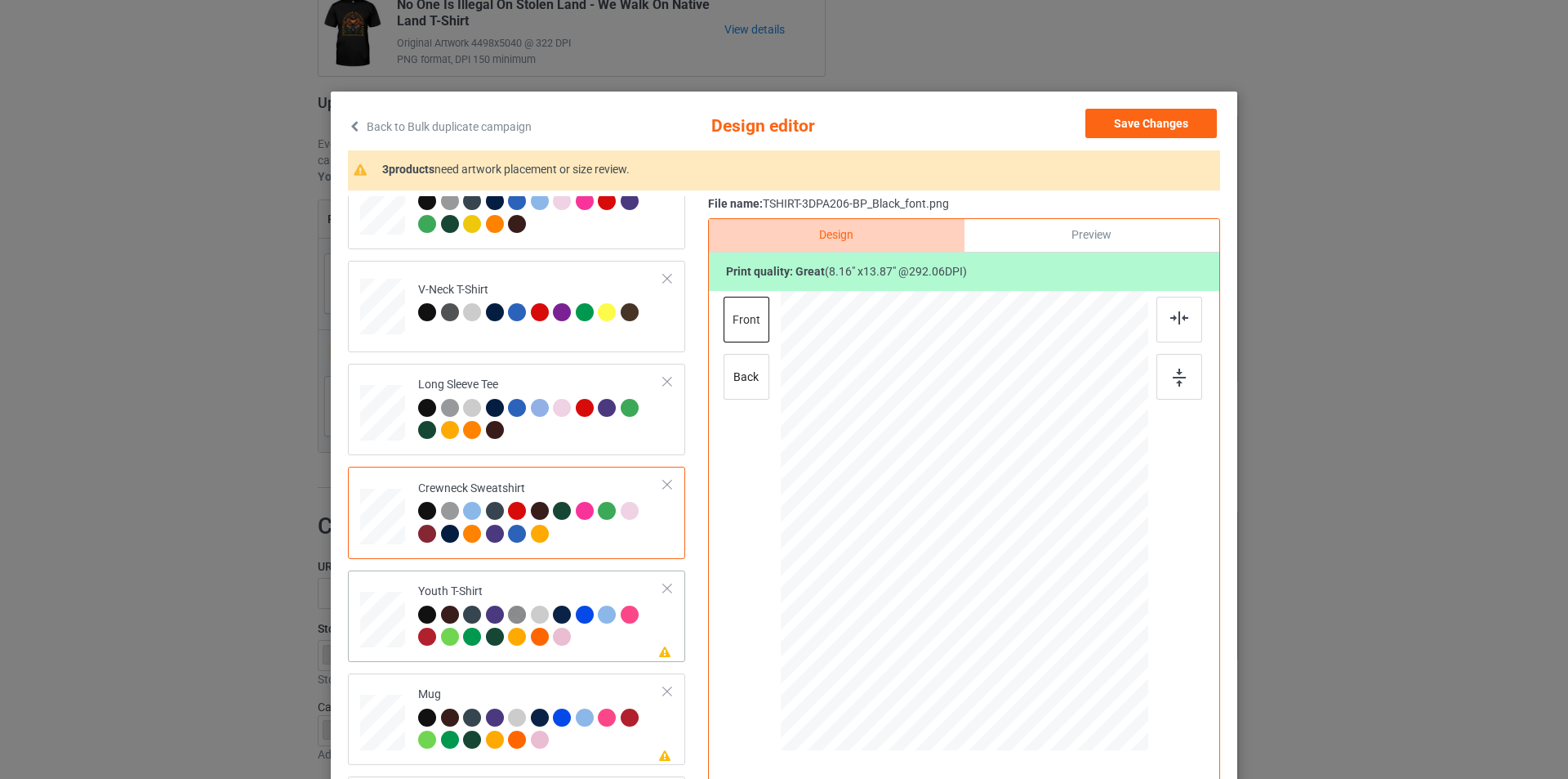
click at [583, 581] on td "Please review artwork placement Youth T-Shirt" at bounding box center [541, 616] width 264 height 78
click at [975, 468] on div at bounding box center [964, 503] width 424 height 425
click at [975, 468] on div at bounding box center [959, 507] width 90 height 153
click at [583, 692] on div "Mug" at bounding box center [541, 717] width 246 height 61
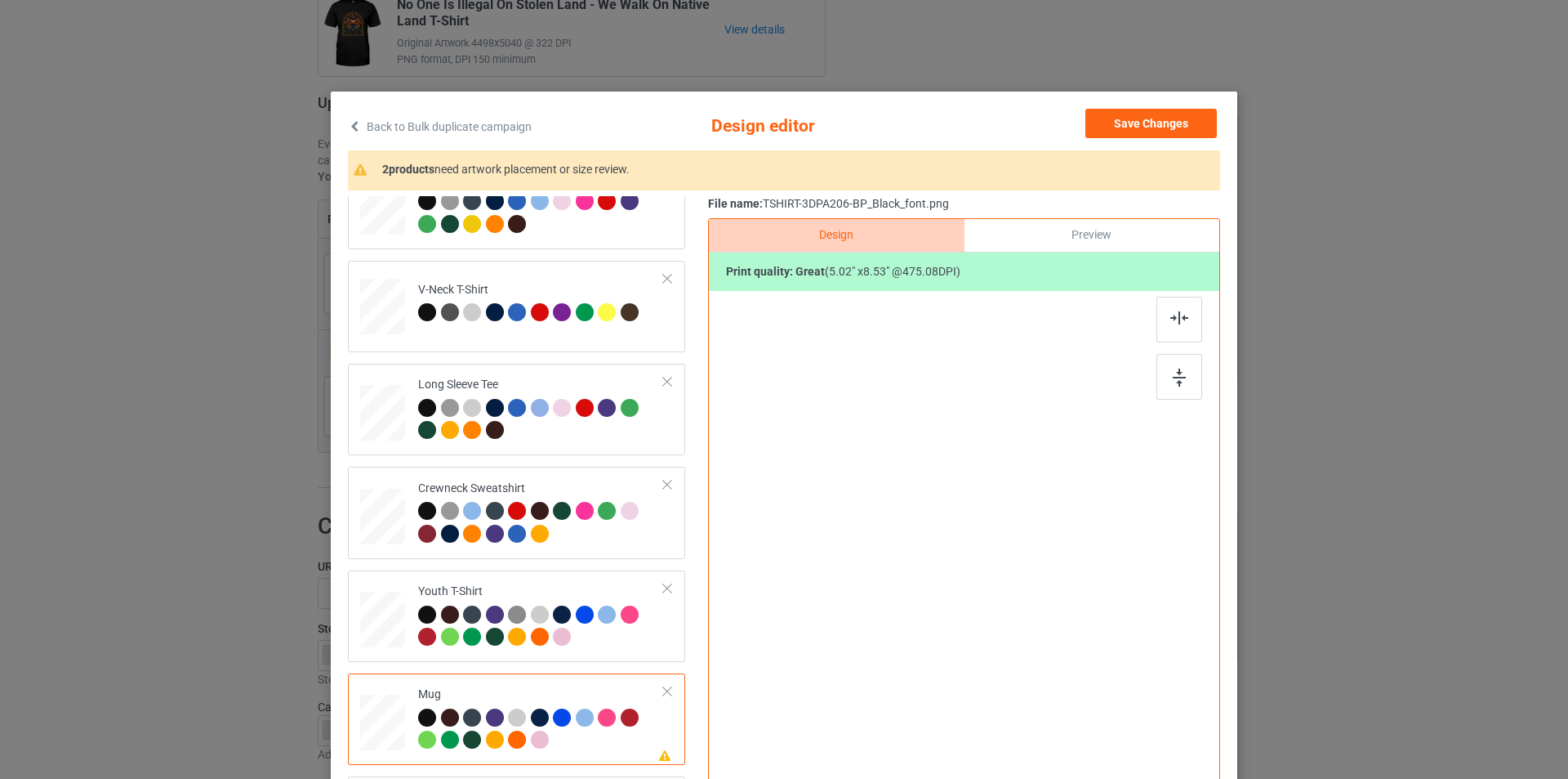
click at [960, 472] on div at bounding box center [964, 503] width 424 height 425
click at [960, 472] on div at bounding box center [964, 523] width 424 height 464
click at [960, 472] on div at bounding box center [964, 520] width 221 height 375
drag, startPoint x: 1067, startPoint y: 708, endPoint x: 1020, endPoint y: 558, distance: 157.2
click at [1020, 558] on div at bounding box center [964, 519] width 368 height 152
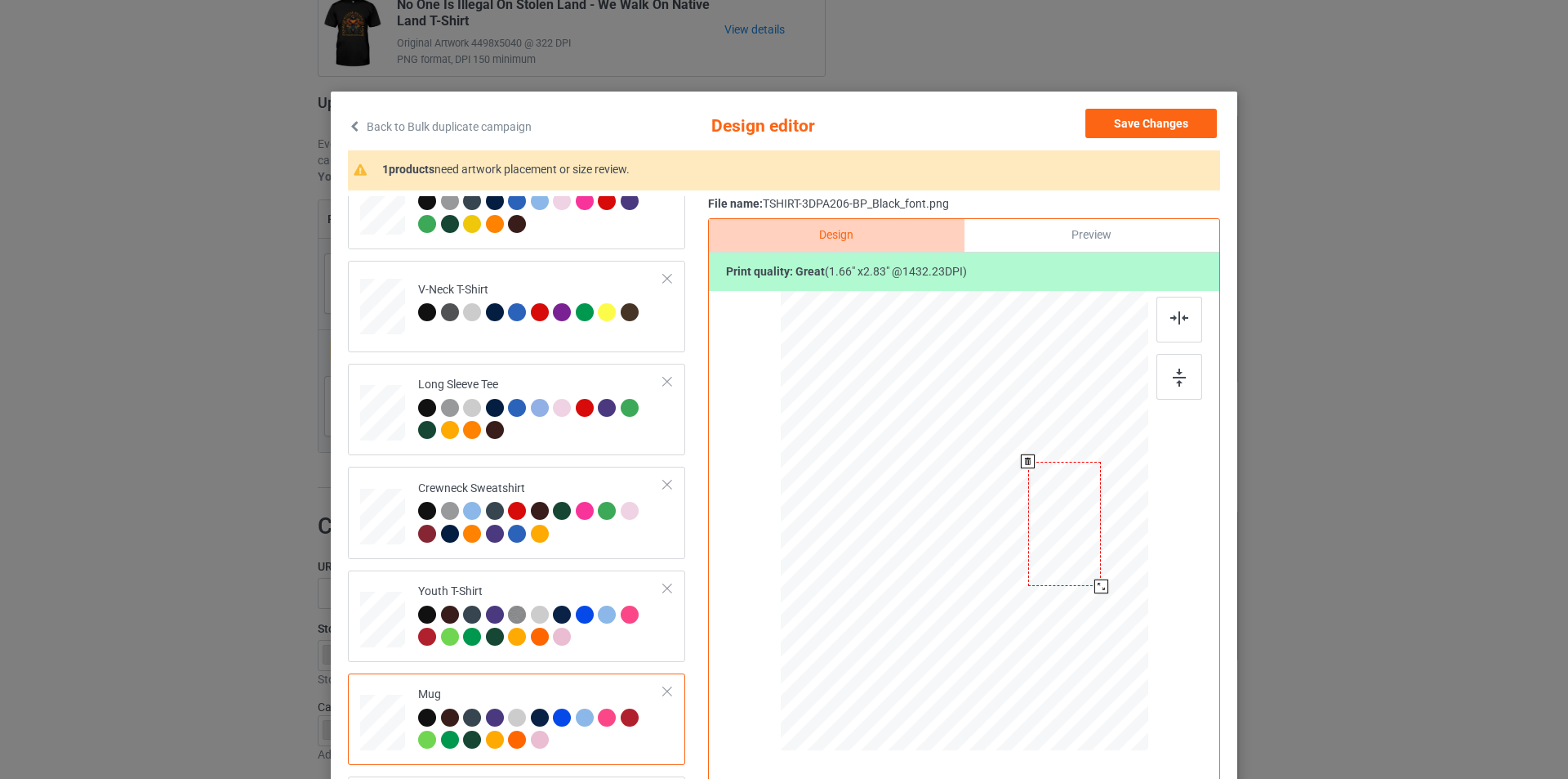
drag, startPoint x: 939, startPoint y: 518, endPoint x: 1040, endPoint y: 521, distance: 101.0
click at [1040, 521] on div at bounding box center [1065, 524] width 74 height 124
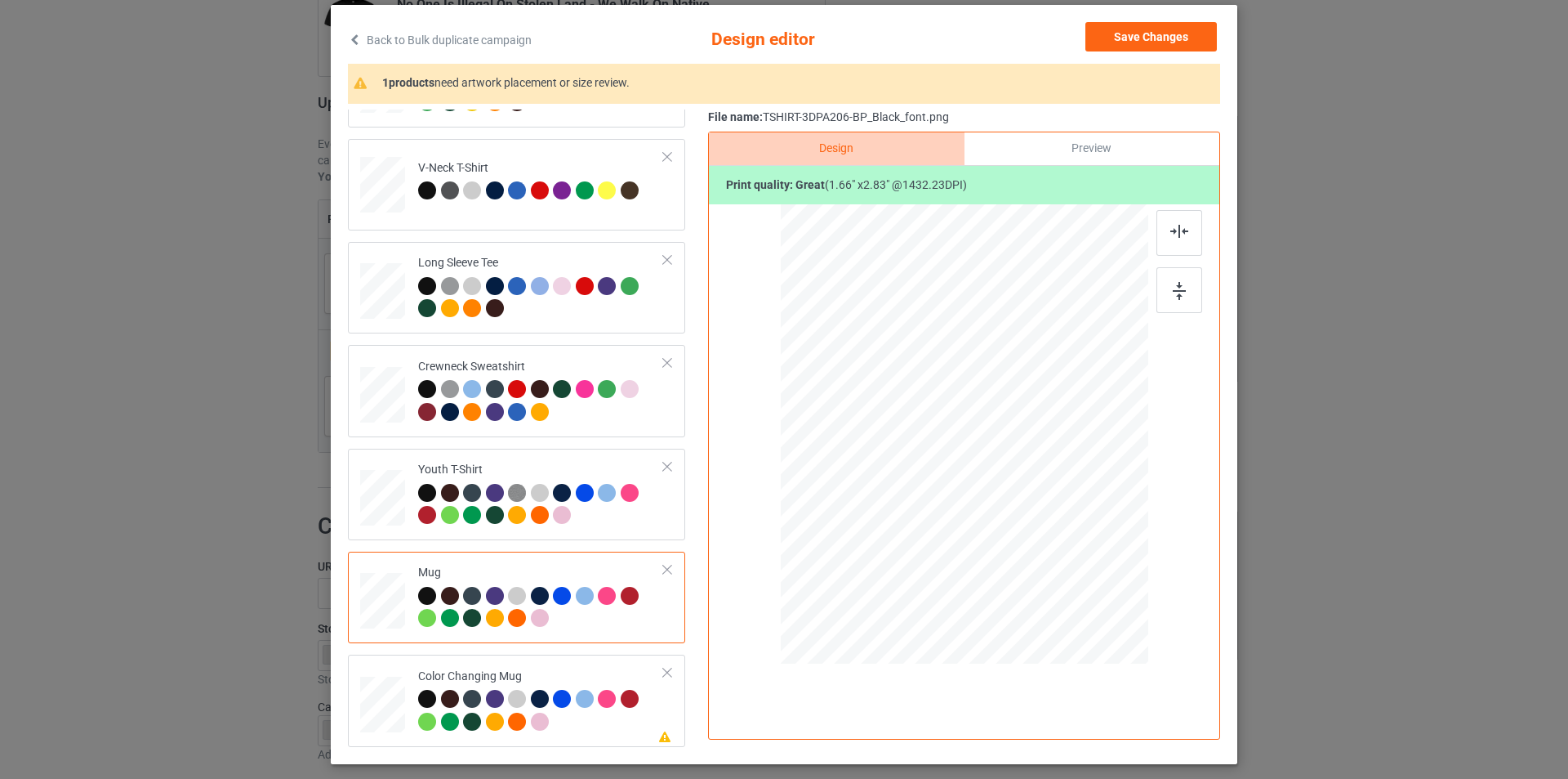
scroll to position [164, 0]
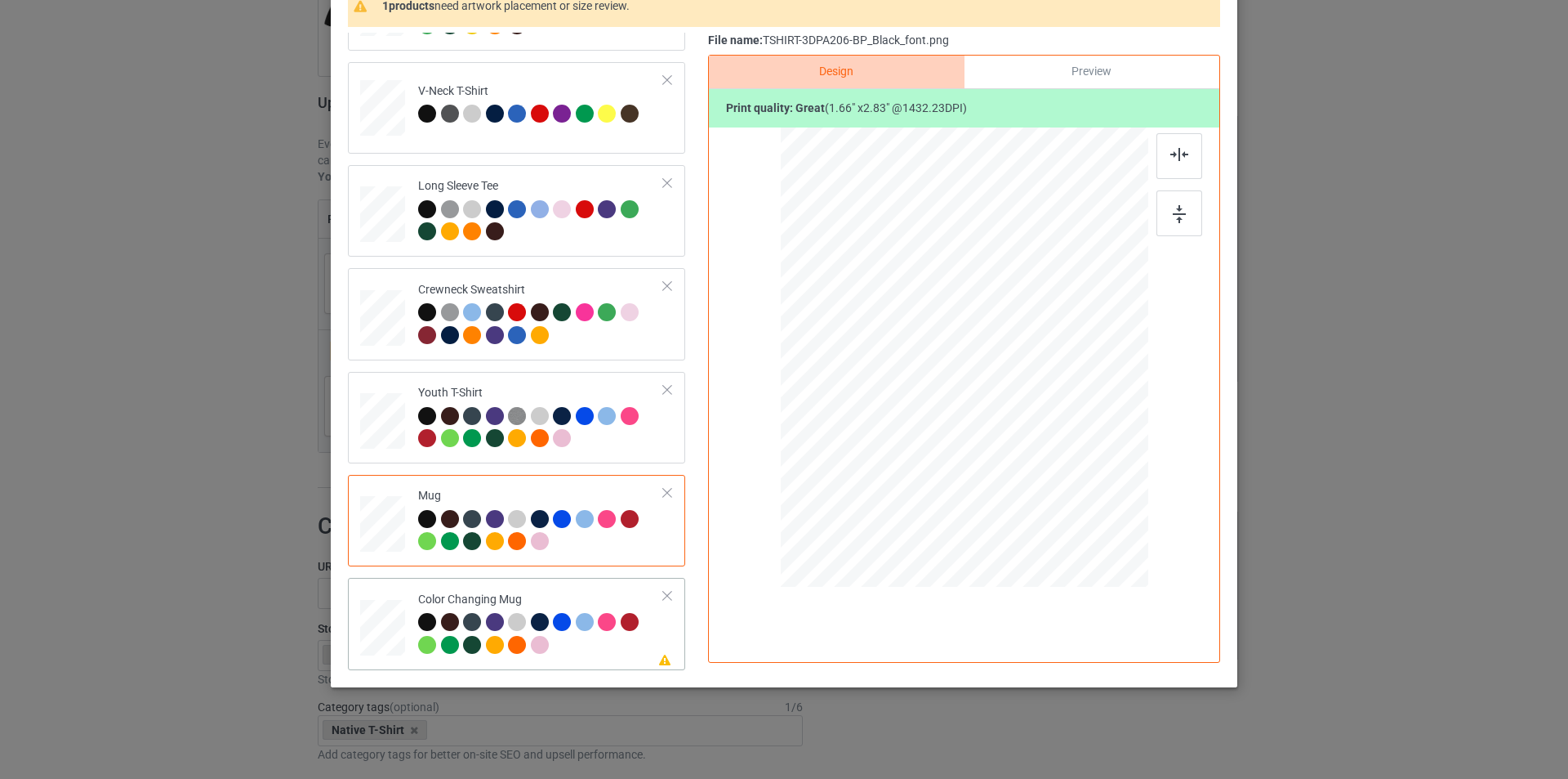
click at [605, 597] on div "Color Changing Mug" at bounding box center [541, 622] width 246 height 61
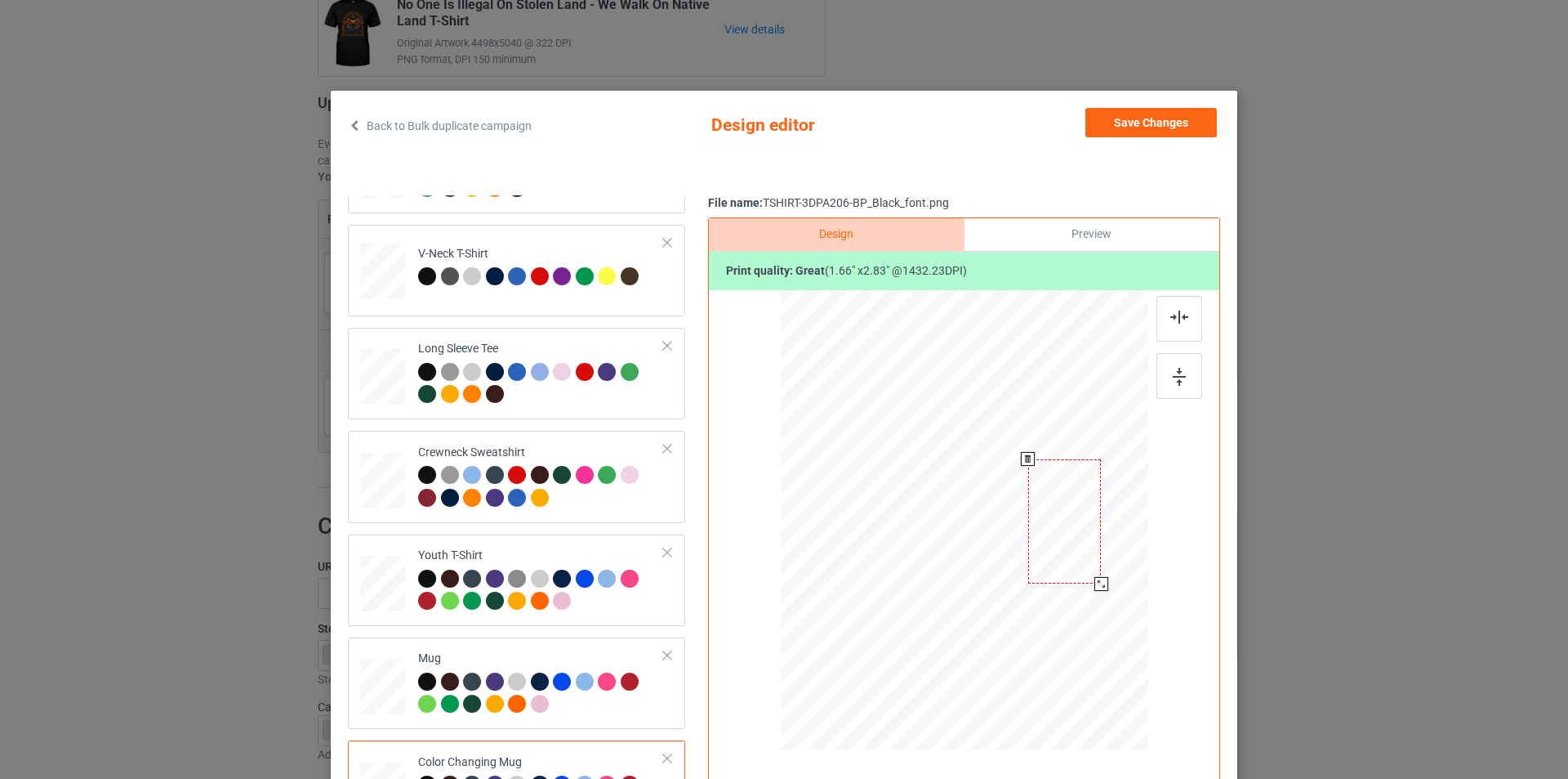
click at [1071, 509] on div at bounding box center [1065, 521] width 74 height 124
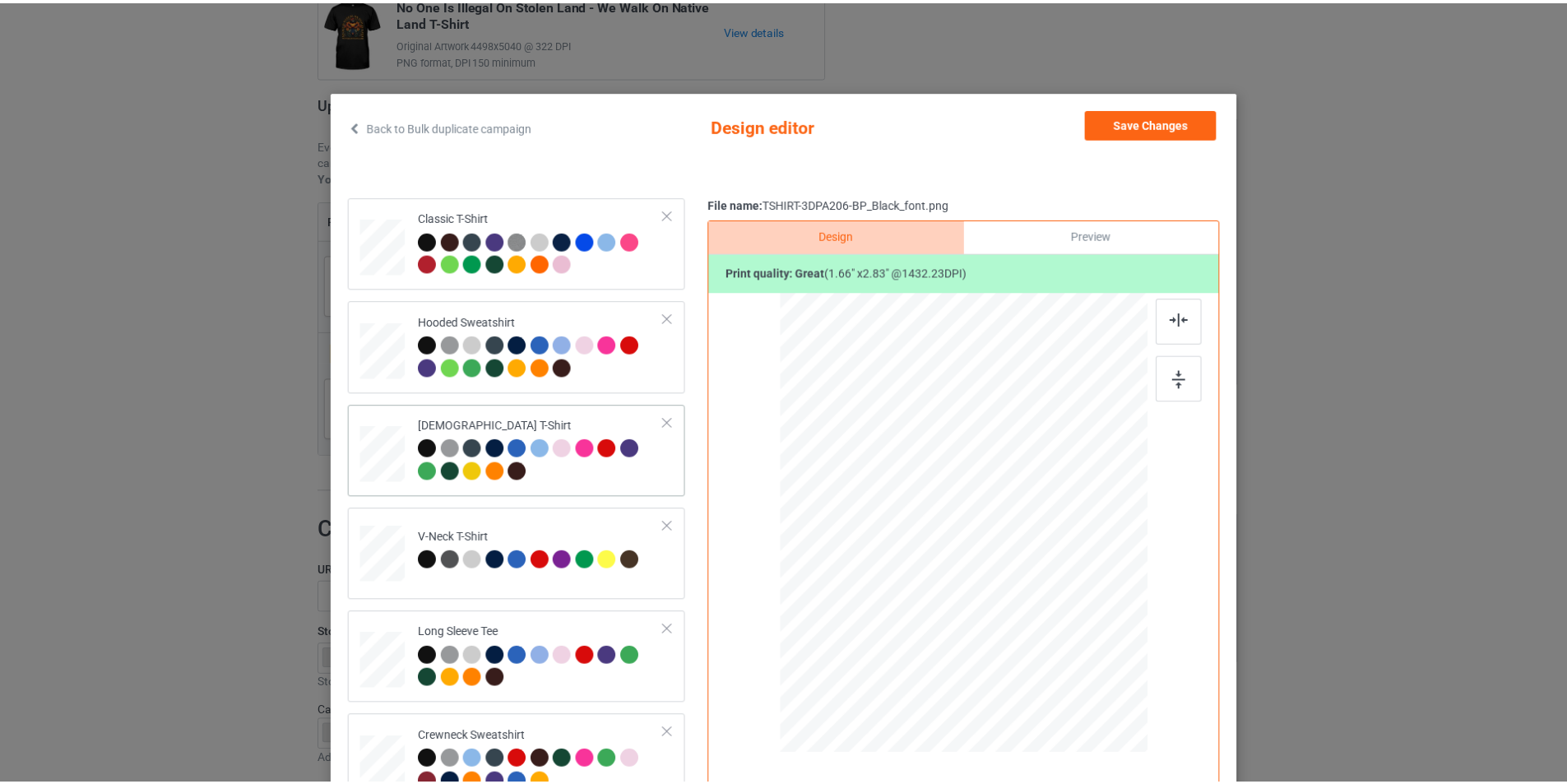
scroll to position [0, 0]
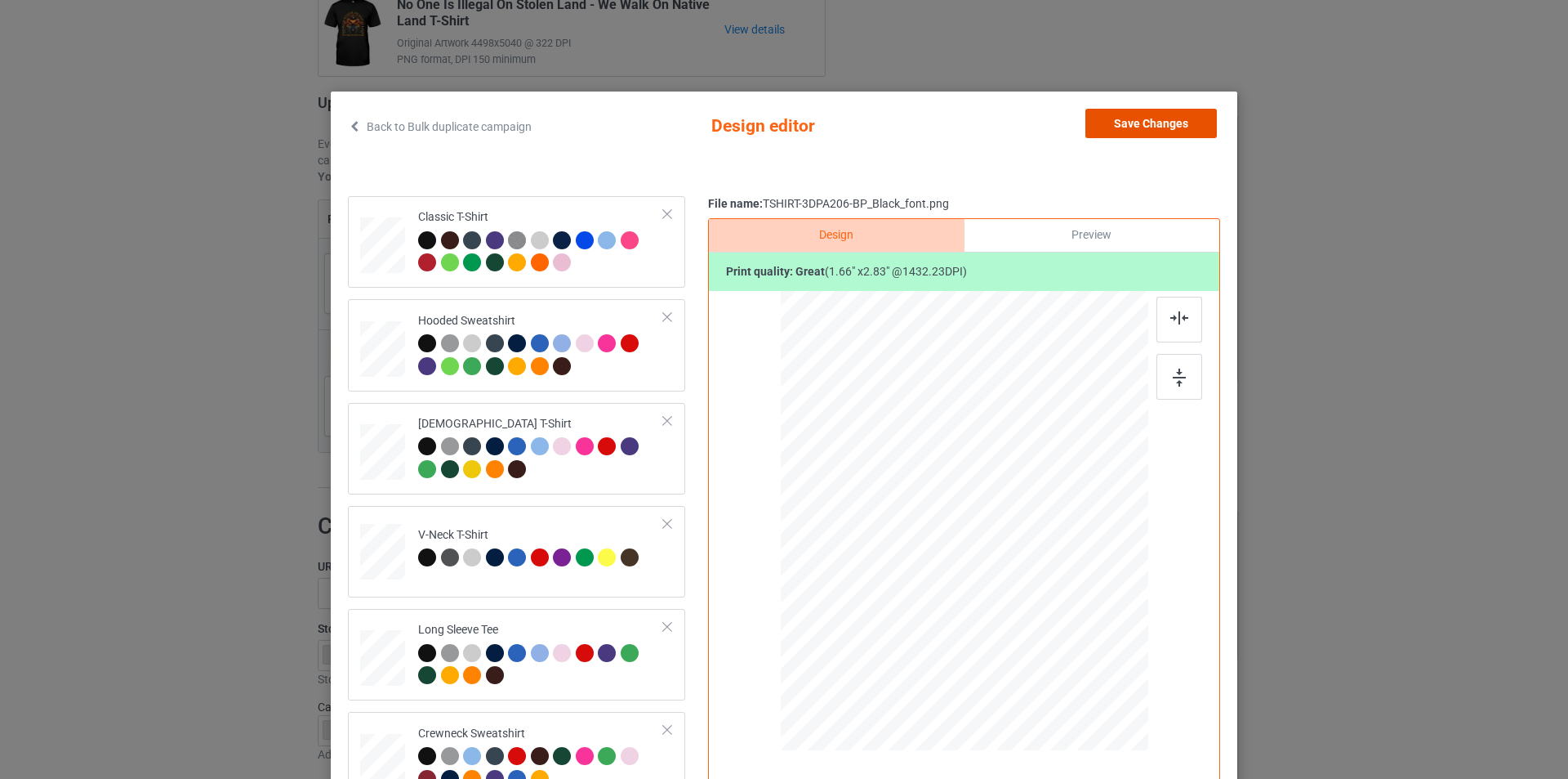
click at [1143, 118] on button "Save Changes" at bounding box center [1151, 124] width 132 height 30
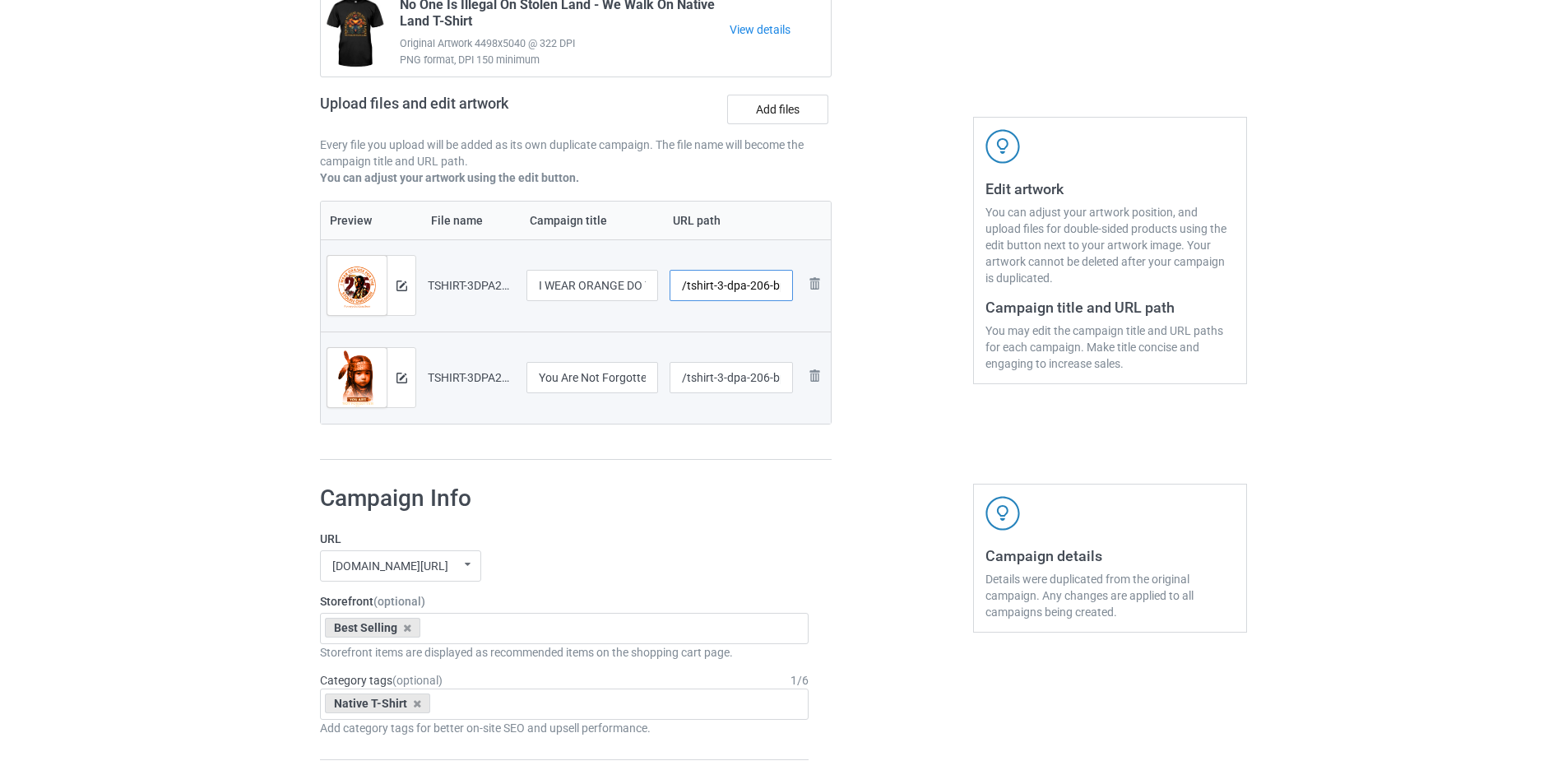
click at [707, 286] on input "/tshirt-3-dpa-206-bp-black-back" at bounding box center [732, 285] width 124 height 31
type input "/i-wear"
click at [728, 377] on input "/tshirt-3-dpa-206-bp-black-font" at bounding box center [732, 377] width 124 height 31
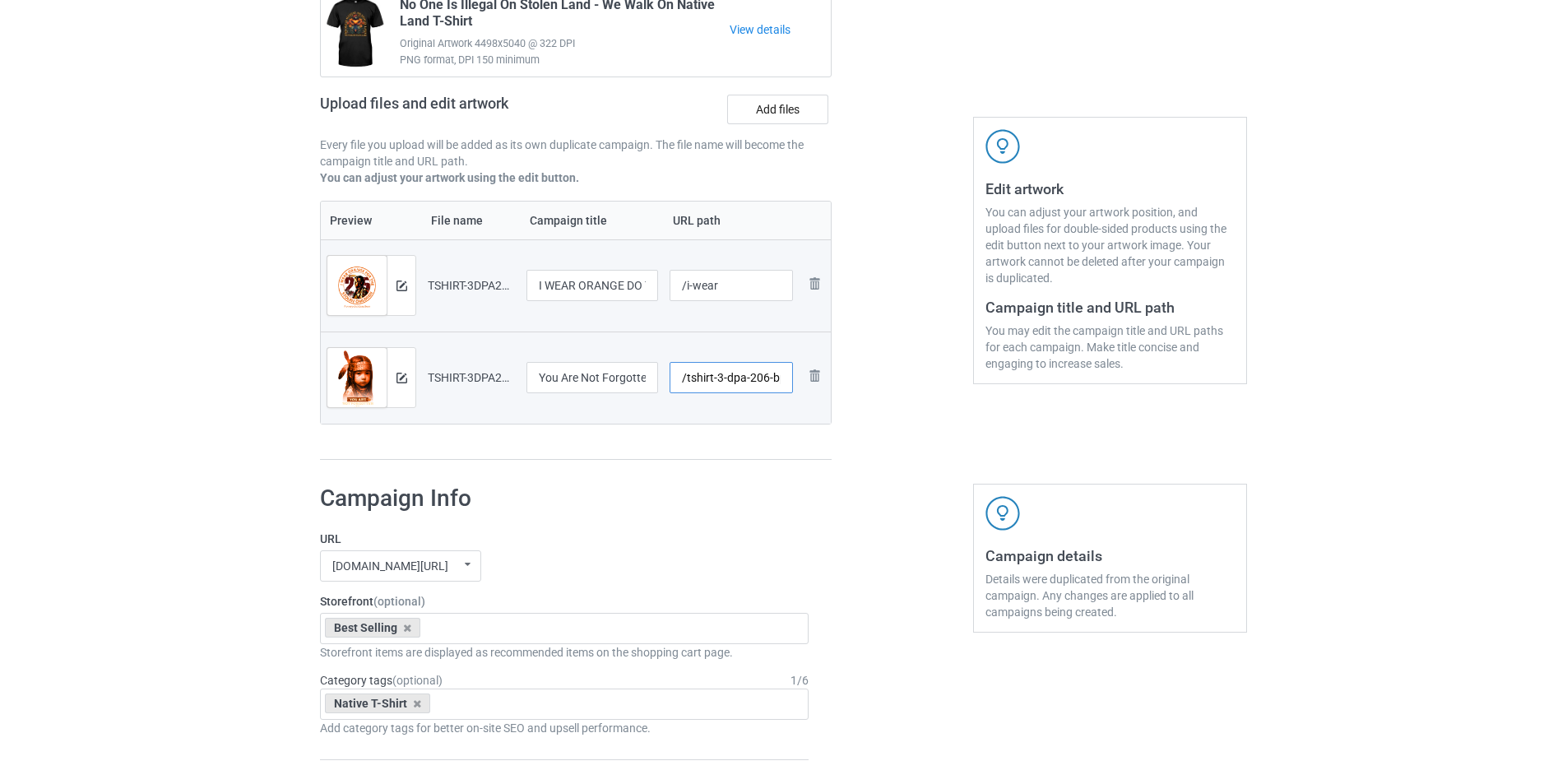
click at [728, 377] on input "/tshirt-3-dpa-206-bp-black-font" at bounding box center [732, 377] width 124 height 31
type input "/not-forgot"
click at [705, 457] on div "Preview File name Campaign title URL path Preview and edit artwork TSHIRT-3DPA2…" at bounding box center [577, 330] width 512 height 260
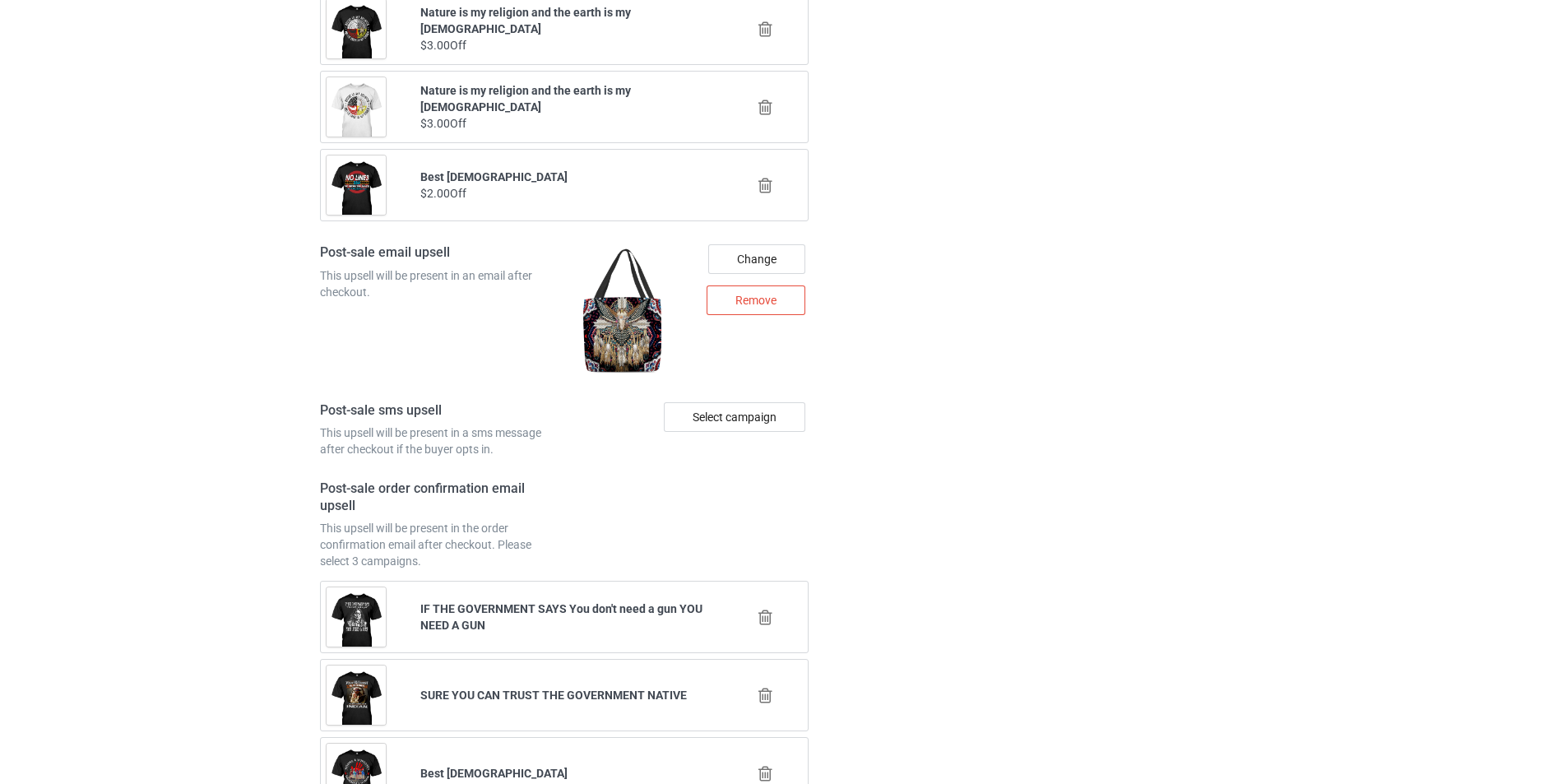
scroll to position [2281, 0]
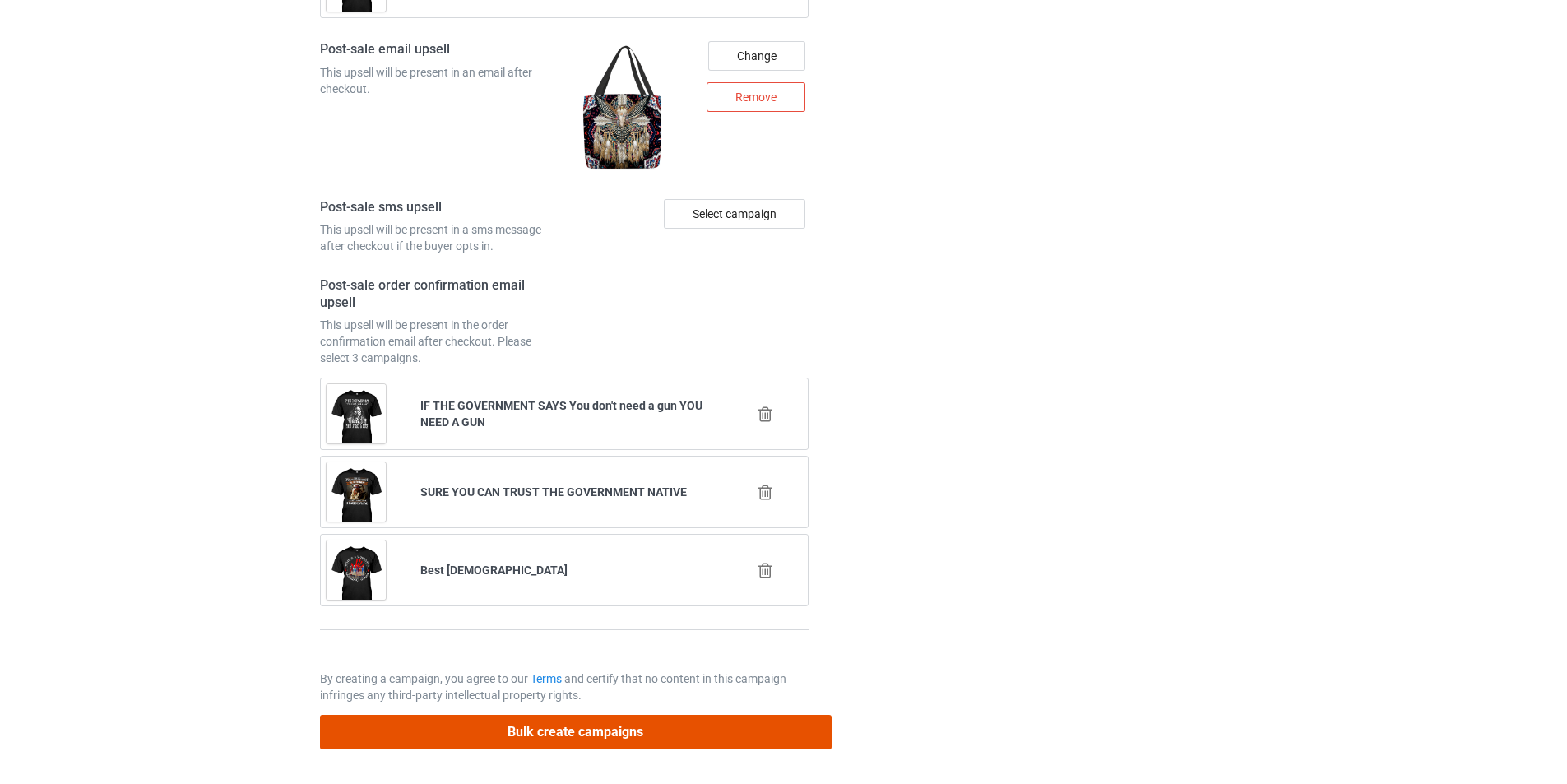
click at [588, 730] on button "Bulk create campaigns" at bounding box center [577, 730] width 512 height 34
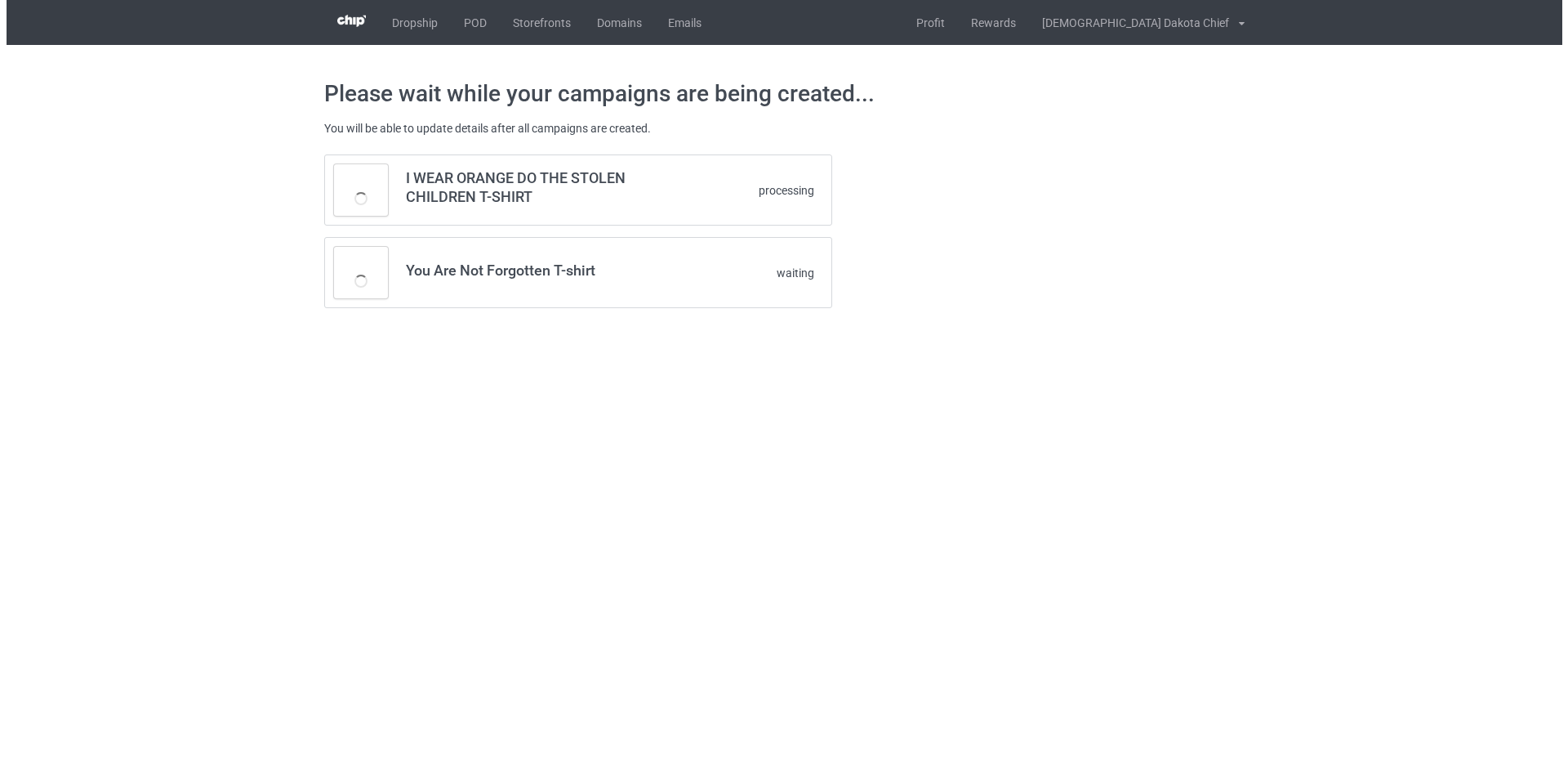
scroll to position [0, 0]
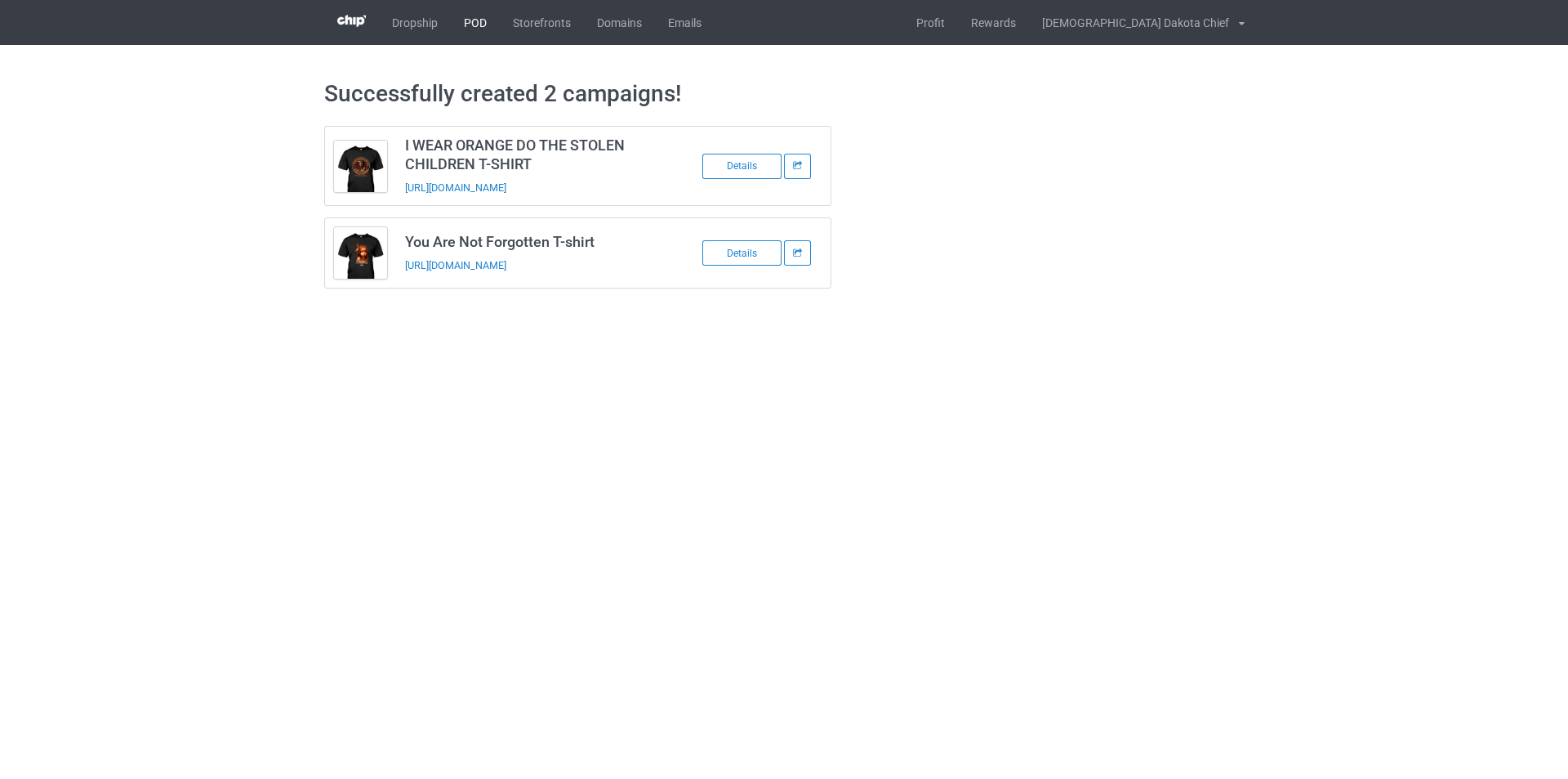
click at [455, 20] on link "POD" at bounding box center [475, 23] width 49 height 45
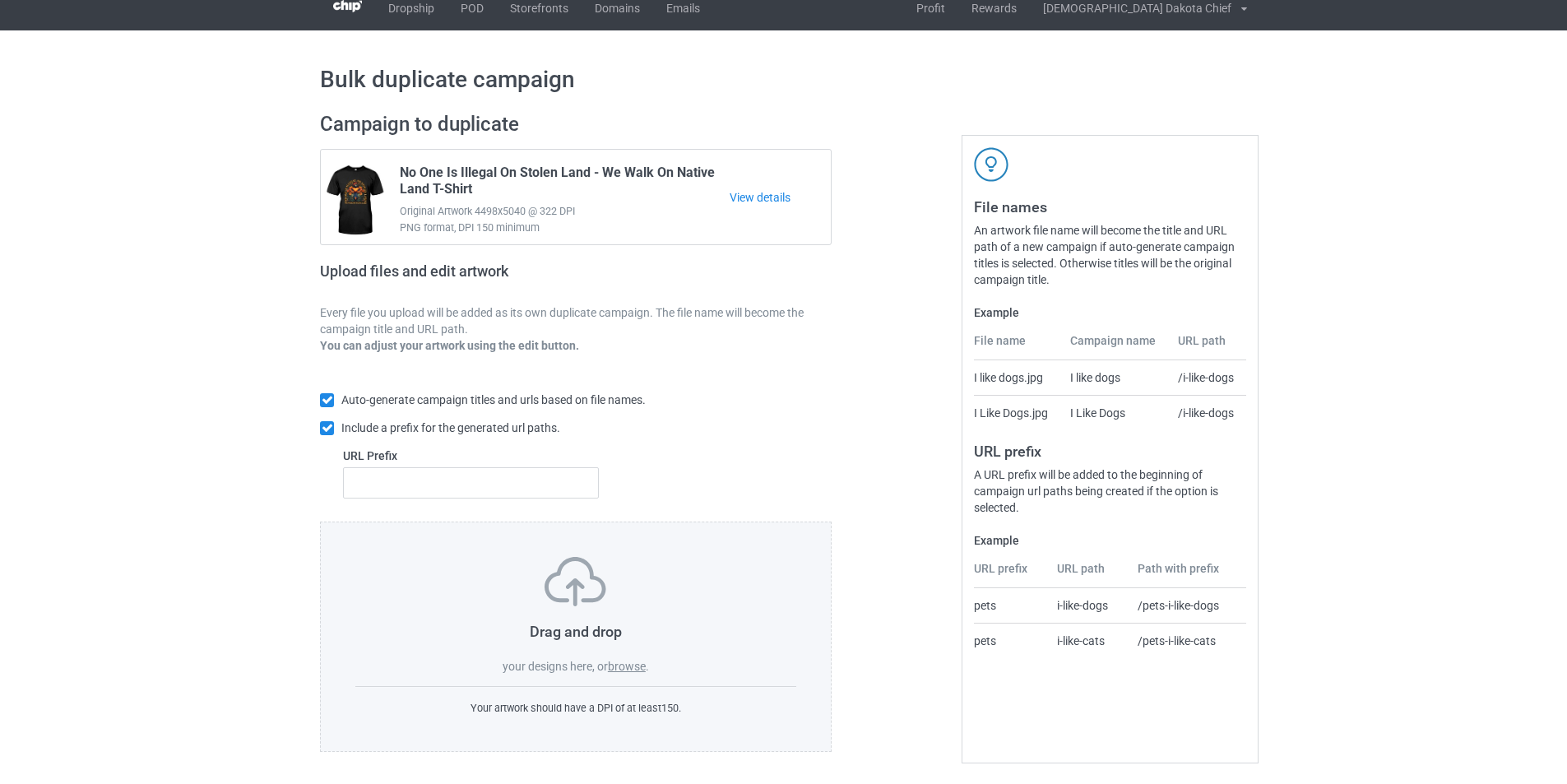
scroll to position [18, 0]
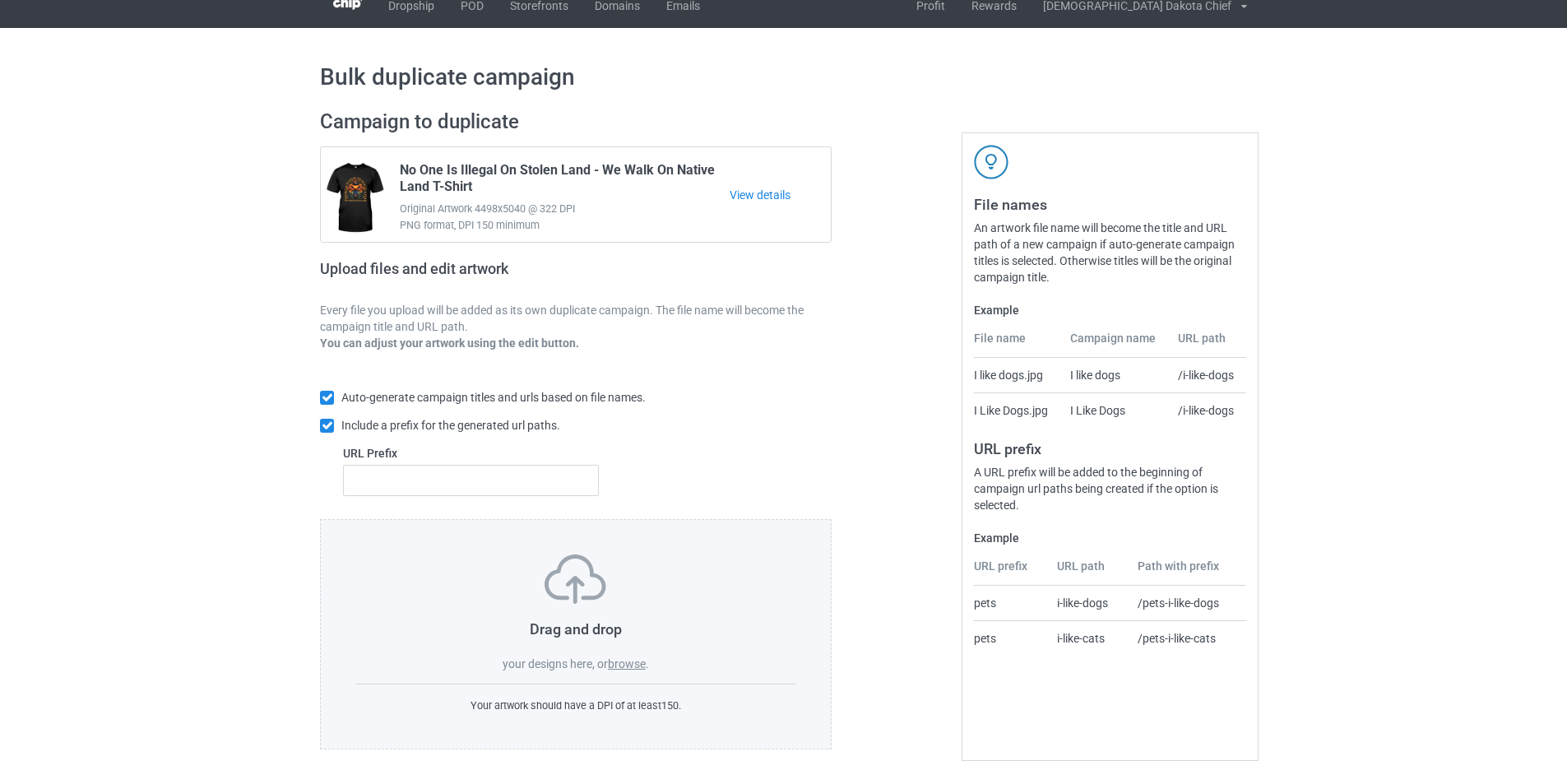
click at [629, 660] on label "browse" at bounding box center [627, 663] width 38 height 13
click at [0, 0] on input "browse" at bounding box center [0, 0] width 0 height 0
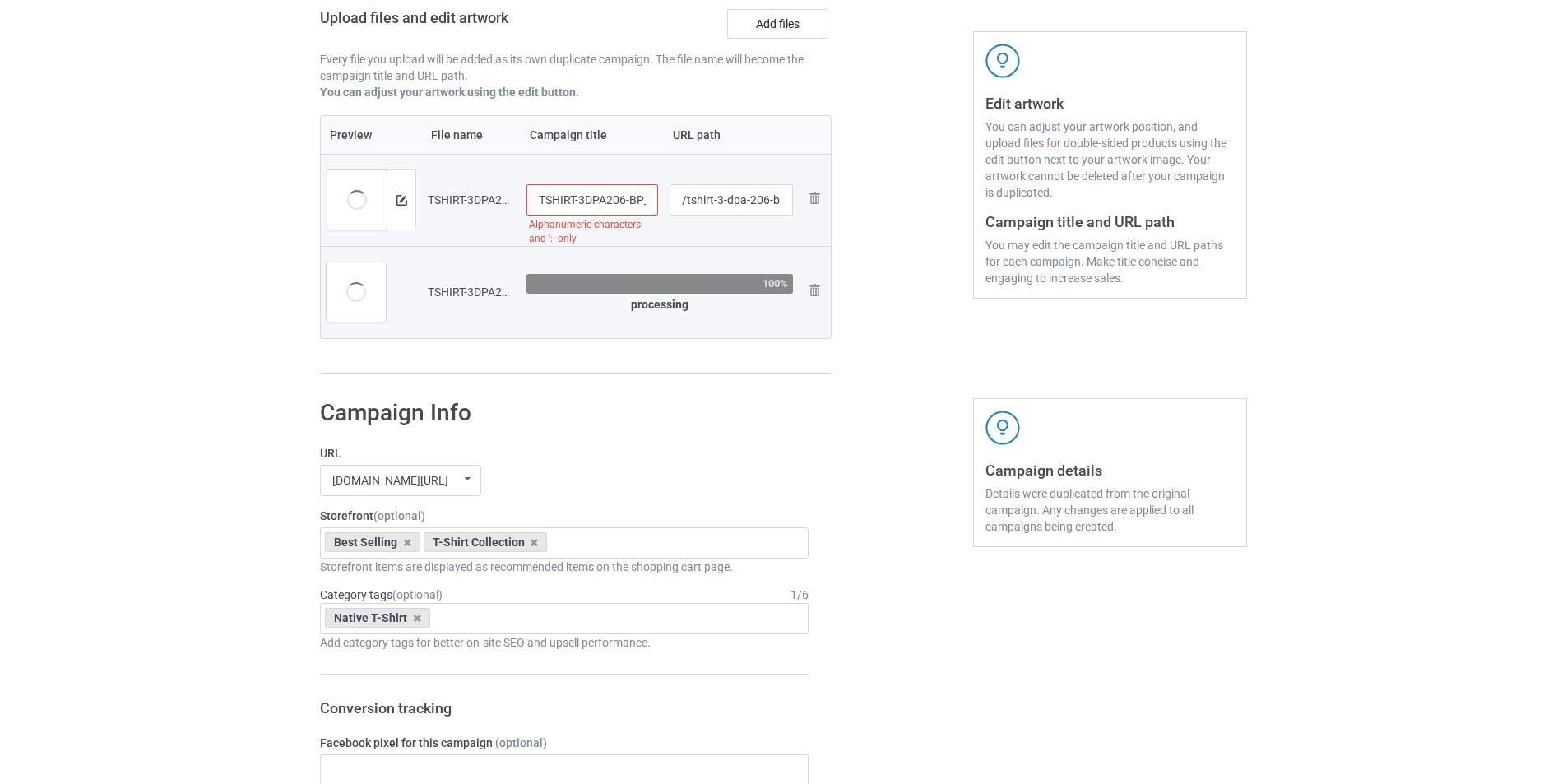
scroll to position [265, 0]
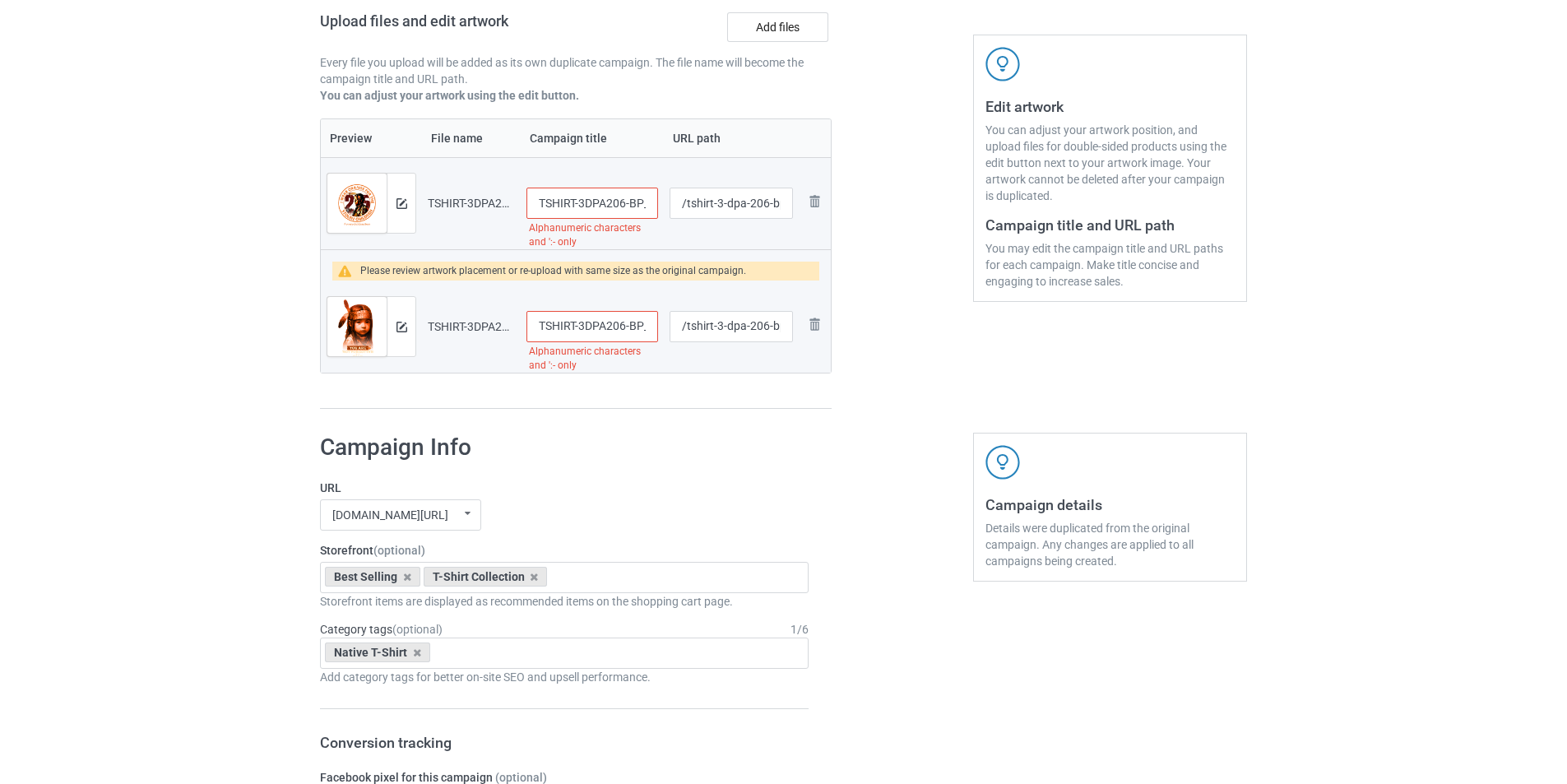
click at [592, 201] on input "TSHIRT-3DPA206-BP_Black_back" at bounding box center [592, 203] width 132 height 31
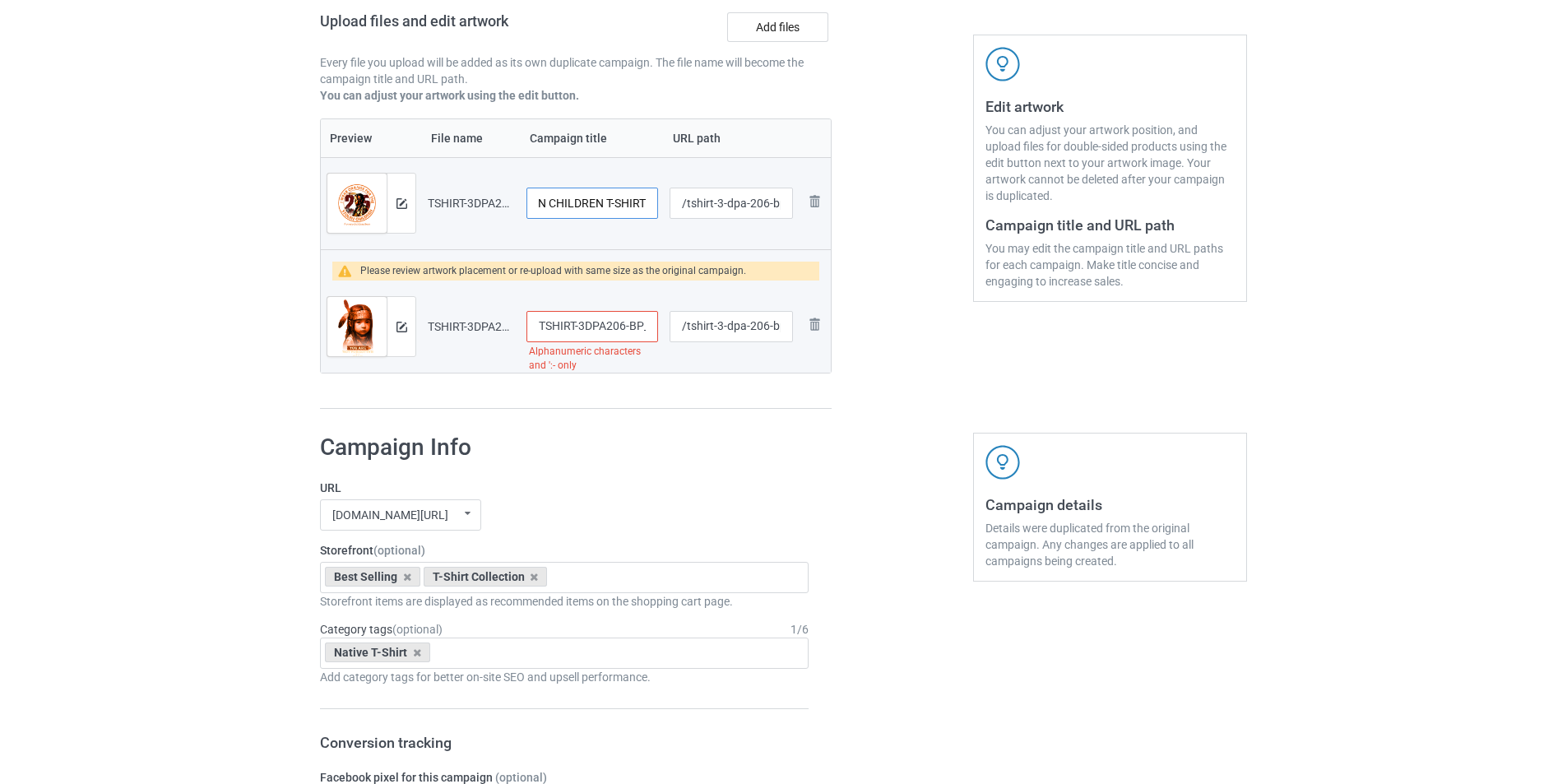
type input "I WEAR ORANGE FOR THE STOLEN CHILDREN T-SHIRT"
click at [601, 330] on input "TSHIRT-3DPA206-BP_Black_font" at bounding box center [592, 327] width 132 height 31
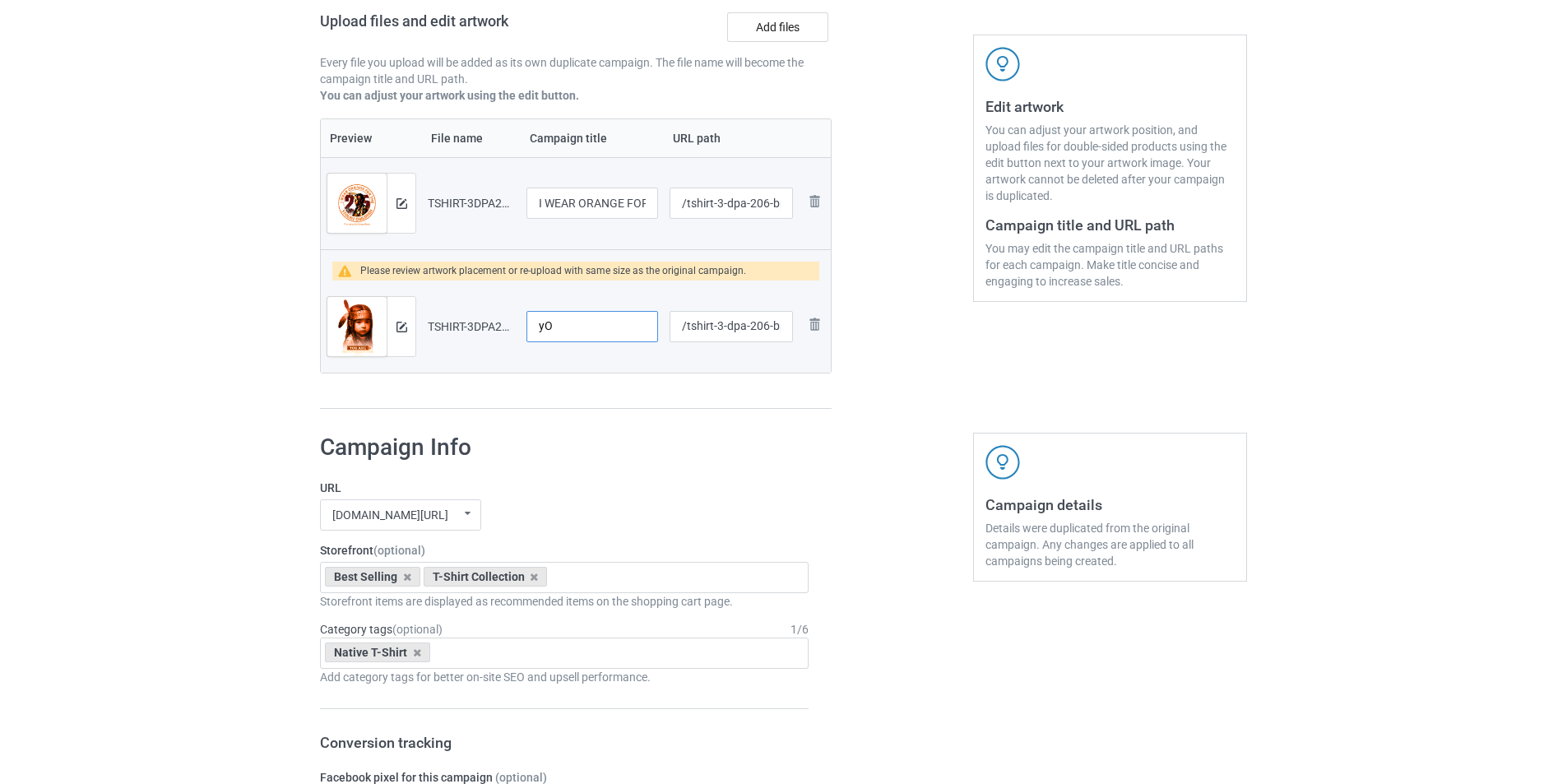
type input "y"
type input "YOU ARE NOT FORGOTTEN T-SHIRT"
click at [716, 480] on label "URL" at bounding box center [565, 487] width 488 height 16
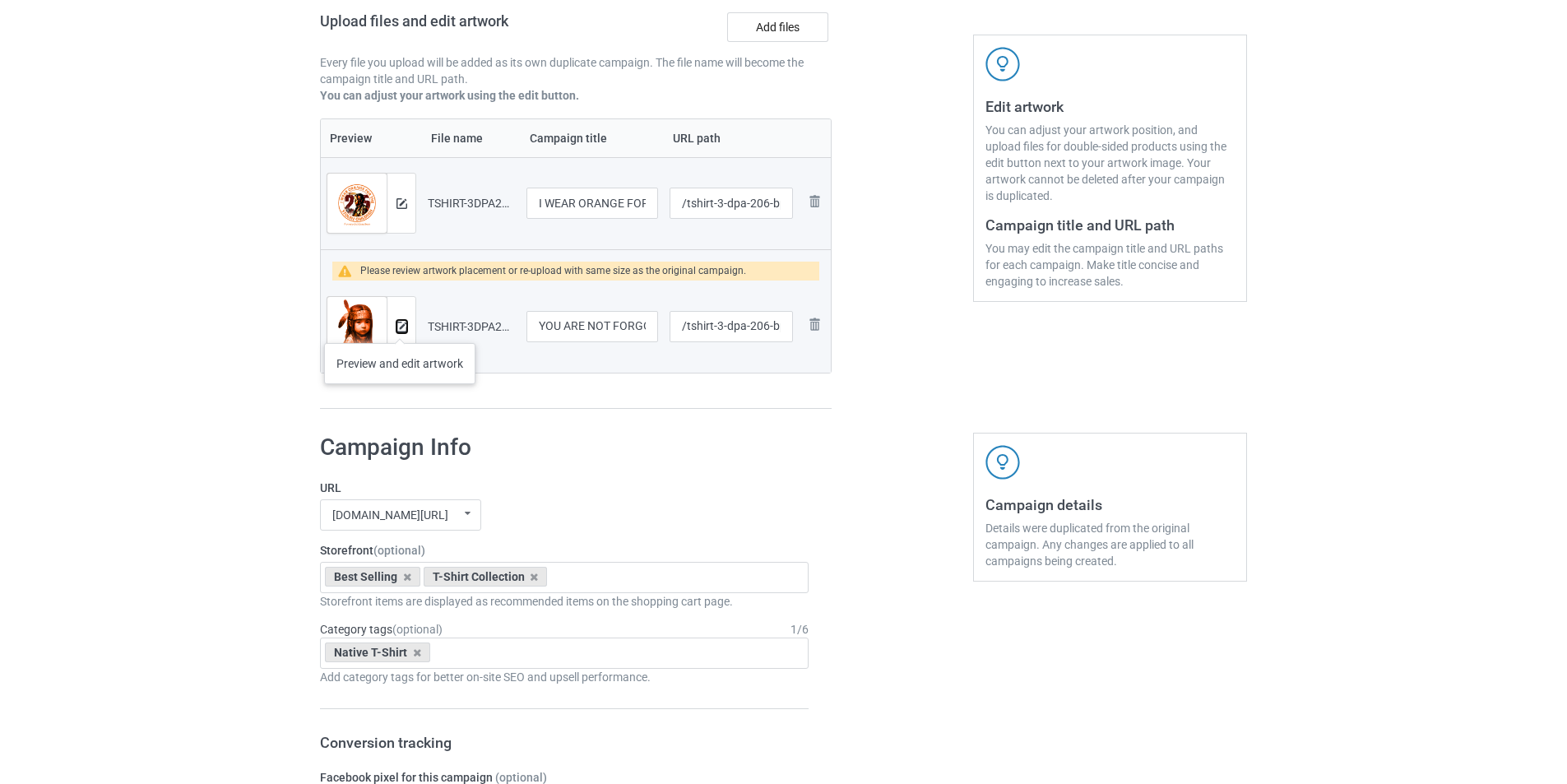
click at [399, 327] on img at bounding box center [402, 327] width 11 height 11
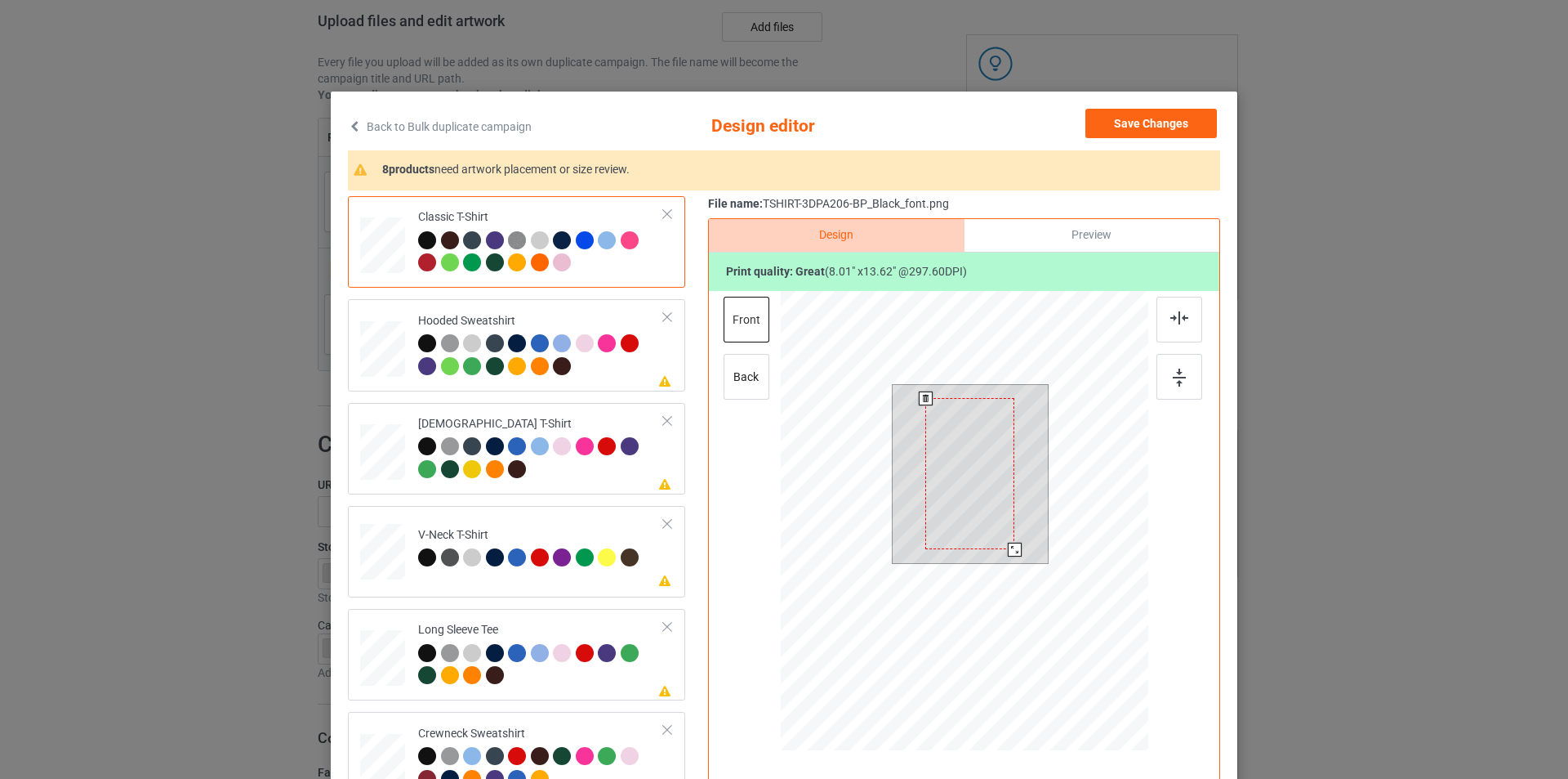
drag, startPoint x: 1013, startPoint y: 562, endPoint x: 1008, endPoint y: 546, distance: 16.8
click at [1008, 546] on div at bounding box center [1014, 549] width 14 height 14
click at [604, 371] on div at bounding box center [541, 357] width 246 height 45
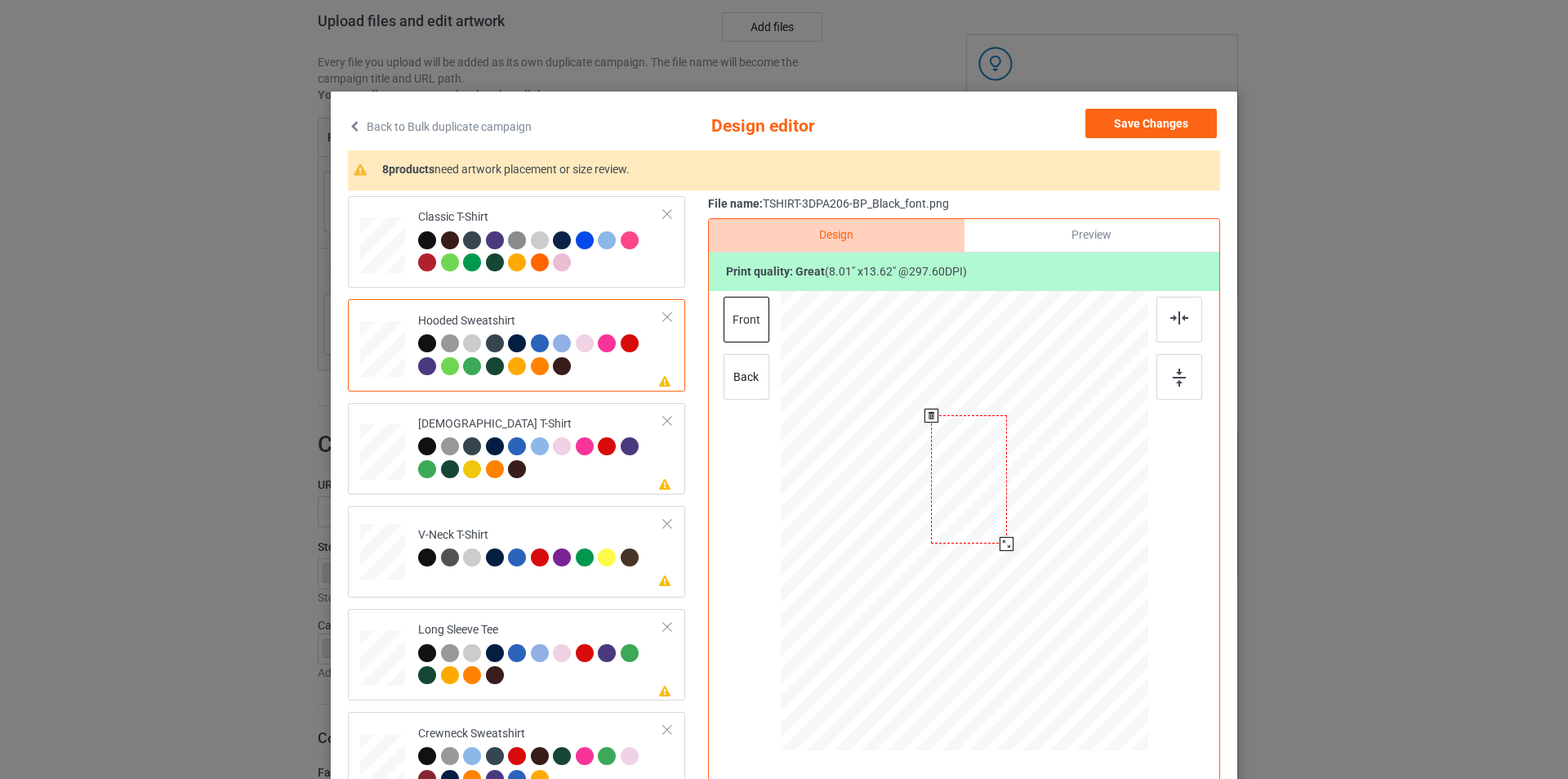
click at [971, 475] on div at bounding box center [968, 479] width 75 height 128
click at [579, 421] on div "[DEMOGRAPHIC_DATA] T-Shirt" at bounding box center [541, 446] width 246 height 61
click at [572, 519] on td "Please review artwork placement V-Neck T-Shirt" at bounding box center [541, 548] width 264 height 72
click at [993, 452] on div at bounding box center [964, 503] width 424 height 425
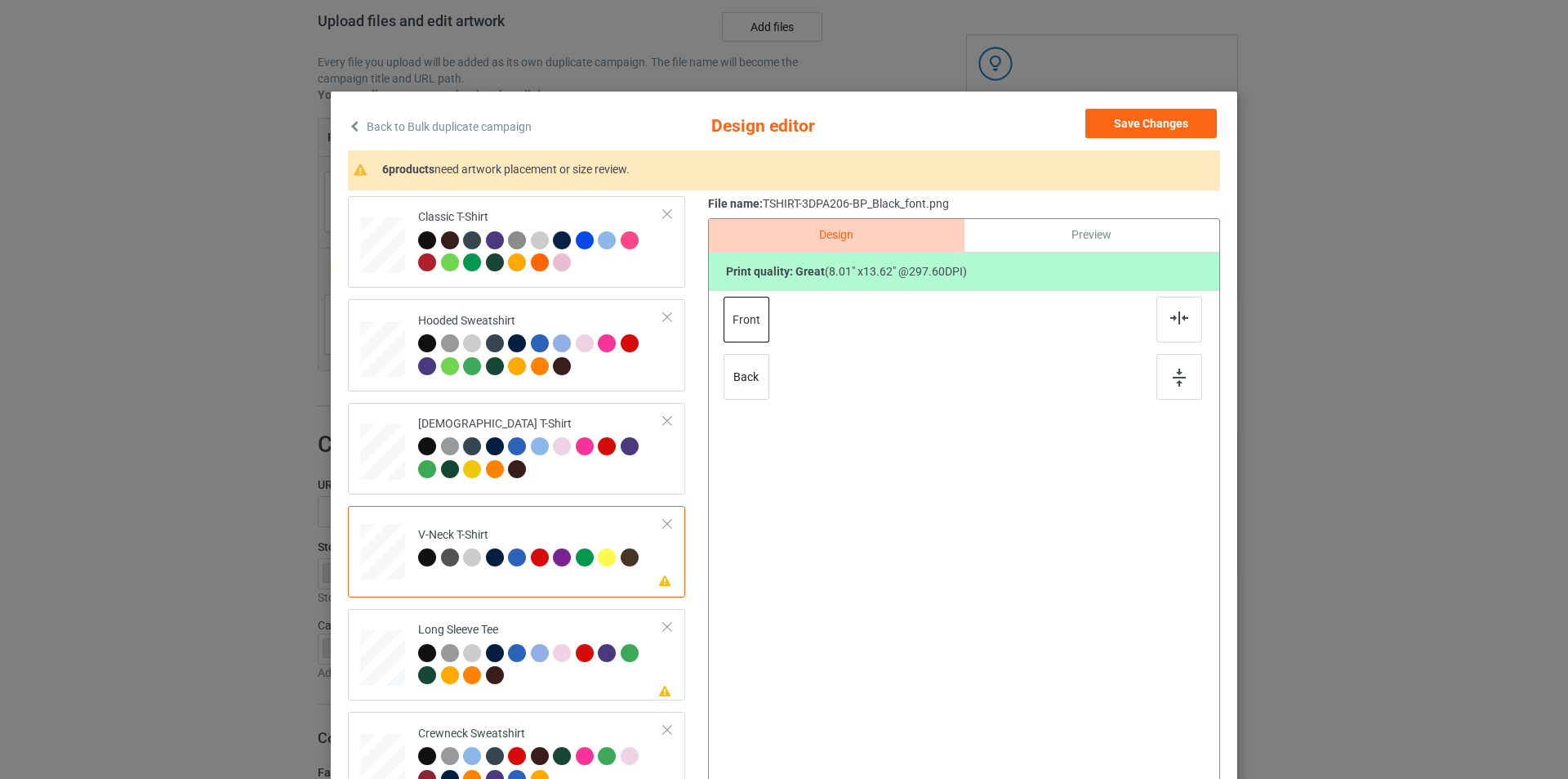
click at [993, 452] on div at bounding box center [964, 503] width 424 height 425
click at [993, 452] on div at bounding box center [969, 490] width 95 height 161
click at [570, 629] on div "Long Sleeve Tee" at bounding box center [541, 653] width 246 height 61
click at [944, 445] on div at bounding box center [973, 481] width 78 height 133
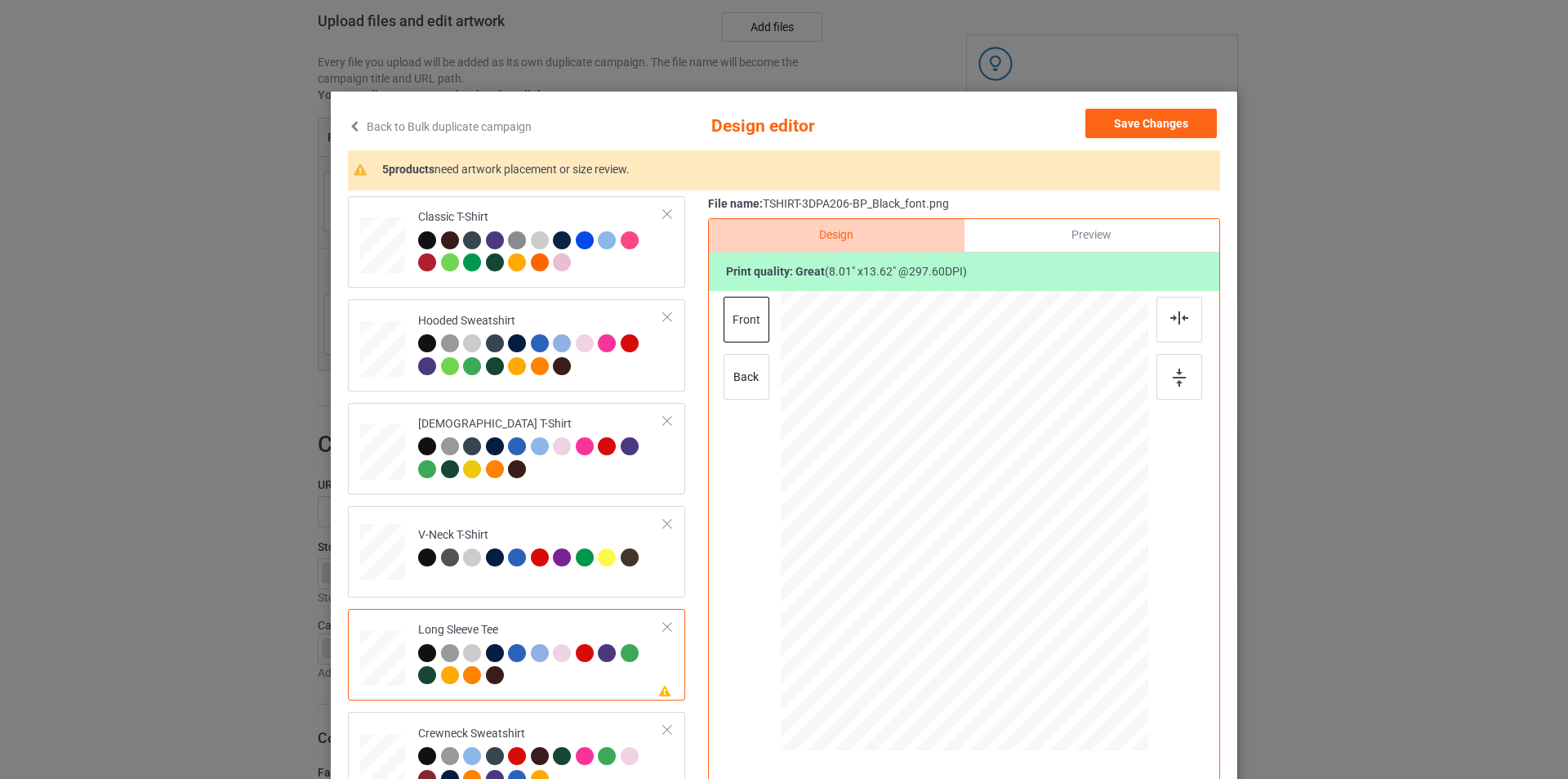
click at [944, 445] on div at bounding box center [973, 481] width 78 height 133
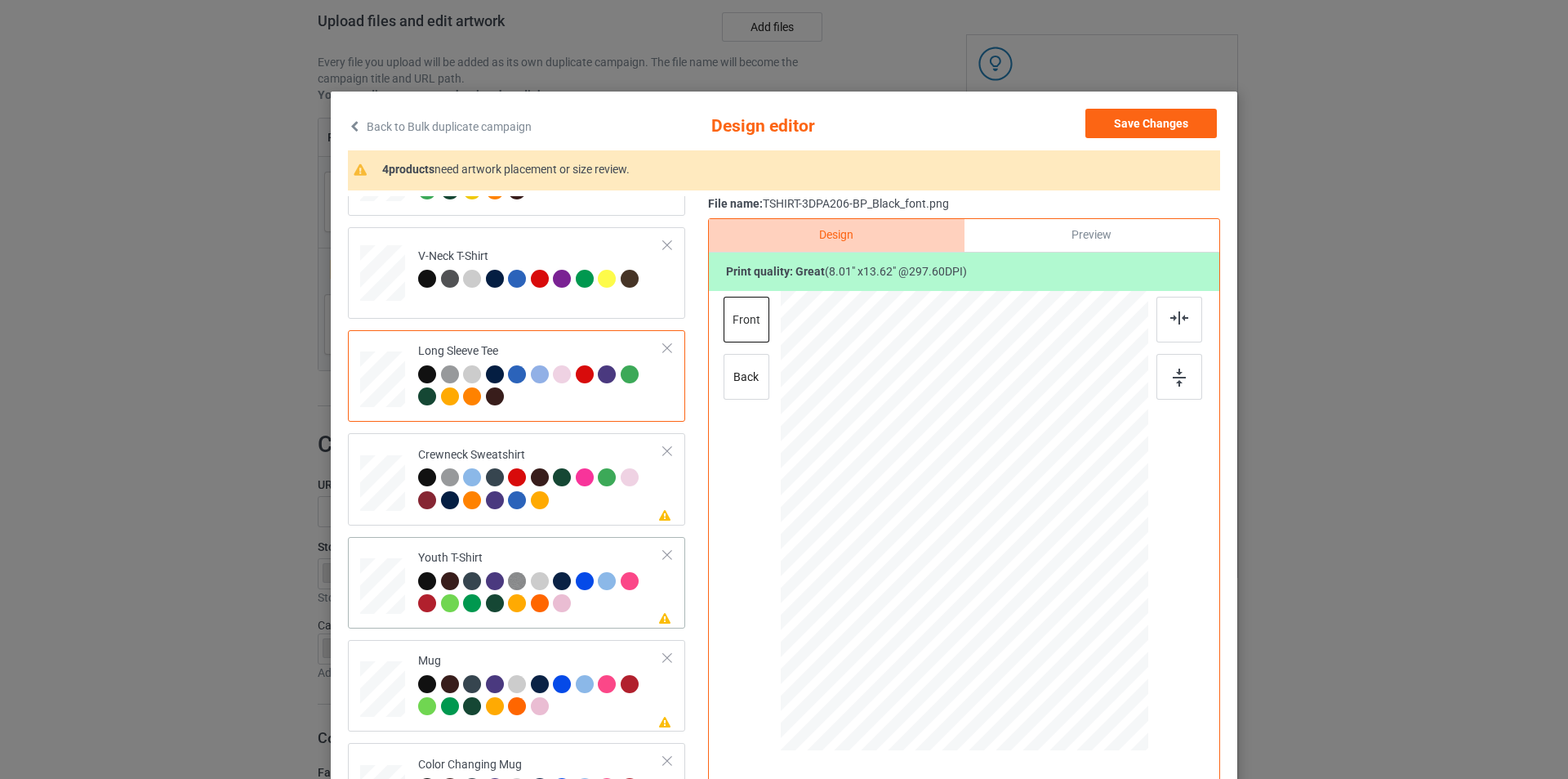
scroll to position [280, 0]
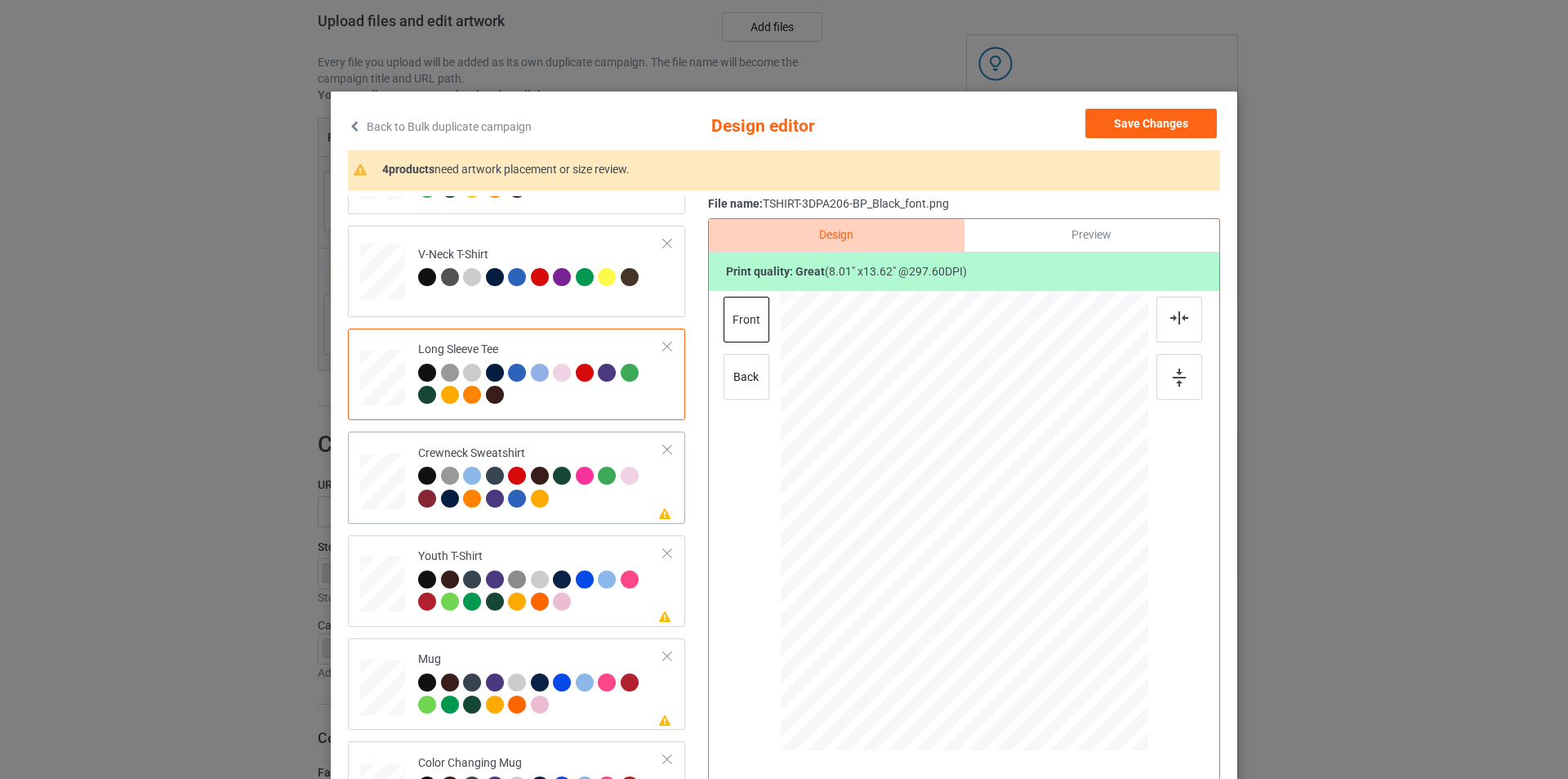
click at [568, 445] on div "Crewneck Sweatshirt" at bounding box center [541, 476] width 246 height 61
click at [900, 479] on div at bounding box center [970, 486] width 162 height 186
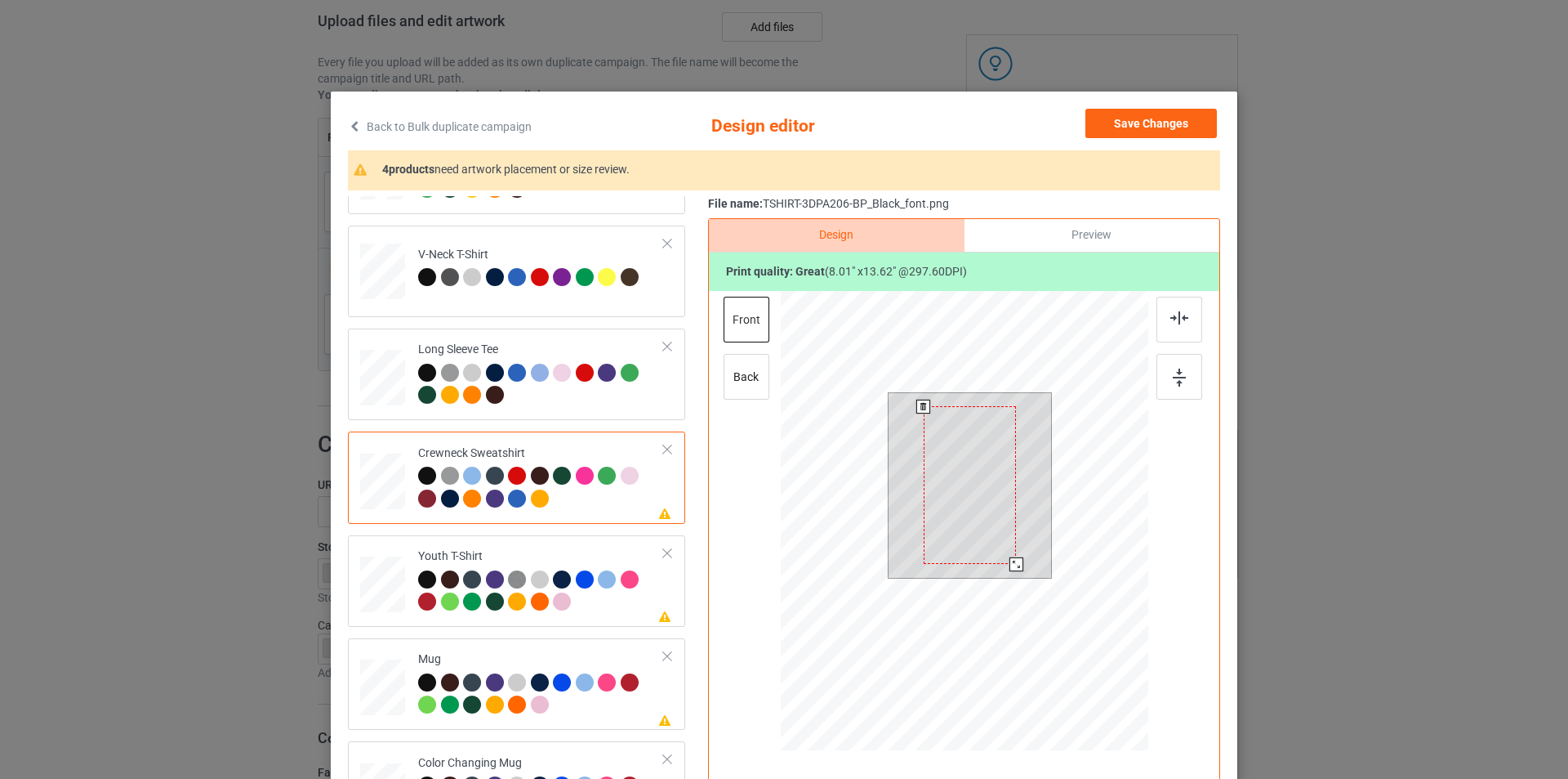
click at [925, 467] on div at bounding box center [970, 484] width 93 height 158
click at [951, 457] on div at bounding box center [970, 484] width 93 height 158
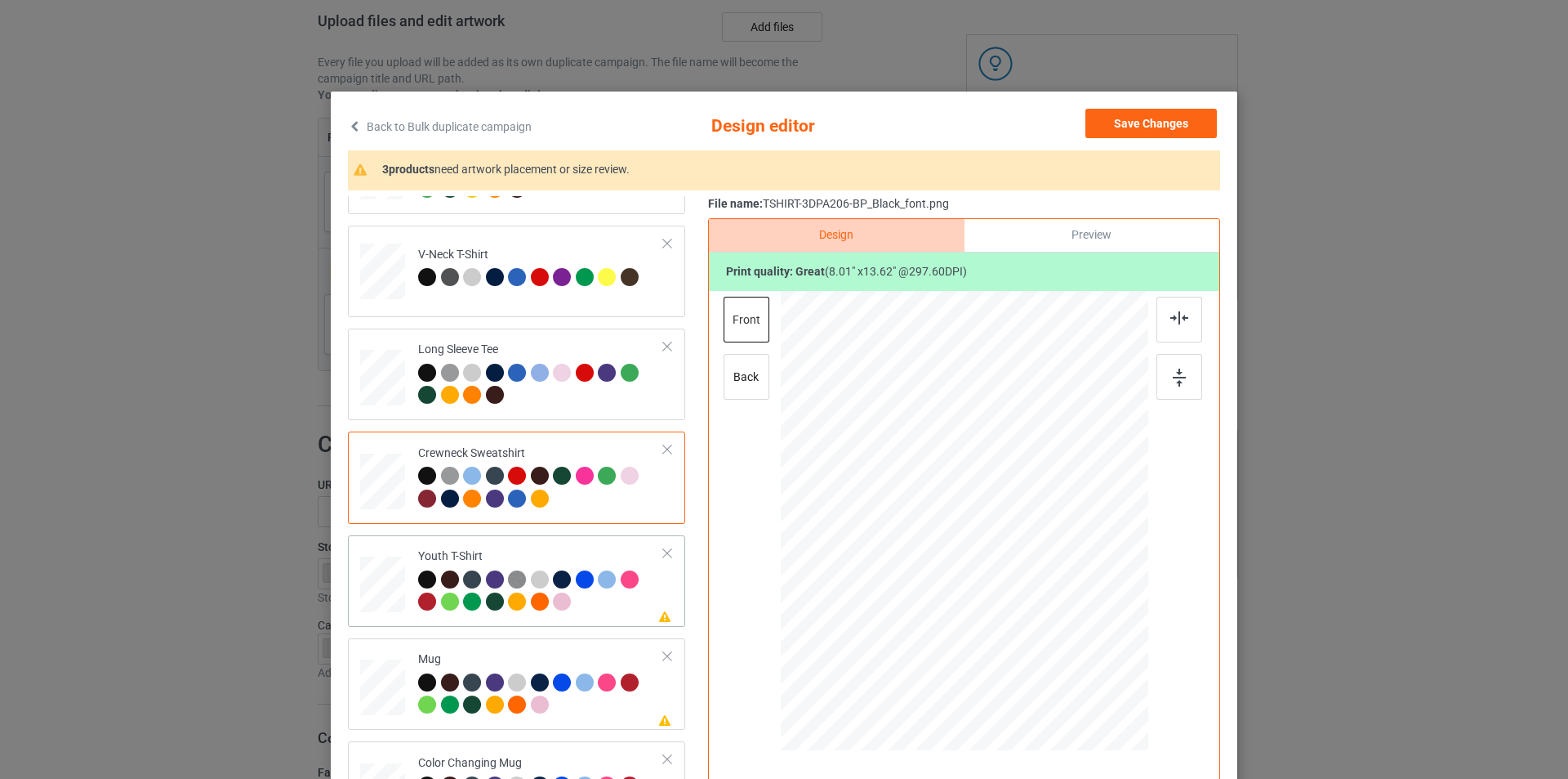
click at [590, 606] on div at bounding box center [541, 593] width 246 height 45
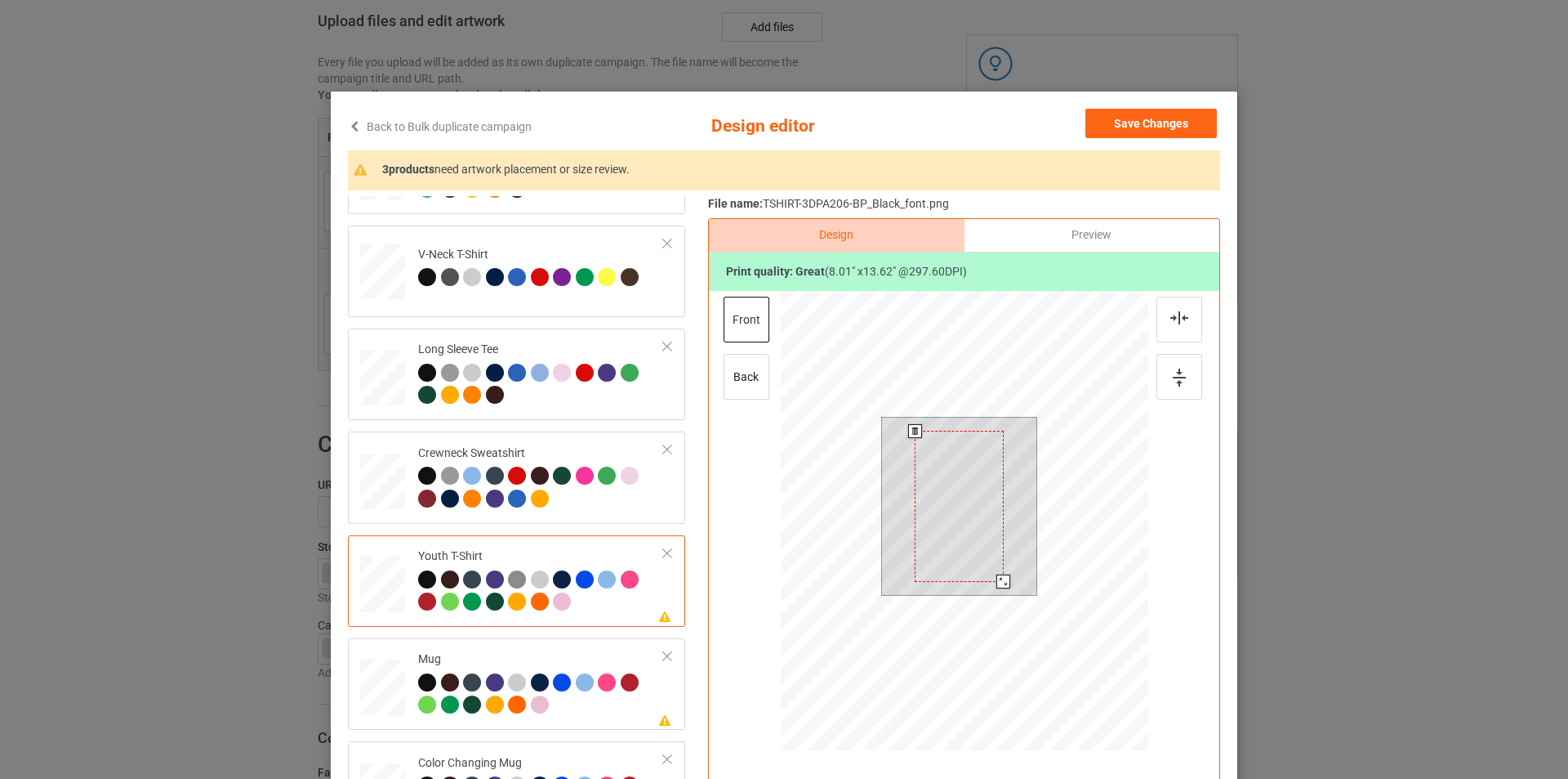
click at [1007, 457] on div at bounding box center [960, 506] width 155 height 178
click at [950, 473] on div at bounding box center [959, 506] width 88 height 151
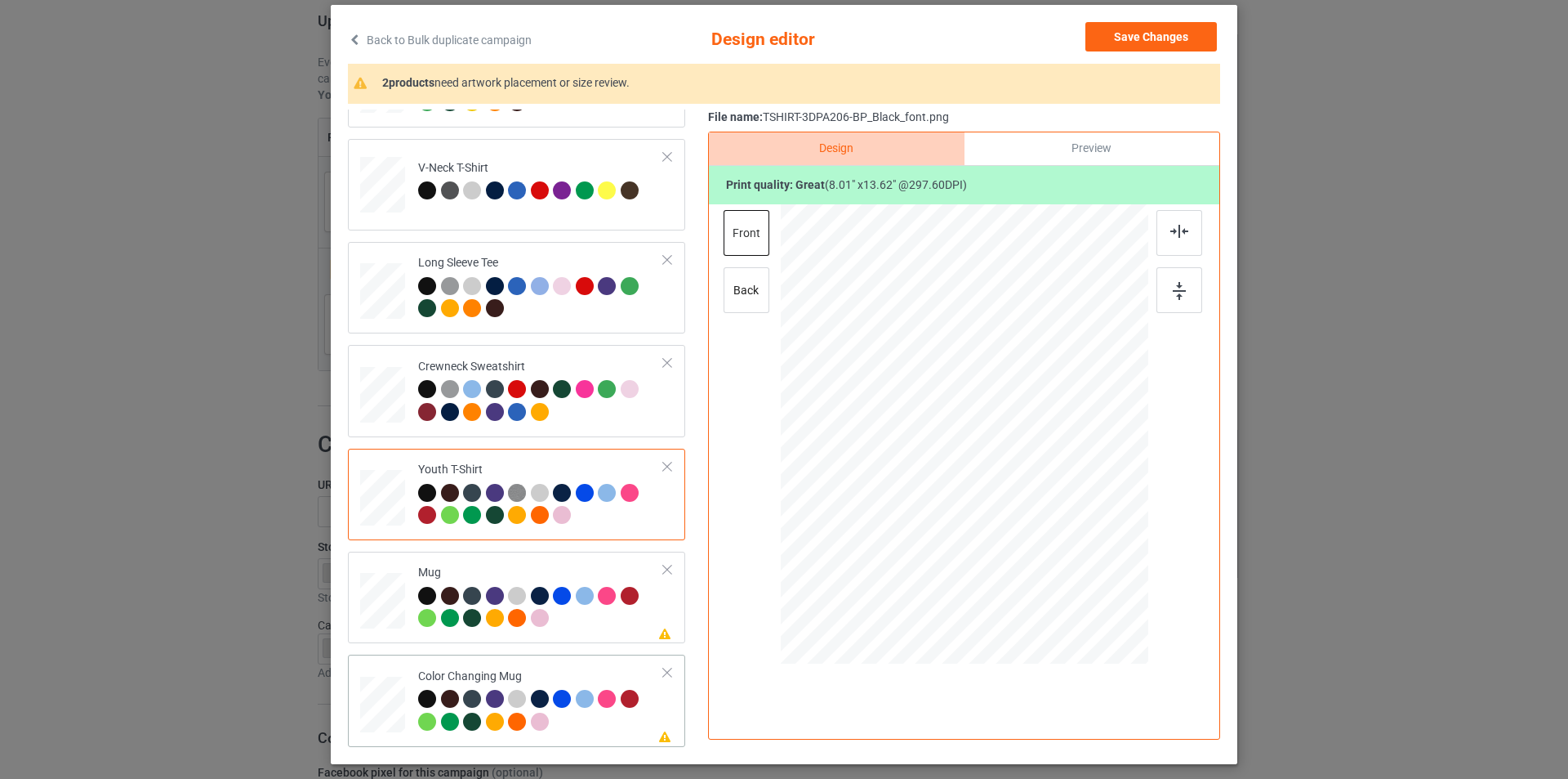
scroll to position [164, 0]
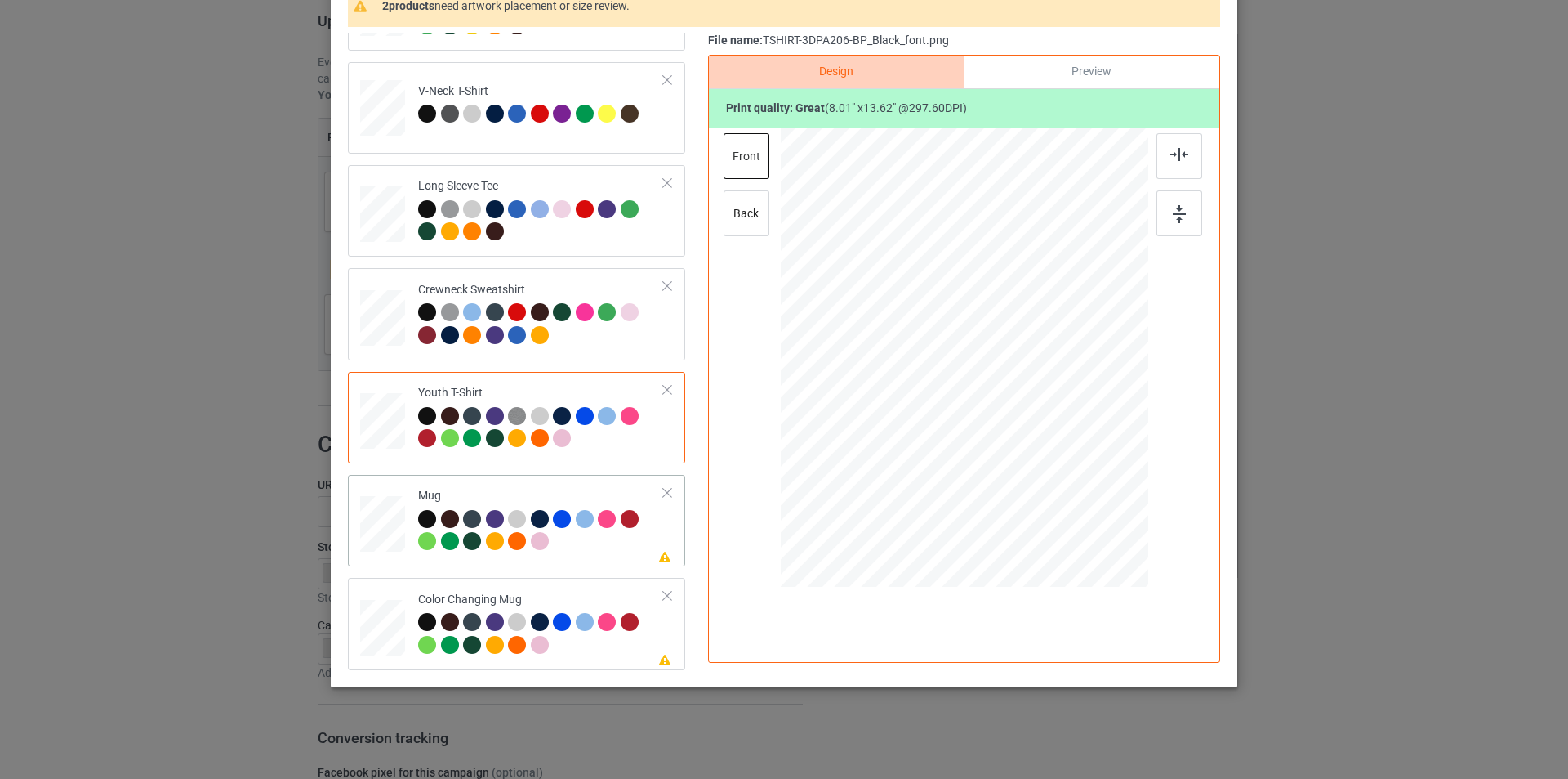
click at [604, 551] on div at bounding box center [541, 532] width 246 height 45
click at [1005, 339] on div at bounding box center [964, 357] width 221 height 375
drag, startPoint x: 1065, startPoint y: 545, endPoint x: 1014, endPoint y: 404, distance: 149.9
click at [1014, 404] on div at bounding box center [964, 356] width 368 height 152
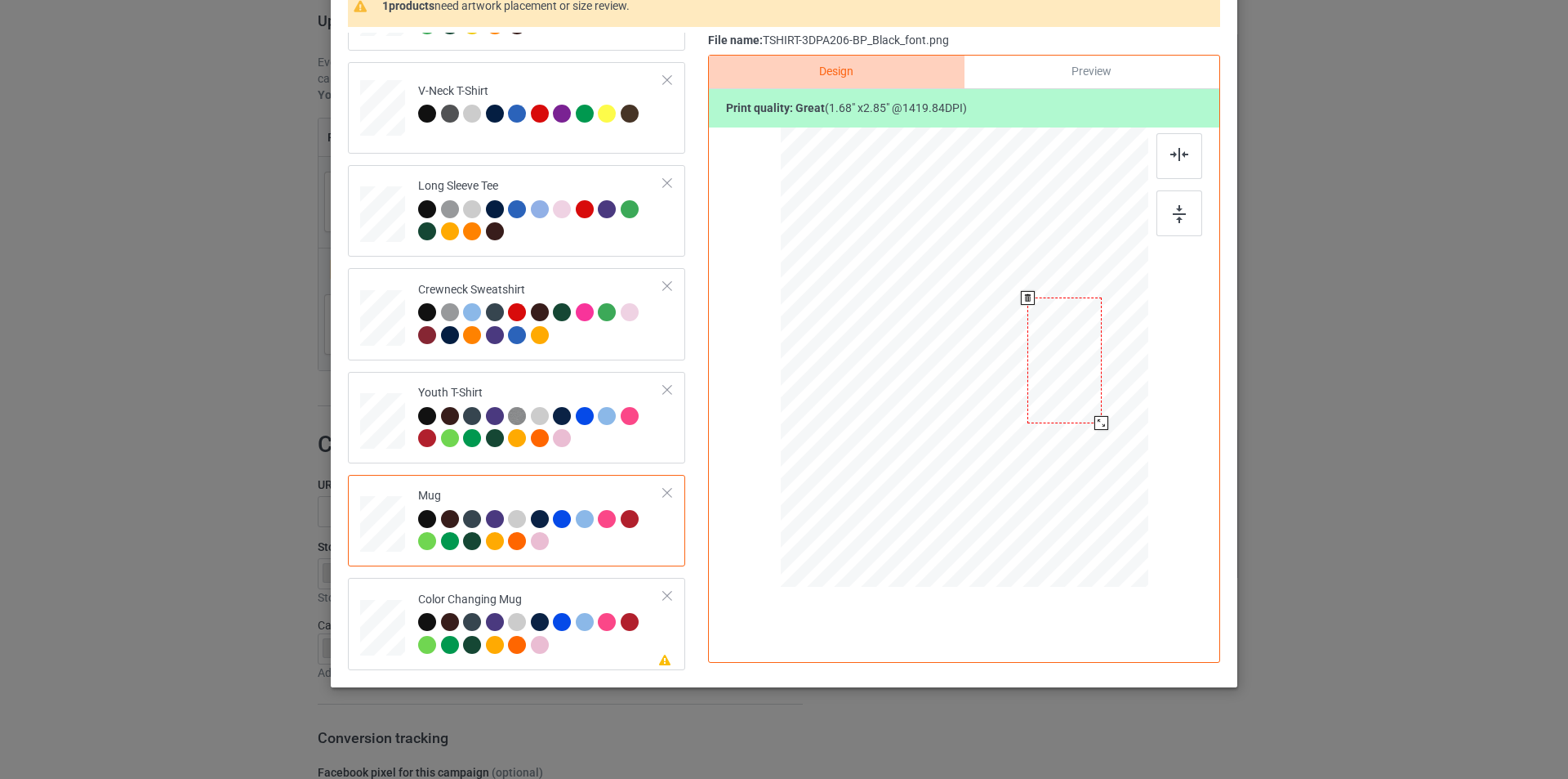
drag, startPoint x: 961, startPoint y: 361, endPoint x: 1061, endPoint y: 363, distance: 100.0
click at [1061, 363] on div at bounding box center [1064, 361] width 74 height 126
click at [601, 594] on div "Color Changing Mug" at bounding box center [541, 622] width 246 height 61
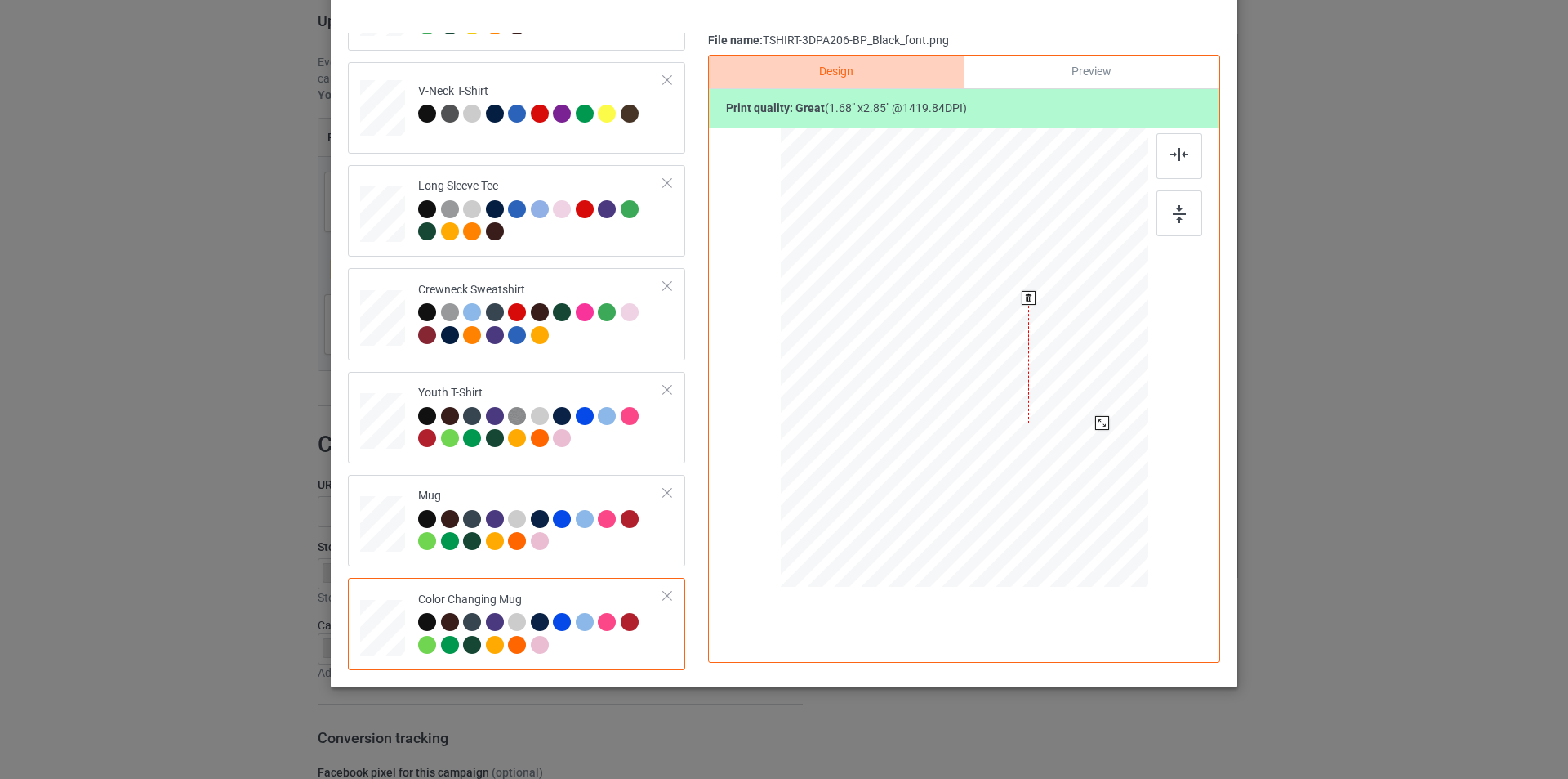
click at [1059, 352] on div at bounding box center [1065, 361] width 74 height 126
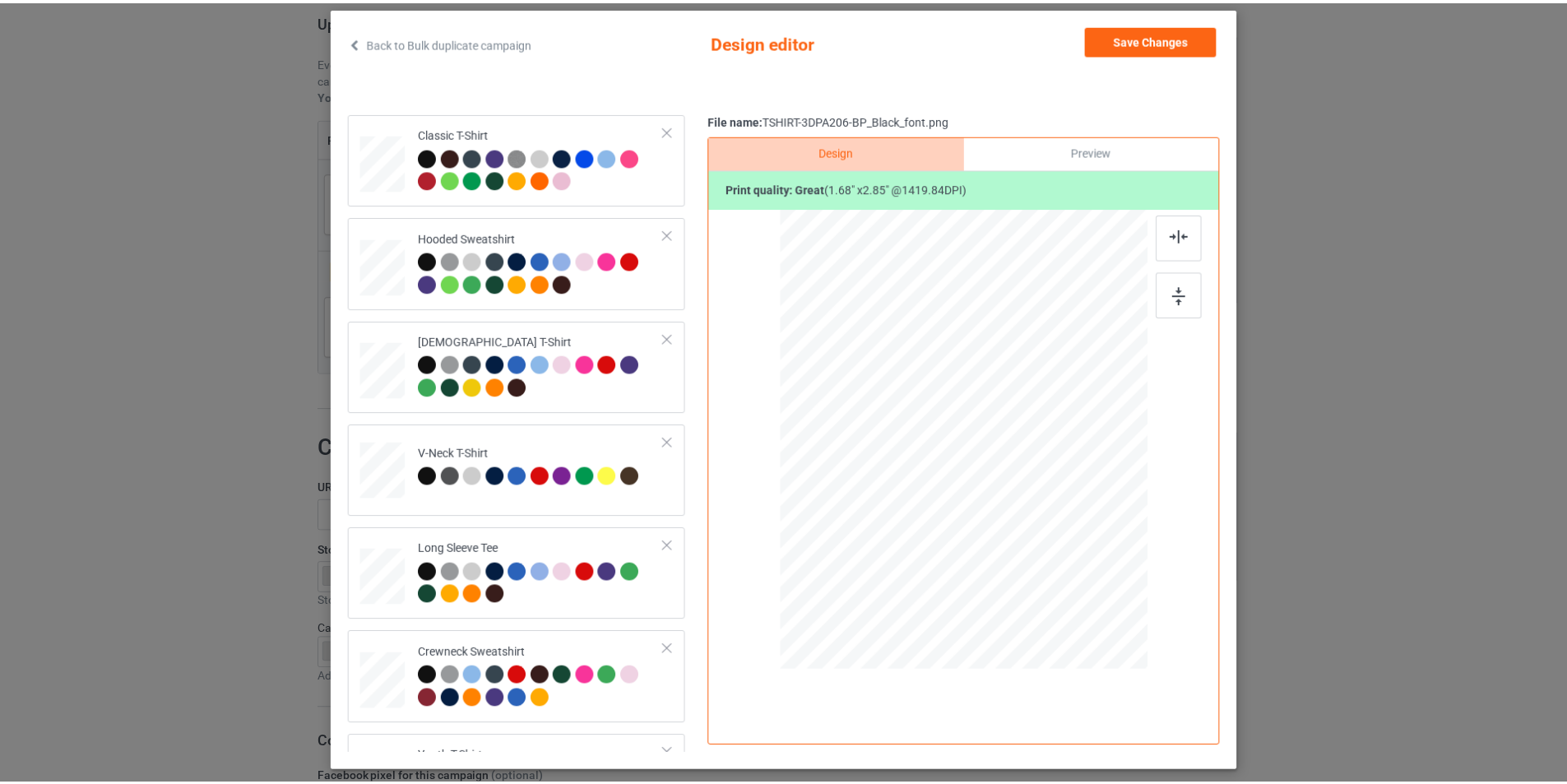
scroll to position [0, 0]
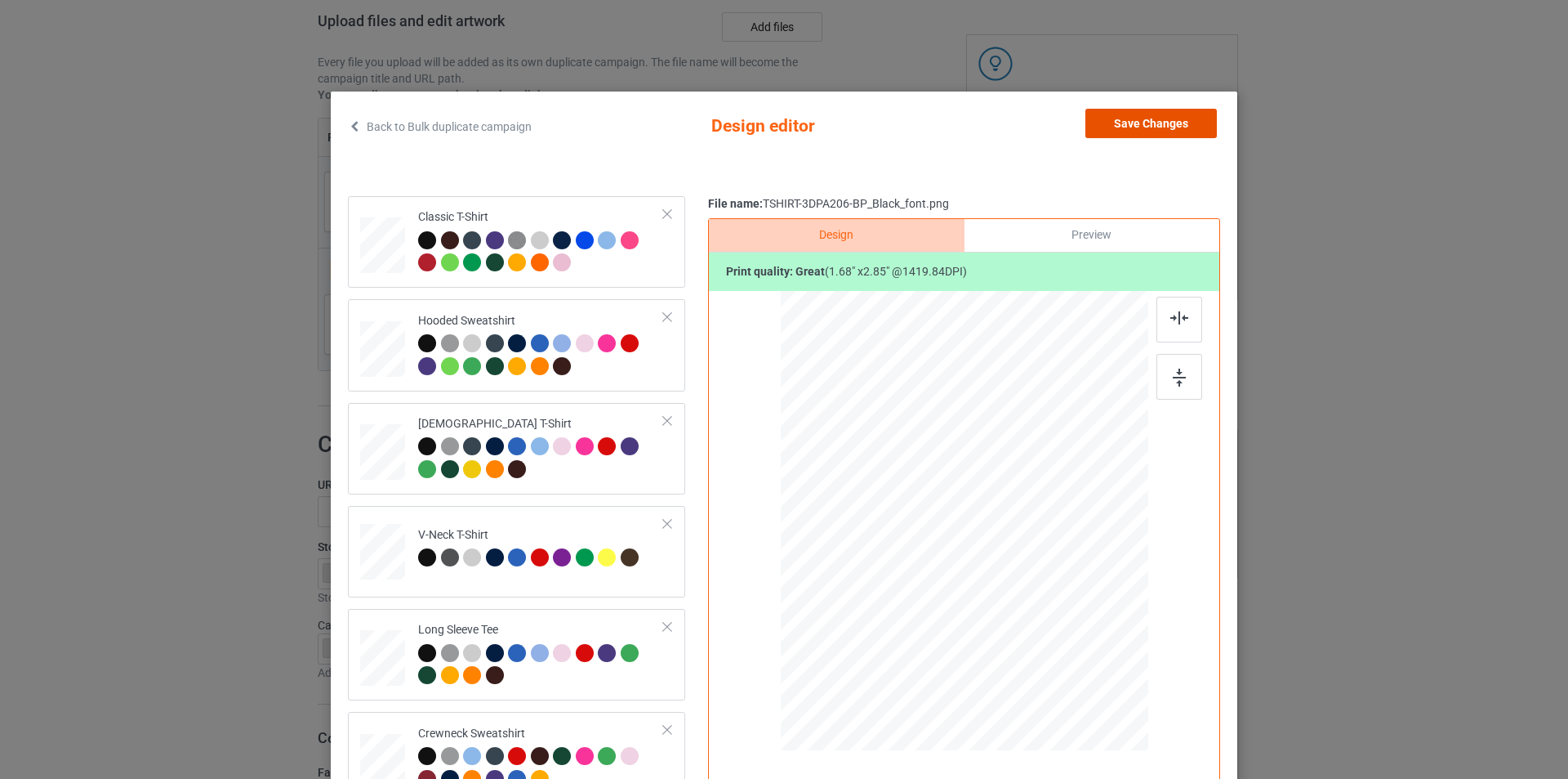
click at [1144, 122] on button "Save Changes" at bounding box center [1151, 124] width 132 height 30
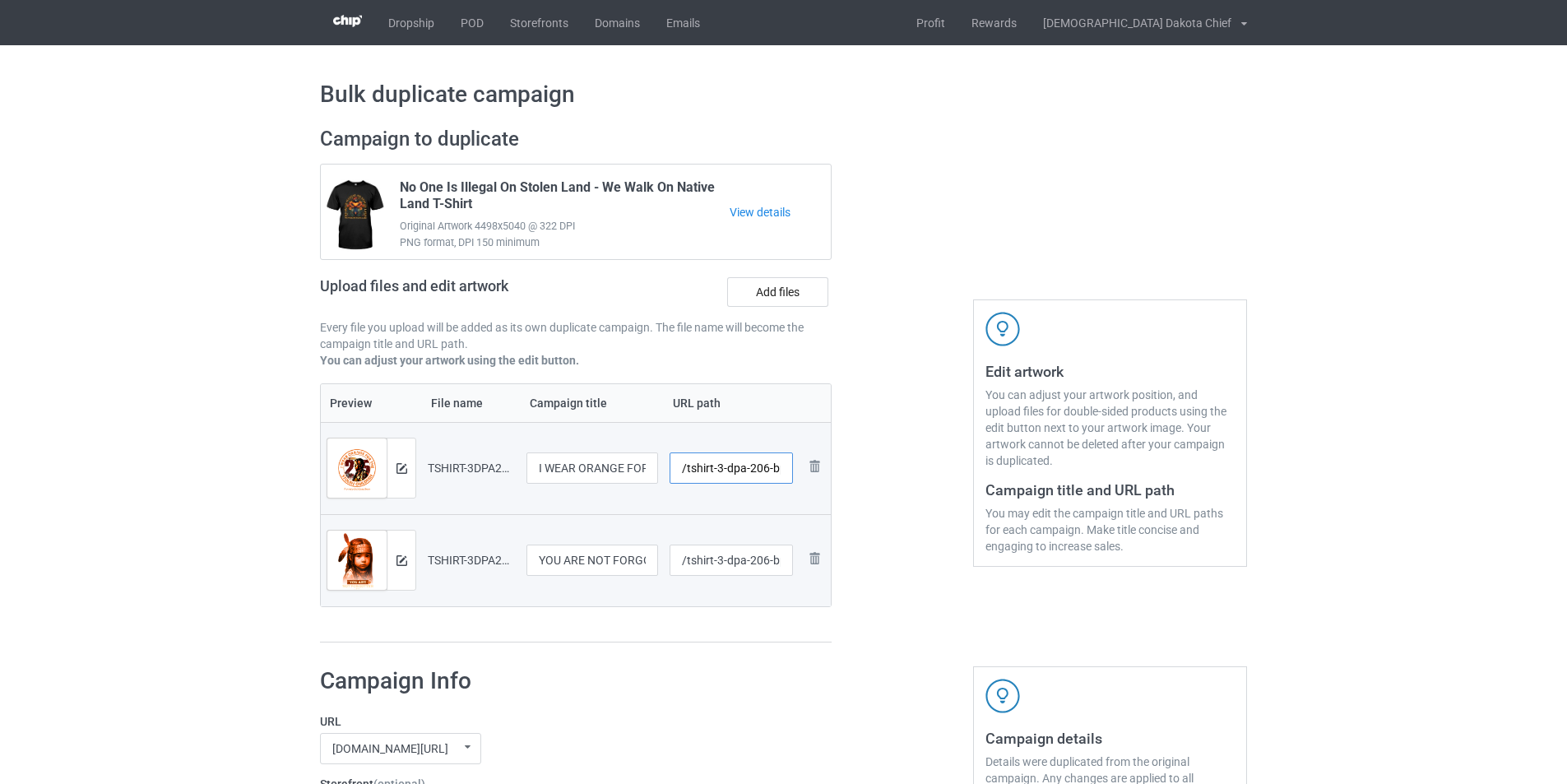
click at [749, 479] on input "/tshirt-3-dpa-206-bp-black-back" at bounding box center [732, 467] width 124 height 31
click at [748, 476] on input "/tshirt-3-dpa-206-bp-black-back" at bounding box center [732, 467] width 124 height 31
click at [747, 478] on input "/tshirt-3-dpa-206-bp-black-back" at bounding box center [732, 467] width 124 height 31
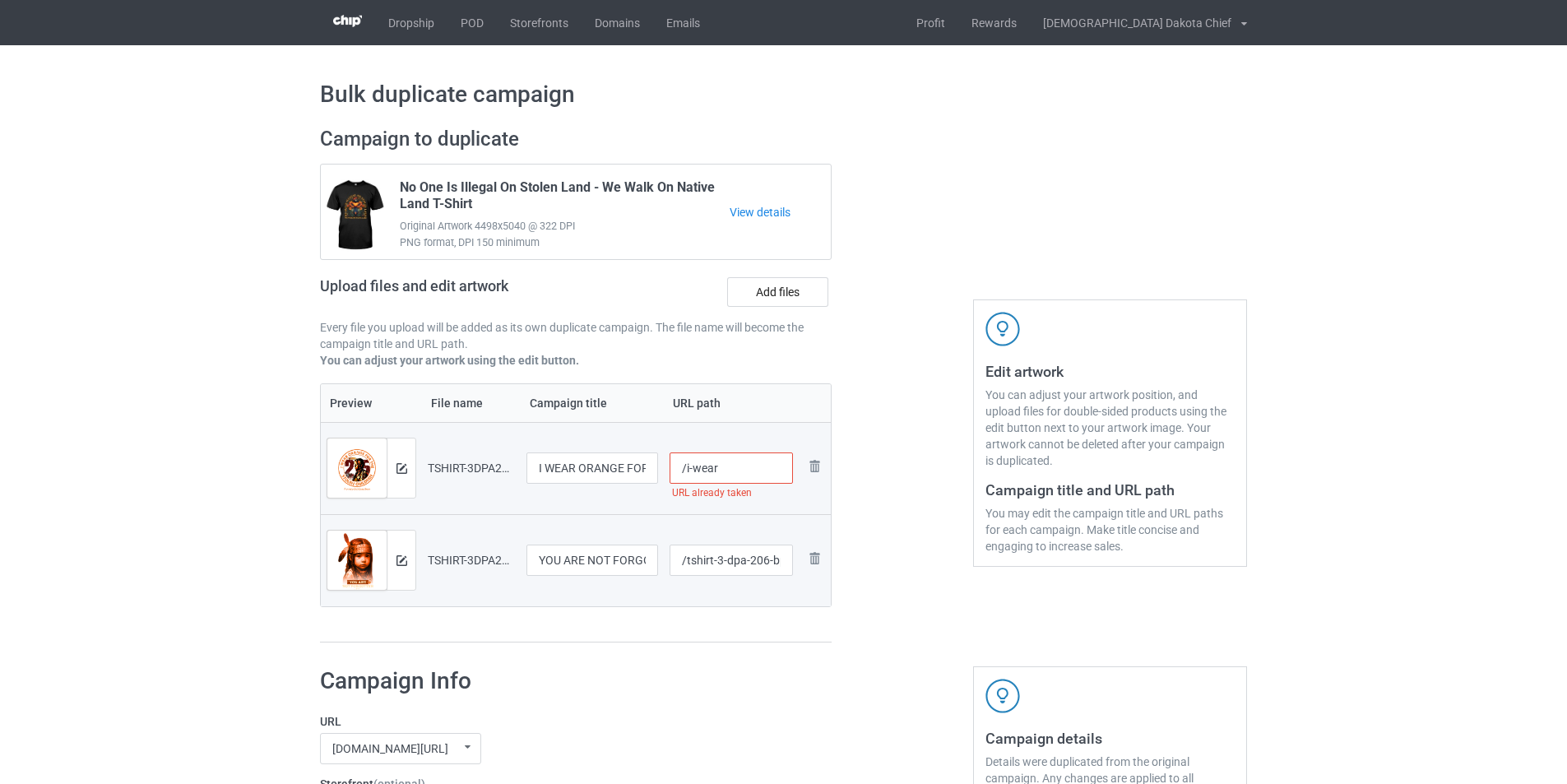
click at [715, 468] on input "/i-wear" at bounding box center [732, 467] width 124 height 31
type input "/i-wear1"
click at [752, 554] on input "/tshirt-3-dpa-206-bp-black-font" at bounding box center [732, 560] width 124 height 31
click at [752, 554] on input "/tshirt-3-dpa-206-bp-black-font" at bounding box center [732, 560] width 124 height 31
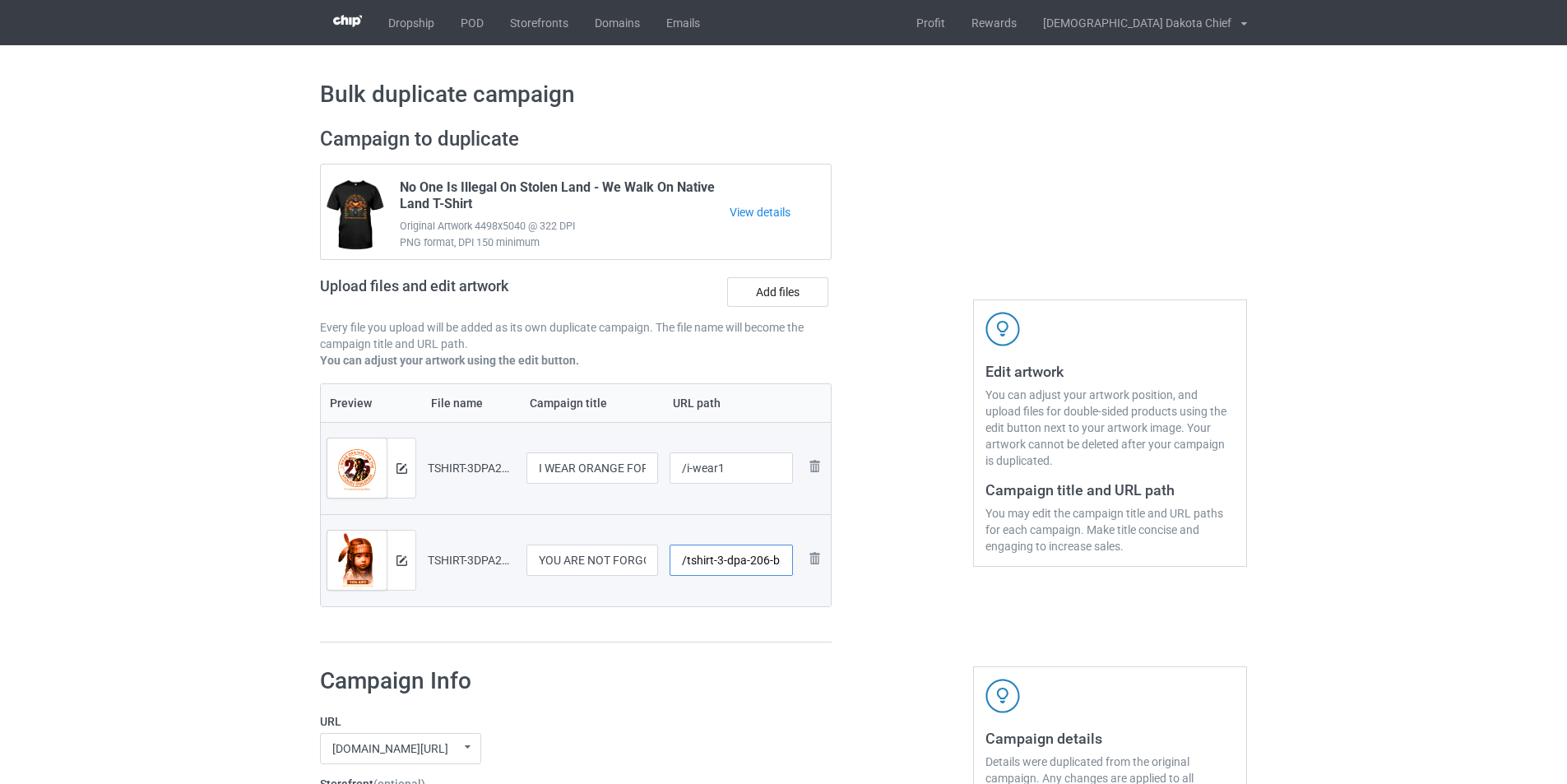
click at [752, 554] on input "/tshirt-3-dpa-206-bp-black-font" at bounding box center [732, 560] width 124 height 31
type input "/not-forgot1"
click at [792, 652] on div "Campaign to duplicate No One Is Illegal On Stolen Land - We Walk On Native Land…" at bounding box center [576, 385] width 535 height 539
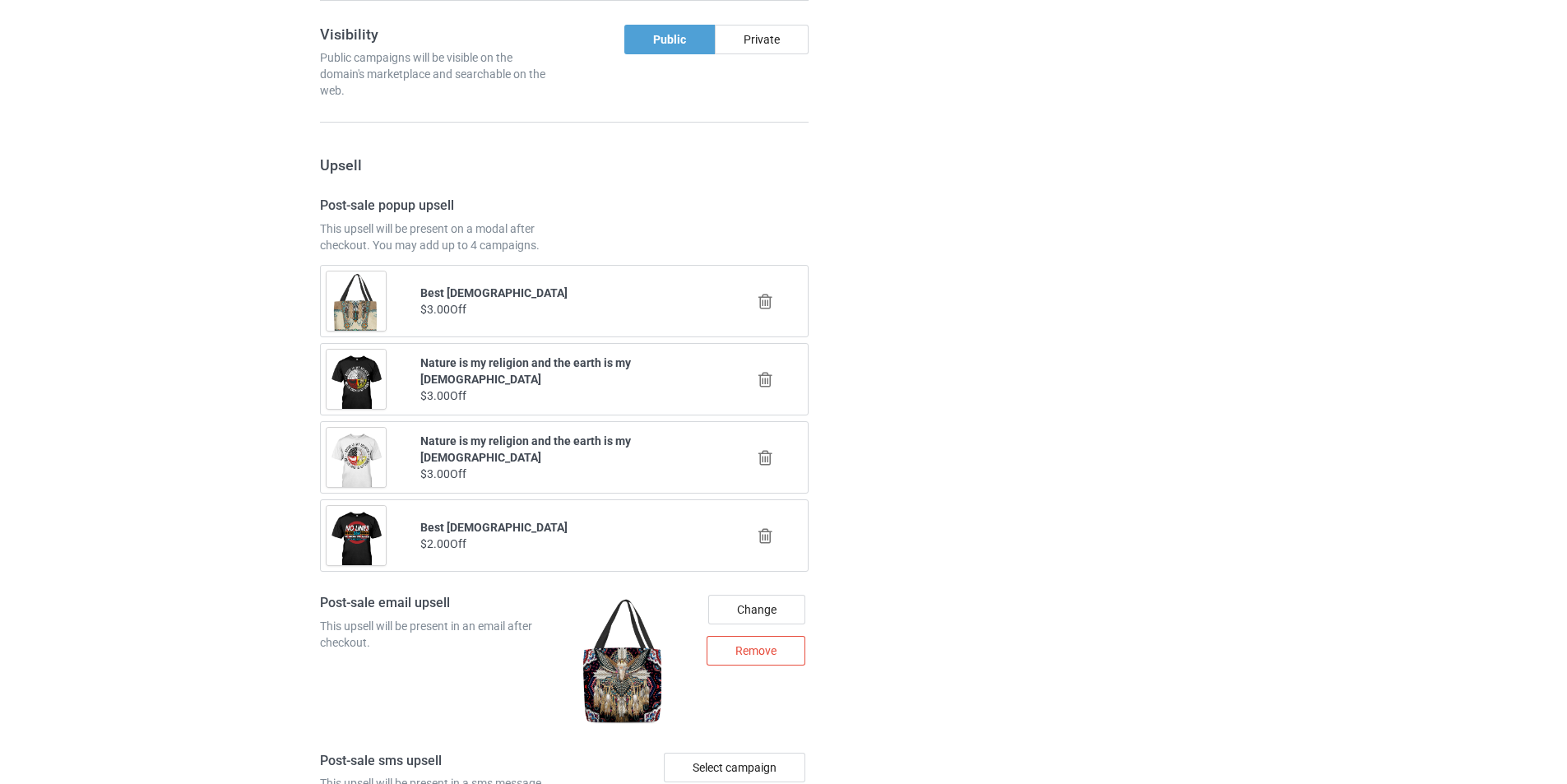
scroll to position [2281, 0]
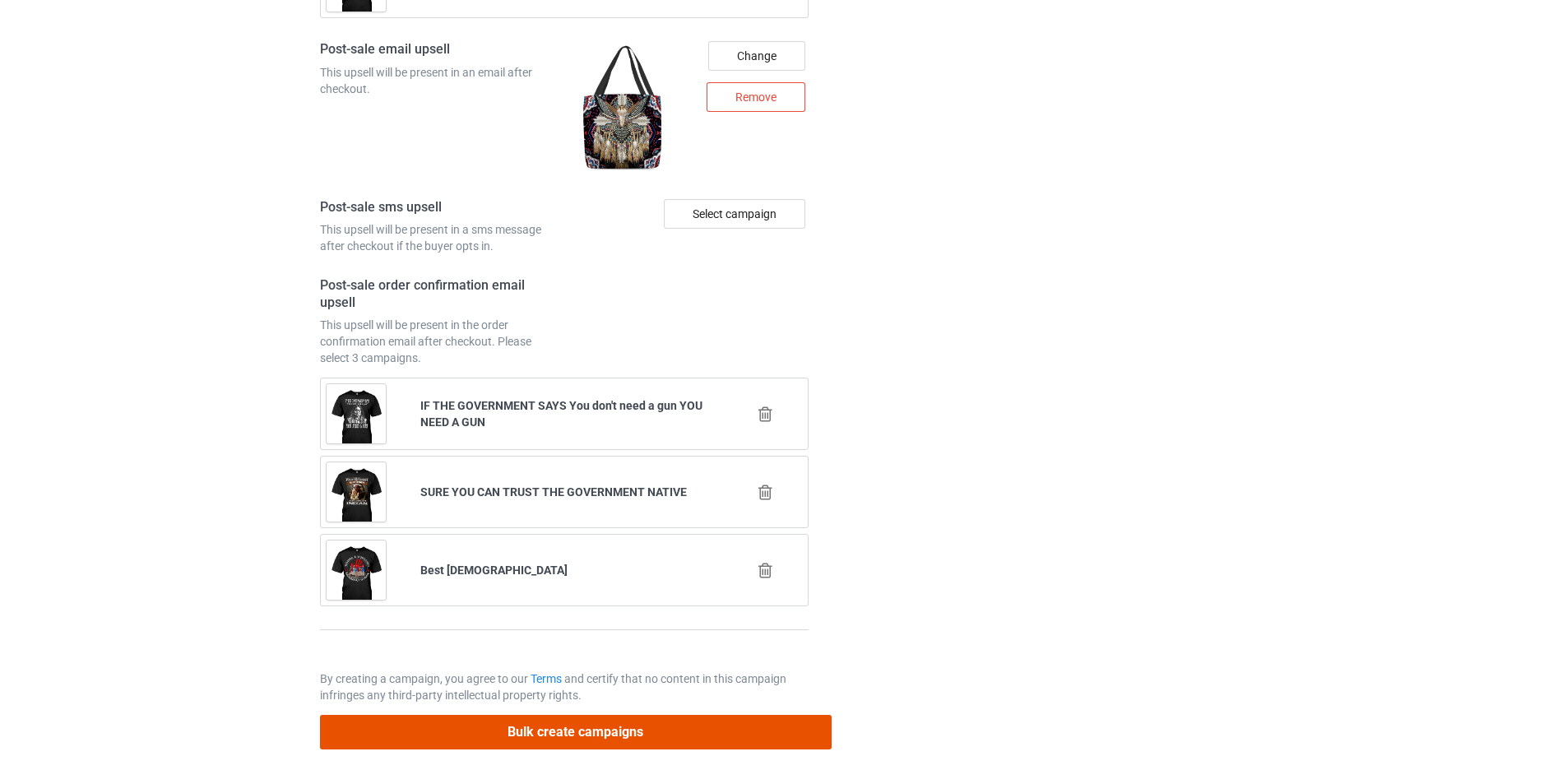
click at [577, 732] on button "Bulk create campaigns" at bounding box center [577, 730] width 512 height 34
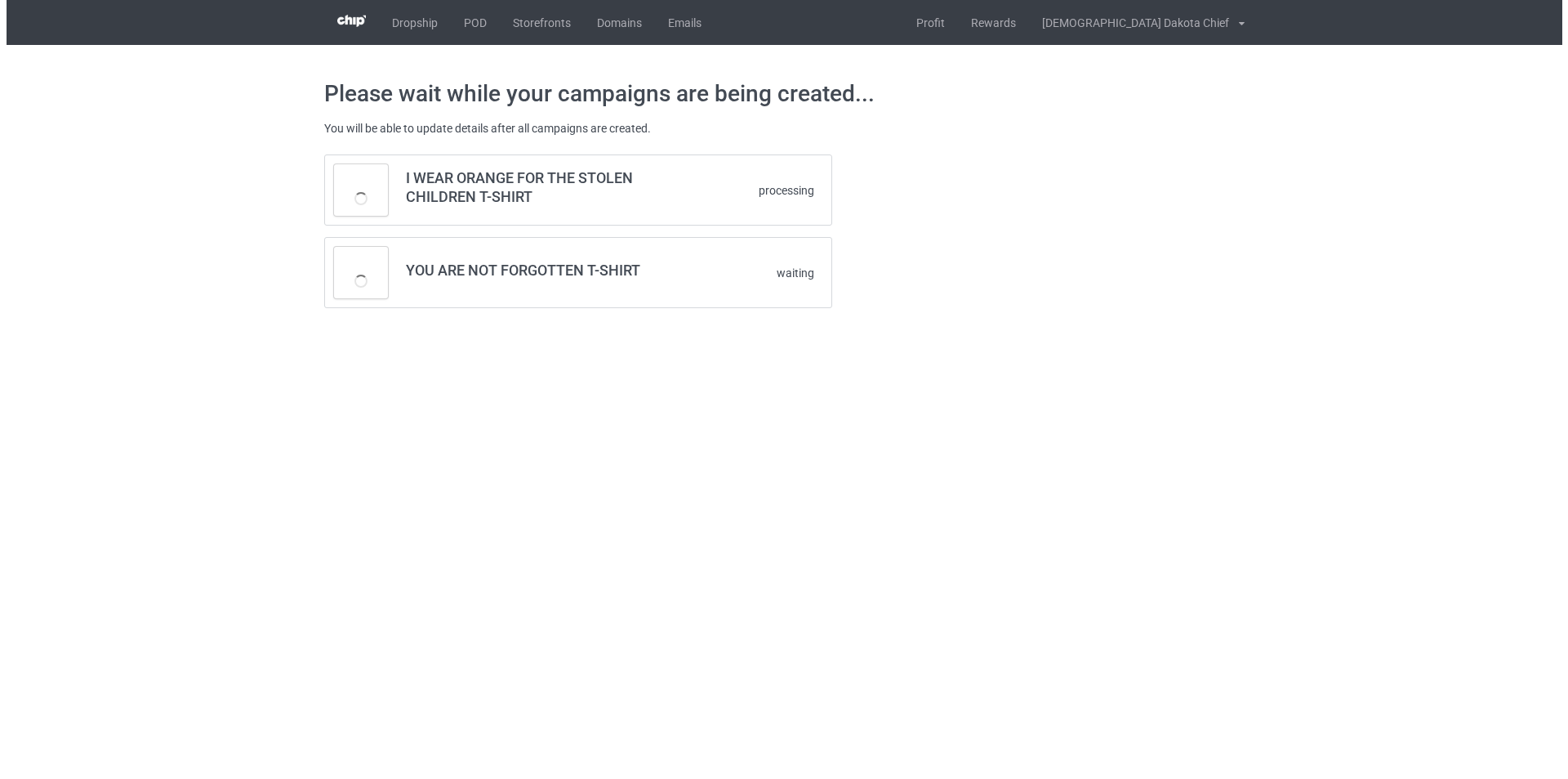
scroll to position [0, 0]
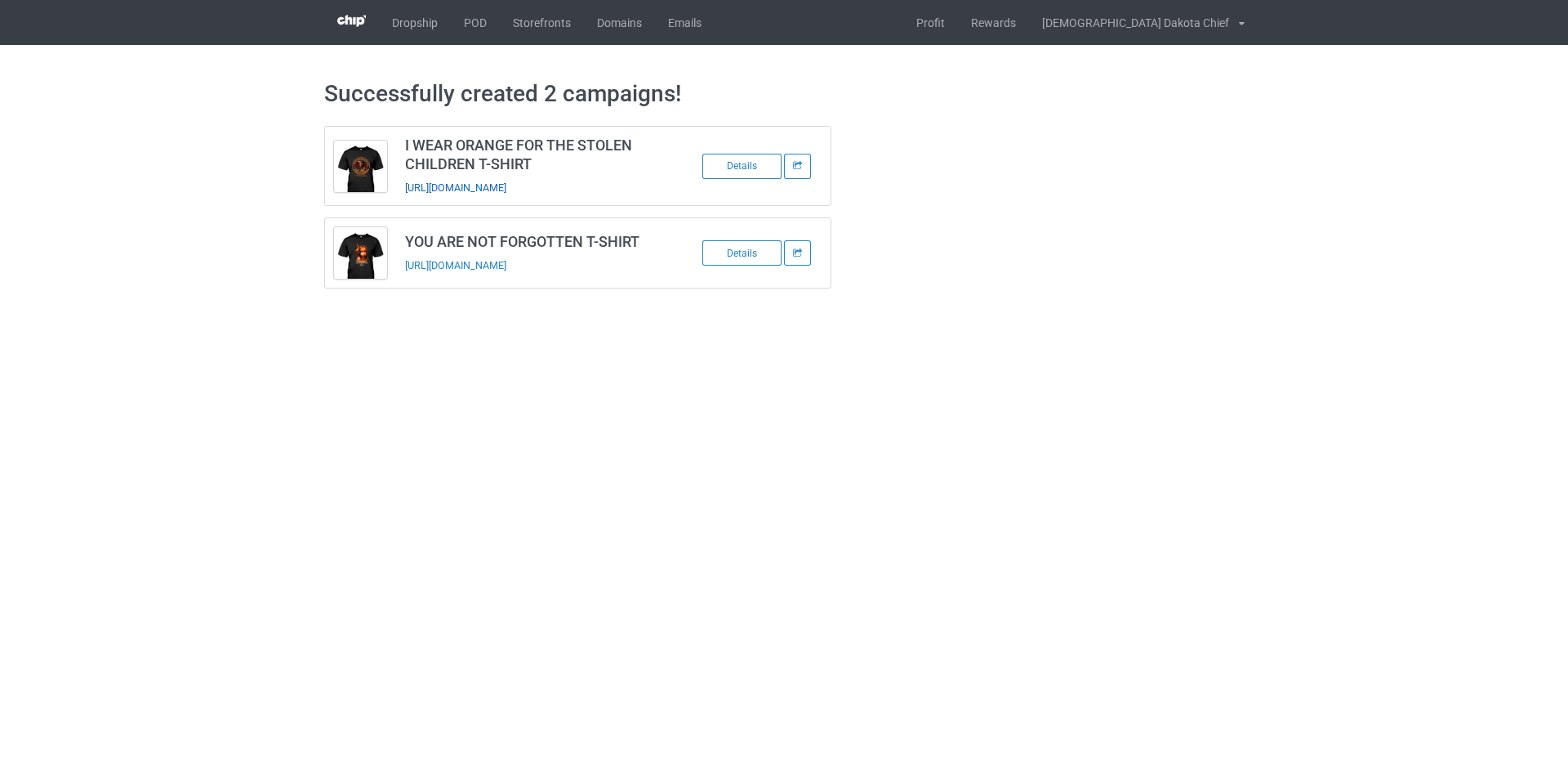
click at [490, 184] on link "https://www.welcomenativebeststore.com/i-wear1" at bounding box center [455, 188] width 101 height 13
click at [506, 267] on link "https://www.welcomenativebeststore.com/not-forgot1" at bounding box center [455, 265] width 101 height 13
click at [471, 22] on link "POD" at bounding box center [475, 23] width 49 height 45
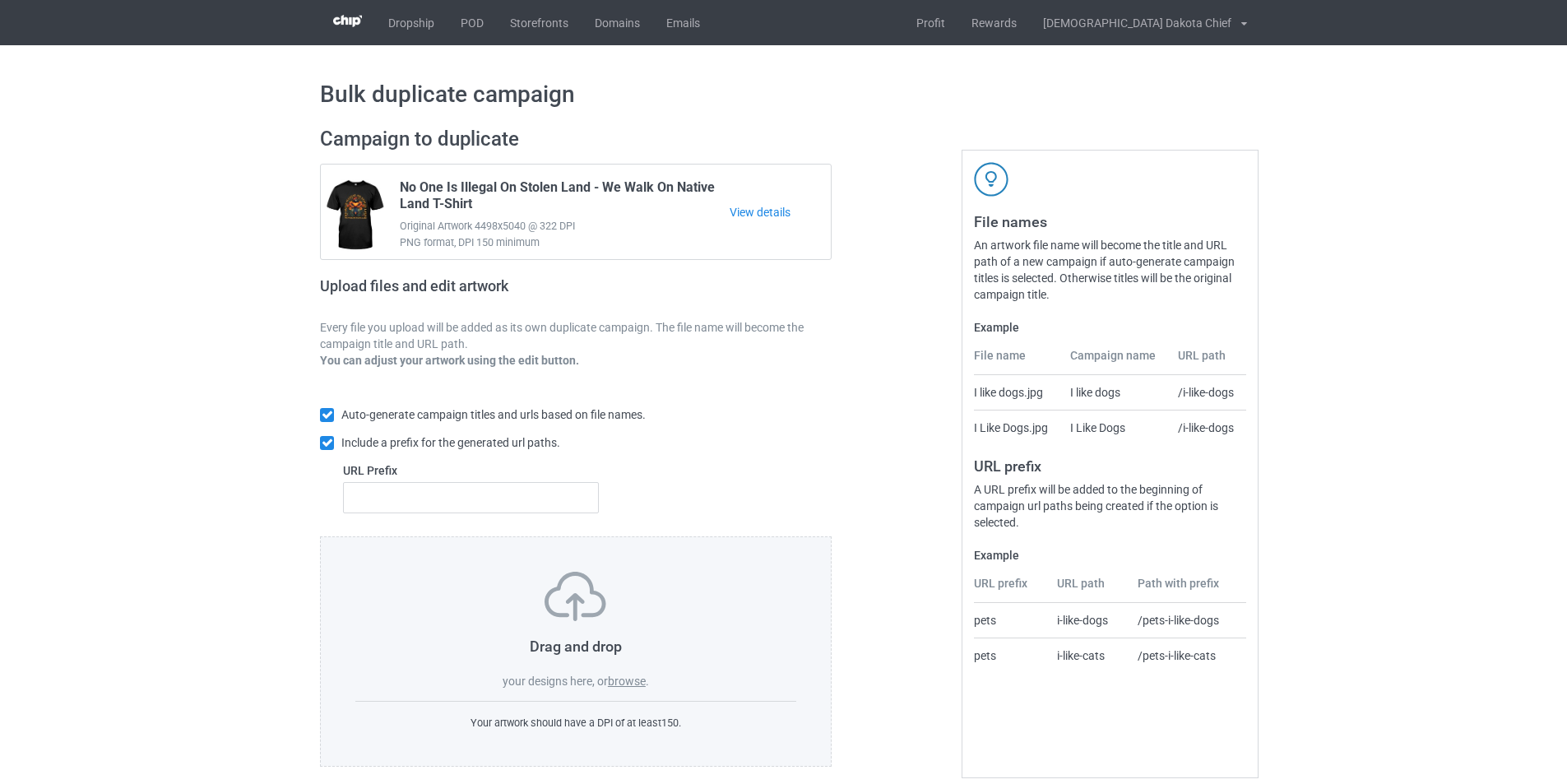
click at [631, 675] on label "browse" at bounding box center [627, 681] width 38 height 13
click at [0, 0] on input "browse" at bounding box center [0, 0] width 0 height 0
